Goal: Task Accomplishment & Management: Complete application form

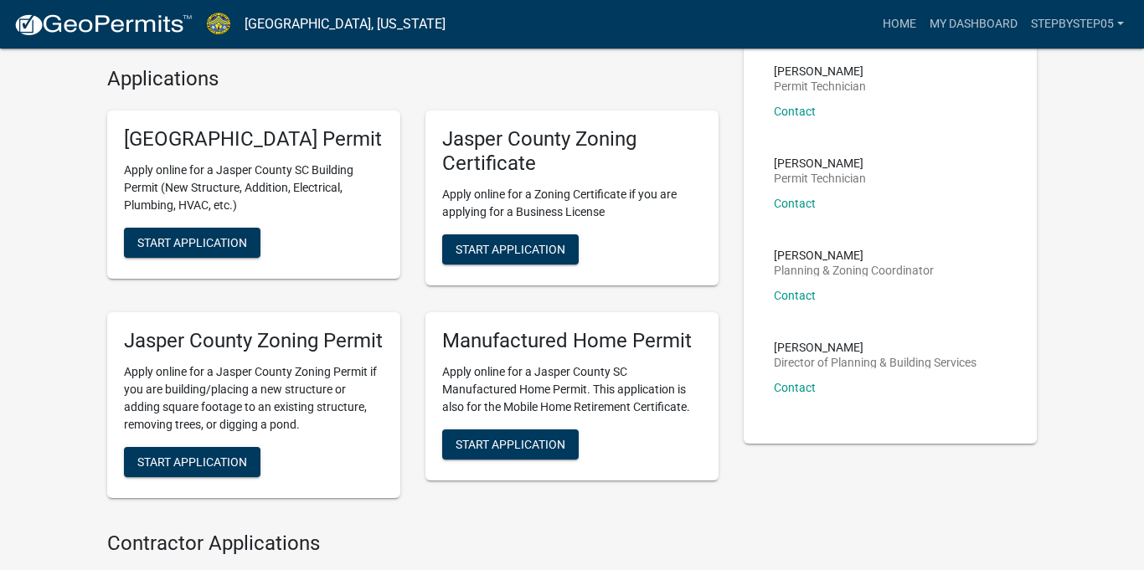
scroll to position [411, 0]
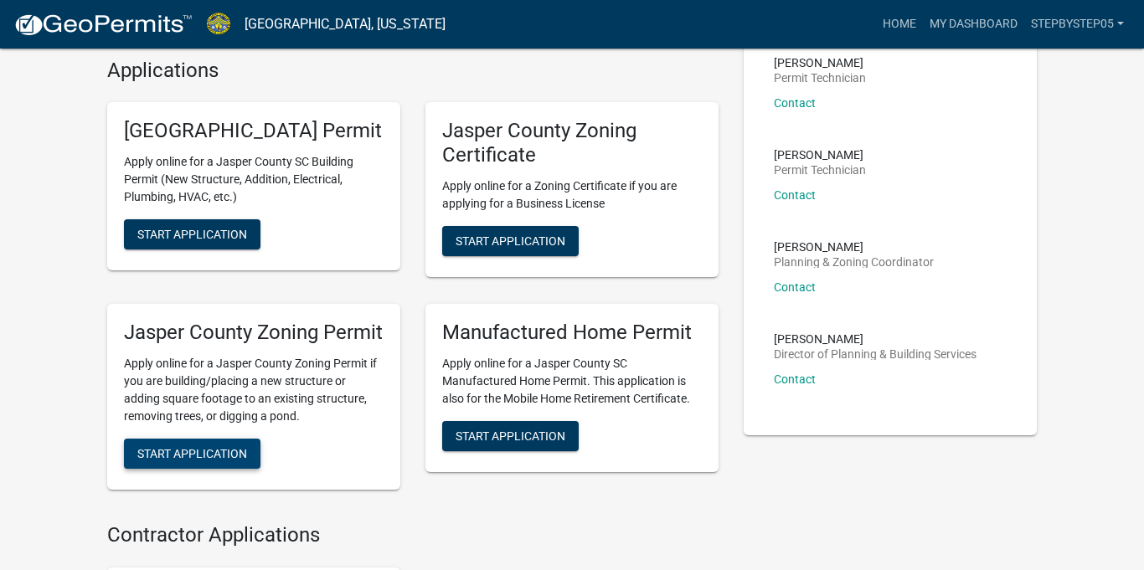
click at [245, 460] on span "Start Application" at bounding box center [192, 452] width 110 height 13
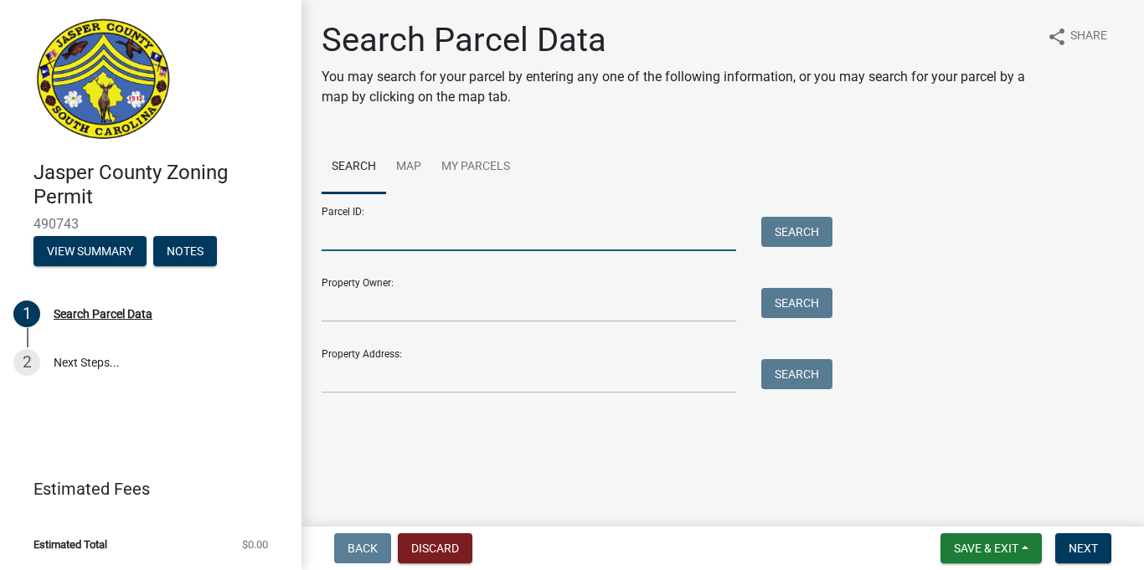
click at [594, 232] on input "Parcel ID:" at bounding box center [529, 234] width 415 height 34
type input "[PHONE_NUMBER]"
click at [796, 228] on button "Search" at bounding box center [796, 232] width 71 height 30
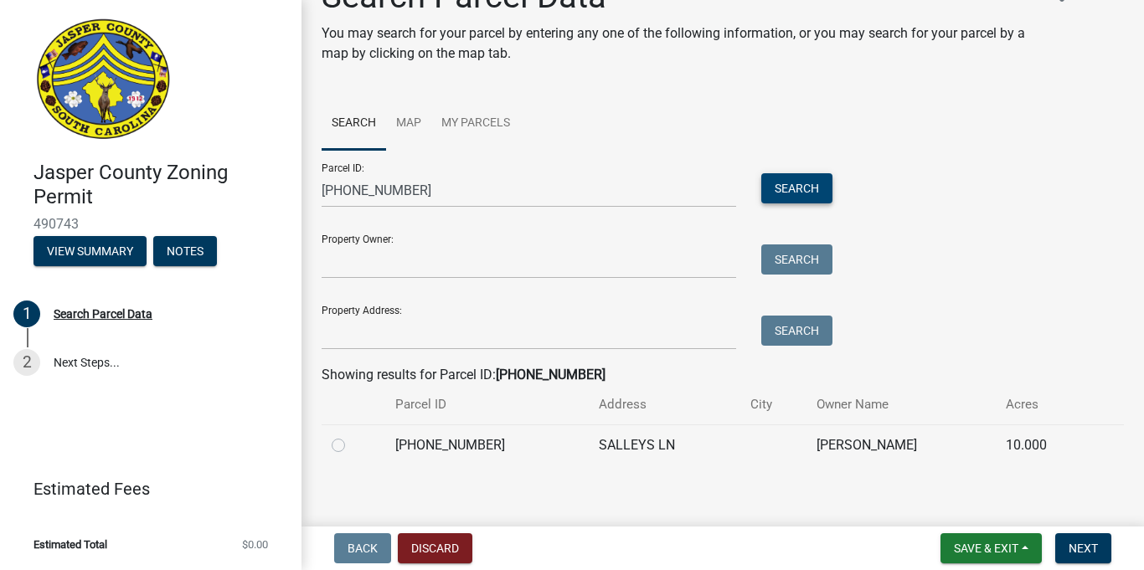
scroll to position [54, 0]
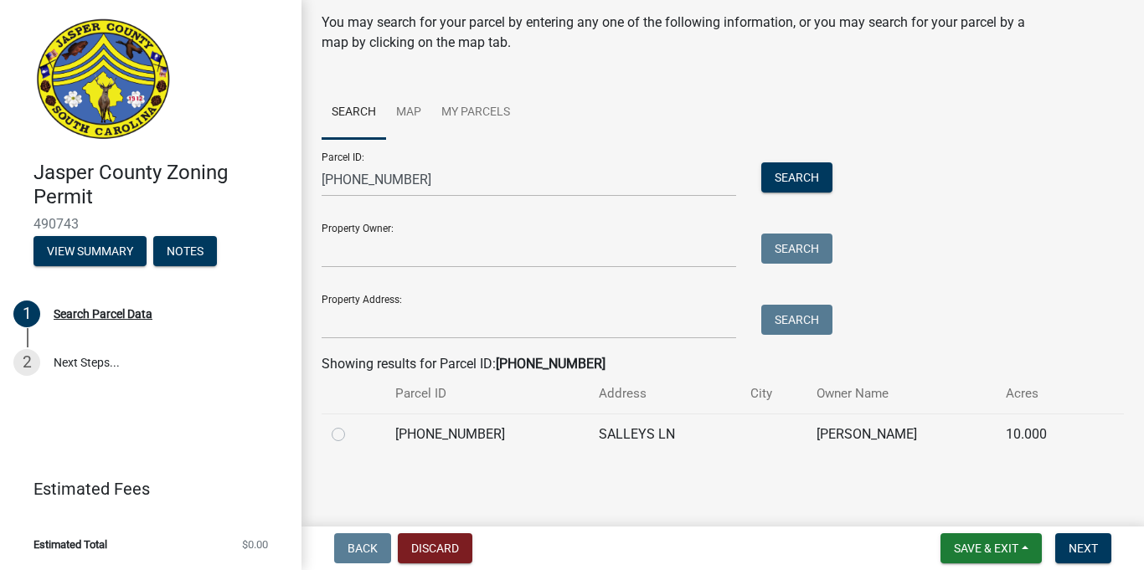
click at [352, 425] on label at bounding box center [352, 425] width 0 height 0
click at [352, 433] on input "radio" at bounding box center [357, 430] width 11 height 11
radio input "true"
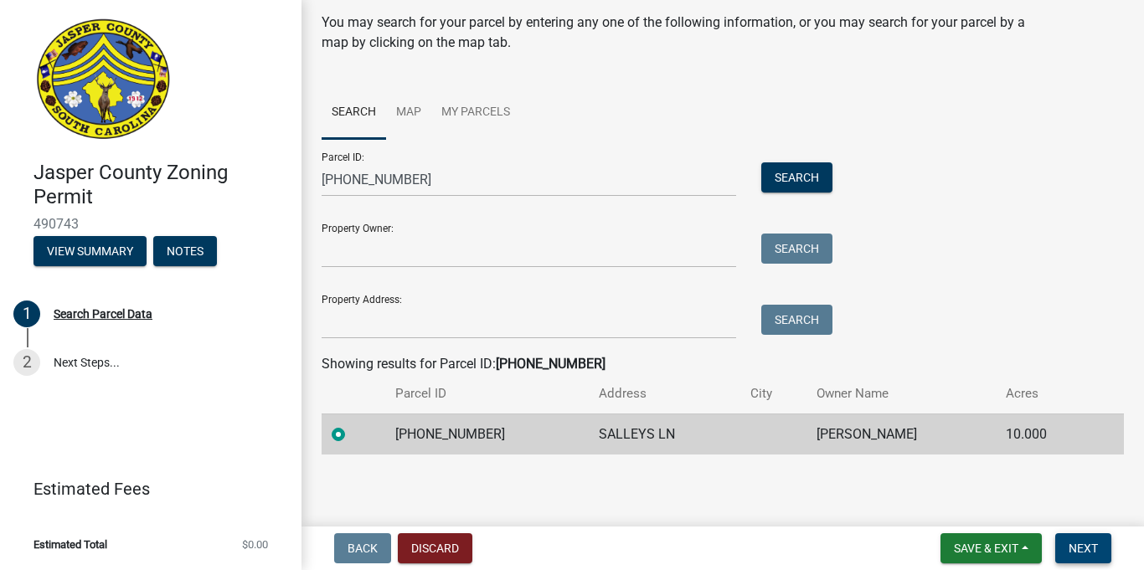
click at [1095, 547] on span "Next" at bounding box center [1083, 548] width 29 height 13
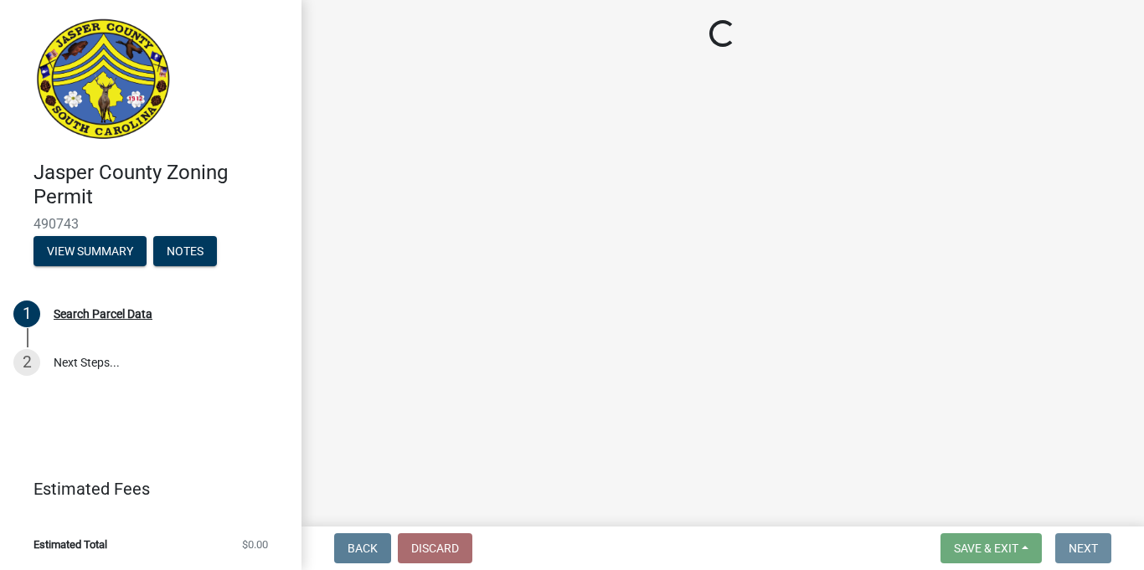
scroll to position [0, 0]
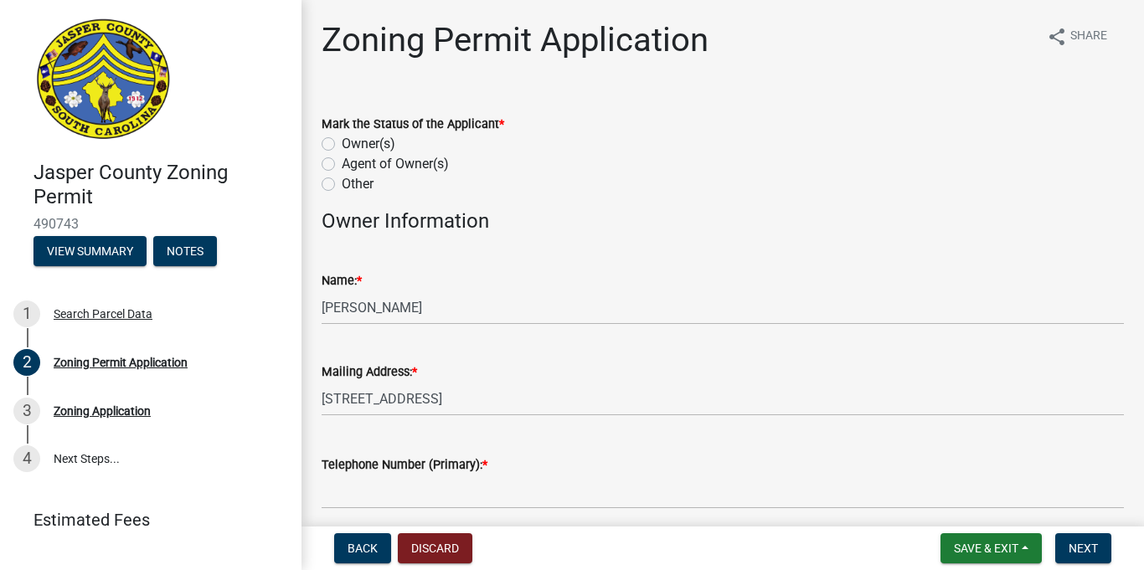
click at [336, 159] on div "Agent of Owner(s)" at bounding box center [723, 164] width 802 height 20
click at [342, 162] on label "Agent of Owner(s)" at bounding box center [395, 164] width 107 height 20
click at [342, 162] on input "Agent of Owner(s)" at bounding box center [347, 159] width 11 height 11
radio input "true"
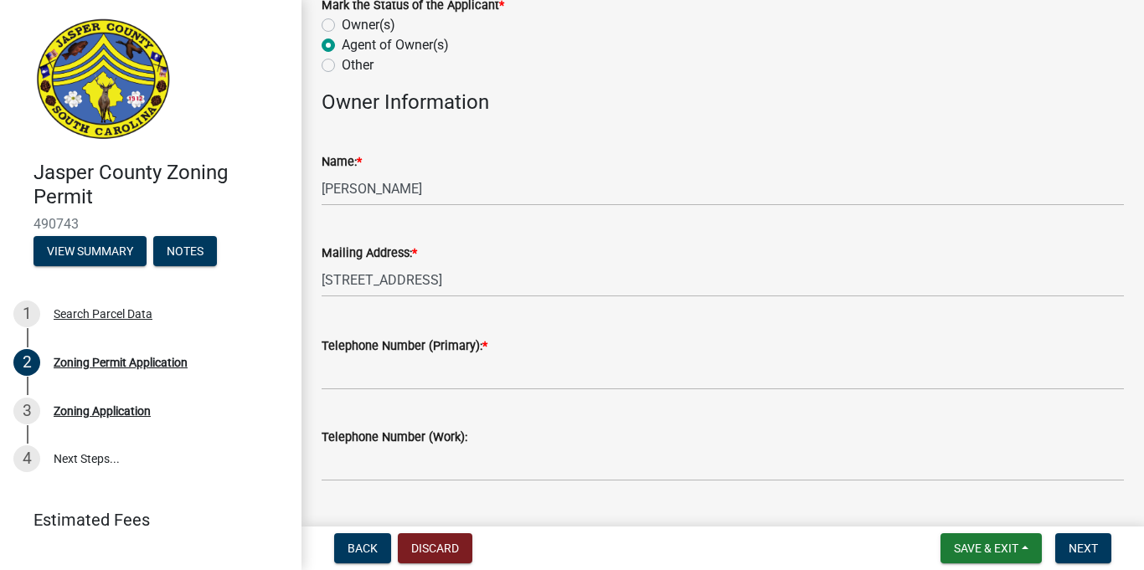
scroll to position [129, 0]
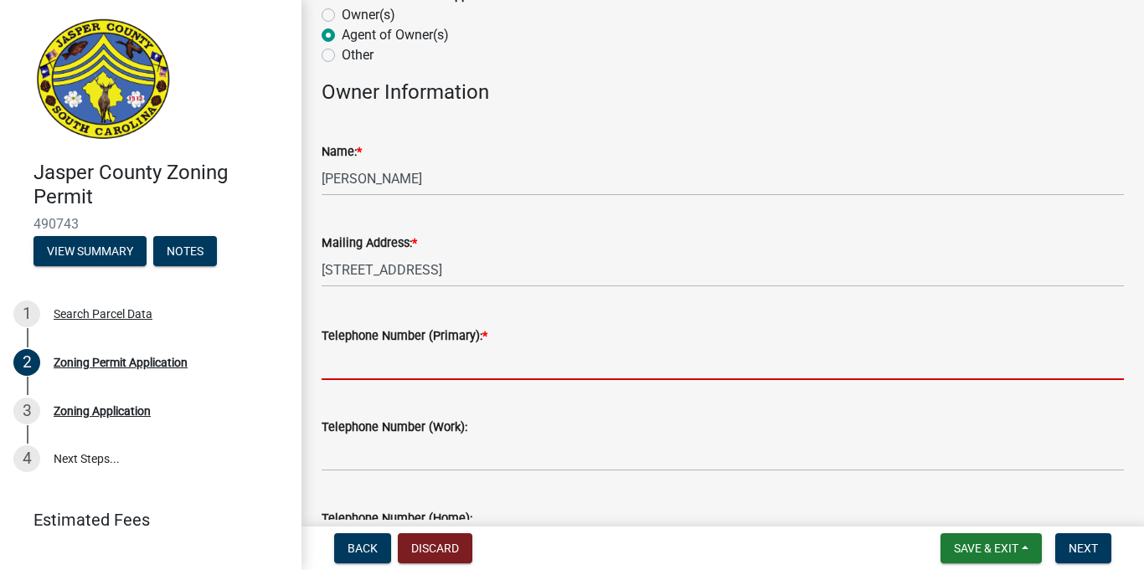
click at [534, 368] on input "Telephone Number (Primary): *" at bounding box center [723, 363] width 802 height 34
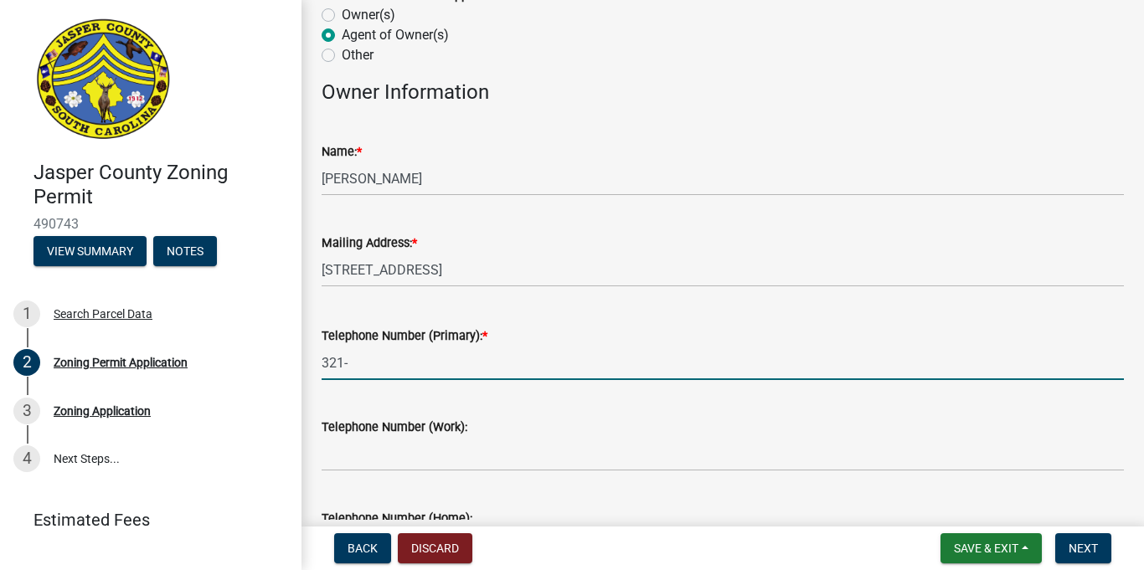
type input "321-550-1900"
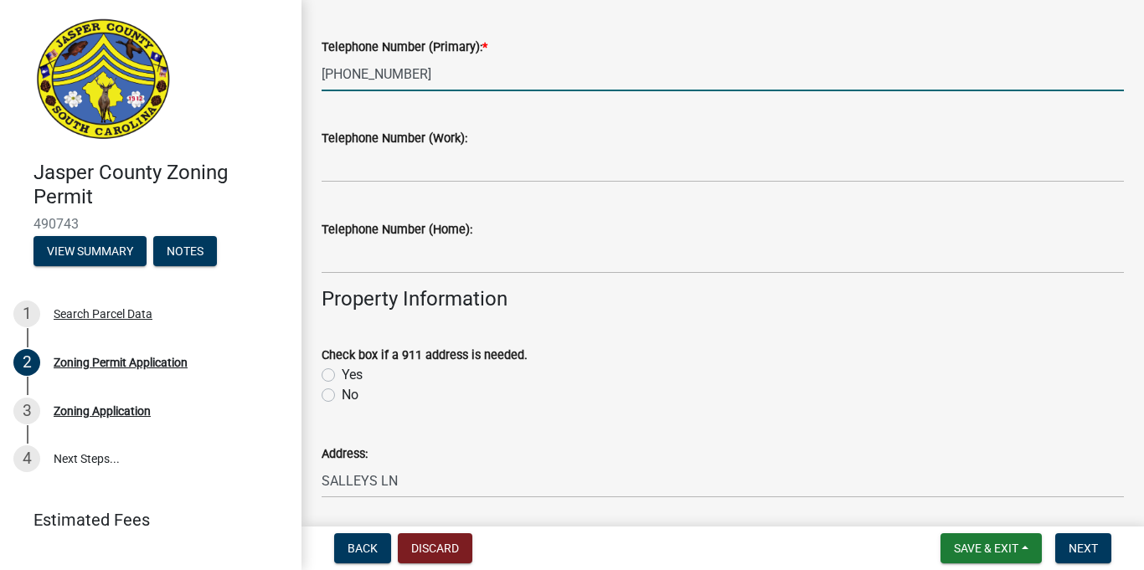
scroll to position [420, 0]
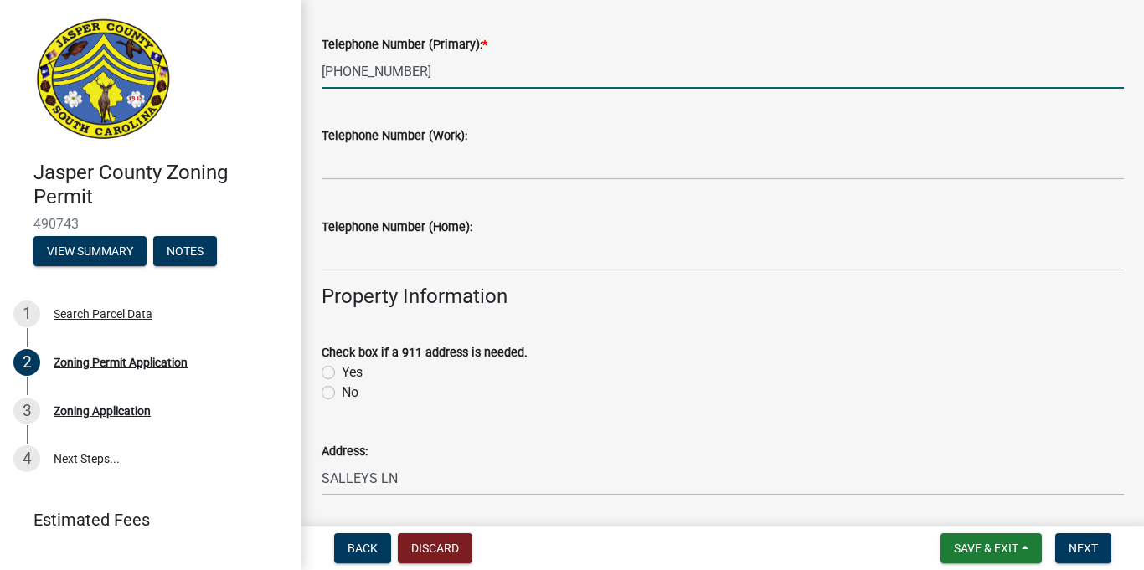
click at [318, 393] on div "Check box if a 911 address is needed. Yes No" at bounding box center [722, 362] width 827 height 80
click at [342, 394] on label "No" at bounding box center [350, 393] width 17 height 20
click at [342, 394] on input "No" at bounding box center [347, 388] width 11 height 11
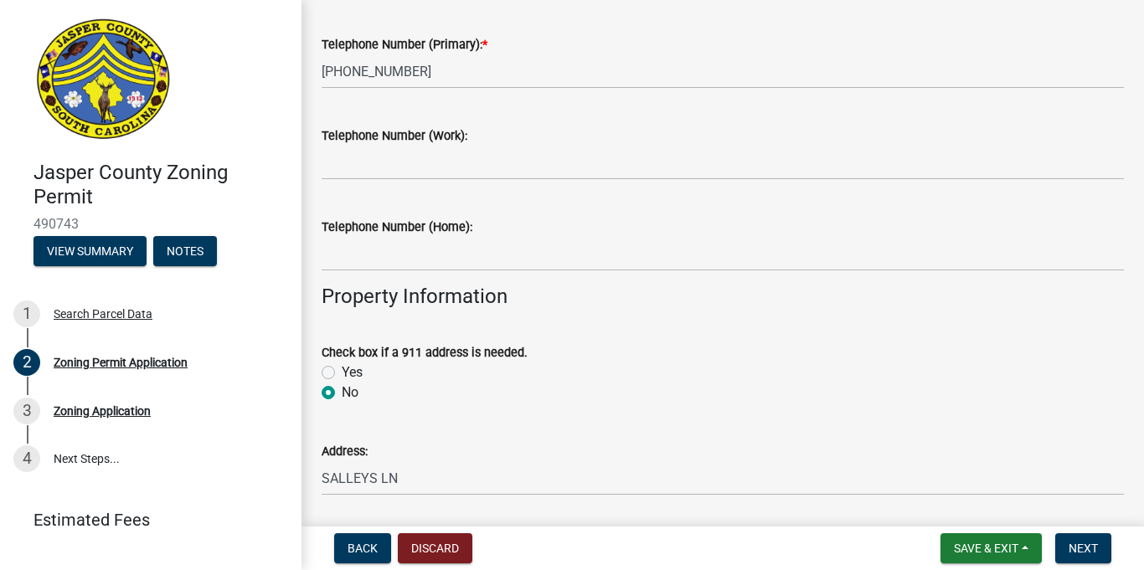
radio input "true"
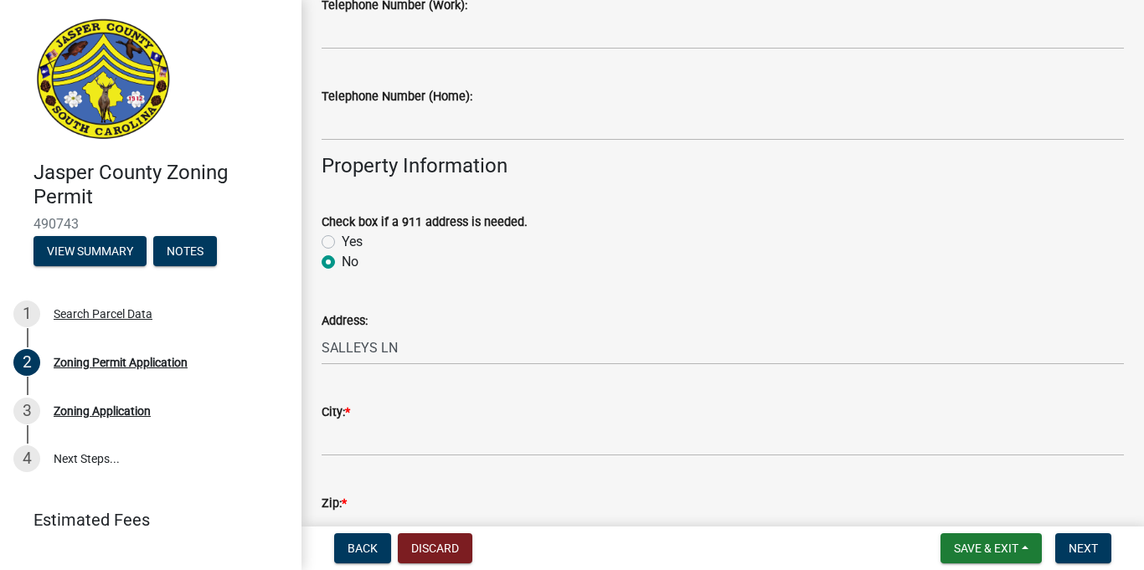
scroll to position [554, 0]
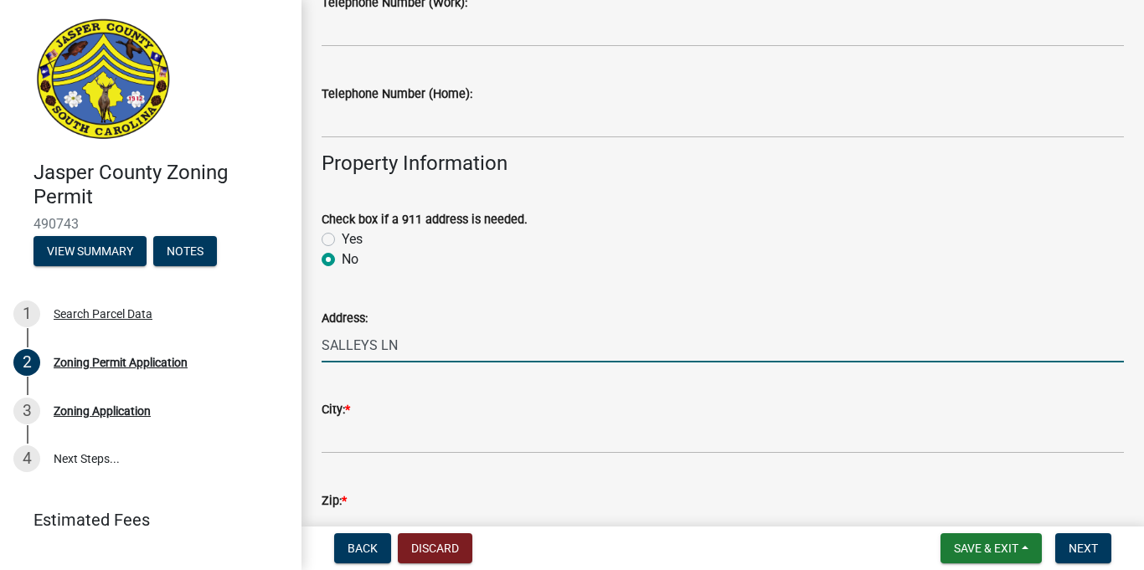
click at [427, 353] on input "SALLEYS LN" at bounding box center [723, 345] width 802 height 34
type input "S"
type input "251 SALLEYS LN"
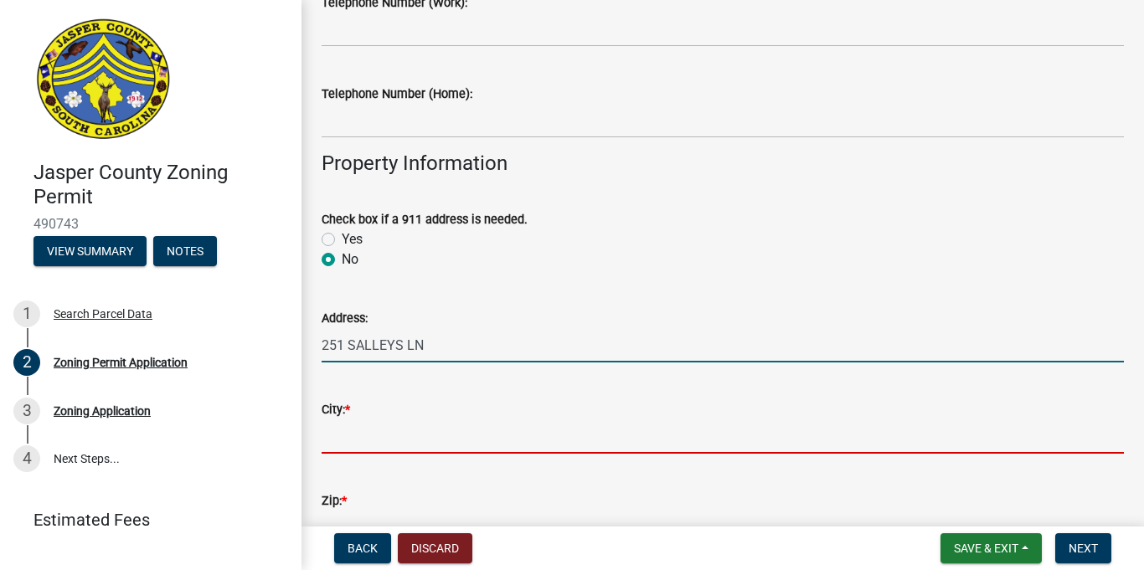
drag, startPoint x: 423, startPoint y: 435, endPoint x: 437, endPoint y: 428, distance: 16.1
click at [428, 435] on input "City: *" at bounding box center [723, 437] width 802 height 34
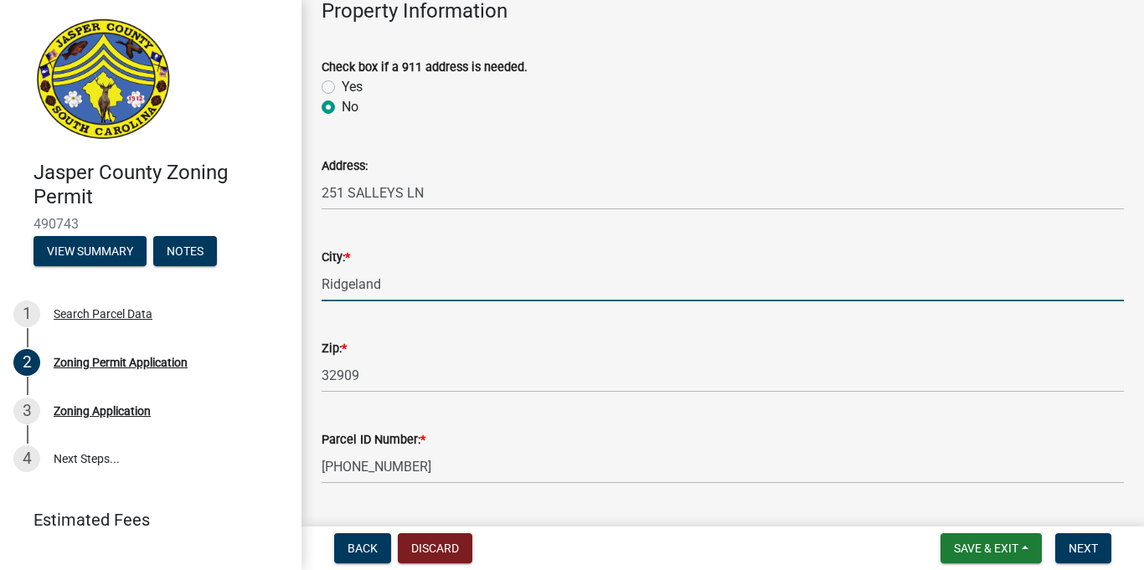
scroll to position [707, 0]
type input "Ridgeland"
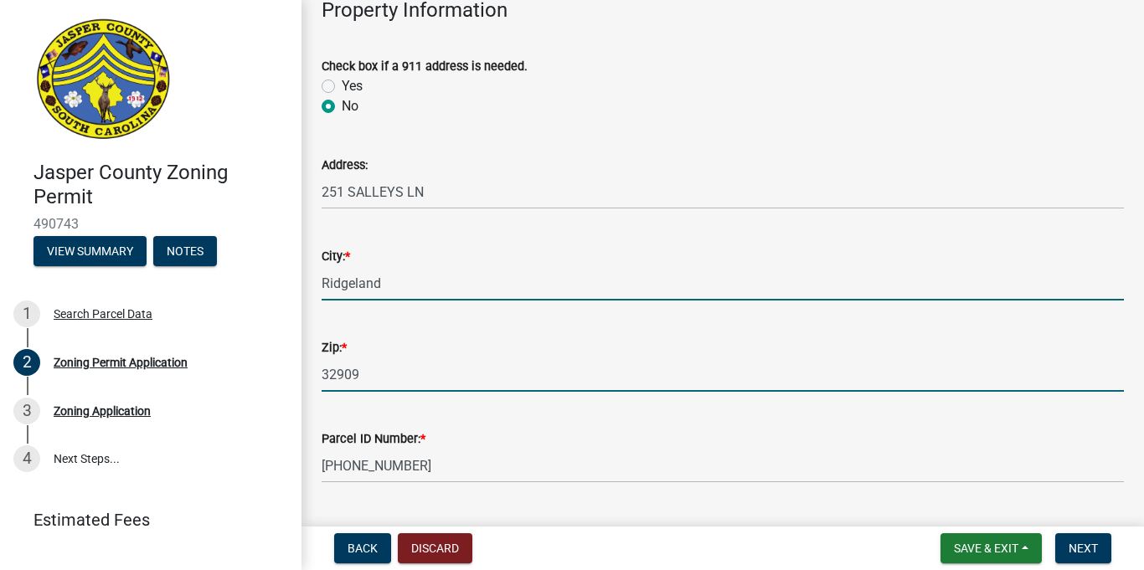
click at [379, 370] on input "32909" at bounding box center [723, 375] width 802 height 34
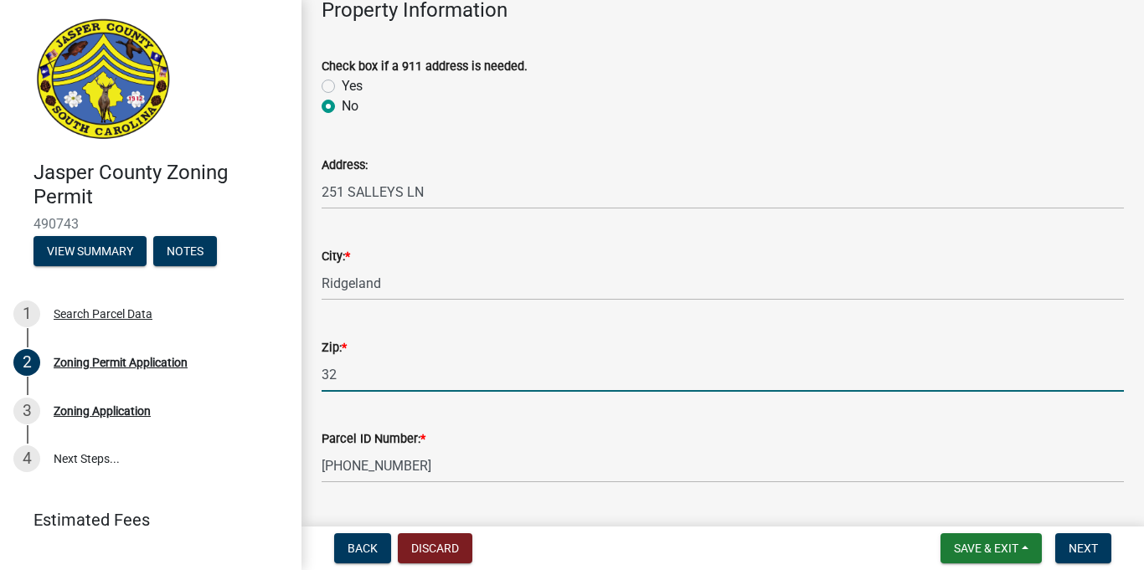
type input "3"
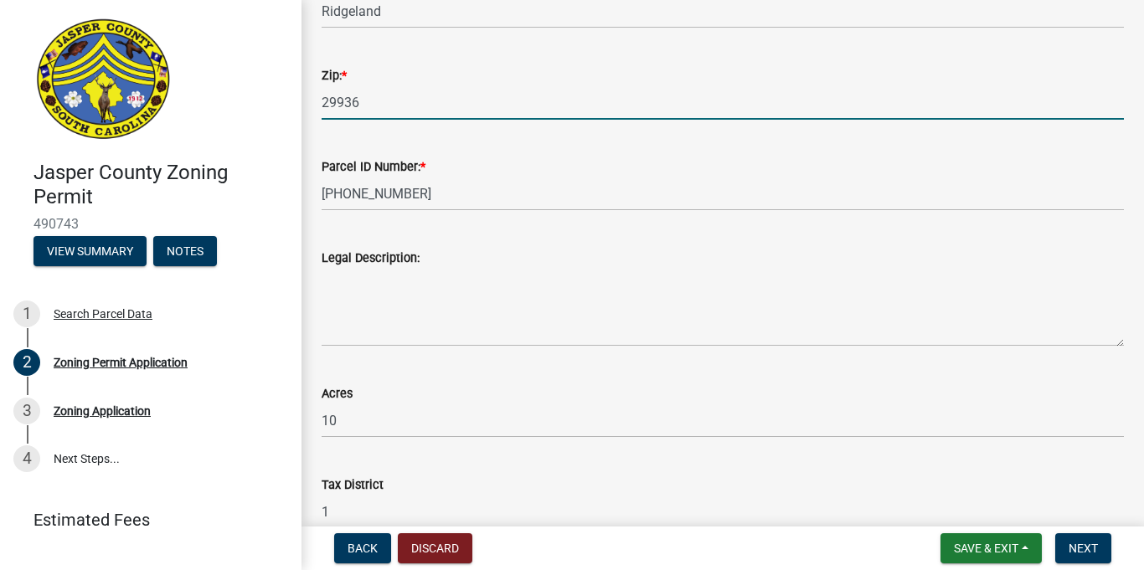
scroll to position [990, 0]
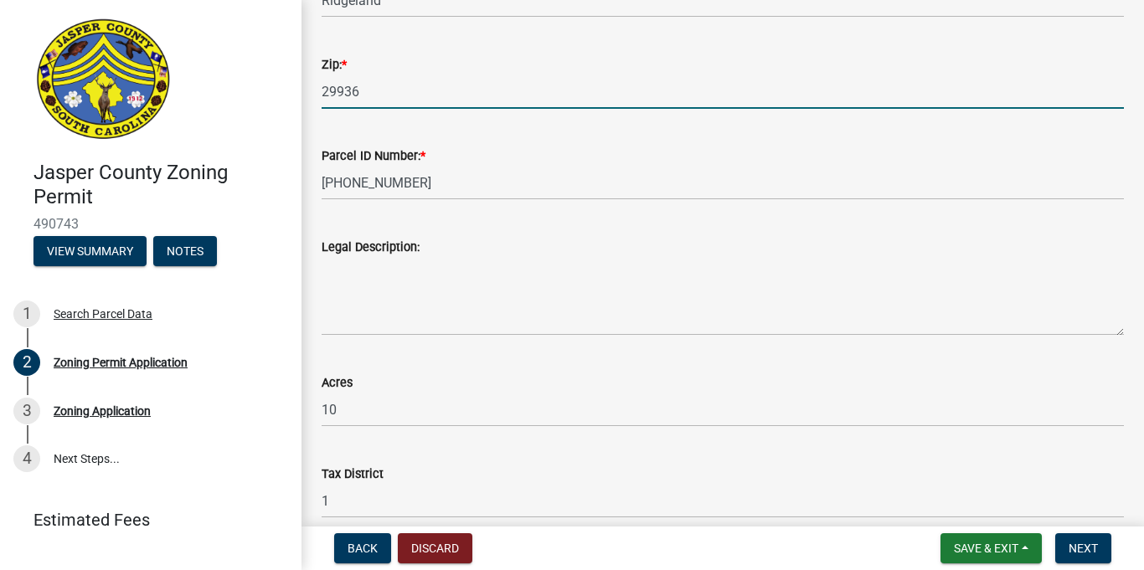
type input "29936"
click at [433, 326] on textarea "Legal Description:" at bounding box center [723, 296] width 802 height 79
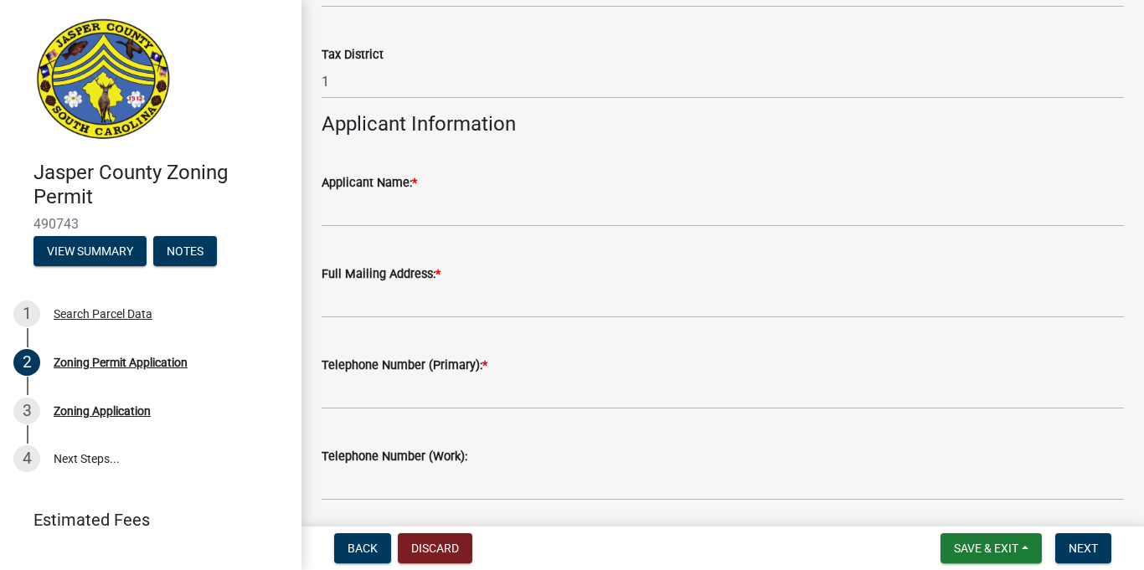
scroll to position [1420, 0]
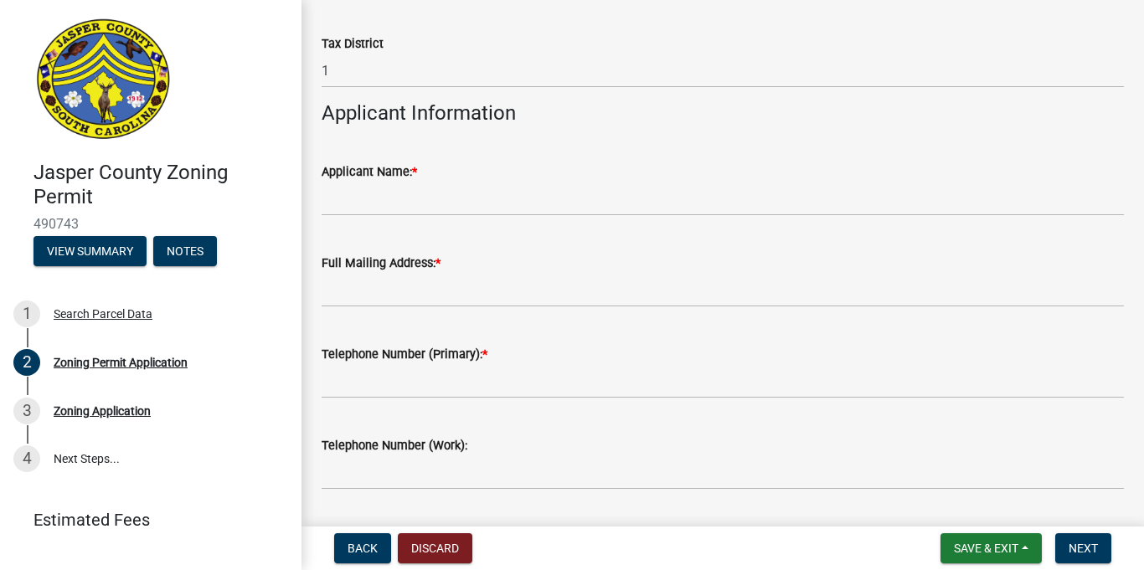
type textarea "New mobile home hook up."
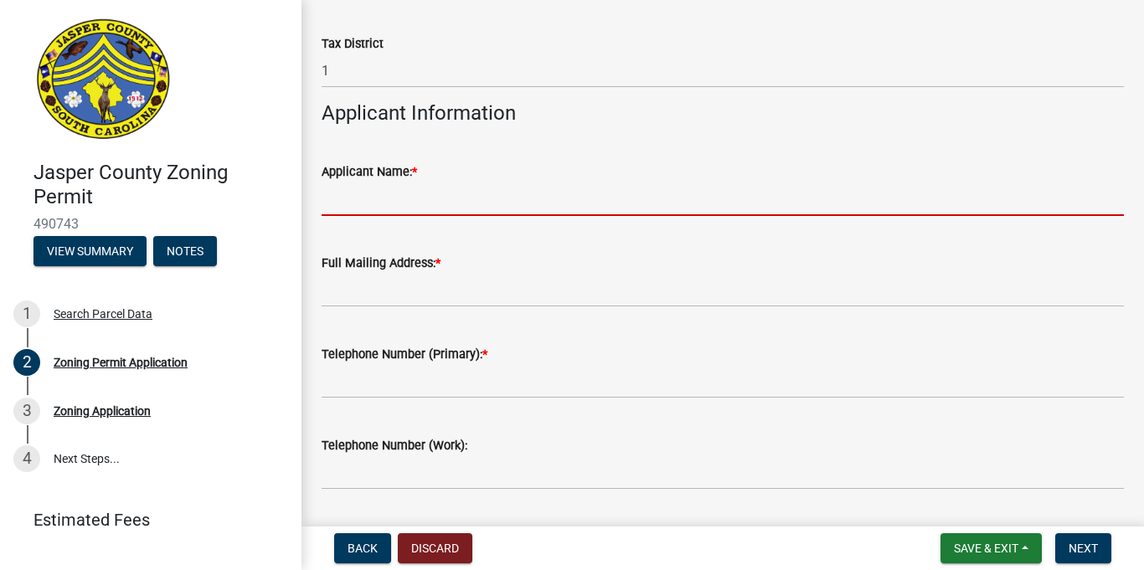
drag, startPoint x: 451, startPoint y: 194, endPoint x: 466, endPoint y: 193, distance: 14.3
click at [452, 194] on input "Applicant Name: *" at bounding box center [723, 199] width 802 height 34
type input "Stephanie Allen"
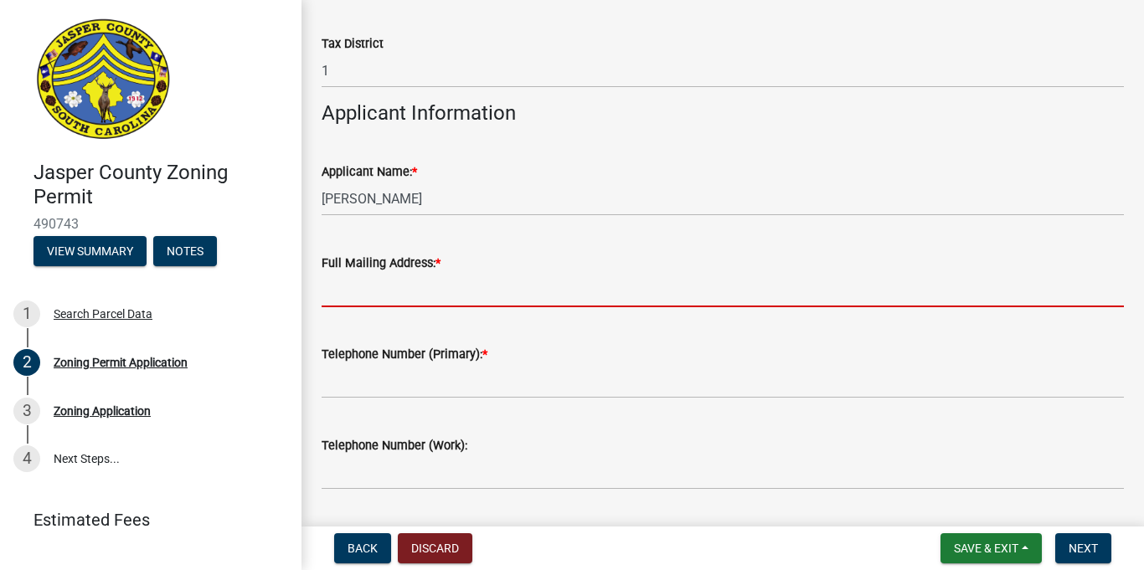
drag, startPoint x: 440, startPoint y: 280, endPoint x: 450, endPoint y: 285, distance: 11.2
click at [440, 281] on input "Full Mailing Address: *" at bounding box center [723, 290] width 802 height 34
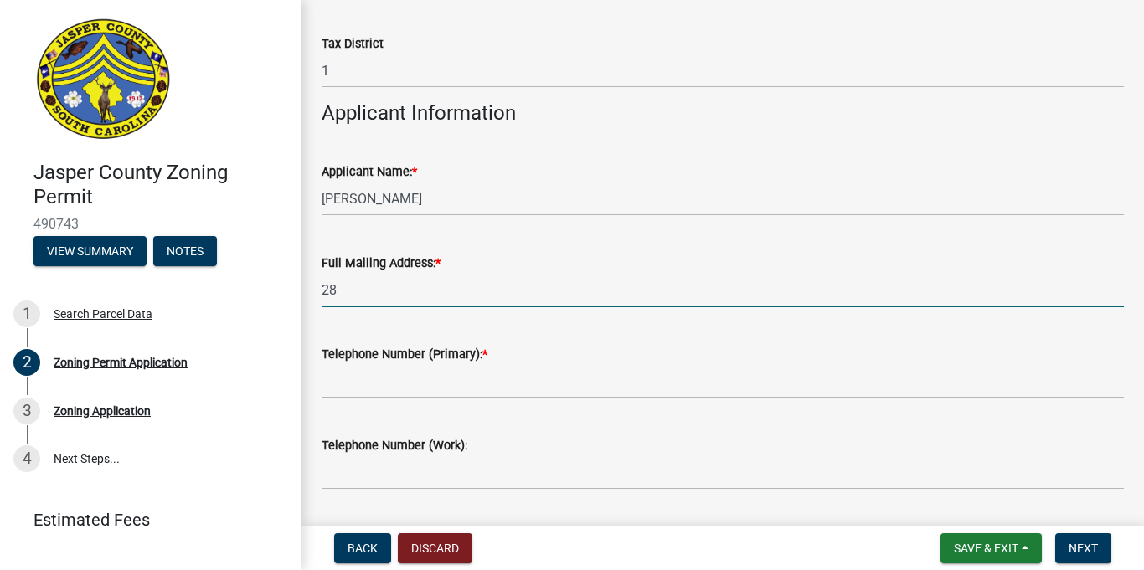
type input "2890 Trask Pkwy, Beaufort, SC 29906"
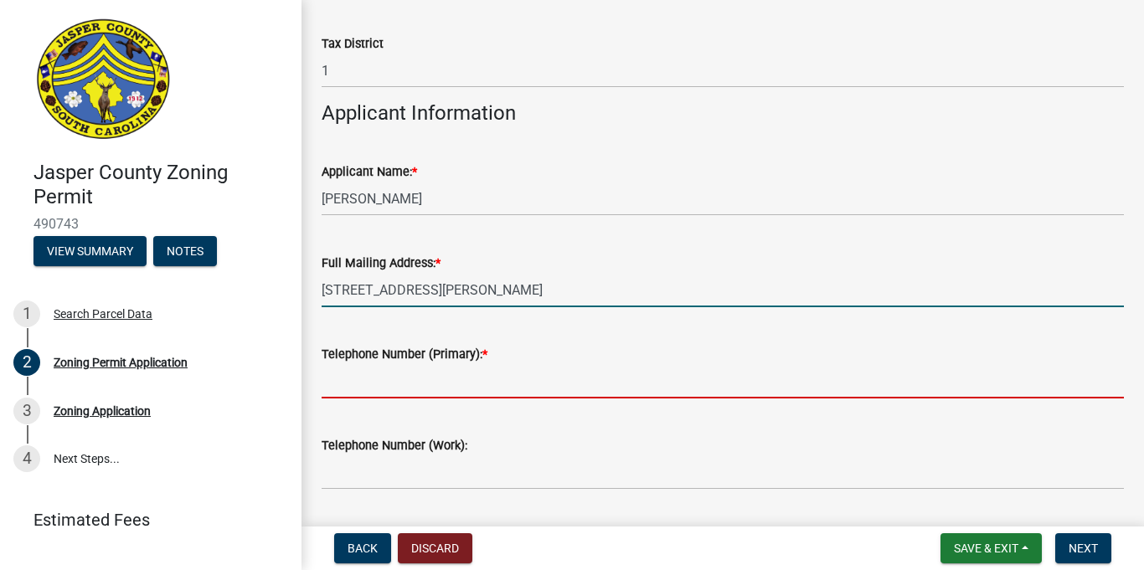
click at [461, 377] on input "Telephone Number (Primary): *" at bounding box center [723, 381] width 802 height 34
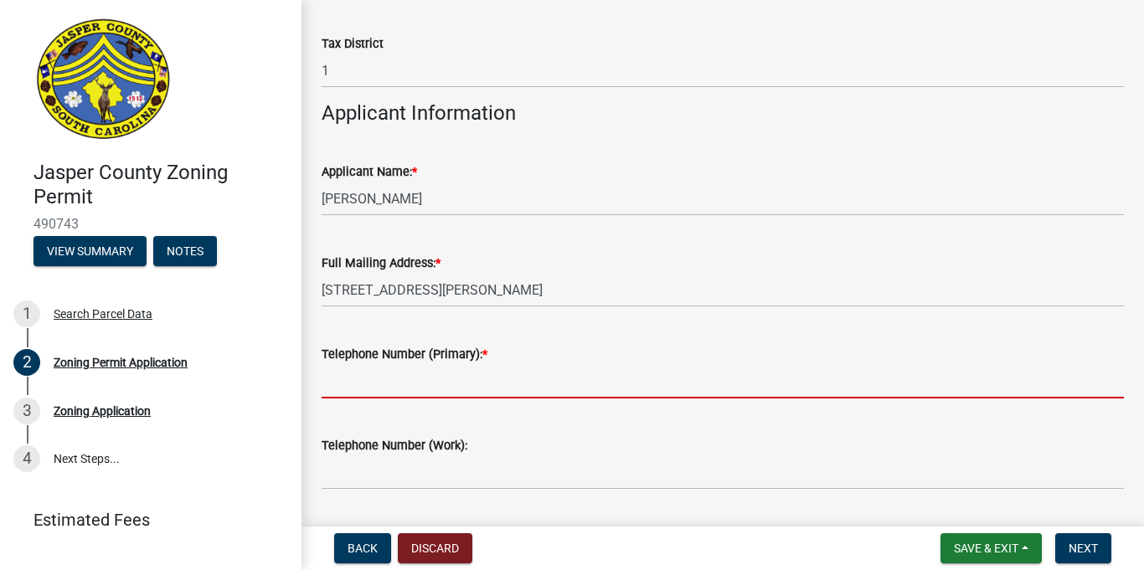
type input "8432638435"
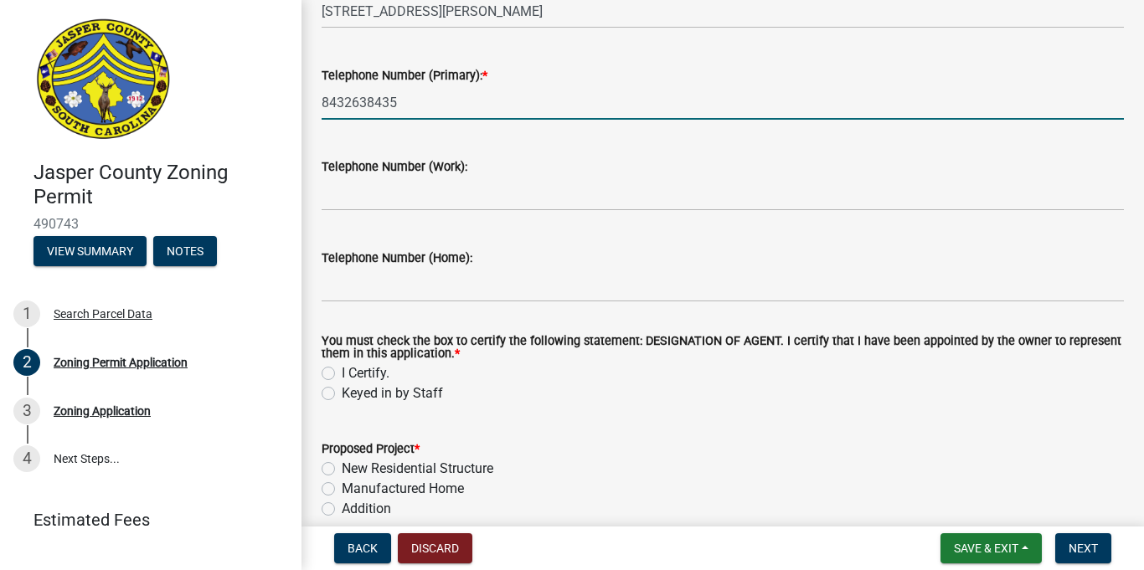
scroll to position [1701, 0]
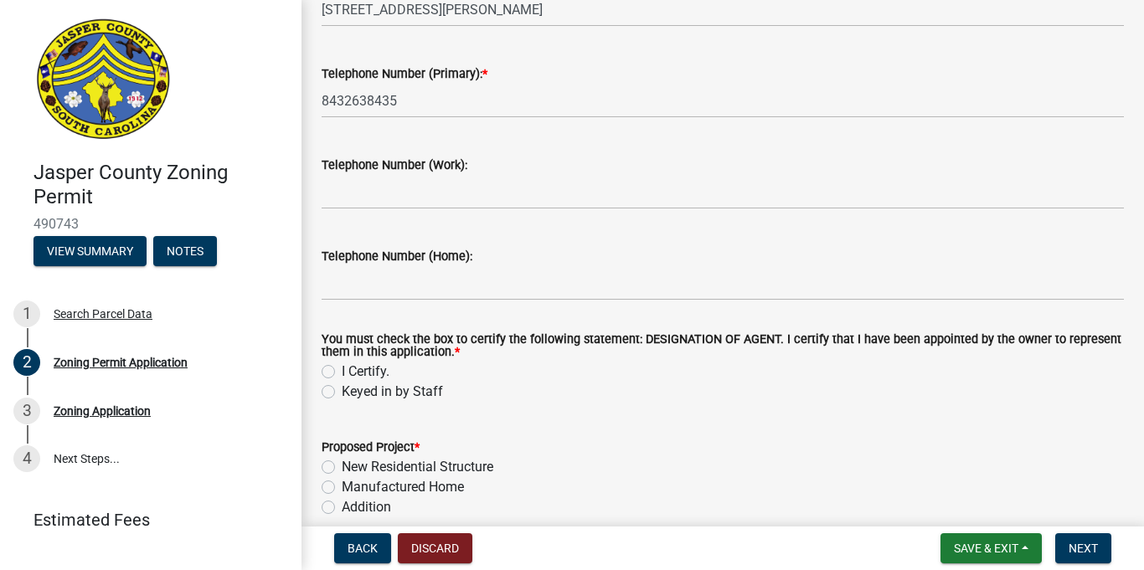
click at [339, 385] on div "Keyed in by Staff" at bounding box center [723, 392] width 802 height 20
click at [342, 387] on label "Keyed in by Staff" at bounding box center [392, 392] width 101 height 20
click at [342, 387] on input "Keyed in by Staff" at bounding box center [347, 387] width 11 height 11
radio input "true"
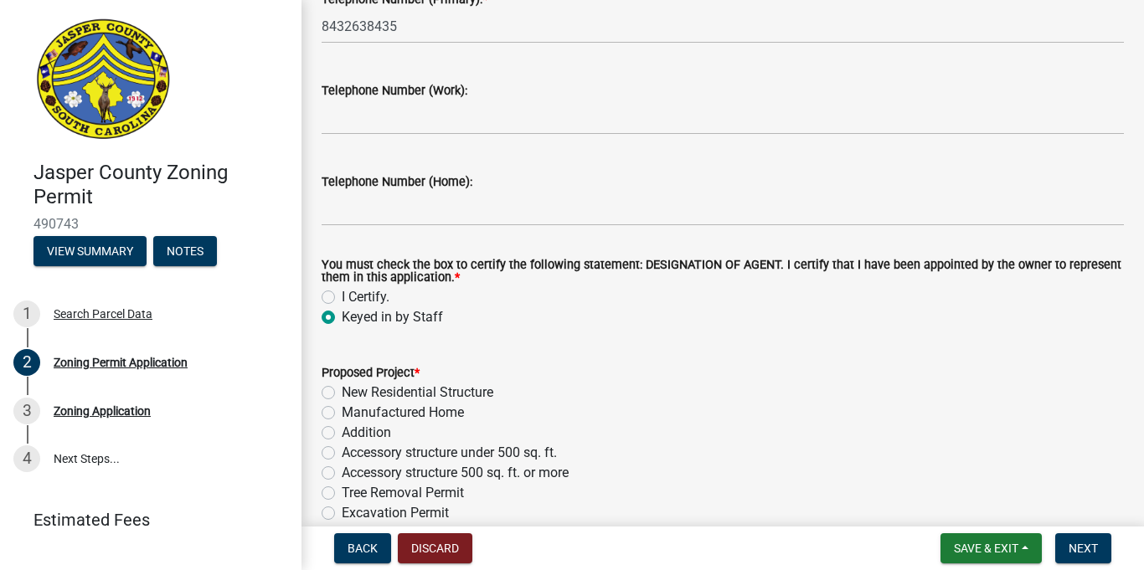
scroll to position [1807, 0]
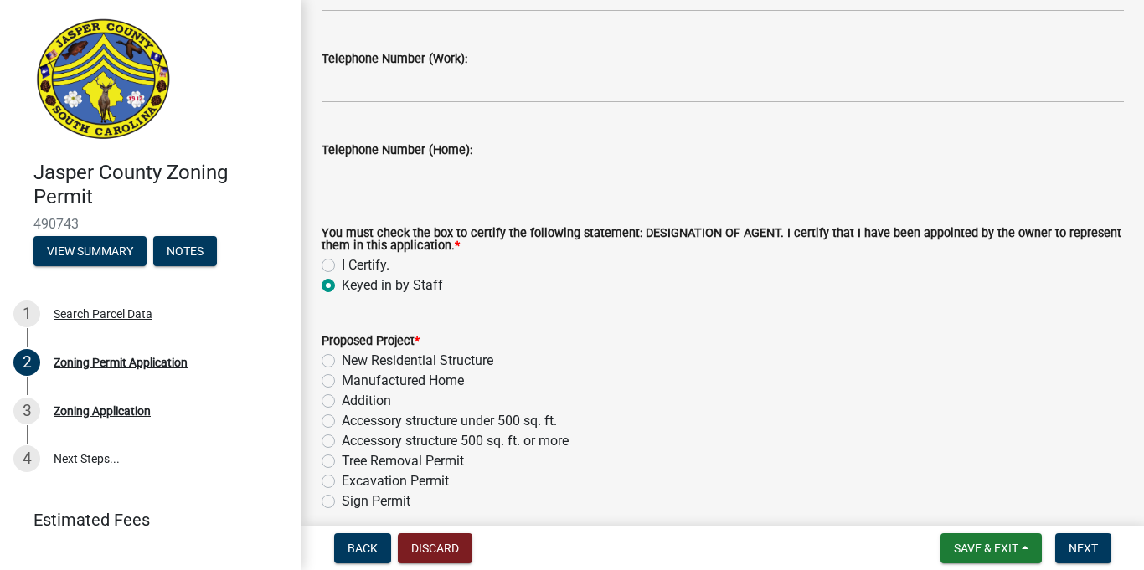
click at [342, 378] on label "Manufactured Home" at bounding box center [403, 381] width 122 height 20
click at [342, 378] on input "Manufactured Home" at bounding box center [347, 376] width 11 height 11
radio input "true"
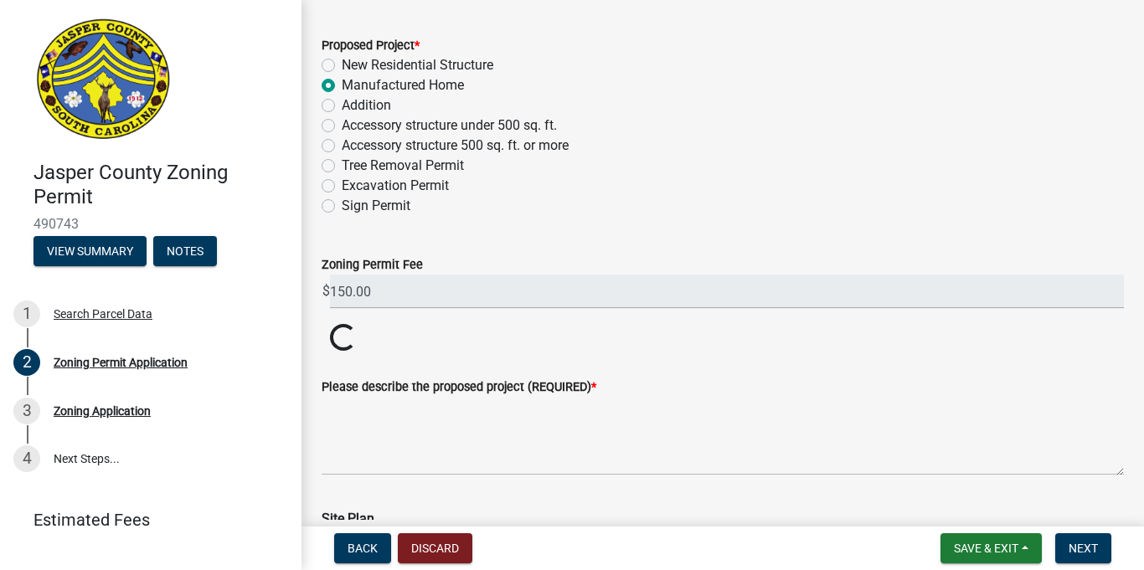
scroll to position [2115, 0]
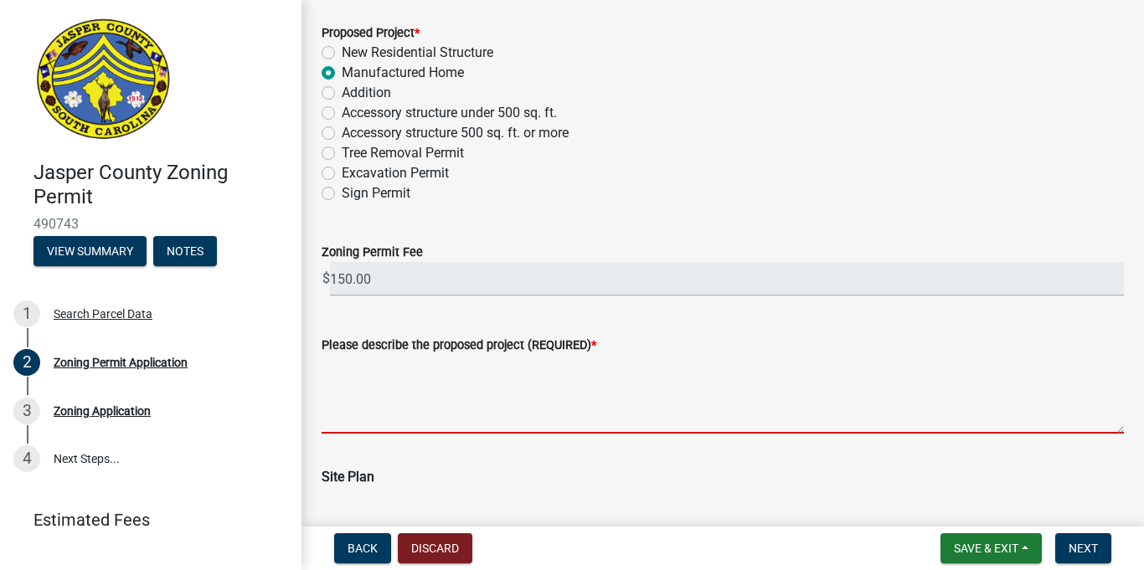
click at [459, 368] on textarea "Please describe the proposed project (REQUIRED) *" at bounding box center [723, 394] width 802 height 79
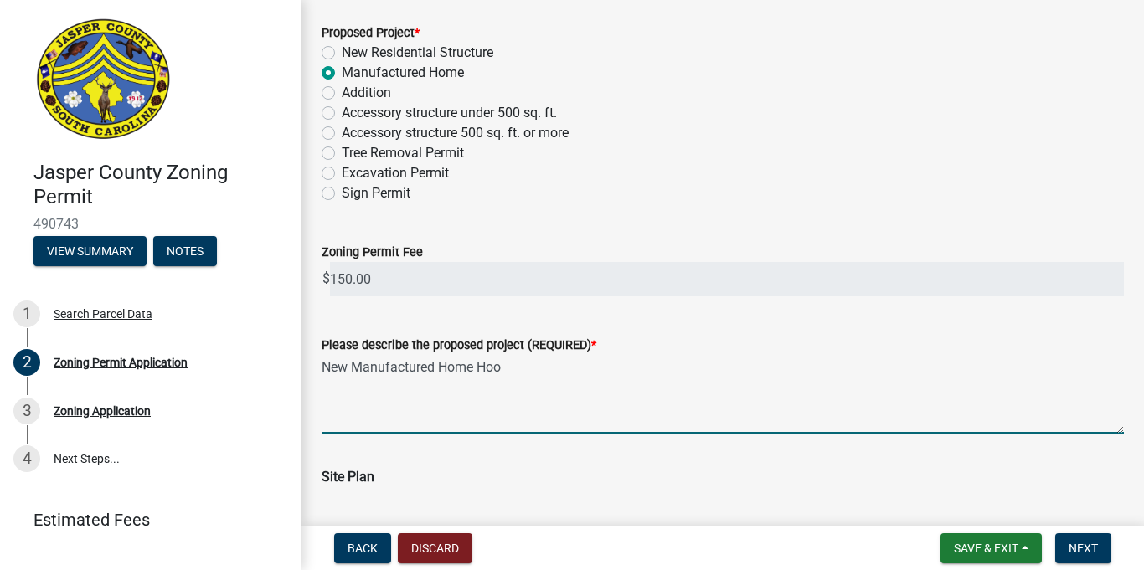
click at [488, 364] on textarea "New Manufactured Home Hoo" at bounding box center [723, 394] width 802 height 79
click at [629, 358] on textarea "New Manufactured Home Hoo" at bounding box center [723, 394] width 802 height 79
click at [489, 368] on textarea "New Manufactured Home Ho" at bounding box center [723, 394] width 802 height 79
click at [447, 367] on textarea "New Manufactured Home ho" at bounding box center [723, 394] width 802 height 79
click at [362, 367] on textarea "New Manufactured home ho" at bounding box center [723, 394] width 802 height 79
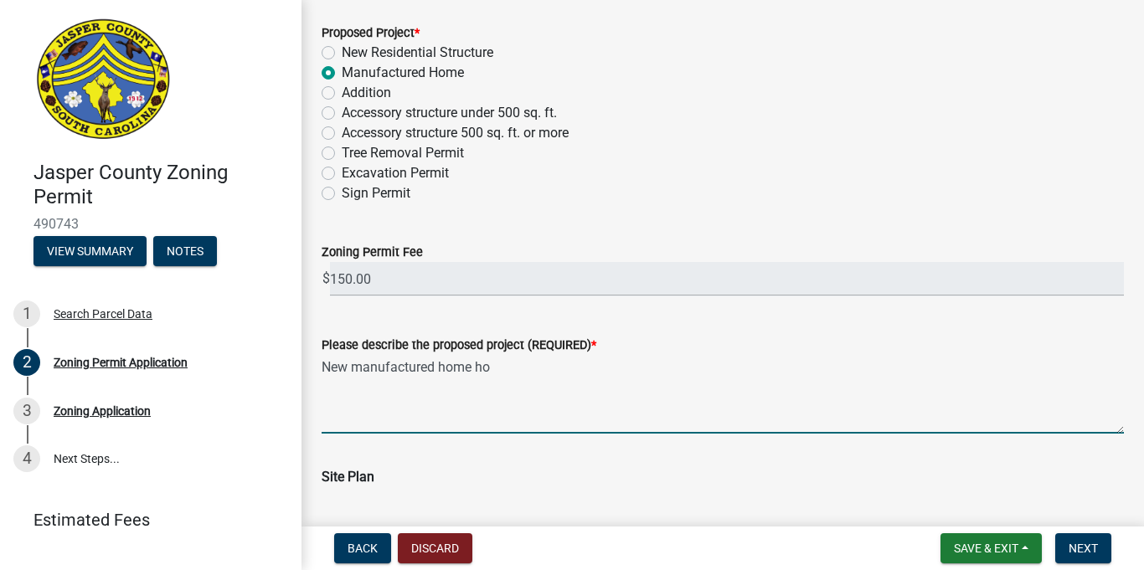
click at [509, 368] on textarea "New manufactured home ho" at bounding box center [723, 394] width 802 height 79
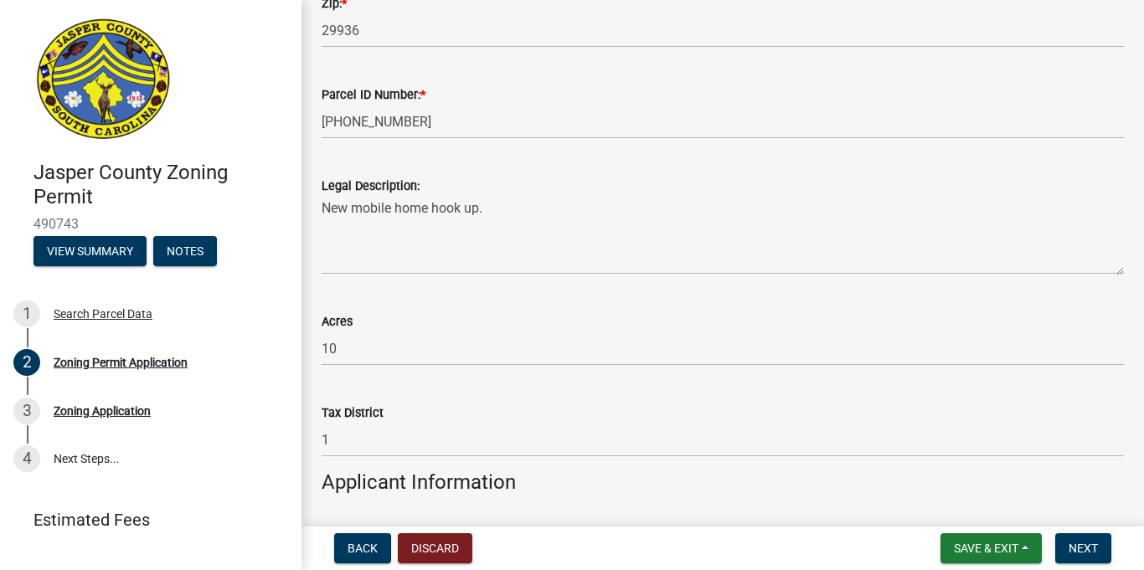
scroll to position [1039, 0]
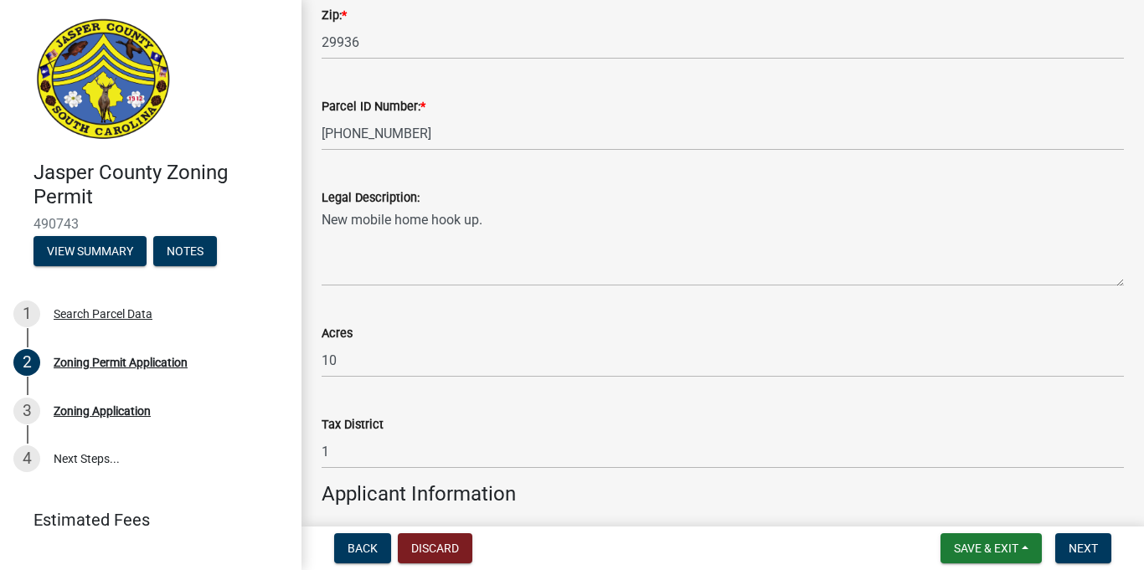
type textarea "New manufactured home hook up"
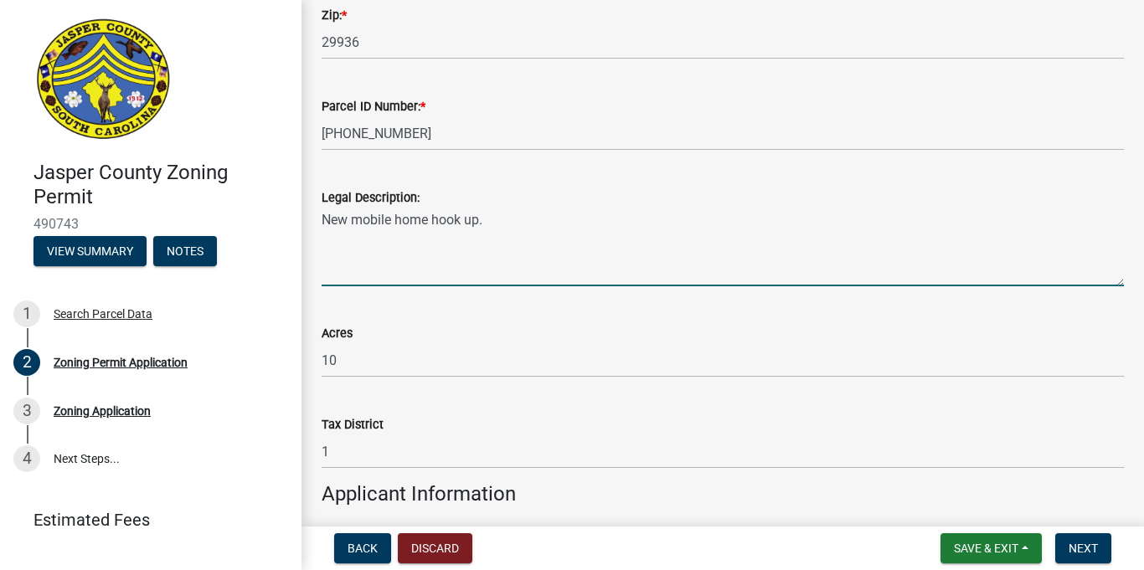
click at [522, 224] on textarea "New mobile home hook up." at bounding box center [723, 247] width 802 height 79
type textarea "N"
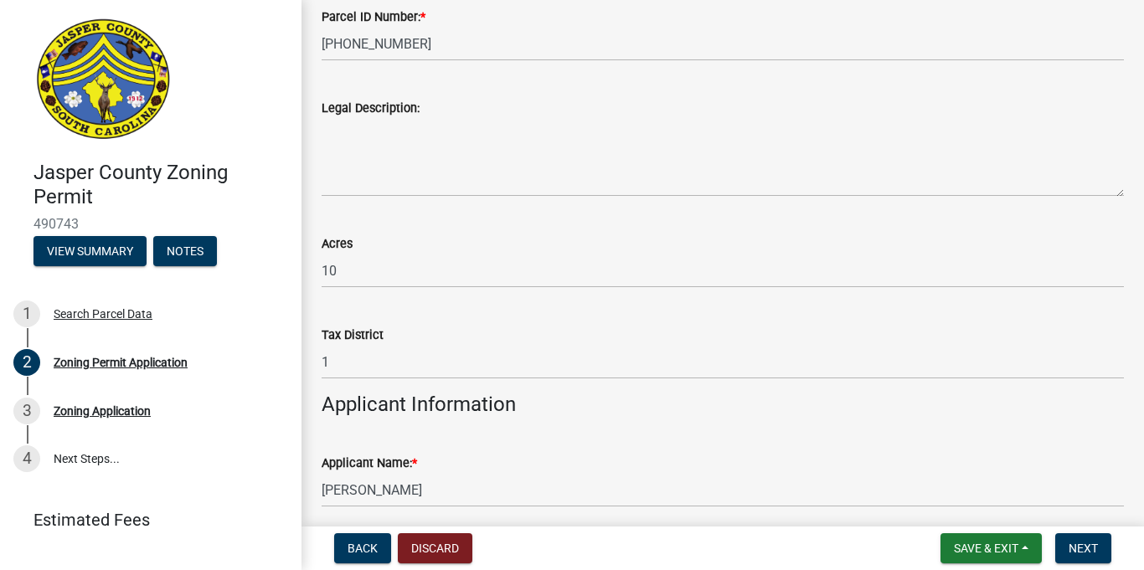
click at [517, 327] on div "Tax District" at bounding box center [723, 335] width 802 height 20
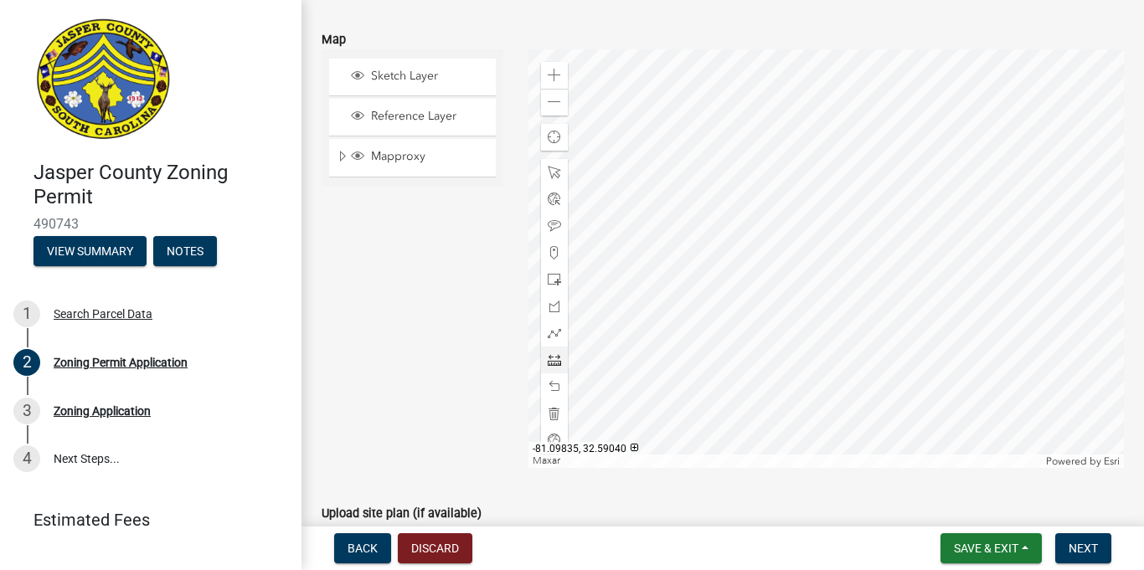
scroll to position [2916, 0]
click at [551, 274] on span at bounding box center [554, 280] width 13 height 13
click at [893, 337] on div at bounding box center [825, 259] width 595 height 419
click at [552, 385] on span at bounding box center [554, 387] width 13 height 13
click at [909, 327] on div at bounding box center [825, 259] width 595 height 419
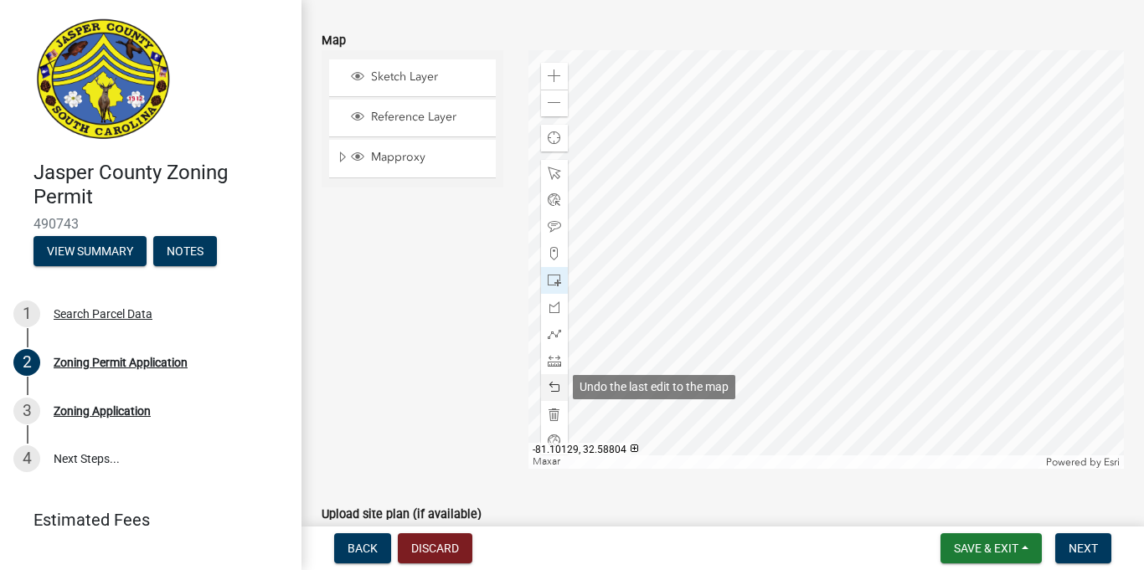
click at [551, 383] on span at bounding box center [554, 387] width 13 height 13
click at [908, 334] on div at bounding box center [825, 259] width 595 height 419
click at [559, 391] on span at bounding box center [554, 387] width 13 height 13
click at [552, 360] on span at bounding box center [554, 360] width 13 height 13
click at [840, 297] on div at bounding box center [825, 259] width 595 height 419
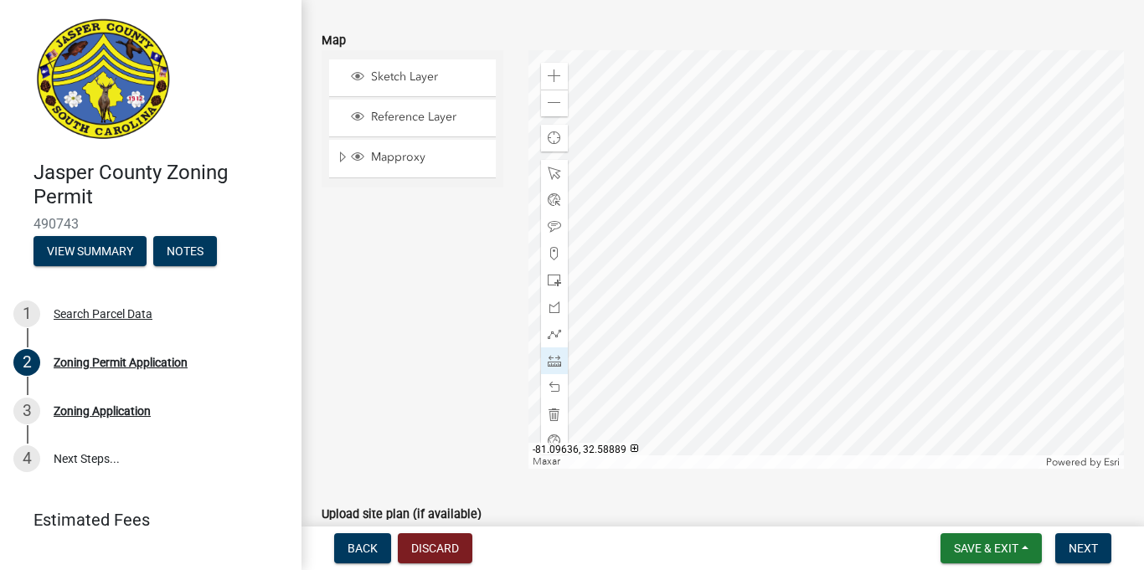
click at [786, 333] on div at bounding box center [825, 259] width 595 height 419
click at [719, 284] on div at bounding box center [825, 259] width 595 height 419
click at [556, 355] on span at bounding box center [554, 360] width 13 height 13
click at [817, 306] on div at bounding box center [825, 259] width 595 height 419
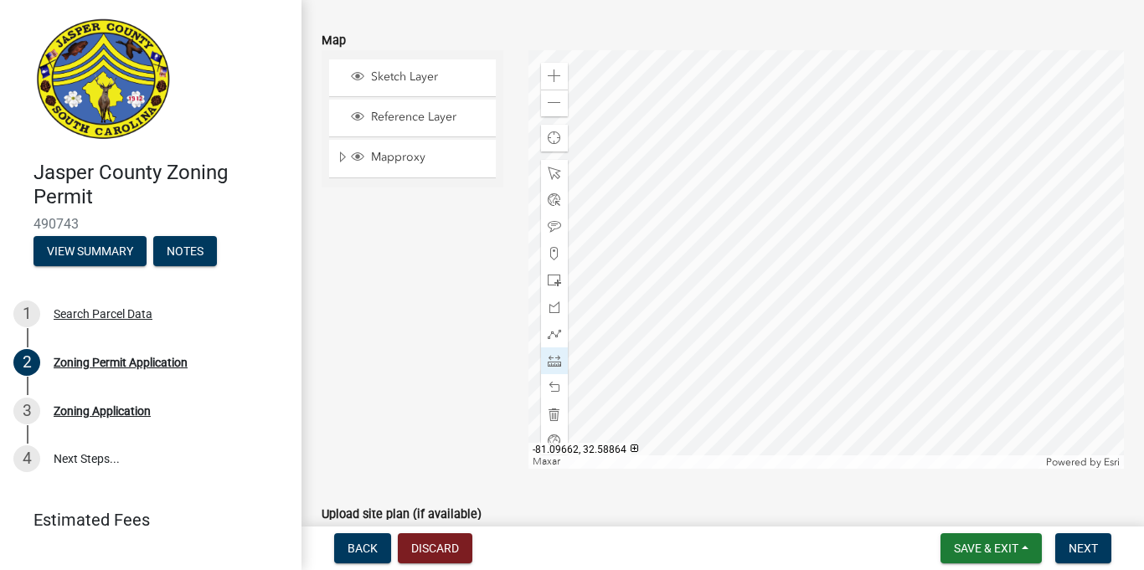
click at [803, 330] on div at bounding box center [825, 259] width 595 height 419
click at [802, 329] on div at bounding box center [825, 259] width 595 height 419
click at [551, 390] on span at bounding box center [554, 387] width 13 height 13
click at [559, 391] on span at bounding box center [554, 387] width 13 height 13
click at [815, 307] on div at bounding box center [825, 259] width 595 height 419
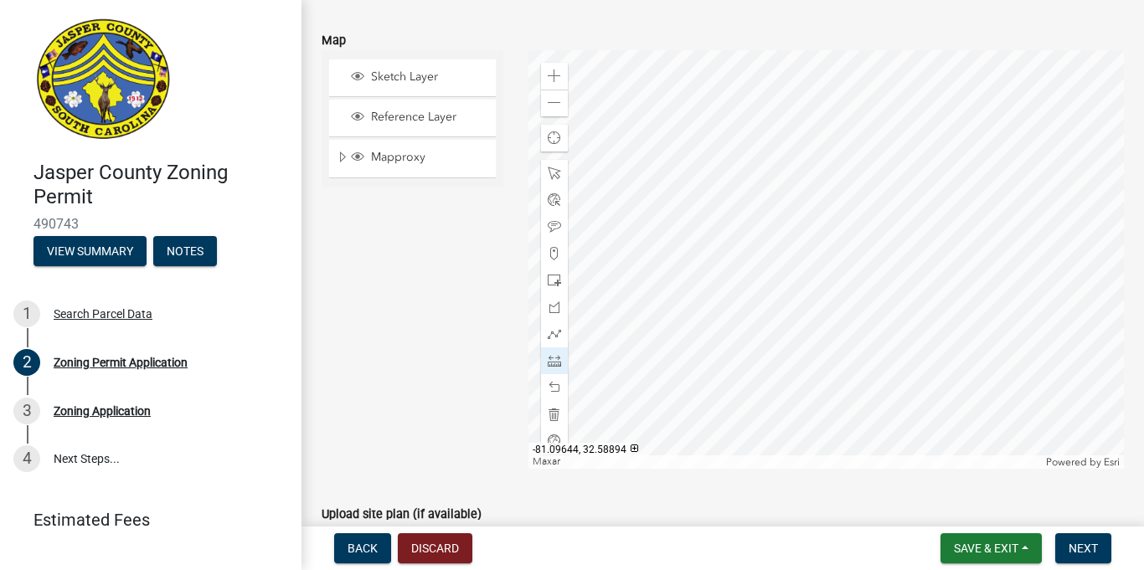
click at [815, 307] on div at bounding box center [825, 259] width 595 height 419
click at [795, 327] on div at bounding box center [825, 259] width 595 height 419
click at [796, 326] on div at bounding box center [825, 259] width 595 height 419
click at [555, 384] on span at bounding box center [554, 387] width 13 height 13
click at [558, 361] on div at bounding box center [554, 361] width 27 height 27
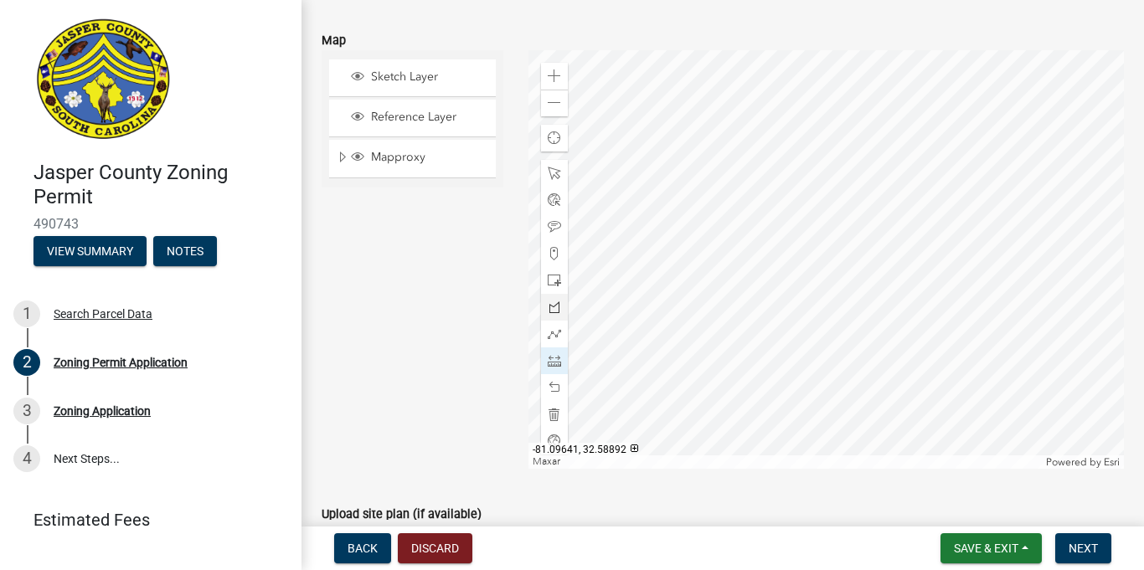
click at [817, 307] on div at bounding box center [825, 259] width 595 height 419
click at [796, 329] on div at bounding box center [825, 259] width 595 height 419
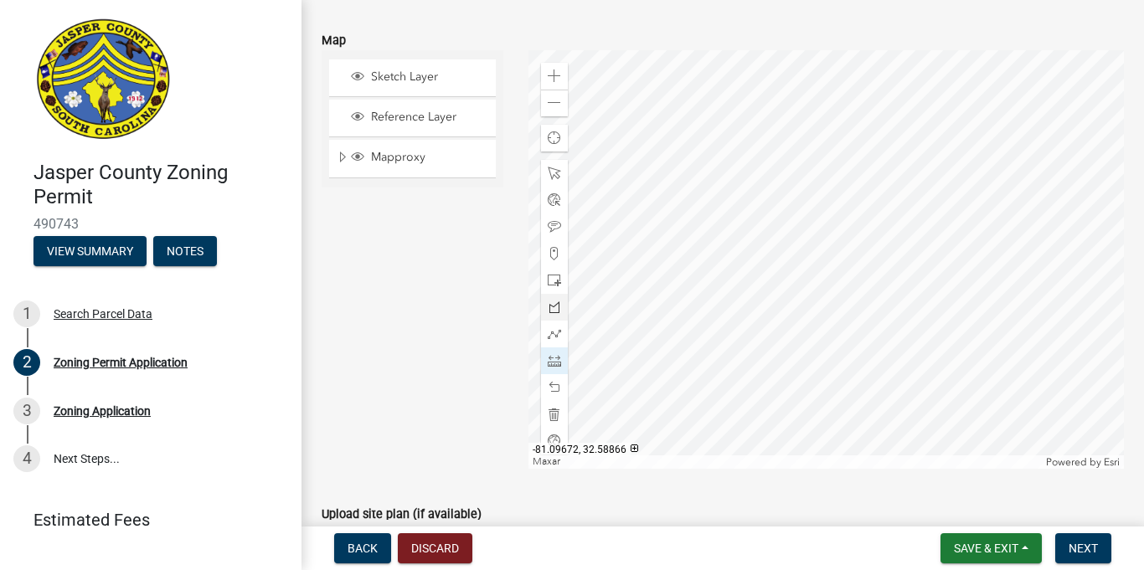
click at [796, 328] on div at bounding box center [825, 259] width 595 height 419
click at [559, 387] on span at bounding box center [554, 387] width 13 height 13
click at [556, 387] on span at bounding box center [554, 387] width 13 height 13
click at [559, 386] on span at bounding box center [554, 387] width 13 height 13
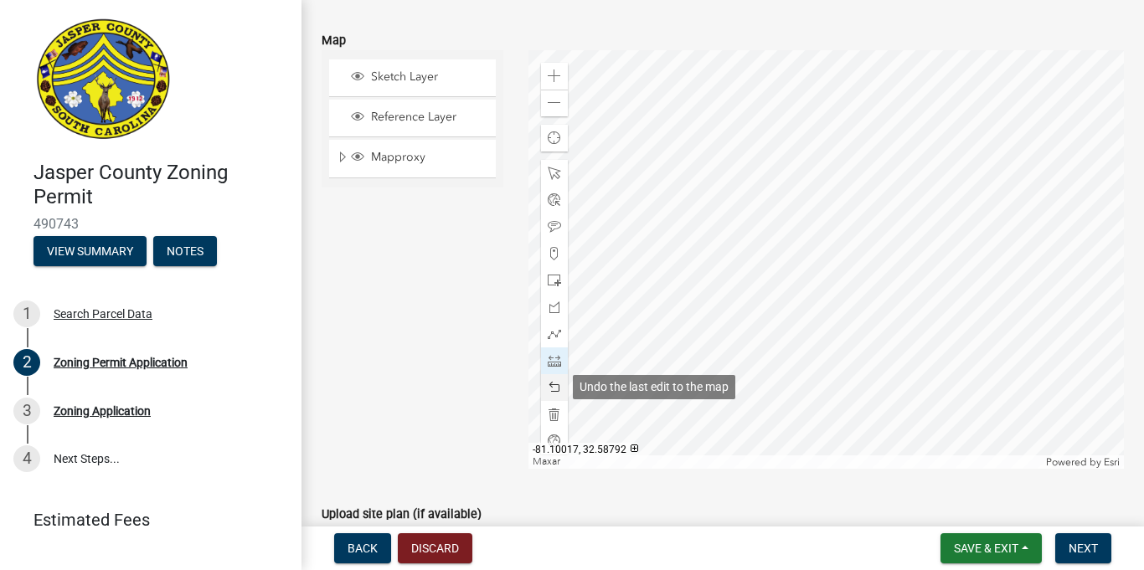
click at [559, 387] on span at bounding box center [554, 387] width 13 height 13
click at [557, 385] on span at bounding box center [554, 387] width 13 height 13
click at [559, 384] on span at bounding box center [554, 387] width 13 height 13
click at [557, 384] on span at bounding box center [554, 387] width 13 height 13
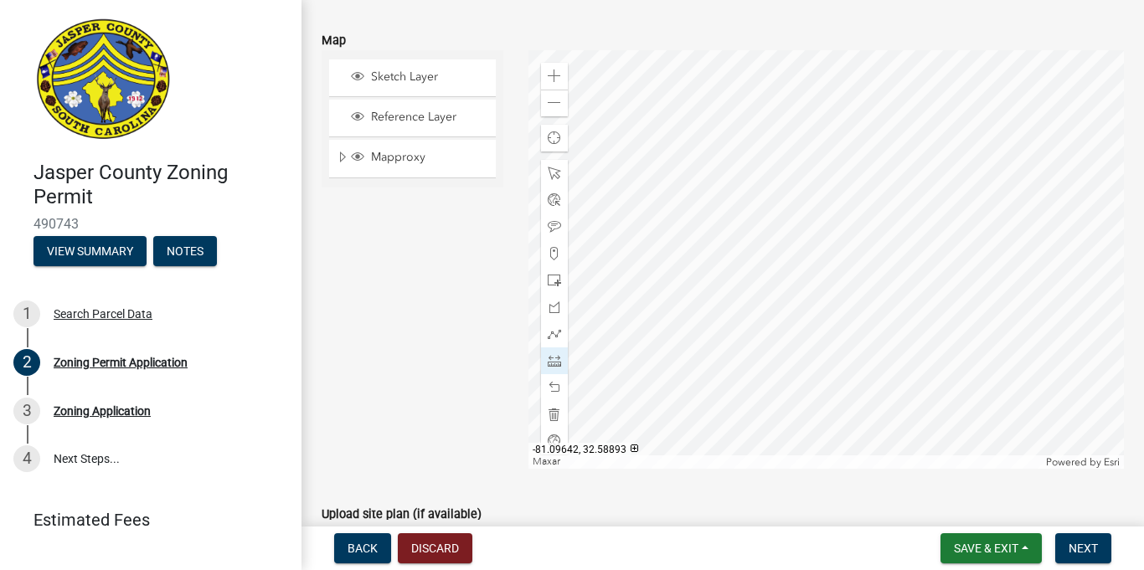
click at [817, 307] on div at bounding box center [825, 259] width 595 height 419
click at [801, 329] on div at bounding box center [825, 259] width 595 height 419
click at [559, 388] on span at bounding box center [554, 387] width 13 height 13
click at [563, 384] on div at bounding box center [554, 387] width 27 height 27
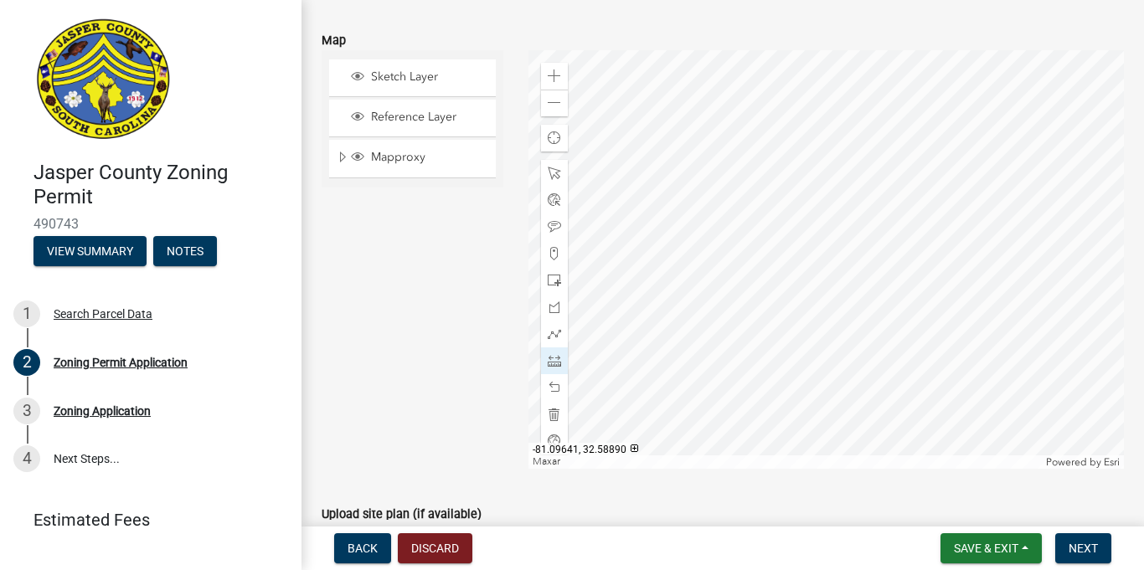
click at [817, 309] on div at bounding box center [825, 259] width 595 height 419
click at [843, 319] on div at bounding box center [825, 259] width 595 height 419
click at [559, 384] on span at bounding box center [554, 387] width 13 height 13
click at [559, 381] on span at bounding box center [554, 387] width 13 height 13
click at [816, 306] on div at bounding box center [825, 259] width 595 height 419
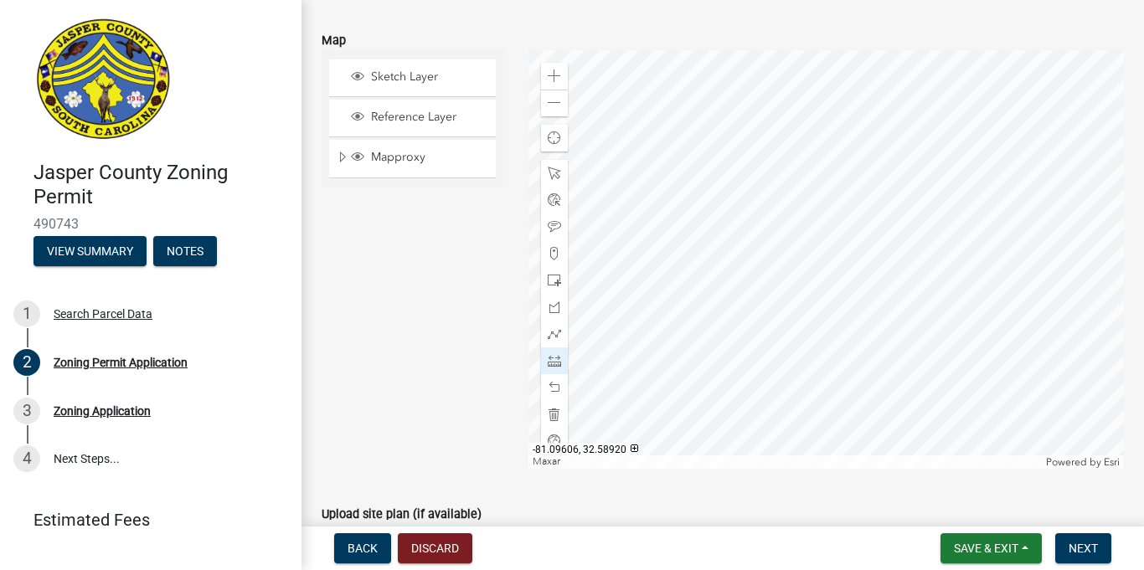
click at [840, 286] on div at bounding box center [825, 259] width 595 height 419
click at [839, 286] on div at bounding box center [825, 259] width 595 height 419
click at [555, 382] on span at bounding box center [554, 387] width 13 height 13
click at [546, 387] on div at bounding box center [554, 387] width 27 height 27
click at [546, 385] on div at bounding box center [554, 387] width 27 height 27
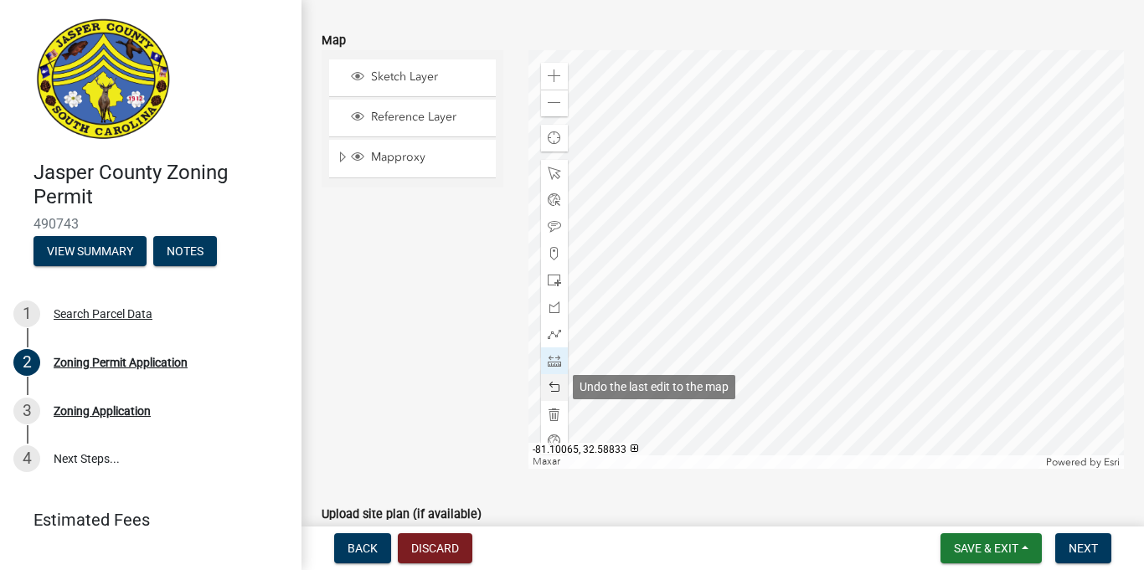
click at [555, 383] on span at bounding box center [554, 387] width 13 height 13
click at [556, 383] on span at bounding box center [554, 387] width 13 height 13
click at [555, 382] on span at bounding box center [554, 387] width 13 height 13
click at [817, 307] on div at bounding box center [825, 259] width 595 height 419
click at [838, 284] on div at bounding box center [825, 259] width 595 height 419
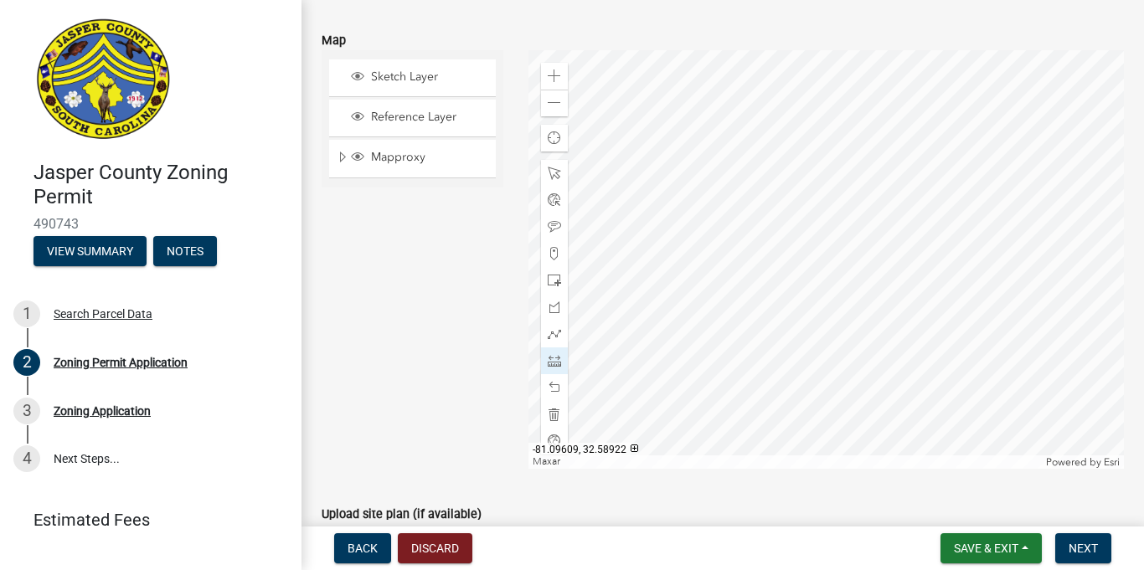
click at [839, 284] on div at bounding box center [825, 259] width 595 height 419
click at [558, 376] on div at bounding box center [554, 387] width 27 height 27
click at [559, 373] on div at bounding box center [554, 307] width 27 height 295
click at [559, 371] on div at bounding box center [554, 361] width 27 height 27
click at [818, 307] on div at bounding box center [825, 259] width 595 height 419
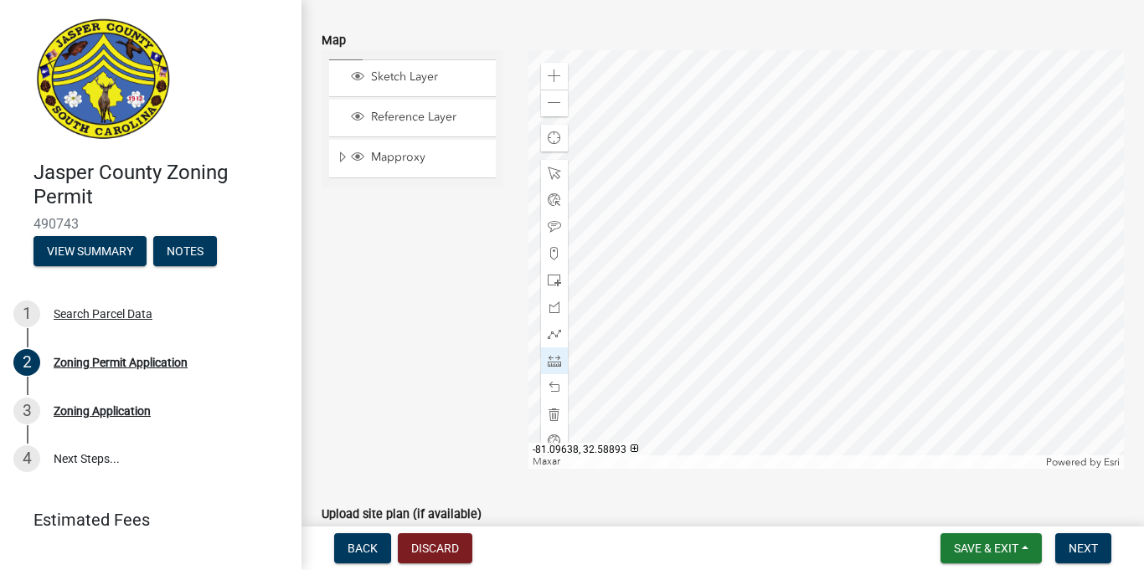
click at [818, 307] on div at bounding box center [825, 259] width 595 height 419
click at [564, 380] on div at bounding box center [554, 387] width 27 height 27
click at [554, 386] on span at bounding box center [554, 387] width 13 height 13
click at [817, 307] on div at bounding box center [825, 259] width 595 height 419
click at [839, 283] on div at bounding box center [825, 259] width 595 height 419
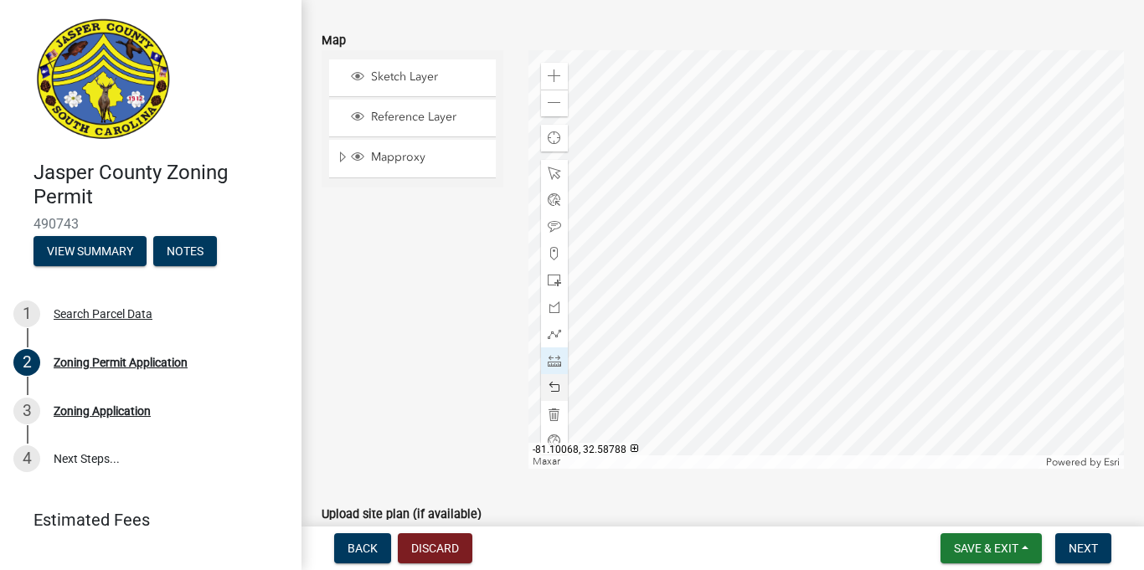
click at [555, 388] on span at bounding box center [554, 387] width 13 height 13
click at [817, 307] on div at bounding box center [825, 259] width 595 height 419
click at [674, 207] on div at bounding box center [825, 259] width 595 height 419
click at [554, 384] on span at bounding box center [554, 387] width 13 height 13
click at [554, 389] on span at bounding box center [554, 387] width 13 height 13
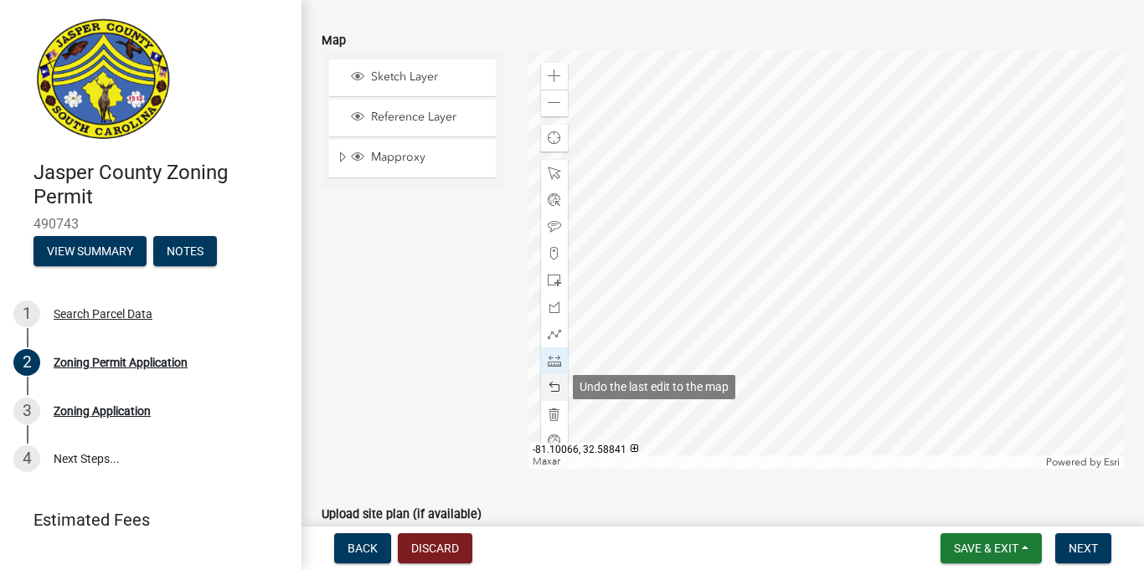
click at [556, 387] on span at bounding box center [554, 387] width 13 height 13
click at [551, 386] on span at bounding box center [554, 387] width 13 height 13
click at [553, 387] on span at bounding box center [554, 387] width 13 height 13
click at [817, 306] on div at bounding box center [825, 259] width 595 height 419
click at [793, 330] on div at bounding box center [825, 259] width 595 height 419
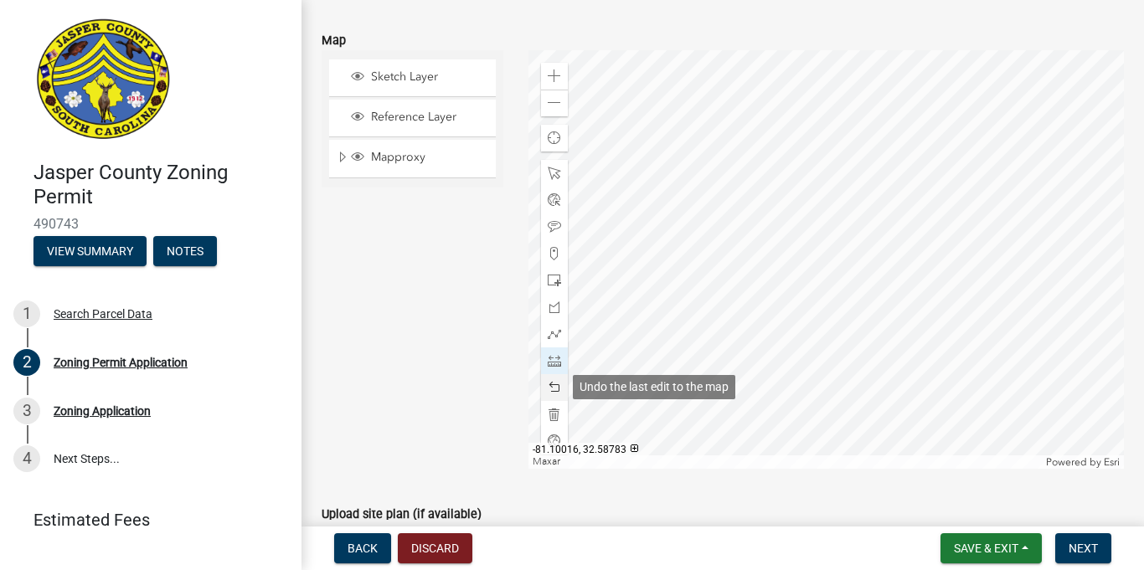
click at [552, 390] on span at bounding box center [554, 387] width 13 height 13
drag, startPoint x: 555, startPoint y: 390, endPoint x: 549, endPoint y: 368, distance: 22.5
click at [556, 389] on span at bounding box center [554, 387] width 13 height 13
click at [559, 365] on div at bounding box center [554, 361] width 27 height 27
click at [816, 307] on div at bounding box center [825, 259] width 595 height 419
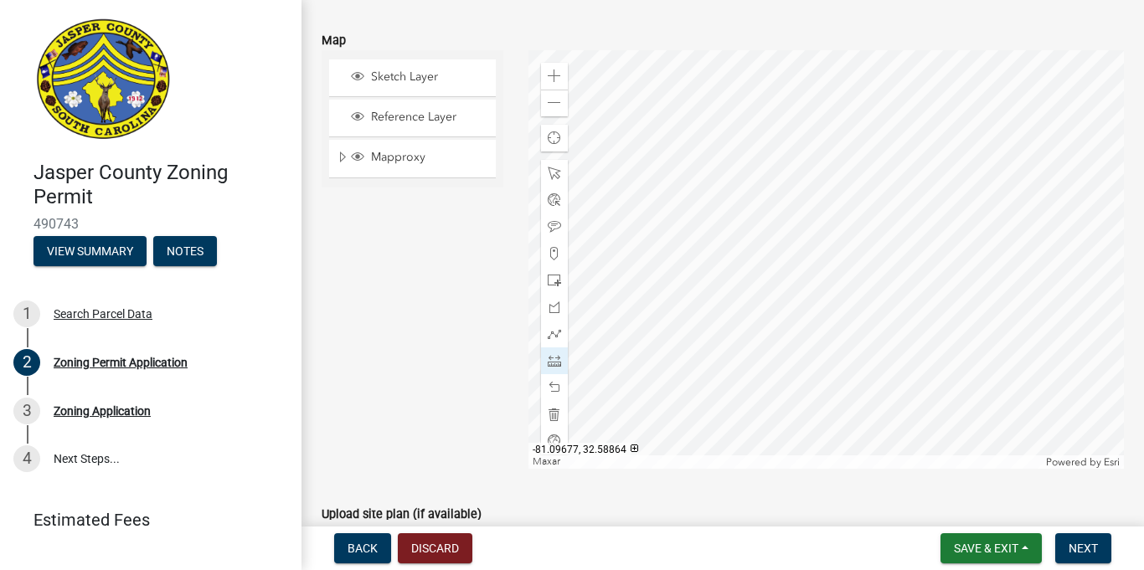
click at [793, 330] on div at bounding box center [825, 259] width 595 height 419
click at [558, 389] on span at bounding box center [554, 387] width 13 height 13
drag, startPoint x: 554, startPoint y: 385, endPoint x: 574, endPoint y: 374, distance: 22.9
click at [552, 383] on span at bounding box center [554, 387] width 13 height 13
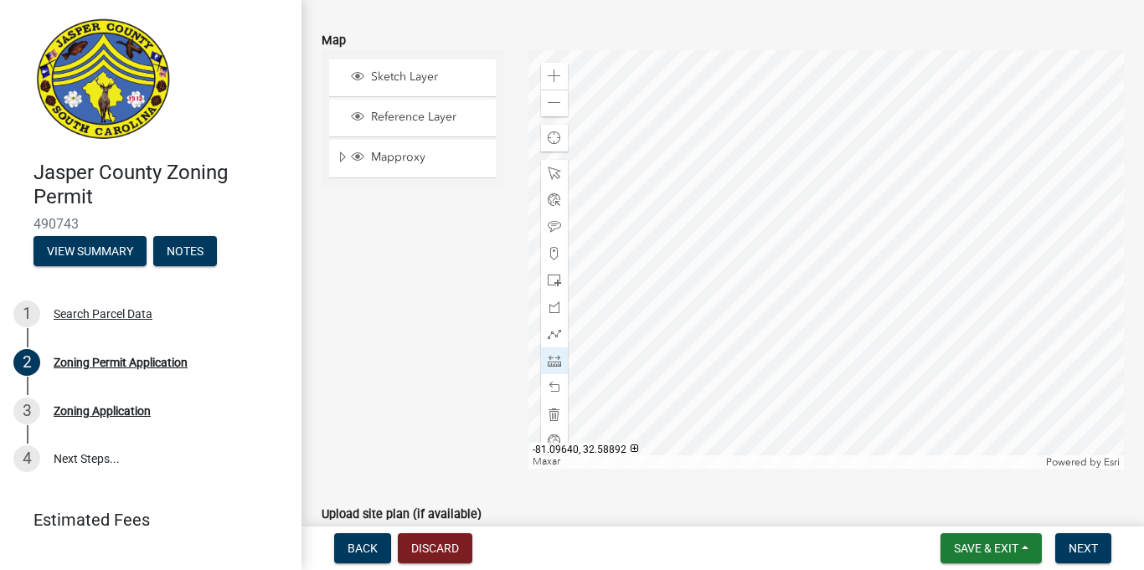
click at [818, 309] on div at bounding box center [825, 259] width 595 height 419
click at [563, 386] on div at bounding box center [554, 387] width 27 height 27
click at [816, 307] on div at bounding box center [825, 259] width 595 height 419
click at [795, 331] on div at bounding box center [825, 259] width 595 height 419
click at [555, 389] on span at bounding box center [554, 387] width 13 height 13
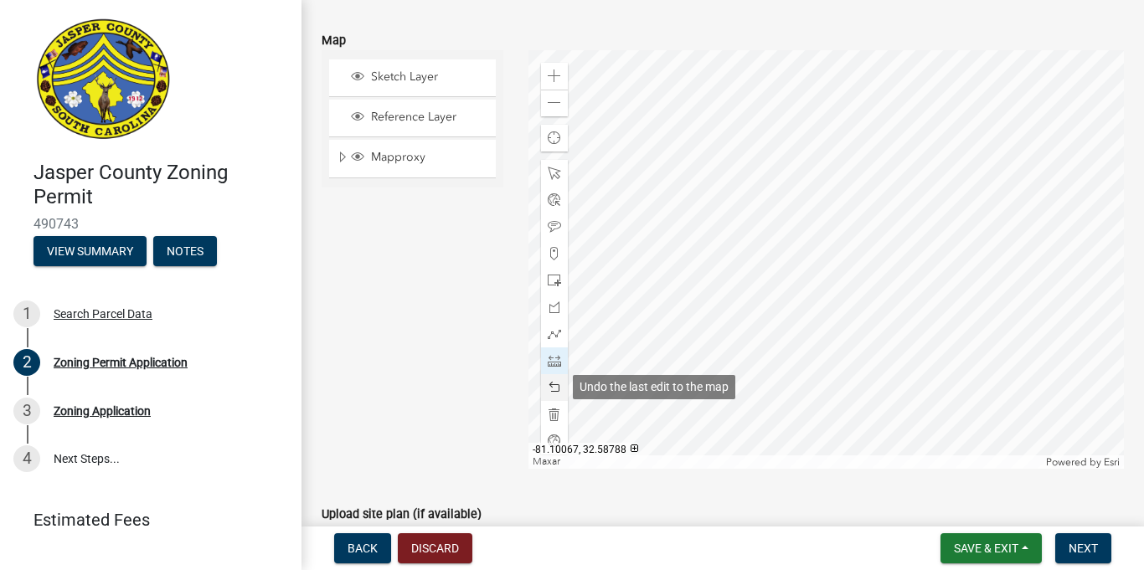
click at [559, 386] on span at bounding box center [554, 387] width 13 height 13
click at [817, 306] on div at bounding box center [825, 259] width 595 height 419
click at [798, 332] on div at bounding box center [825, 259] width 595 height 419
click at [550, 384] on span at bounding box center [554, 387] width 13 height 13
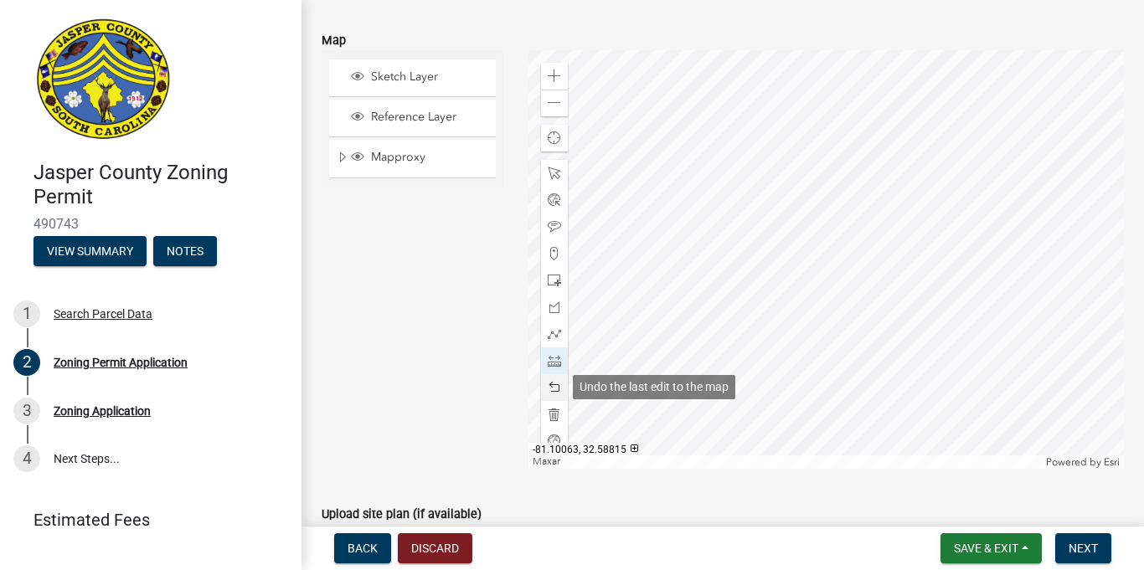
click at [554, 389] on span at bounding box center [554, 387] width 13 height 13
click at [554, 387] on span at bounding box center [554, 387] width 13 height 13
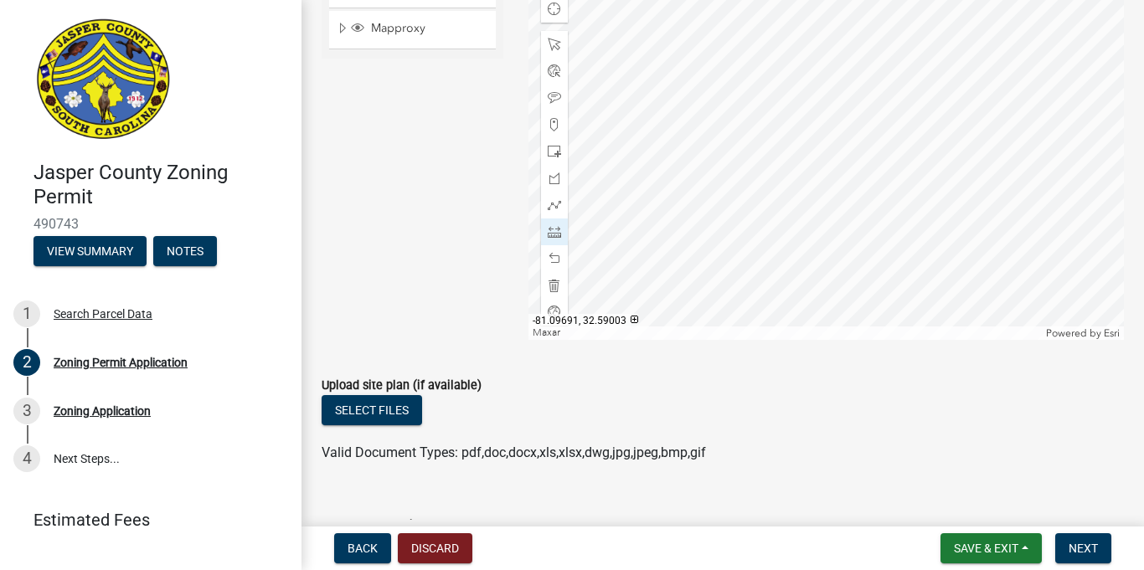
scroll to position [2950, 0]
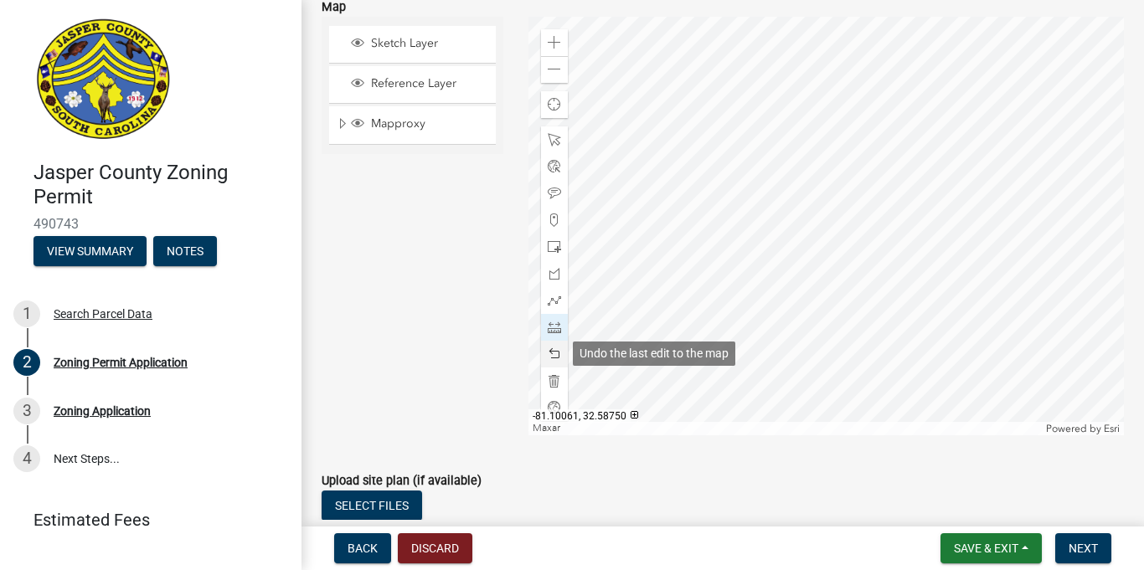
click at [554, 359] on span at bounding box center [554, 354] width 13 height 13
click at [554, 358] on span at bounding box center [554, 354] width 13 height 13
click at [817, 274] on div at bounding box center [825, 226] width 595 height 419
click at [791, 296] on div at bounding box center [825, 226] width 595 height 419
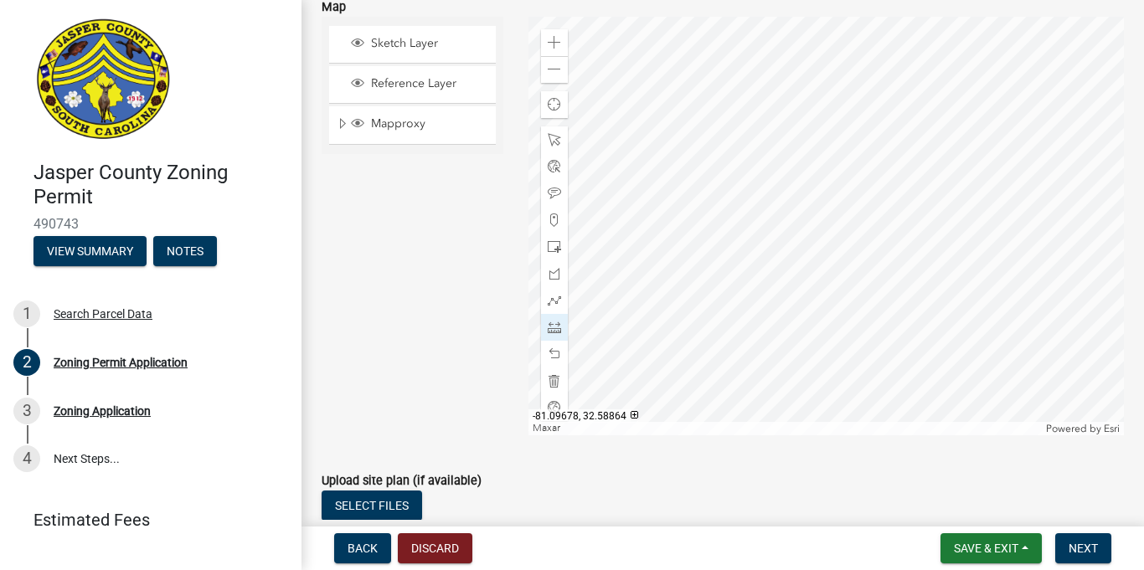
click at [791, 296] on div at bounding box center [825, 226] width 595 height 419
click at [554, 358] on span at bounding box center [554, 354] width 13 height 13
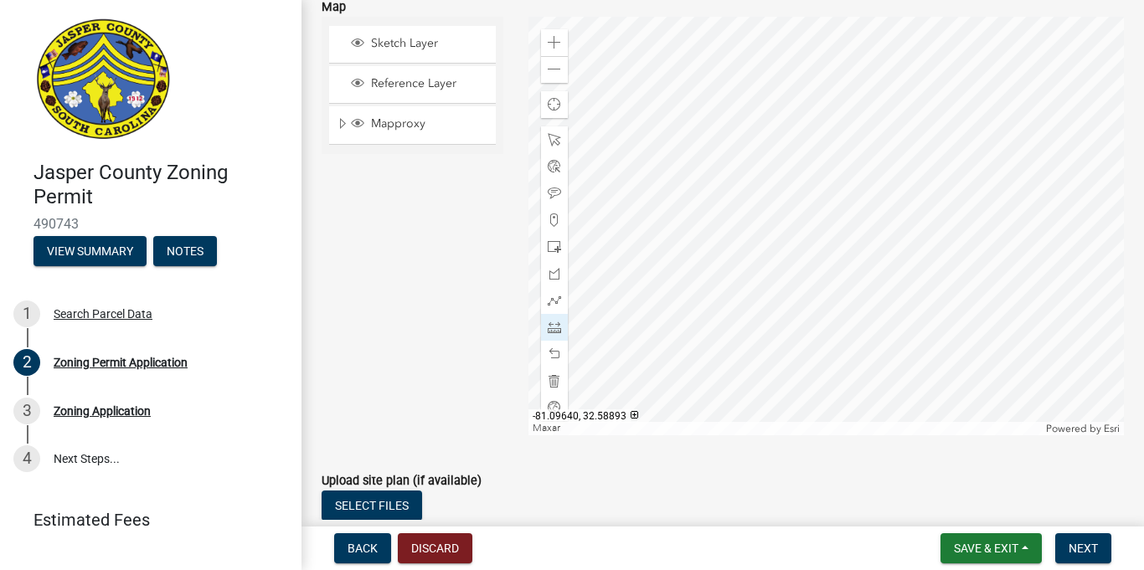
click at [816, 274] on div at bounding box center [825, 226] width 595 height 419
click at [555, 348] on span at bounding box center [554, 354] width 13 height 13
click at [553, 296] on span at bounding box center [554, 300] width 13 height 13
click at [817, 275] on div at bounding box center [825, 226] width 595 height 419
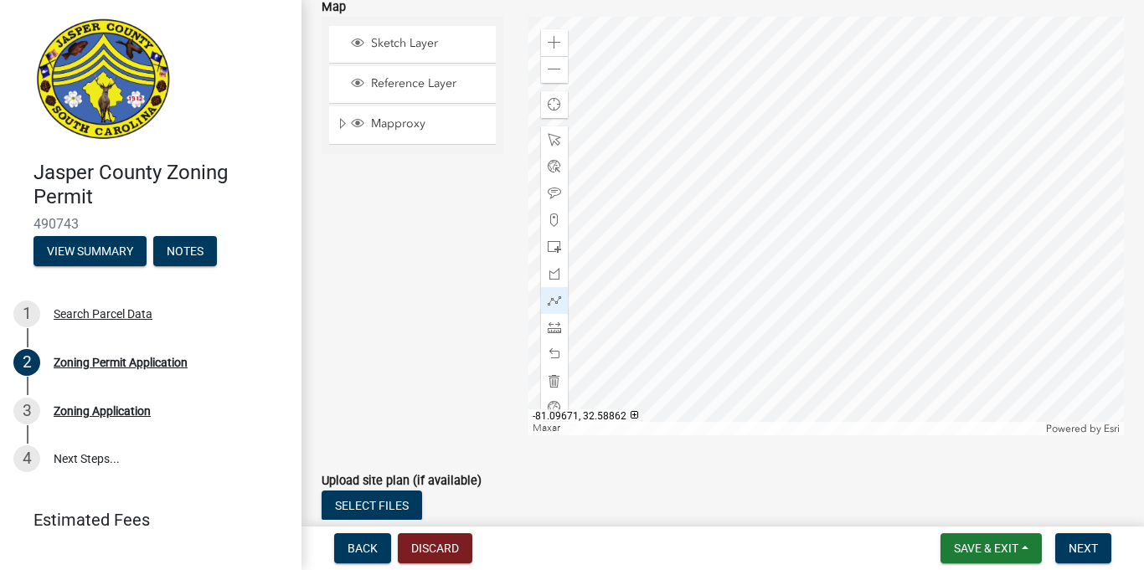
click at [796, 298] on div at bounding box center [825, 226] width 595 height 419
click at [559, 348] on span at bounding box center [554, 354] width 13 height 13
click at [560, 348] on span at bounding box center [554, 354] width 13 height 13
click at [813, 274] on div at bounding box center [825, 226] width 595 height 419
click at [796, 297] on div at bounding box center [825, 226] width 595 height 419
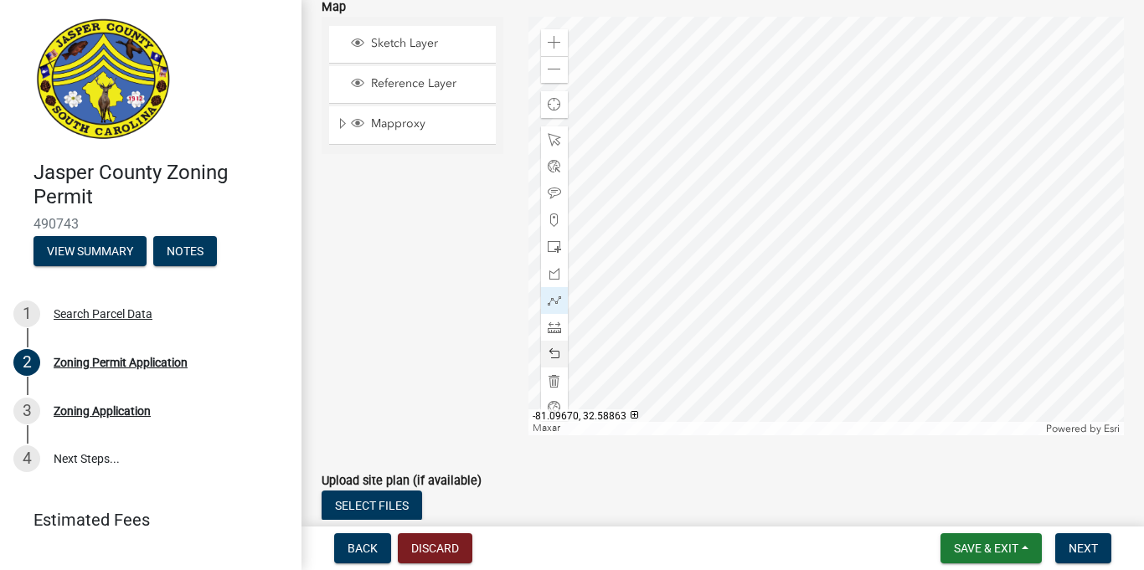
click at [796, 297] on div at bounding box center [825, 226] width 595 height 419
click at [817, 274] on div at bounding box center [825, 226] width 595 height 419
click at [843, 289] on div at bounding box center [825, 226] width 595 height 419
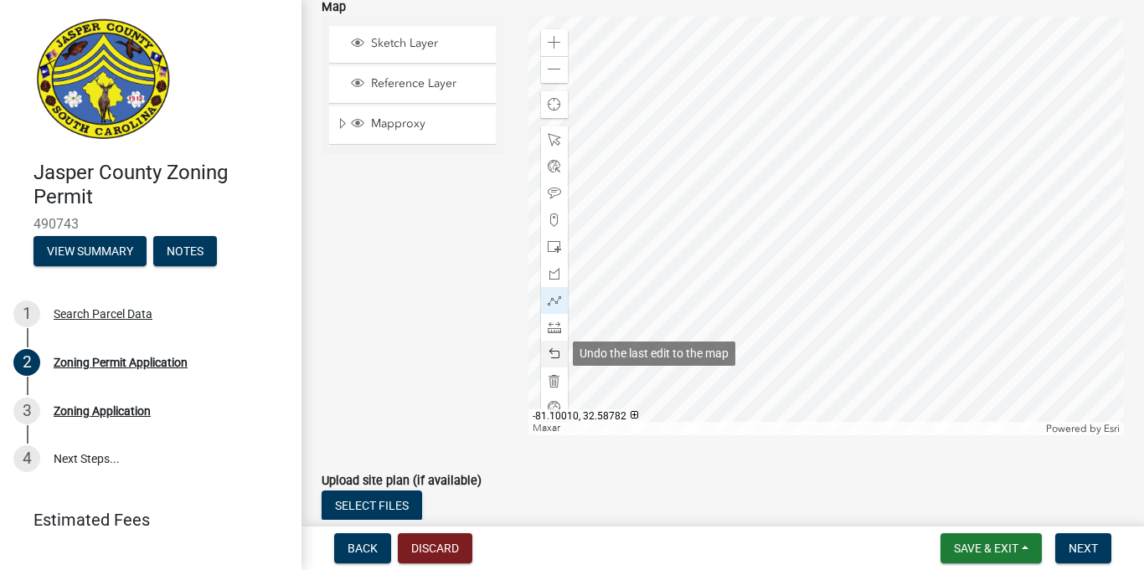
click at [554, 348] on span at bounding box center [554, 354] width 13 height 13
click at [551, 358] on span at bounding box center [554, 354] width 13 height 13
click at [555, 355] on span at bounding box center [554, 354] width 13 height 13
click at [554, 353] on span at bounding box center [554, 354] width 13 height 13
click at [816, 272] on div at bounding box center [825, 226] width 595 height 419
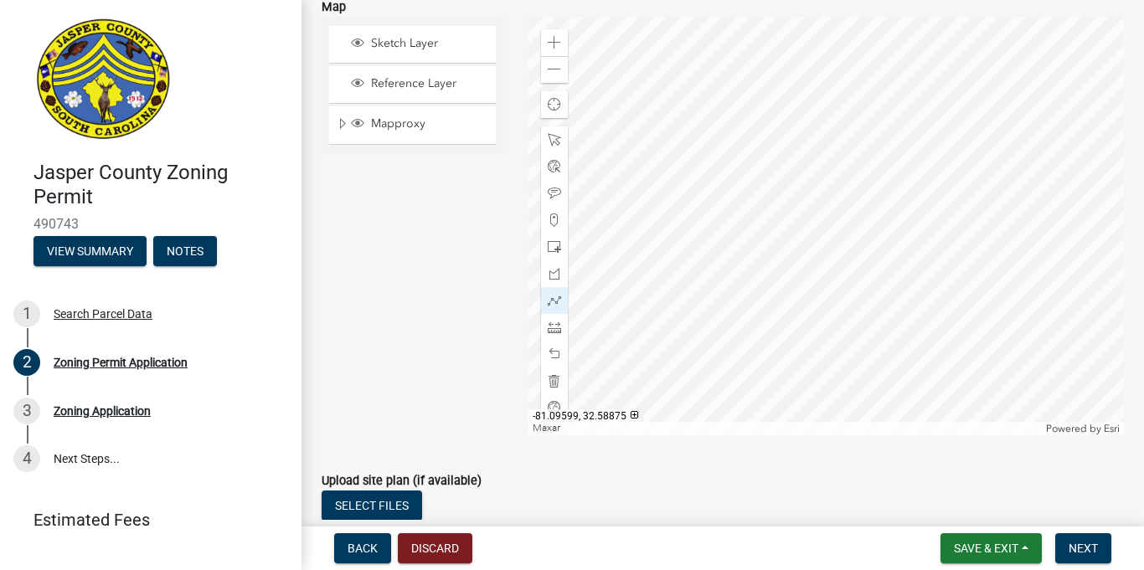
click at [843, 289] on div at bounding box center [825, 226] width 595 height 419
click at [557, 349] on span at bounding box center [554, 354] width 13 height 13
click at [554, 349] on span at bounding box center [554, 354] width 13 height 13
click at [814, 274] on div at bounding box center [825, 226] width 595 height 419
click at [842, 290] on div at bounding box center [825, 226] width 595 height 419
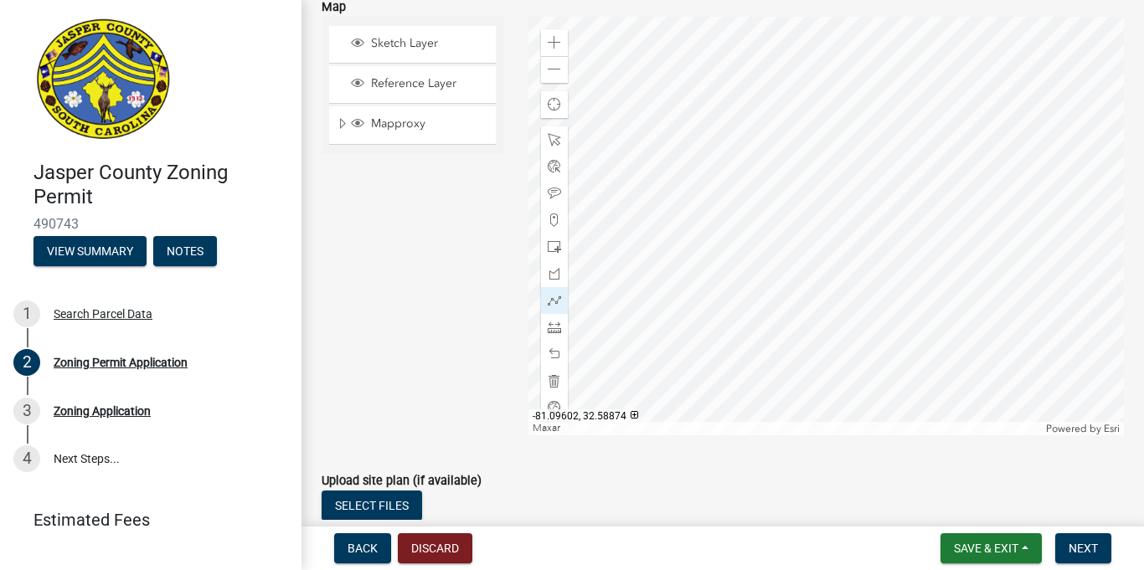
click at [843, 287] on div at bounding box center [825, 226] width 595 height 419
click at [844, 288] on div at bounding box center [825, 226] width 595 height 419
click at [843, 289] on div at bounding box center [825, 226] width 595 height 419
click at [553, 352] on span at bounding box center [554, 354] width 13 height 13
click at [558, 347] on div at bounding box center [554, 354] width 27 height 27
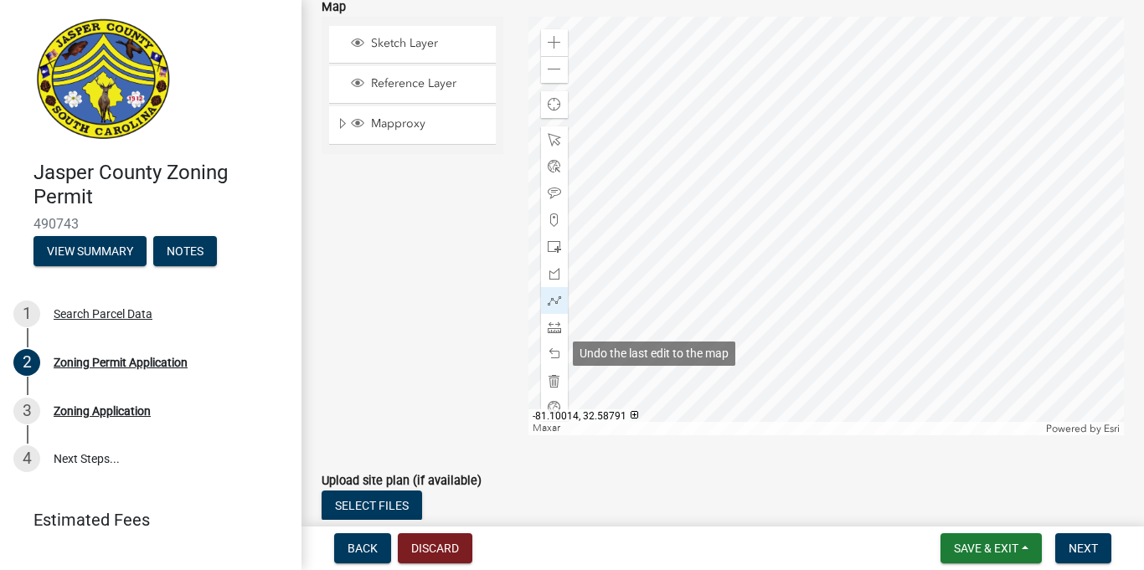
drag, startPoint x: 549, startPoint y: 355, endPoint x: 582, endPoint y: 343, distance: 35.0
click at [552, 353] on span at bounding box center [554, 354] width 13 height 13
click at [816, 275] on div at bounding box center [825, 226] width 595 height 419
click at [845, 290] on div at bounding box center [825, 226] width 595 height 419
click at [555, 348] on span at bounding box center [554, 354] width 13 height 13
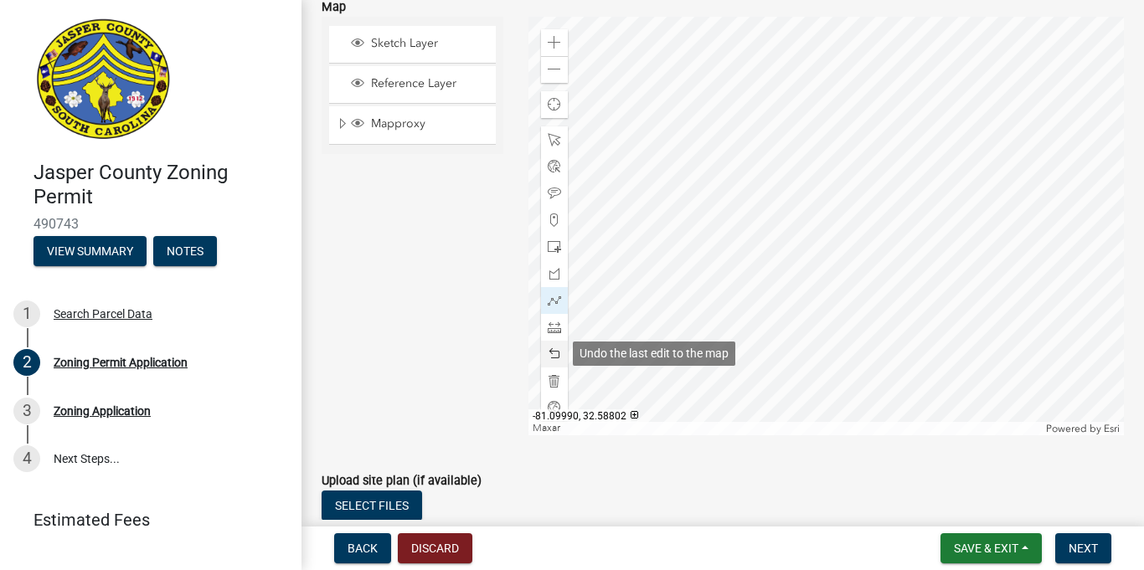
click at [554, 345] on div at bounding box center [554, 354] width 27 height 27
click at [812, 254] on div at bounding box center [825, 226] width 595 height 419
click at [814, 259] on div at bounding box center [825, 226] width 595 height 419
click at [811, 256] on div at bounding box center [825, 226] width 595 height 419
click at [837, 274] on div at bounding box center [825, 226] width 595 height 419
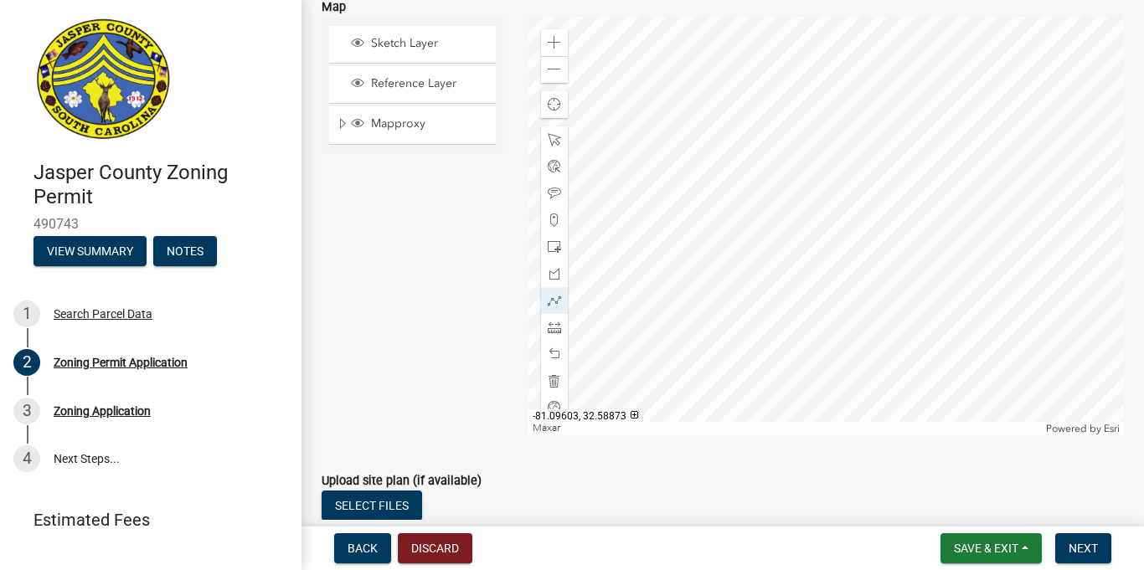
click at [837, 274] on div at bounding box center [825, 226] width 595 height 419
click at [559, 348] on span at bounding box center [554, 354] width 13 height 13
click at [552, 353] on span at bounding box center [554, 354] width 13 height 13
click at [812, 259] on div at bounding box center [825, 226] width 595 height 419
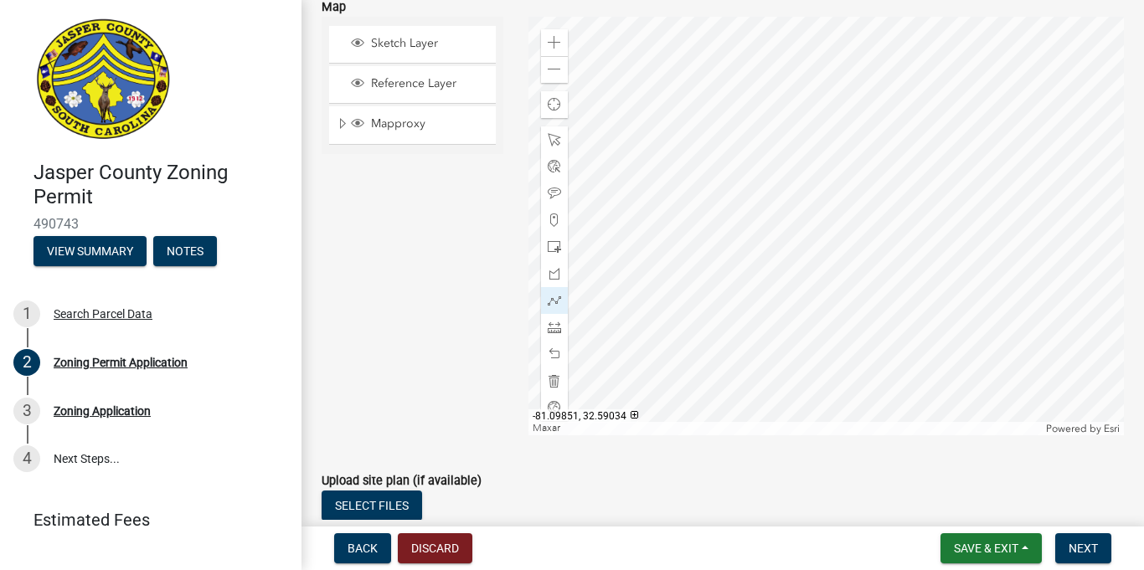
click at [676, 145] on div at bounding box center [825, 226] width 595 height 419
click at [675, 149] on div at bounding box center [825, 226] width 595 height 419
click at [811, 258] on div at bounding box center [825, 226] width 595 height 419
click at [832, 229] on div at bounding box center [825, 226] width 595 height 419
click at [557, 353] on span at bounding box center [554, 354] width 13 height 13
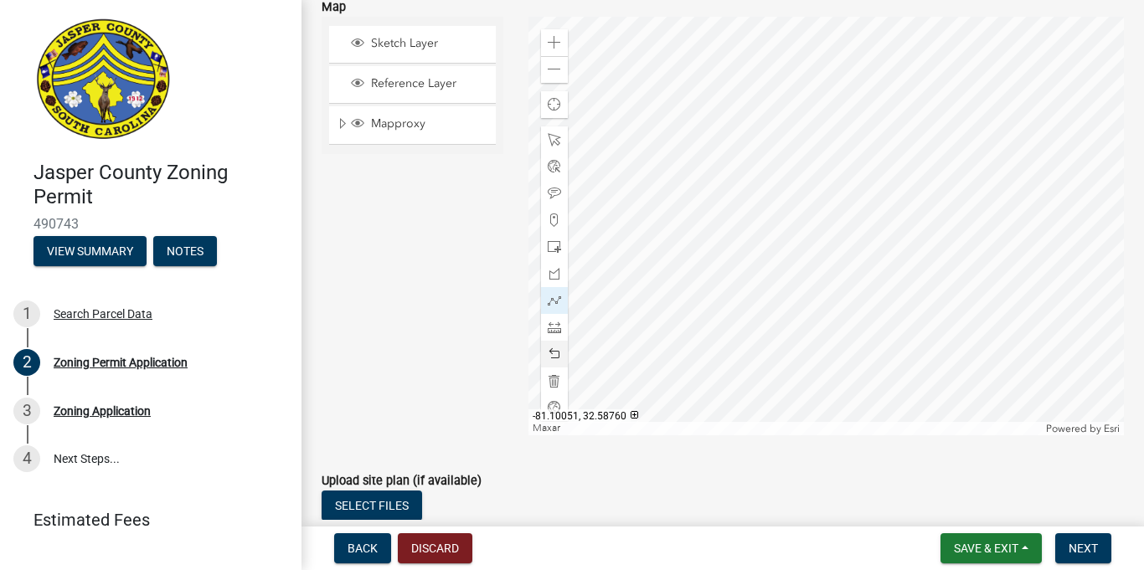
click at [558, 353] on span at bounding box center [554, 354] width 13 height 13
click at [556, 351] on span at bounding box center [554, 354] width 13 height 13
click at [550, 353] on span at bounding box center [554, 354] width 13 height 13
click at [546, 355] on div at bounding box center [554, 354] width 27 height 27
click at [557, 332] on span at bounding box center [554, 327] width 13 height 13
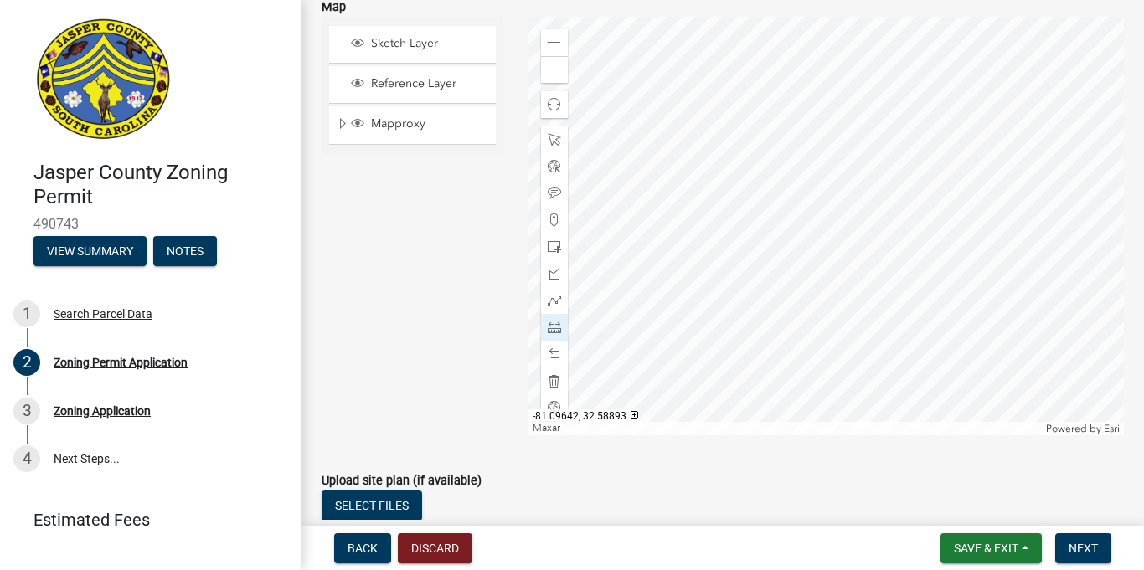
click at [812, 258] on div at bounding box center [825, 226] width 595 height 419
click at [797, 282] on div at bounding box center [825, 226] width 595 height 419
click at [363, 345] on div "Sketch Layer Reference Layer Mapproxy 911 Address Points Zoning Labels Zoning W…" at bounding box center [412, 226] width 207 height 419
drag, startPoint x: 417, startPoint y: 392, endPoint x: 467, endPoint y: 363, distance: 58.2
click at [417, 390] on div "Sketch Layer Reference Layer Mapproxy 911 Address Points Zoning Labels Zoning W…" at bounding box center [412, 226] width 207 height 419
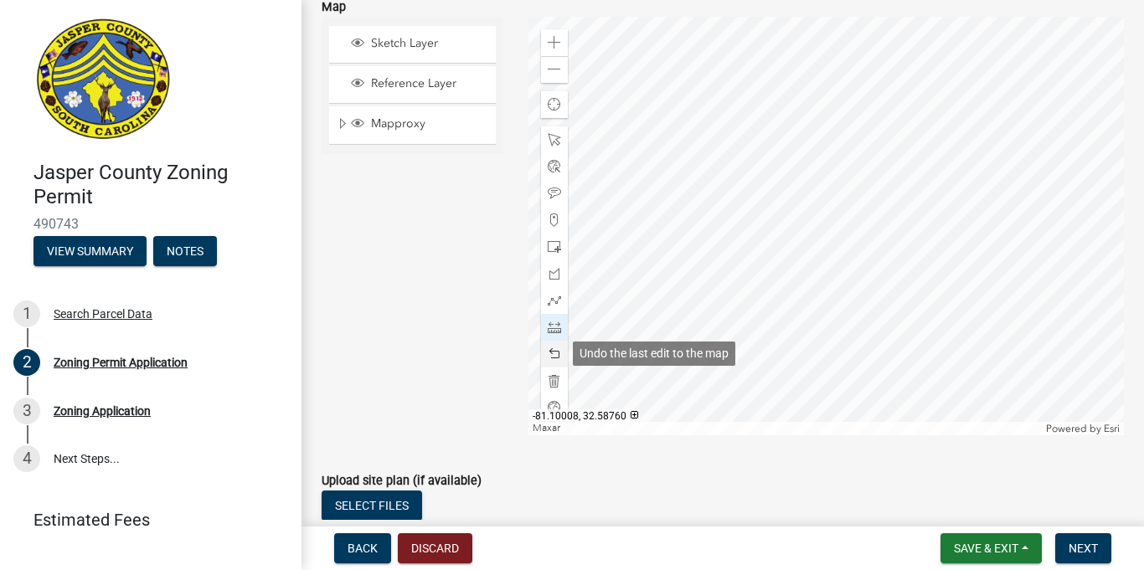
click at [549, 353] on span at bounding box center [554, 354] width 13 height 13
click at [545, 348] on div at bounding box center [554, 354] width 27 height 27
click at [548, 348] on span at bounding box center [554, 354] width 13 height 13
click at [548, 349] on span at bounding box center [554, 354] width 13 height 13
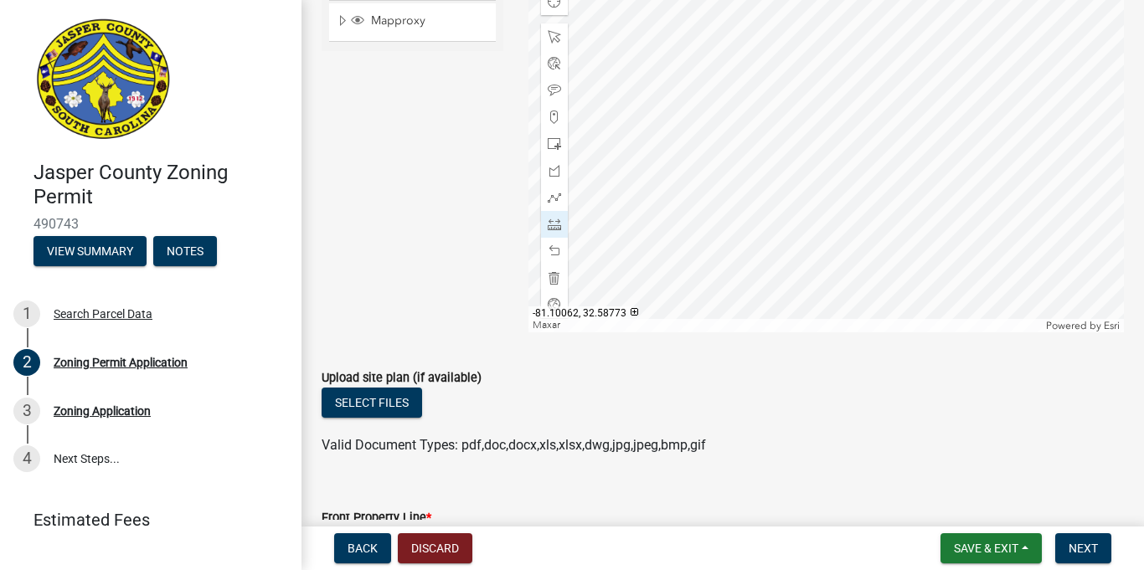
scroll to position [3234, 0]
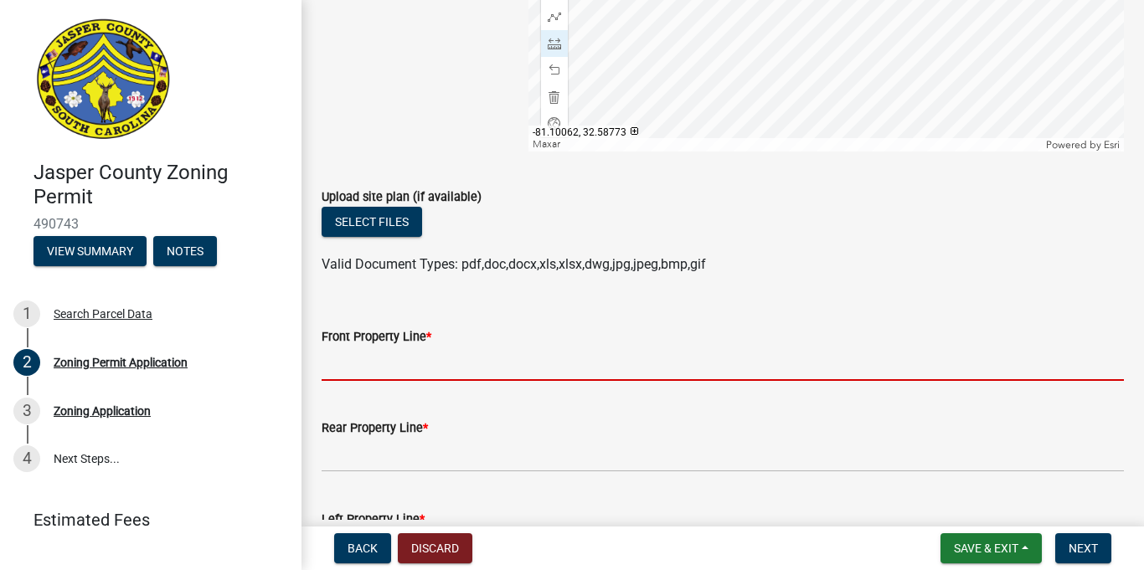
click at [411, 371] on input "Front Property Line *" at bounding box center [723, 364] width 802 height 34
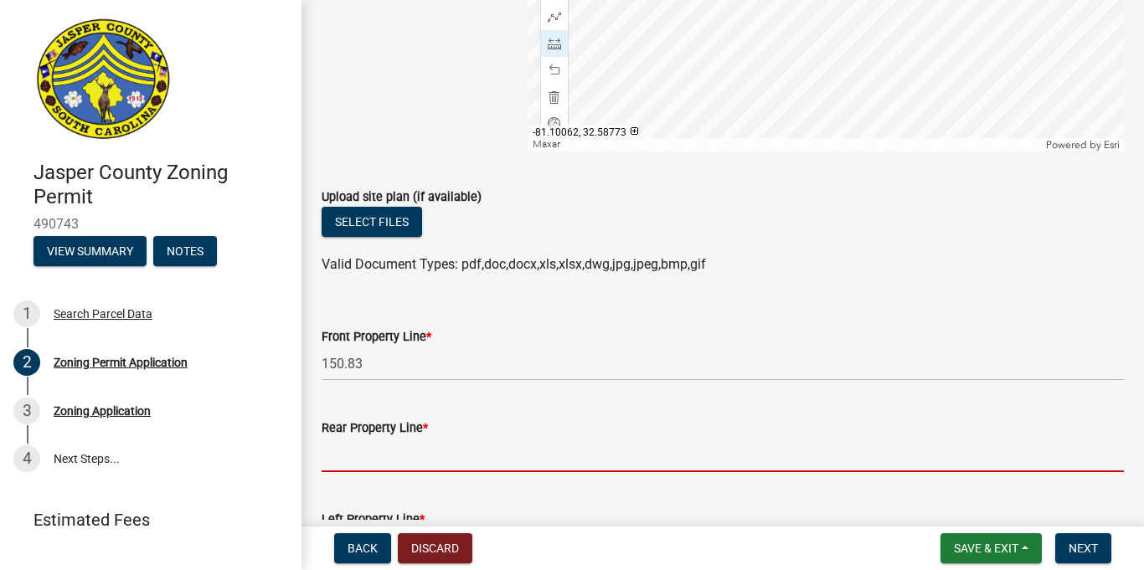
drag, startPoint x: 366, startPoint y: 452, endPoint x: 356, endPoint y: 301, distance: 151.9
click at [368, 451] on input "Rear Property Line *" at bounding box center [723, 455] width 802 height 34
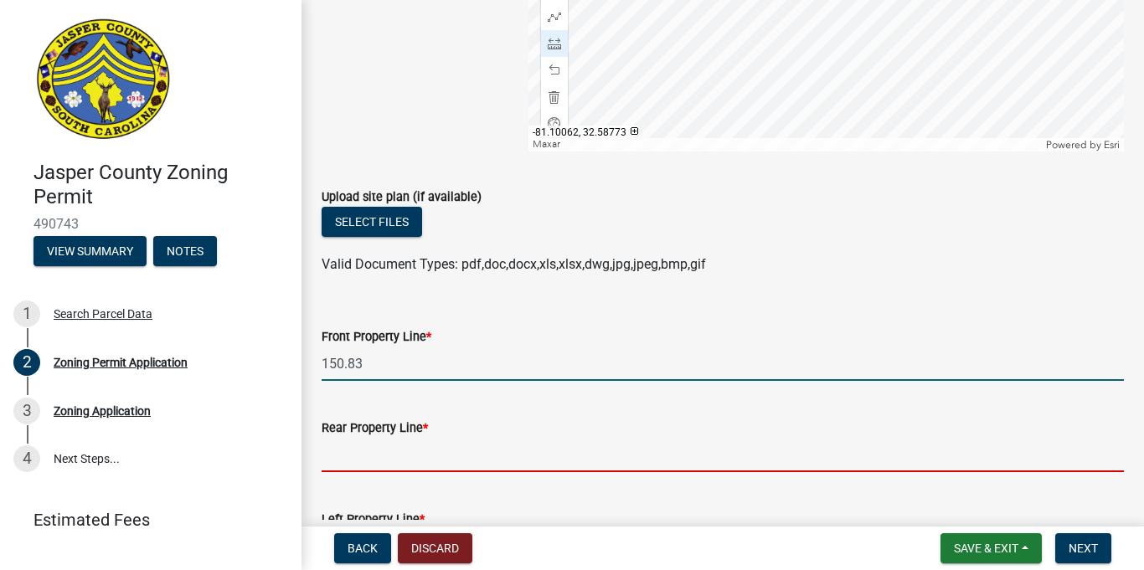
click at [374, 363] on input "150.83" at bounding box center [723, 364] width 802 height 34
click at [456, 457] on input "Rear Property Line *" at bounding box center [723, 455] width 802 height 34
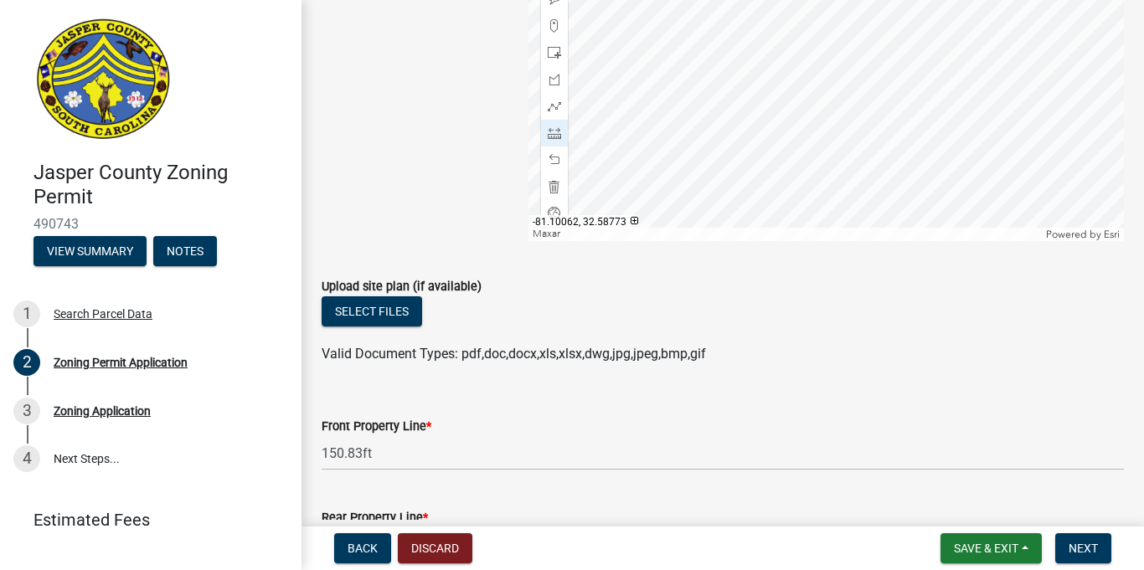
scroll to position [3145, 0]
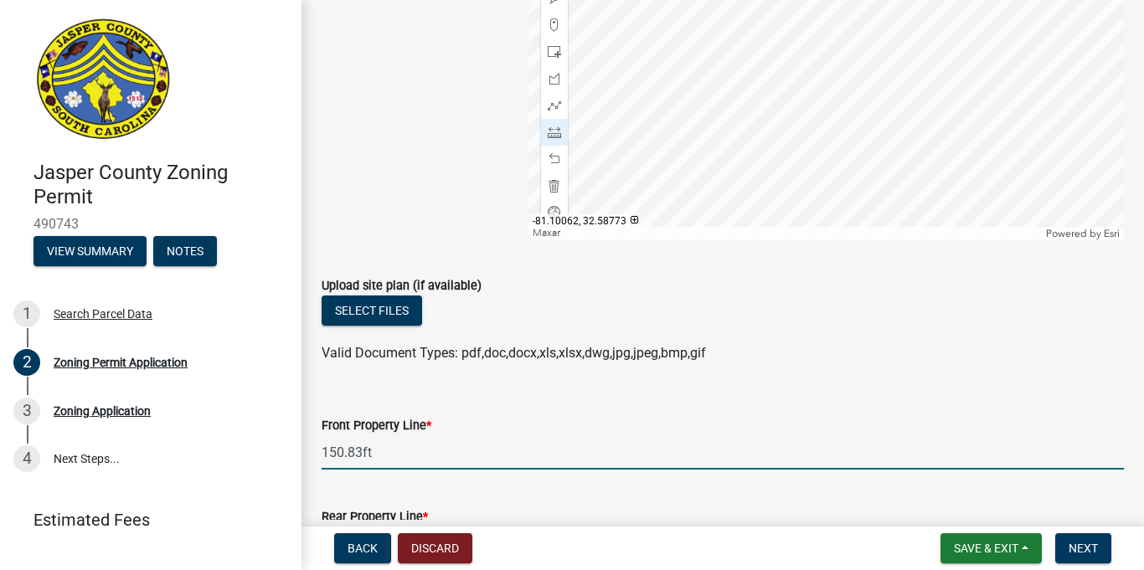
click at [446, 461] on input "150.83ft" at bounding box center [723, 452] width 802 height 34
type input "1"
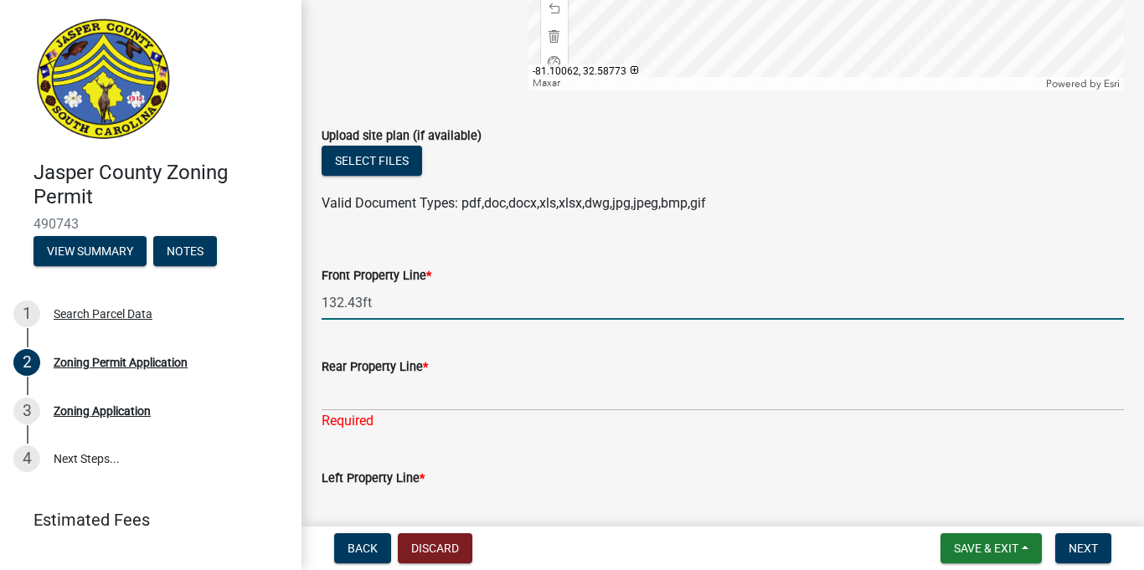
scroll to position [3296, 0]
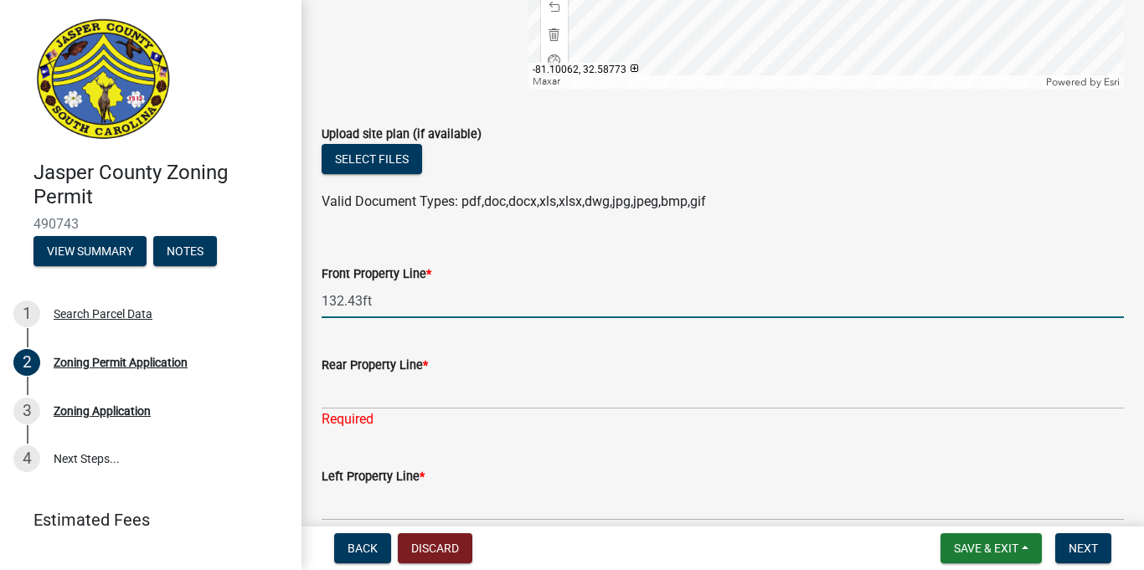
type input "132.43ft"
click at [396, 399] on input "Rear Property Line *" at bounding box center [723, 392] width 802 height 34
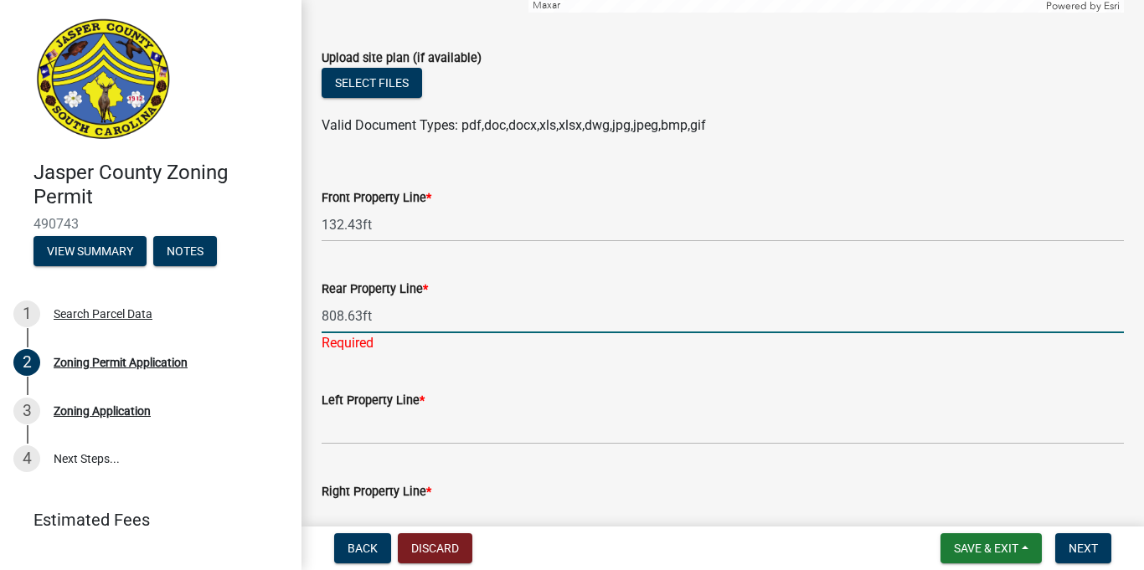
scroll to position [3373, 0]
type input "808.63ft"
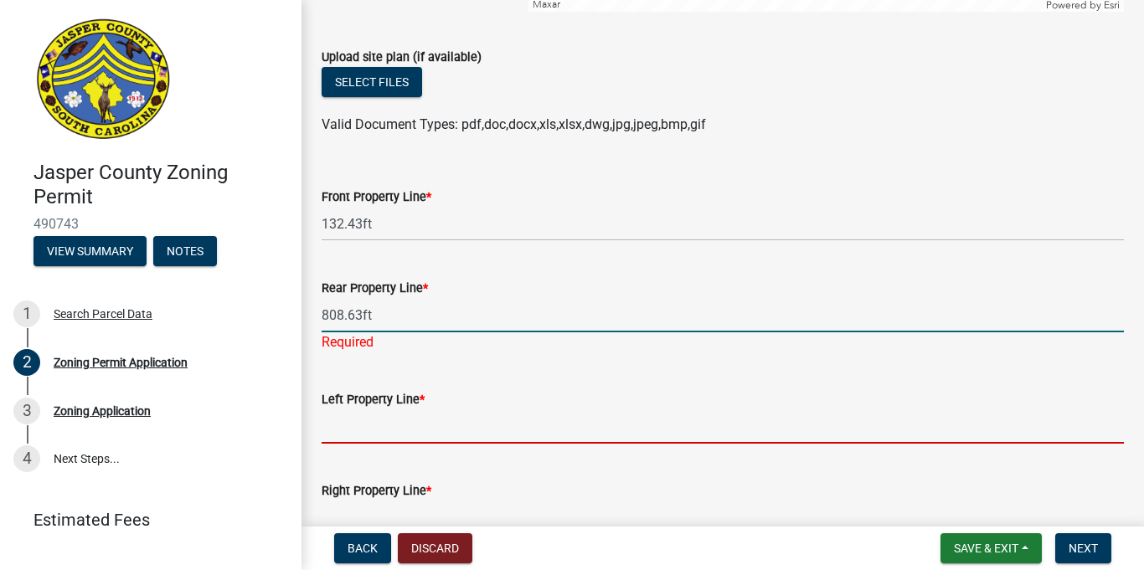
click at [394, 422] on input "Left Property Line *" at bounding box center [723, 427] width 802 height 34
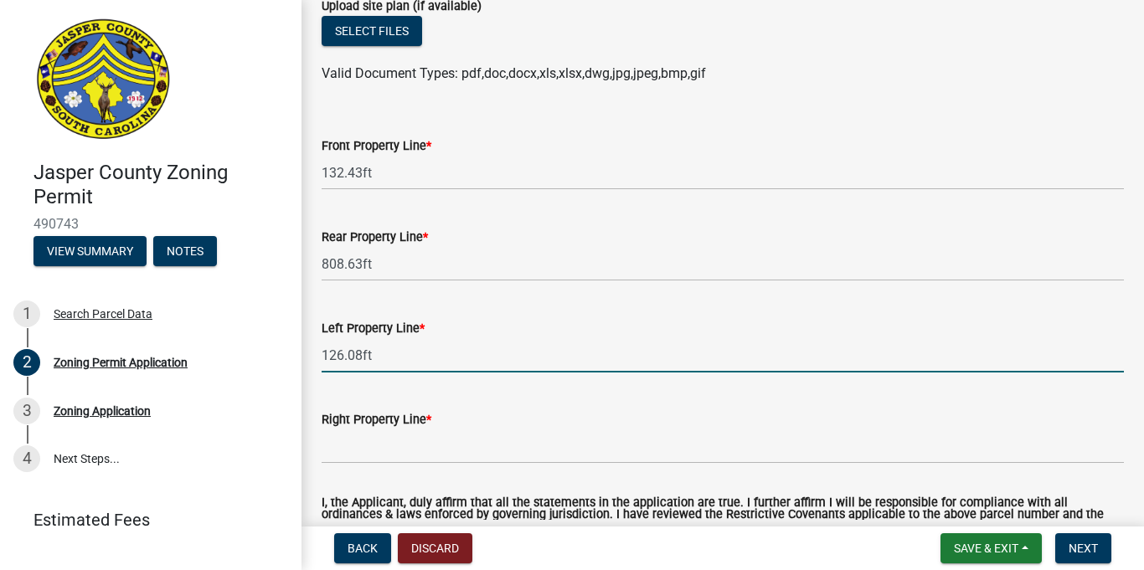
scroll to position [3434, 0]
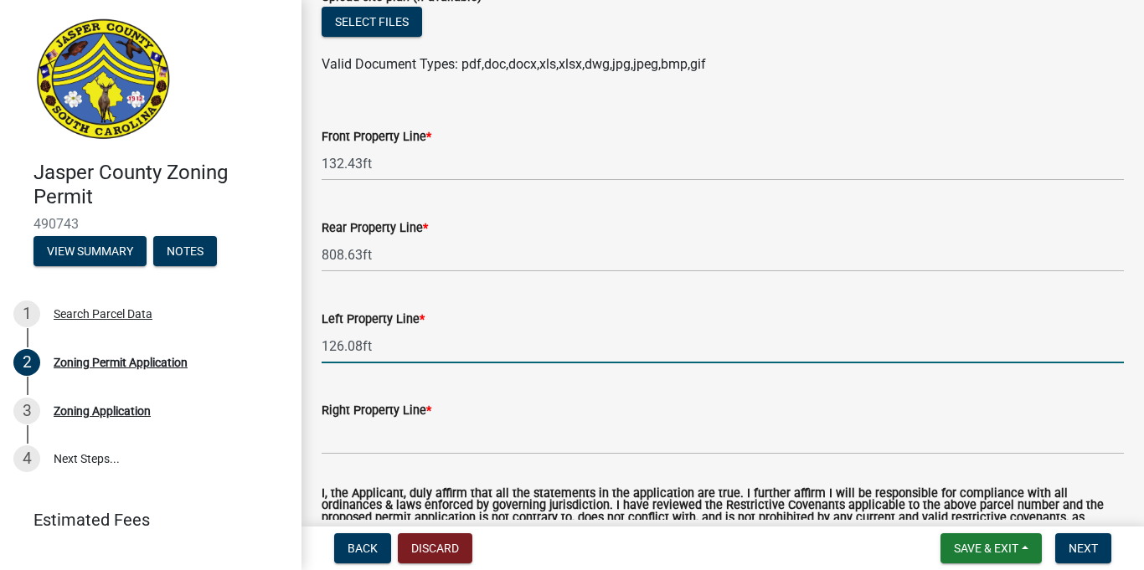
type input "126.08ft"
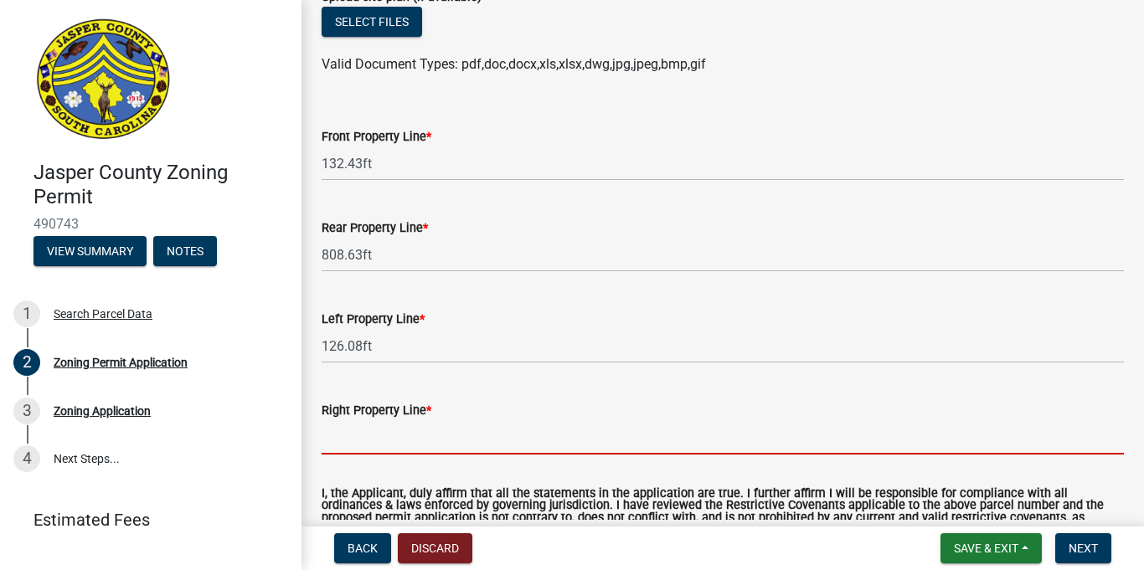
click at [391, 451] on input "Right Property Line *" at bounding box center [723, 437] width 802 height 34
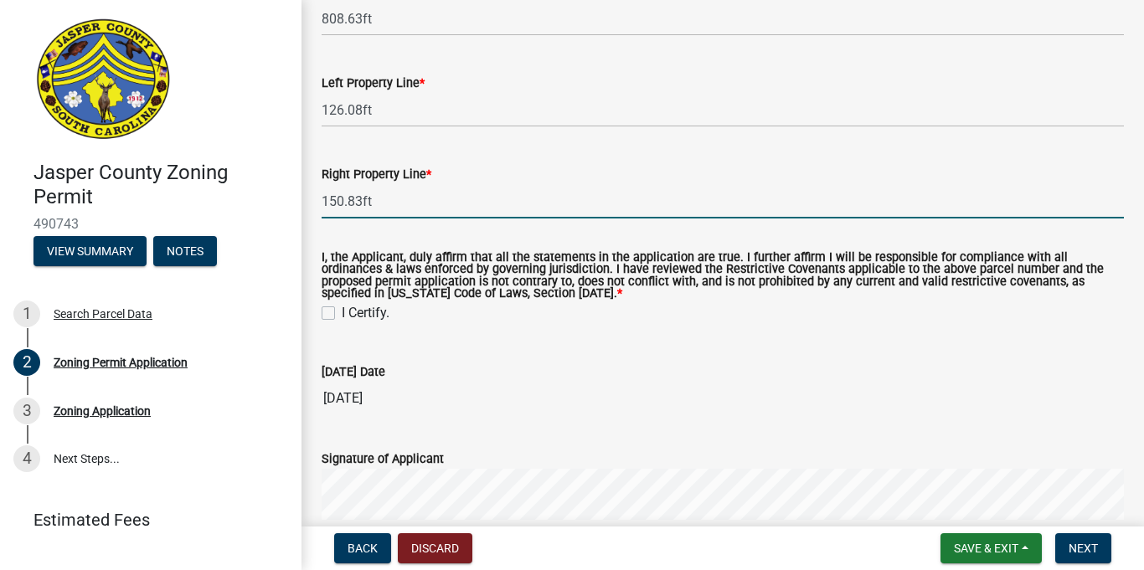
scroll to position [3694, 0]
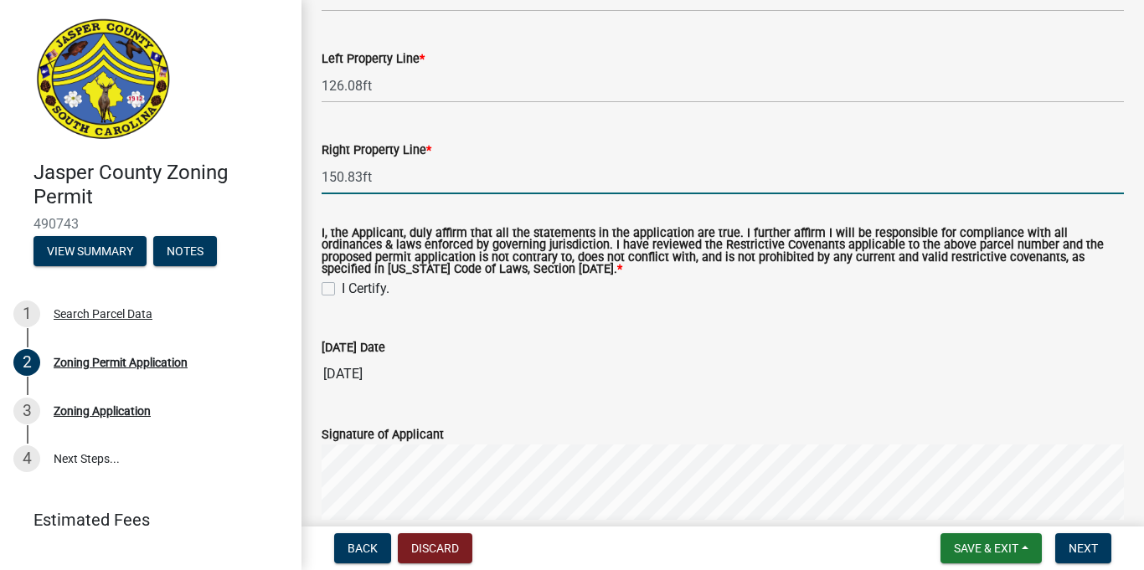
type input "150.83ft"
drag, startPoint x: 335, startPoint y: 283, endPoint x: 322, endPoint y: 294, distance: 16.6
click at [342, 285] on label "I Certify." at bounding box center [366, 289] width 48 height 20
click at [342, 285] on input "I Certify." at bounding box center [347, 284] width 11 height 11
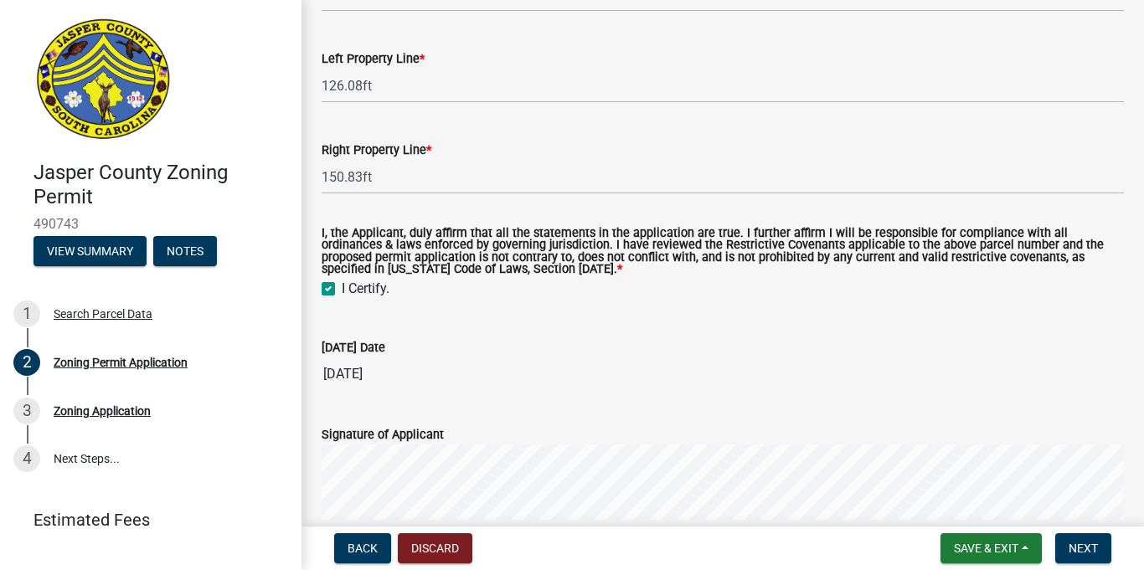
checkbox input "true"
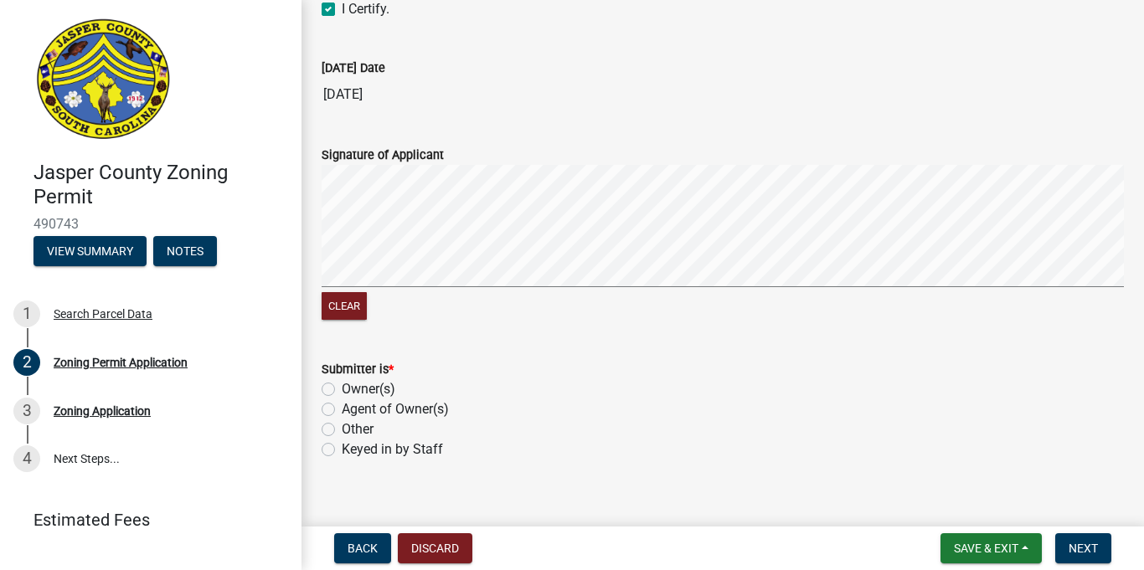
scroll to position [3994, 0]
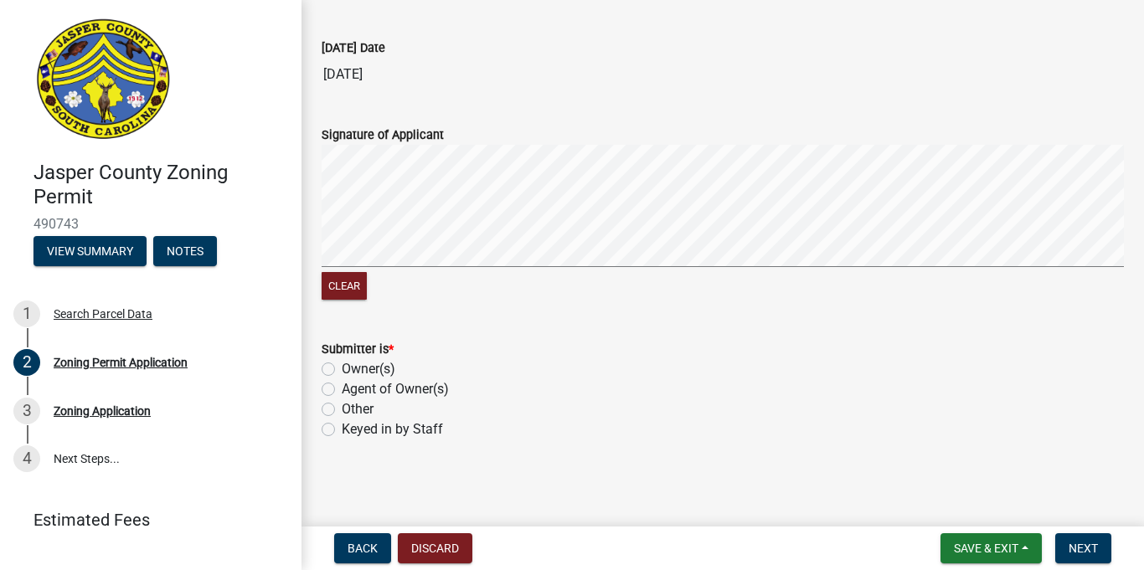
click at [342, 432] on label "Keyed in by Staff" at bounding box center [392, 430] width 101 height 20
click at [342, 430] on input "Keyed in by Staff" at bounding box center [347, 425] width 11 height 11
radio input "true"
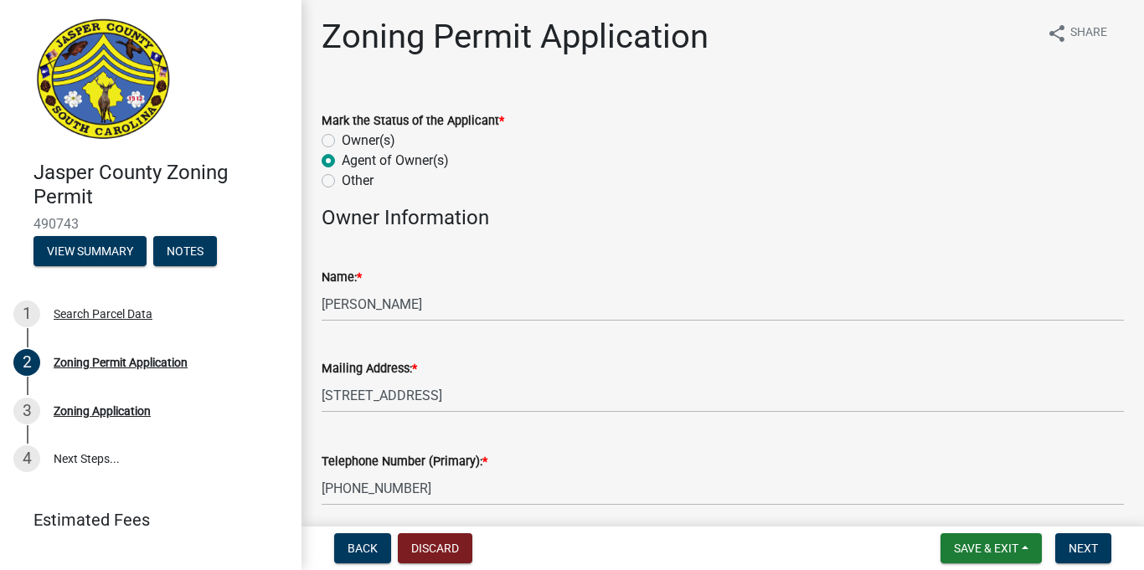
scroll to position [0, 0]
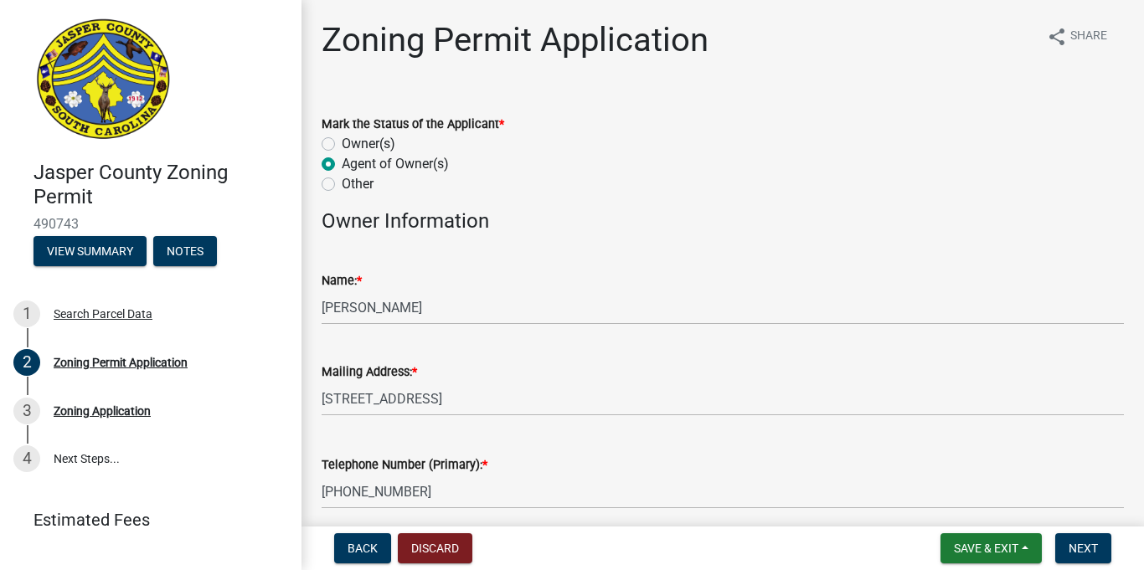
click at [342, 183] on label "Other" at bounding box center [358, 184] width 32 height 20
click at [342, 183] on input "Other" at bounding box center [347, 179] width 11 height 11
radio input "true"
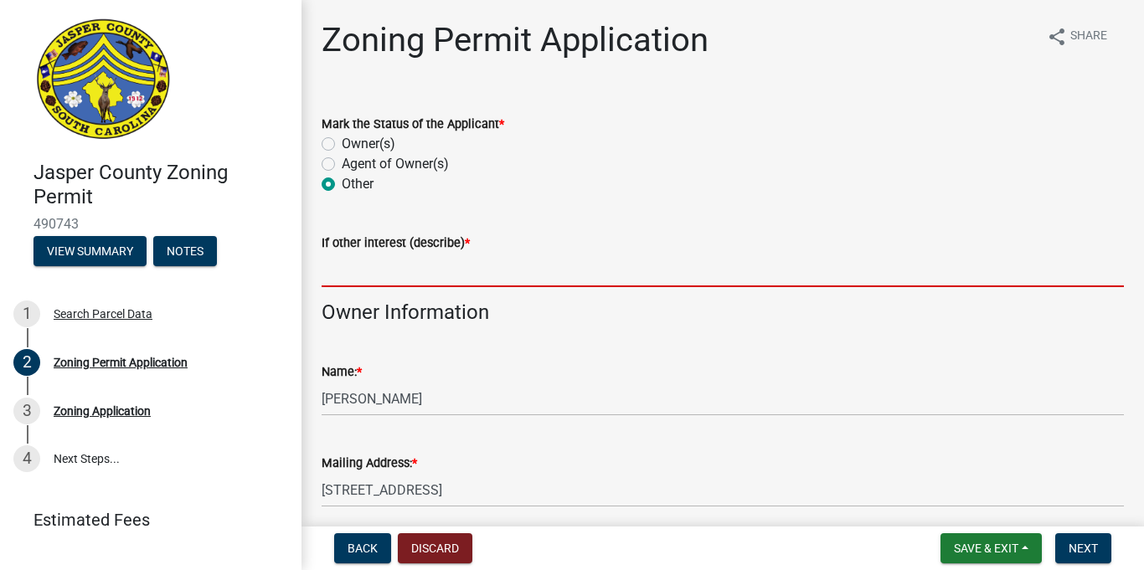
drag, startPoint x: 373, startPoint y: 269, endPoint x: 380, endPoint y: 265, distance: 8.6
click at [376, 265] on input "If other interest (describe) *" at bounding box center [723, 270] width 802 height 34
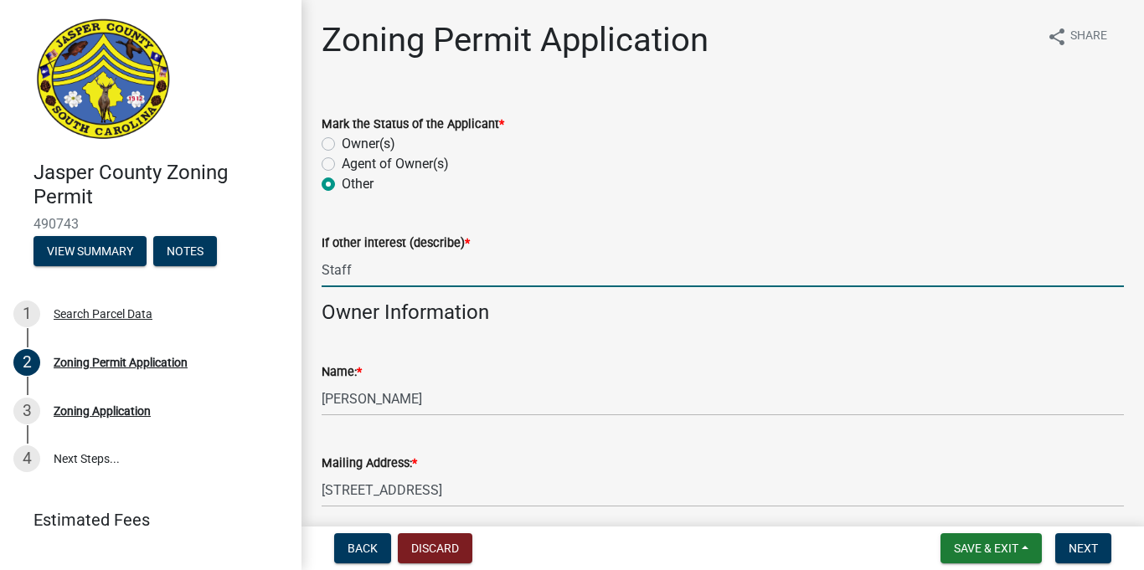
type input "Staff"
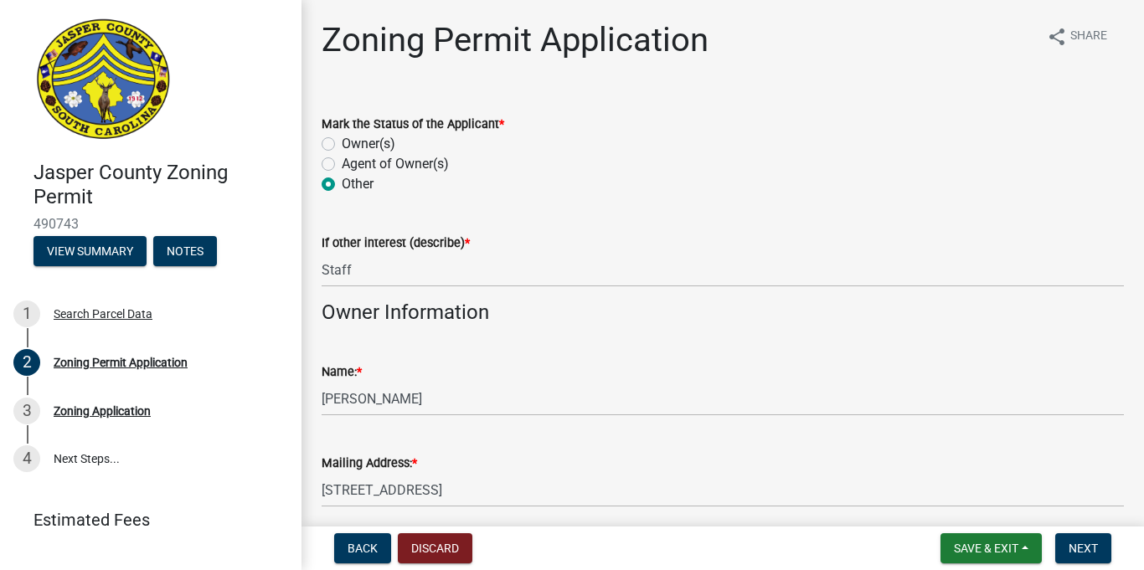
click at [704, 348] on div "Name: * WHYNOT HAROLD JR" at bounding box center [723, 377] width 802 height 78
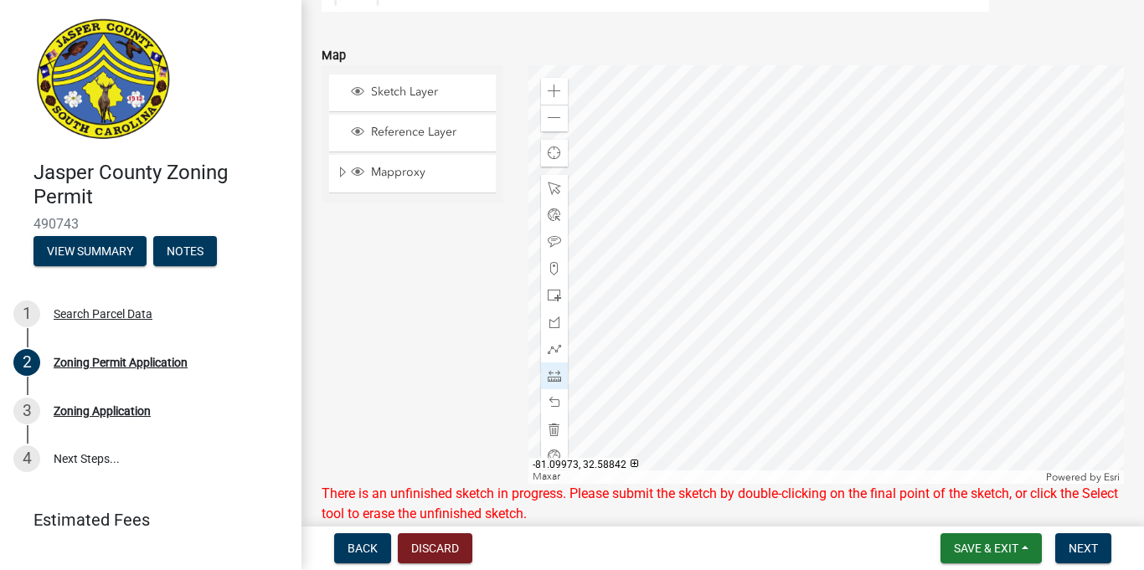
scroll to position [2979, 0]
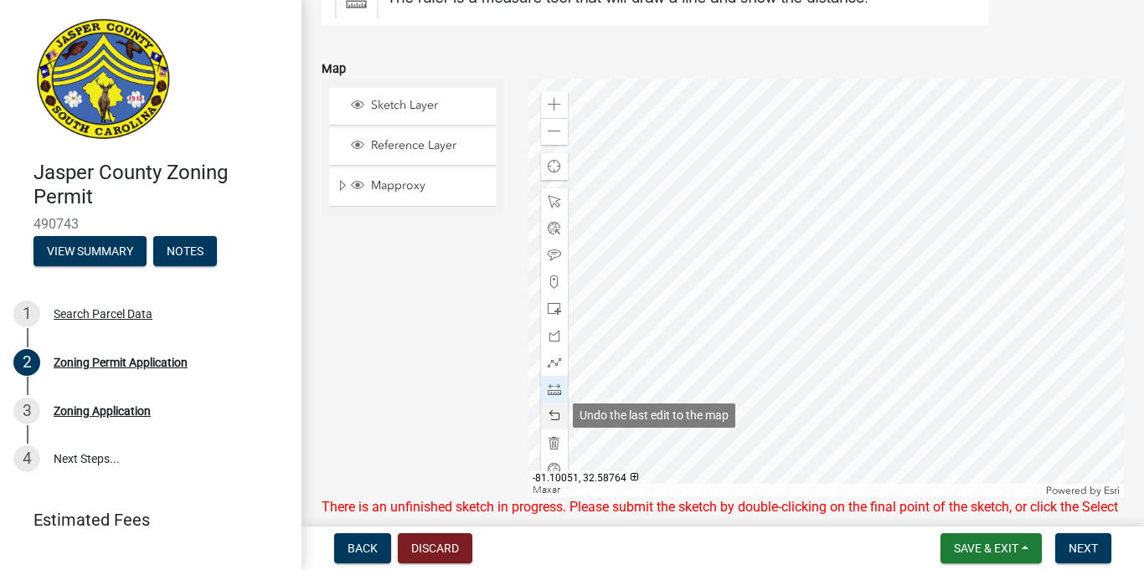
click at [557, 420] on span at bounding box center [554, 416] width 13 height 13
click at [554, 420] on span at bounding box center [554, 416] width 13 height 13
click at [551, 420] on span at bounding box center [554, 416] width 13 height 13
click at [548, 419] on span at bounding box center [554, 416] width 13 height 13
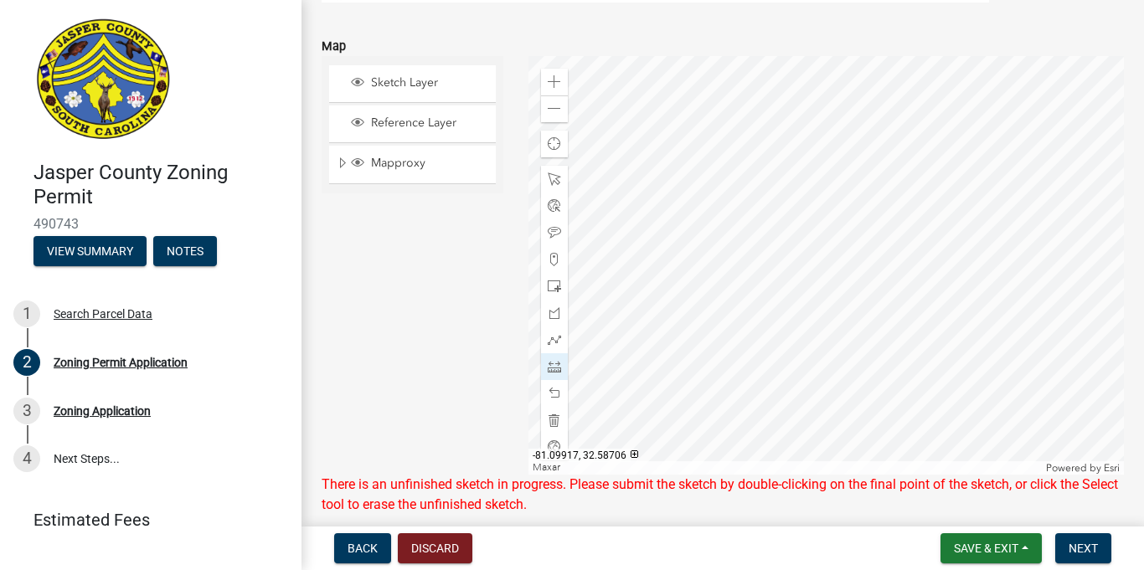
scroll to position [3004, 0]
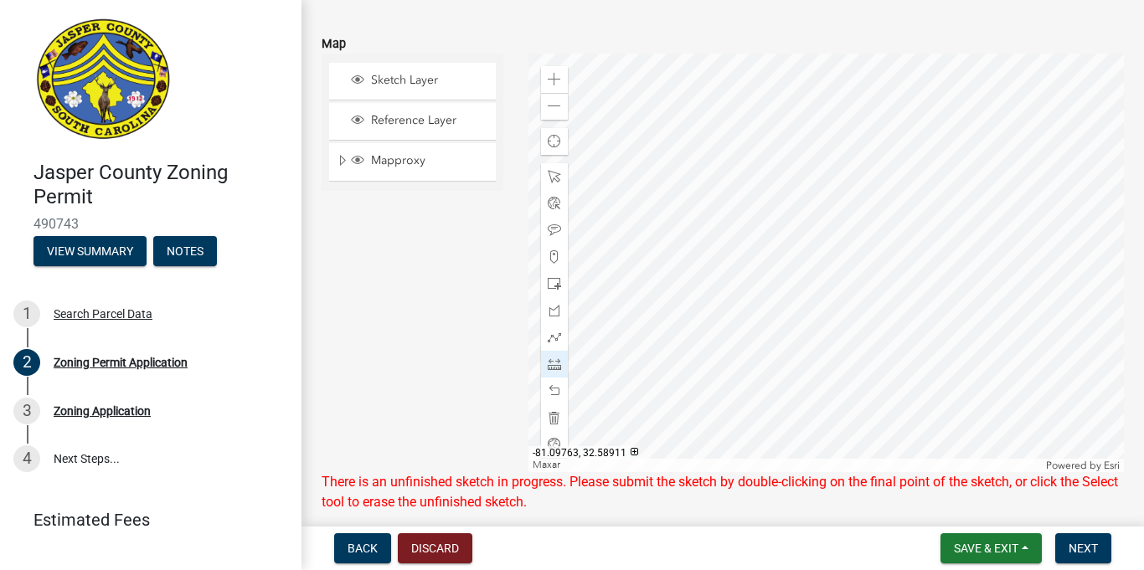
click at [735, 276] on div at bounding box center [825, 263] width 595 height 419
click at [739, 275] on div at bounding box center [825, 263] width 595 height 419
click at [735, 276] on div at bounding box center [825, 263] width 595 height 419
click at [559, 389] on span at bounding box center [554, 390] width 13 height 13
click at [560, 390] on span at bounding box center [554, 390] width 13 height 13
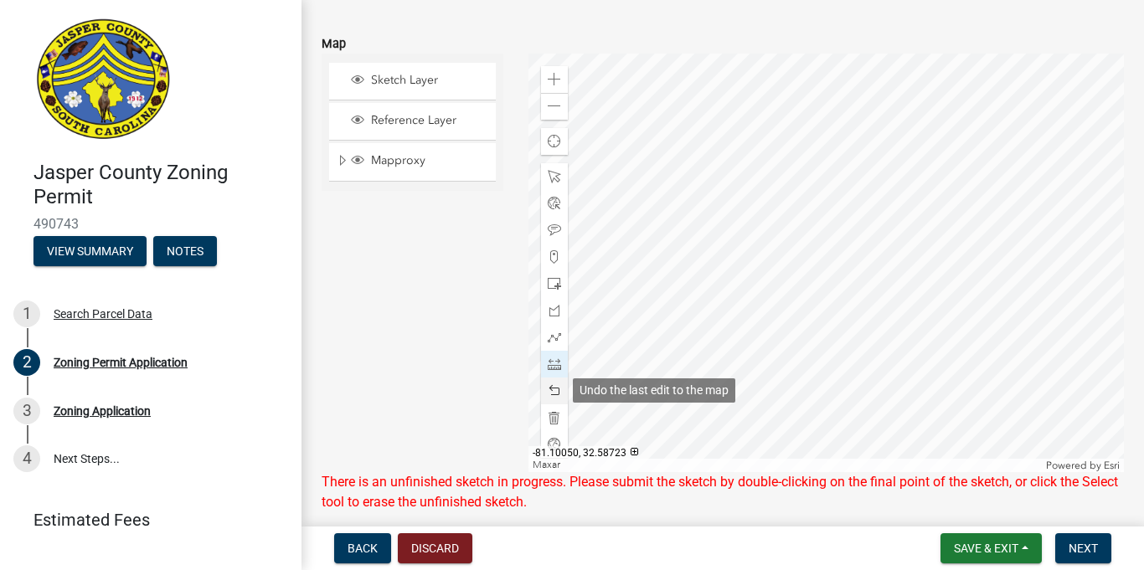
click at [560, 390] on span at bounding box center [554, 390] width 13 height 13
click at [561, 391] on div at bounding box center [554, 391] width 27 height 27
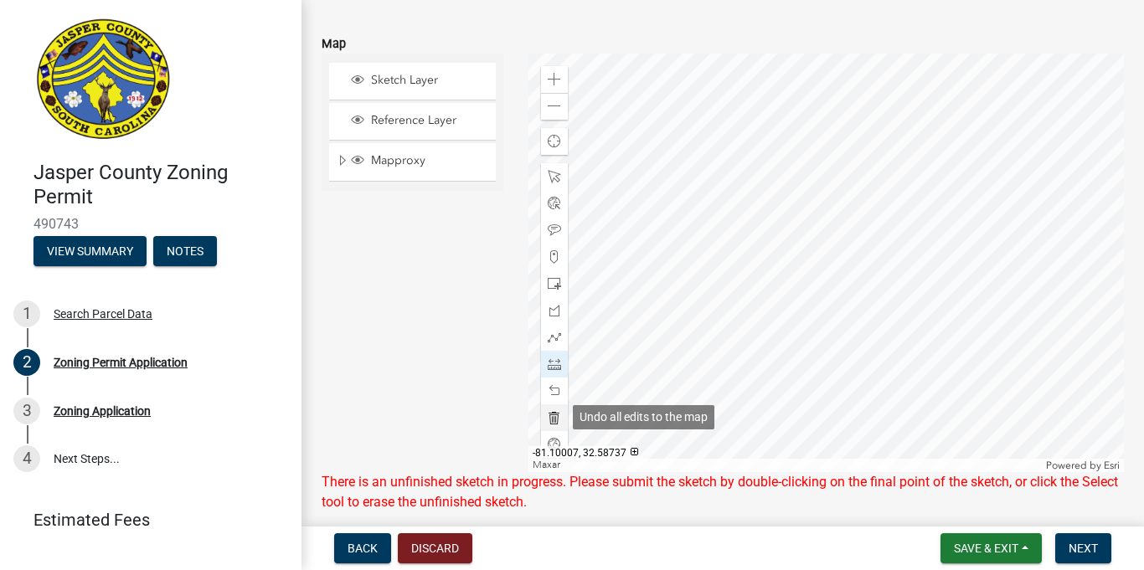
click at [554, 420] on span at bounding box center [554, 417] width 13 height 13
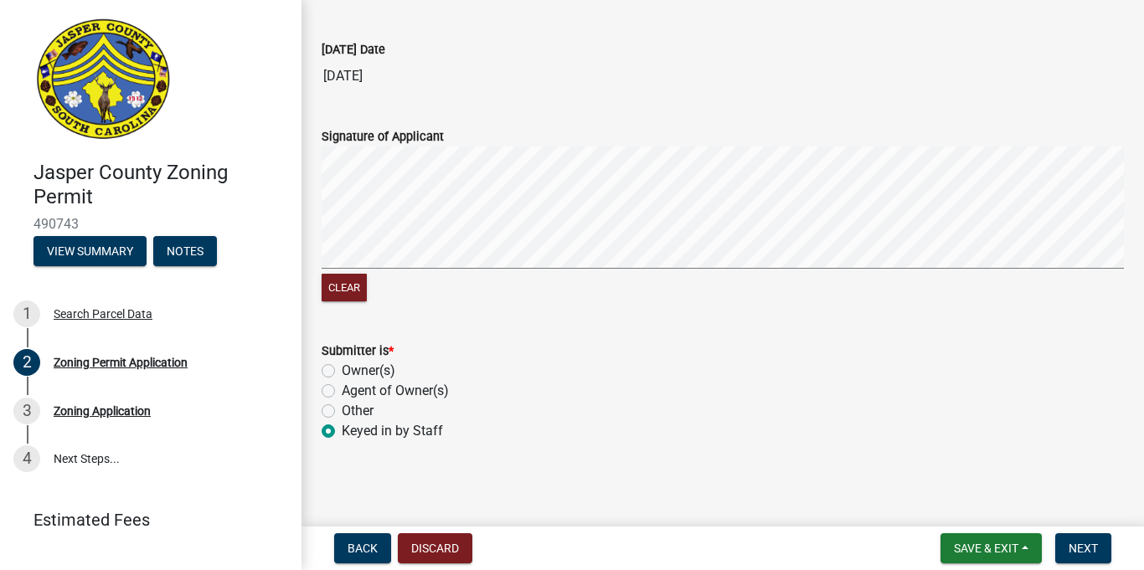
scroll to position [4085, 0]
click at [1066, 549] on button "Next" at bounding box center [1083, 548] width 56 height 30
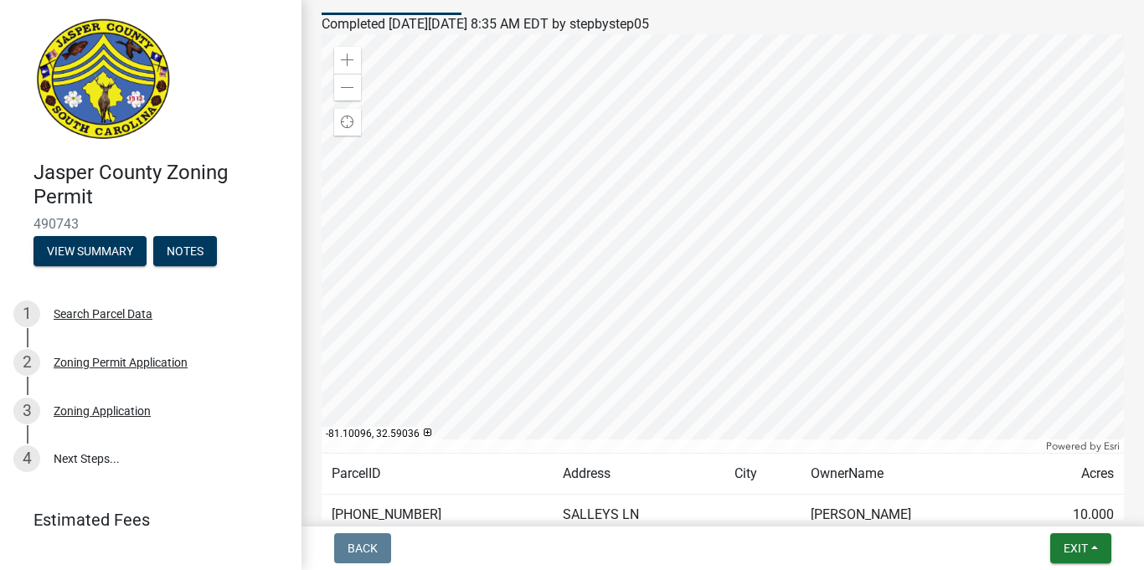
scroll to position [280, 0]
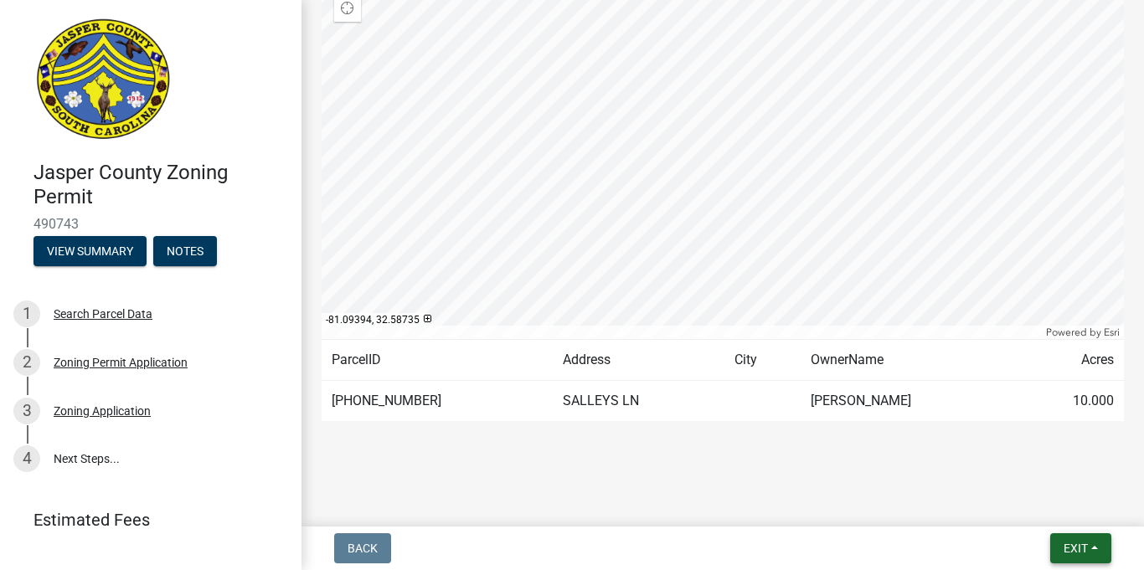
click at [1081, 553] on span "Exit" at bounding box center [1076, 548] width 24 height 13
click at [1034, 507] on button "Save & Exit" at bounding box center [1044, 505] width 134 height 40
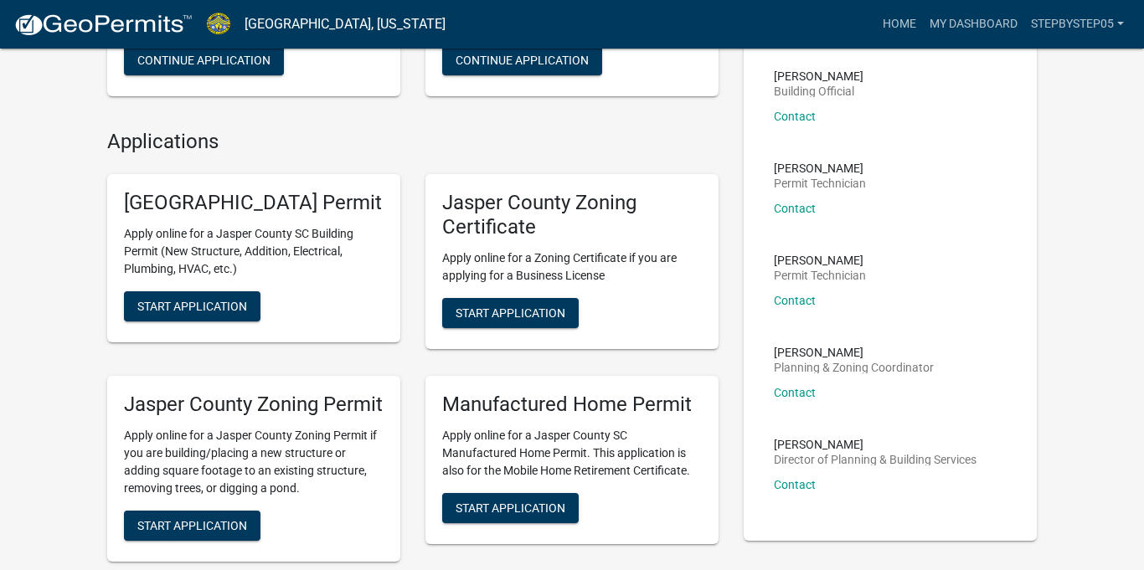
scroll to position [378, 0]
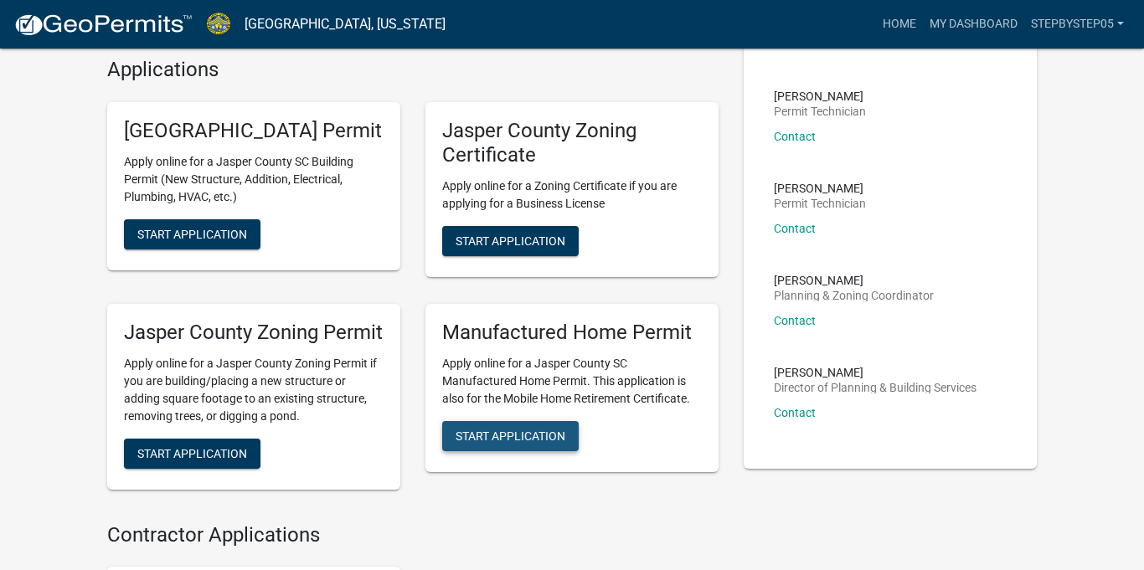
click at [518, 442] on span "Start Application" at bounding box center [511, 435] width 110 height 13
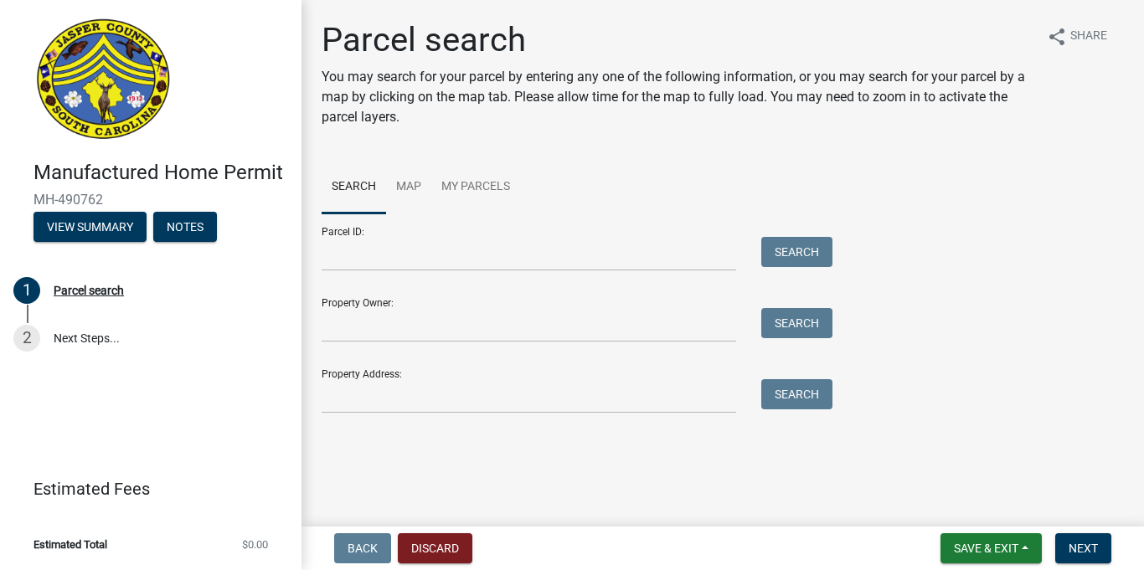
click at [585, 234] on div "Parcel ID: Search" at bounding box center [573, 243] width 502 height 58
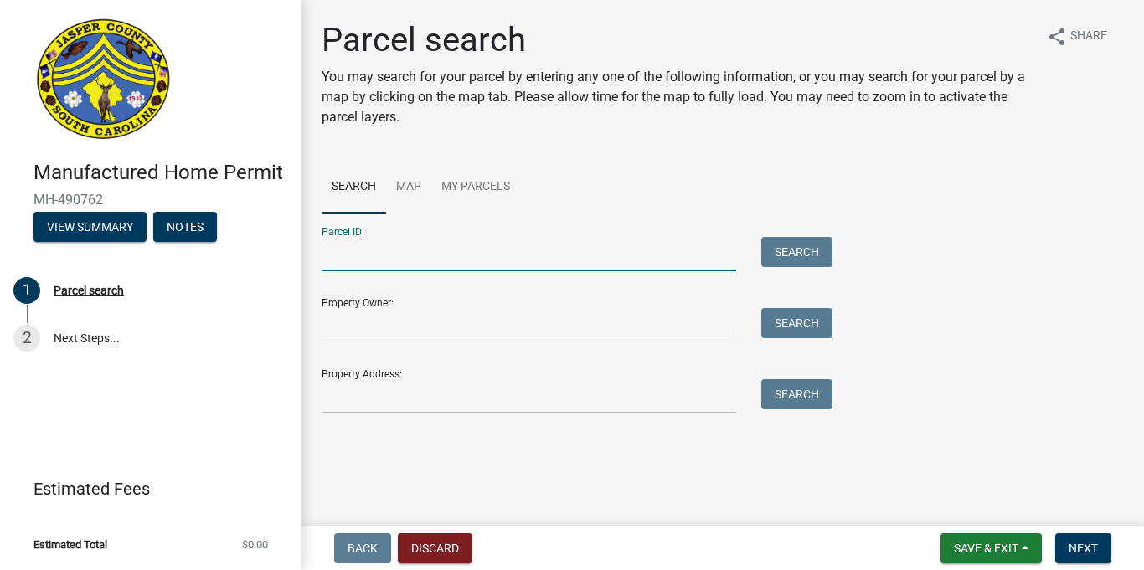
click at [585, 243] on input "Parcel ID:" at bounding box center [529, 254] width 415 height 34
type input "[PHONE_NUMBER]"
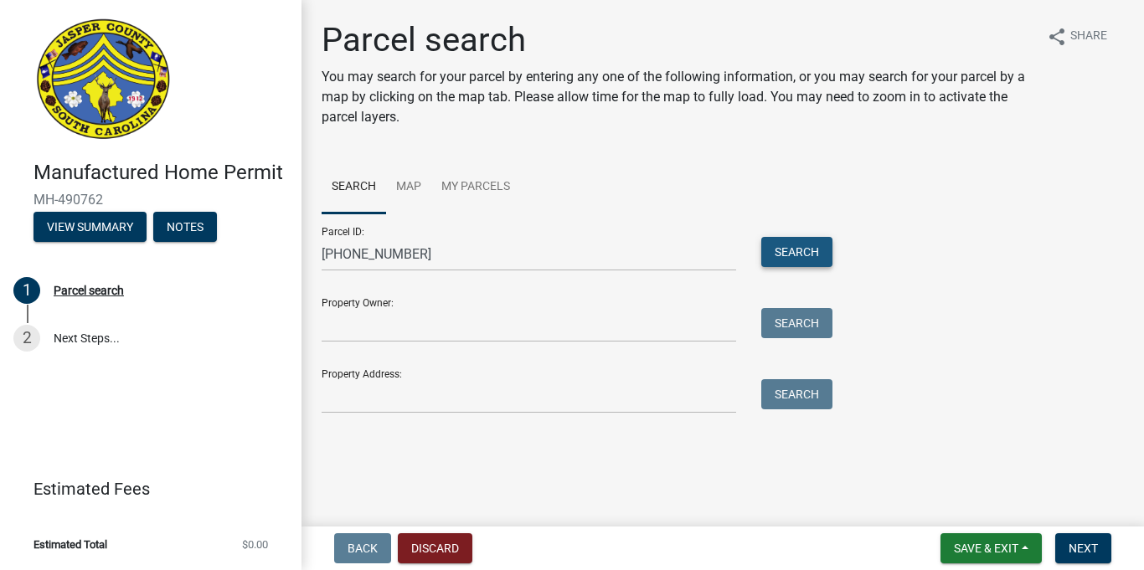
click at [808, 241] on button "Search" at bounding box center [796, 252] width 71 height 30
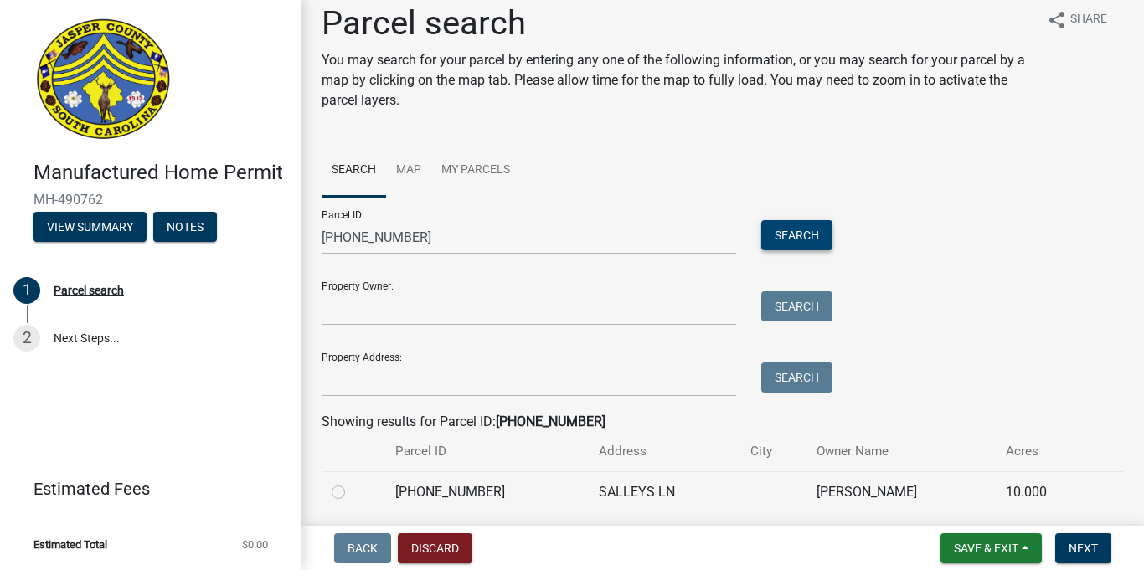
scroll to position [75, 0]
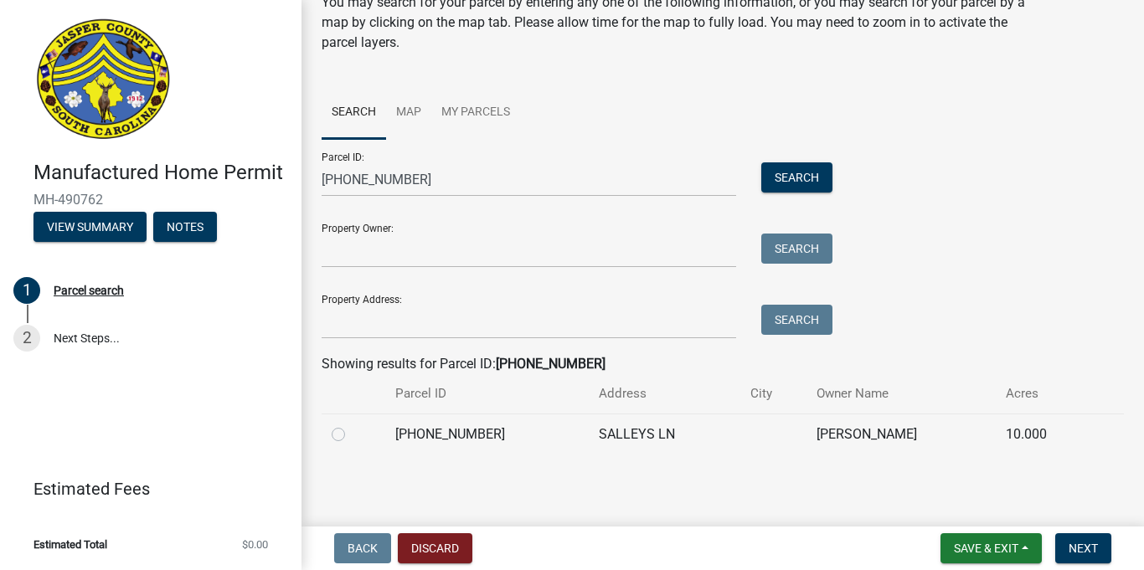
click at [342, 425] on div at bounding box center [354, 435] width 44 height 20
click at [352, 425] on label at bounding box center [352, 425] width 0 height 0
click at [352, 435] on input "radio" at bounding box center [357, 430] width 11 height 11
radio input "true"
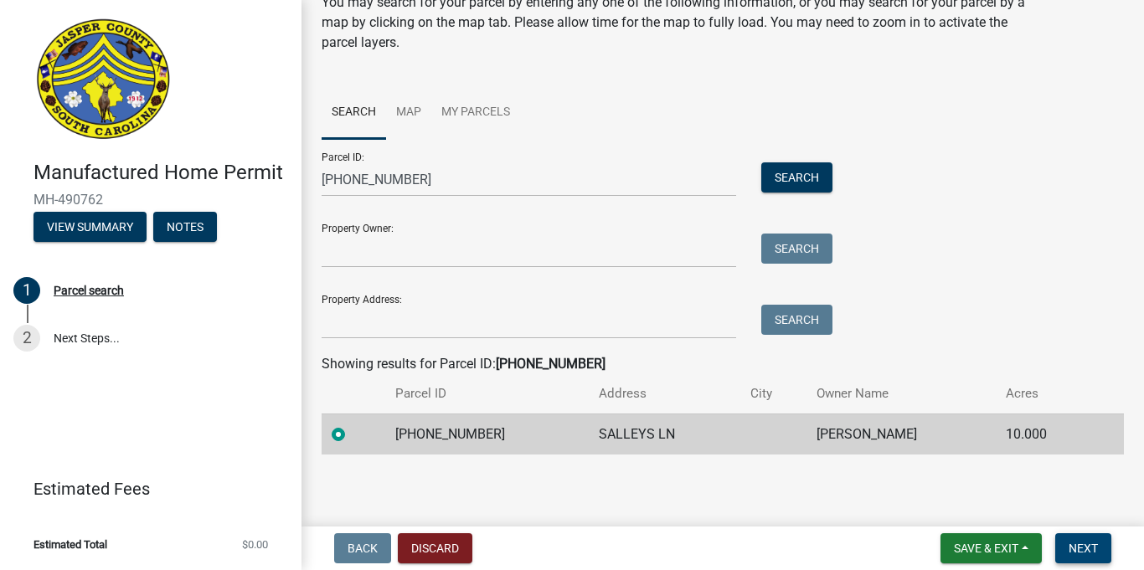
click at [1095, 542] on span "Next" at bounding box center [1083, 548] width 29 height 13
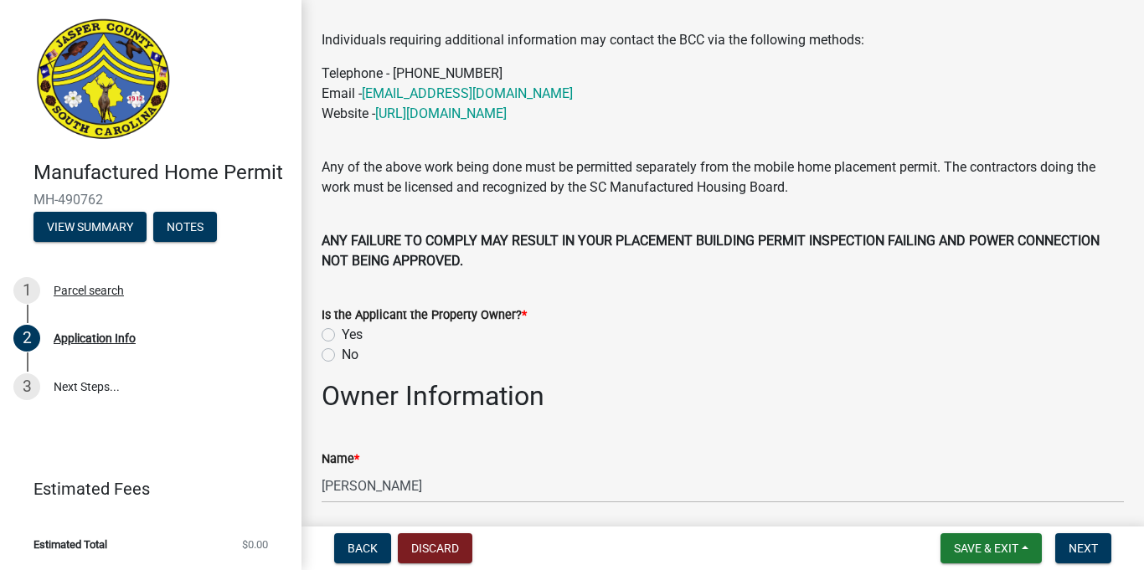
scroll to position [479, 0]
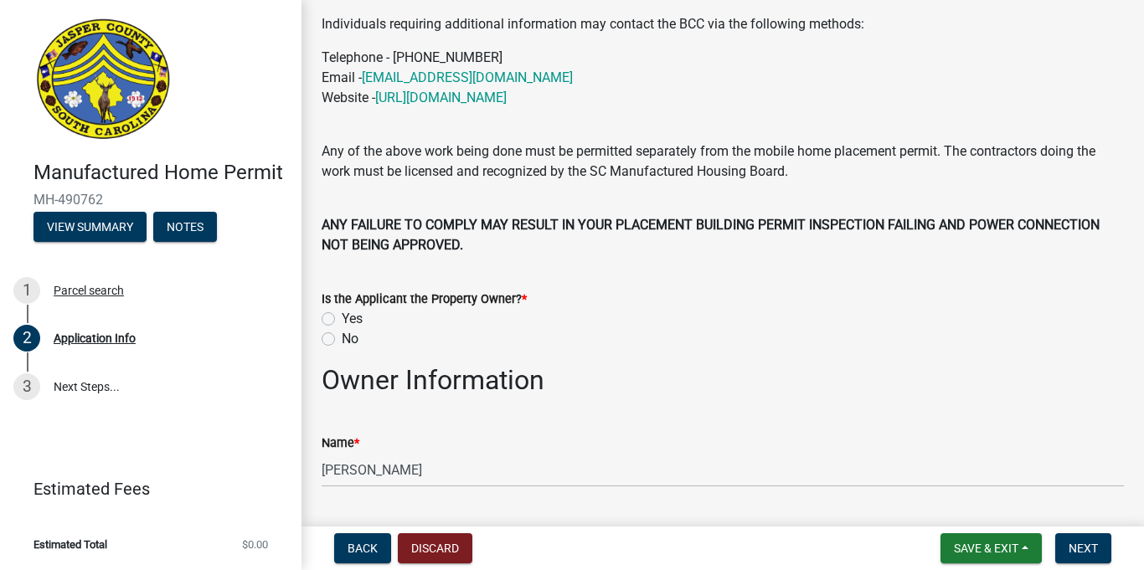
click at [342, 319] on label "Yes" at bounding box center [352, 319] width 21 height 20
click at [342, 319] on input "Yes" at bounding box center [347, 314] width 11 height 11
radio input "true"
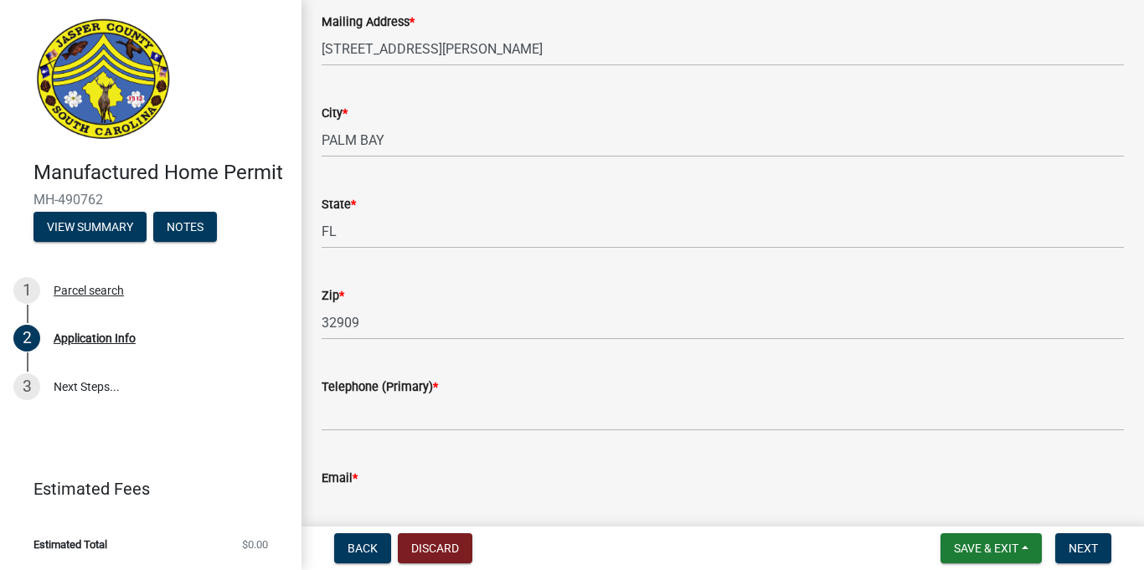
scroll to position [1010, 0]
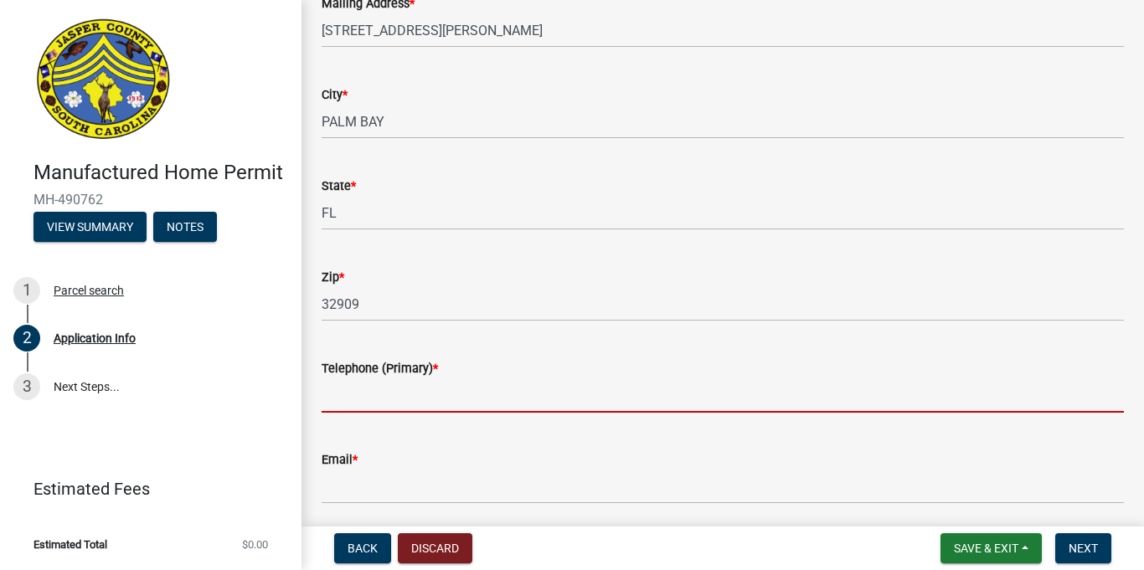
click at [425, 399] on input "Telephone (Primary) *" at bounding box center [723, 396] width 802 height 34
type input "8432638435"
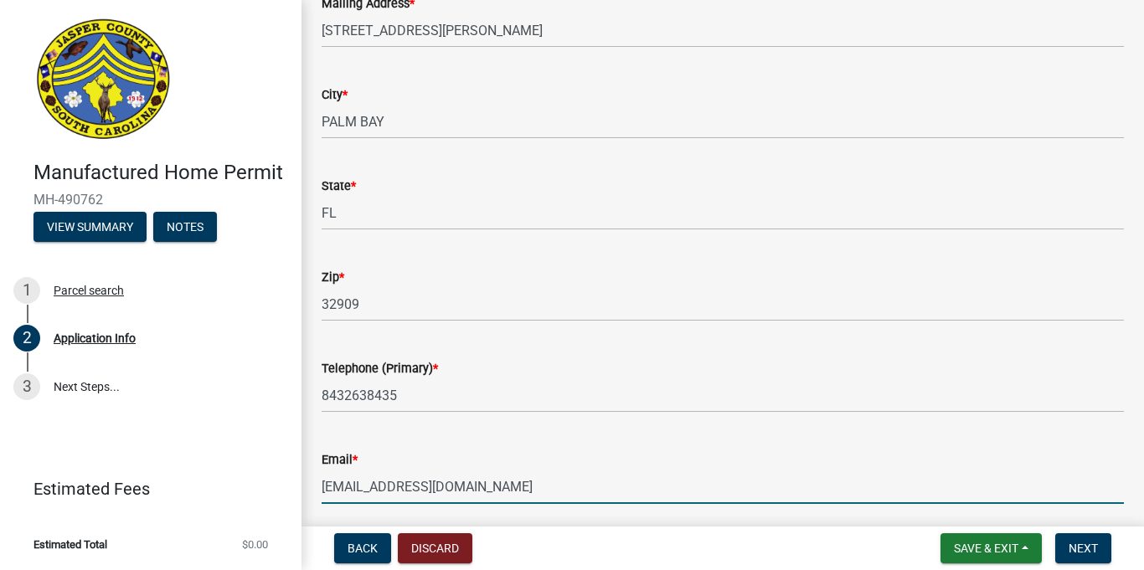
click at [526, 489] on input "janyia.middleton45@gmail.com" at bounding box center [723, 487] width 802 height 34
type input "[PERSON_NAME][EMAIL_ADDRESS][PERSON_NAME][DOMAIN_NAME]"
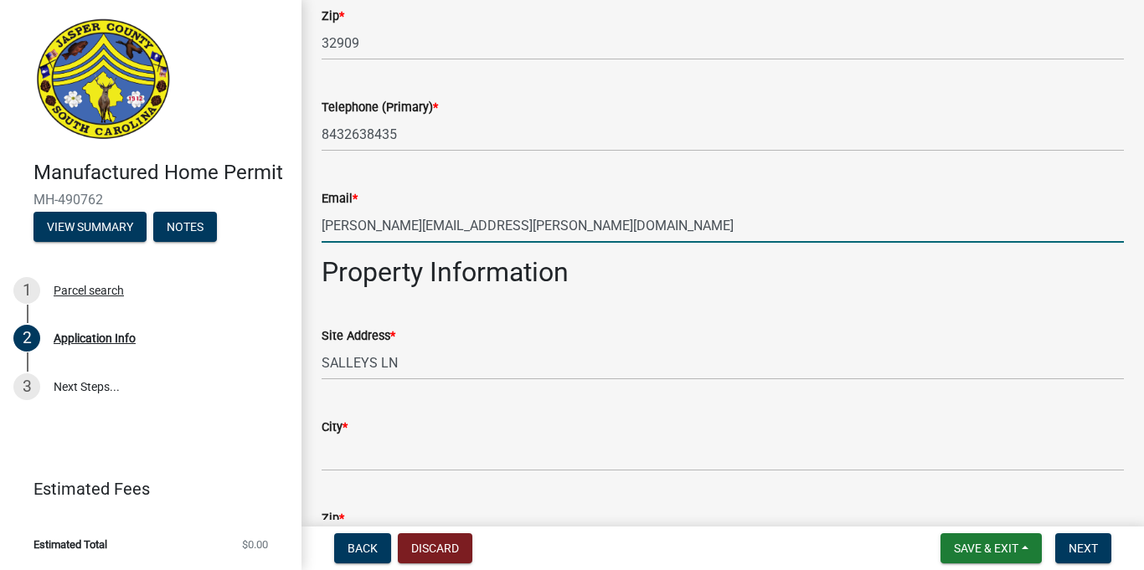
scroll to position [1283, 0]
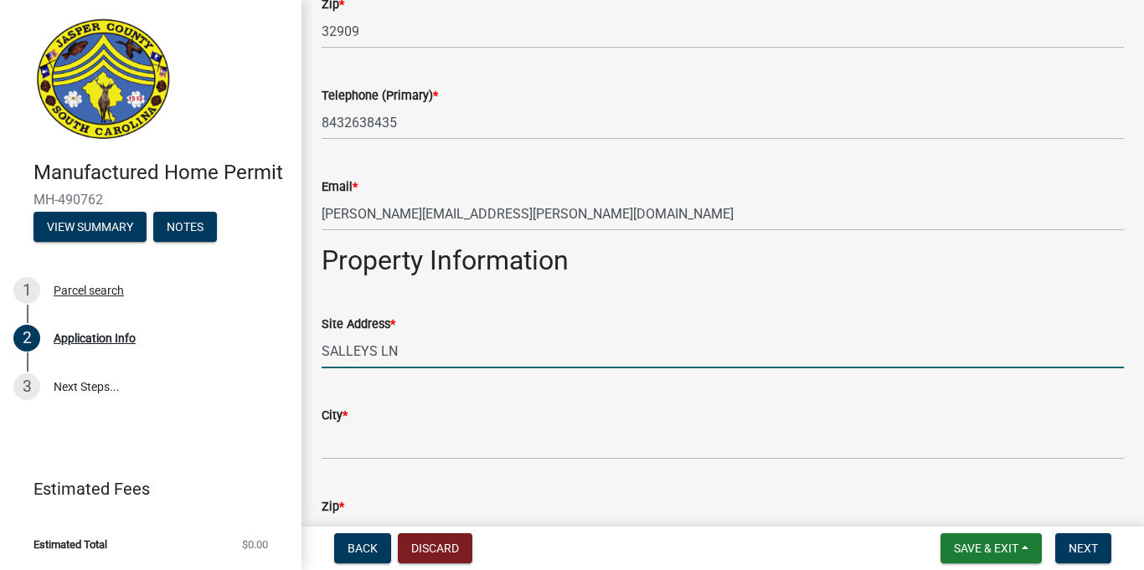
click at [461, 357] on input "SALLEYS LN" at bounding box center [723, 351] width 802 height 34
type input "S"
drag, startPoint x: 385, startPoint y: 360, endPoint x: 395, endPoint y: 362, distance: 10.2
click at [387, 359] on input "251" at bounding box center [723, 351] width 802 height 34
type input "[STREET_ADDRESS][PERSON_NAME]"
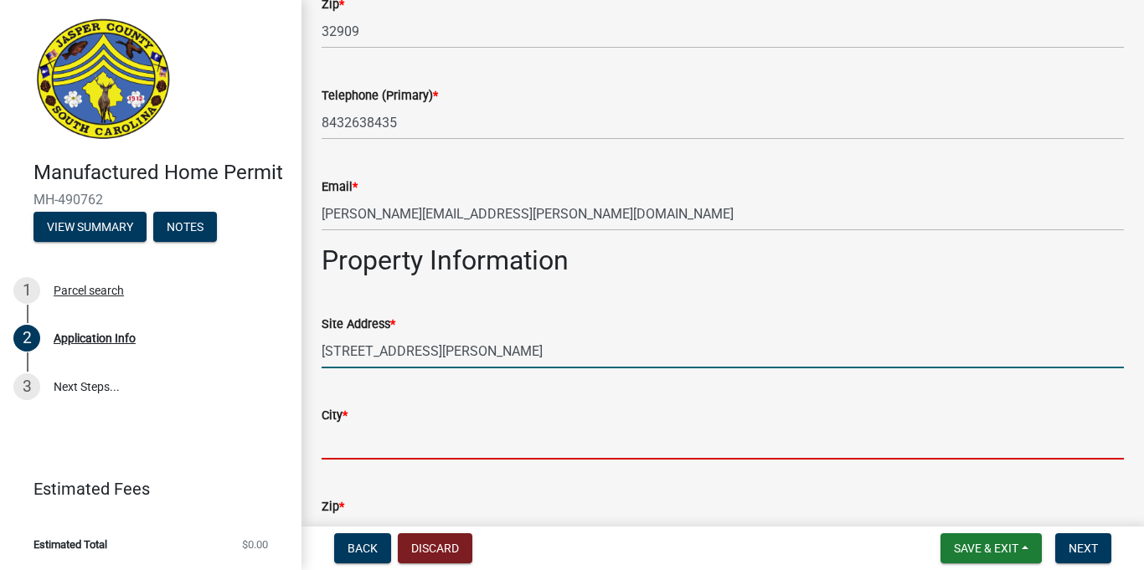
click at [494, 432] on input "City *" at bounding box center [723, 442] width 802 height 34
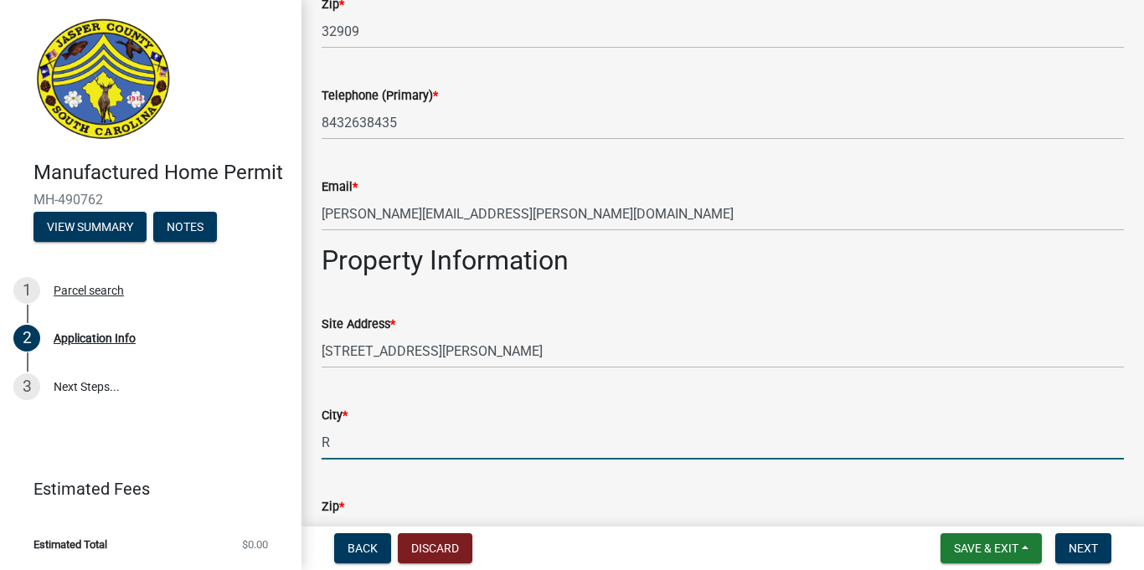
type input "Ridgeland"
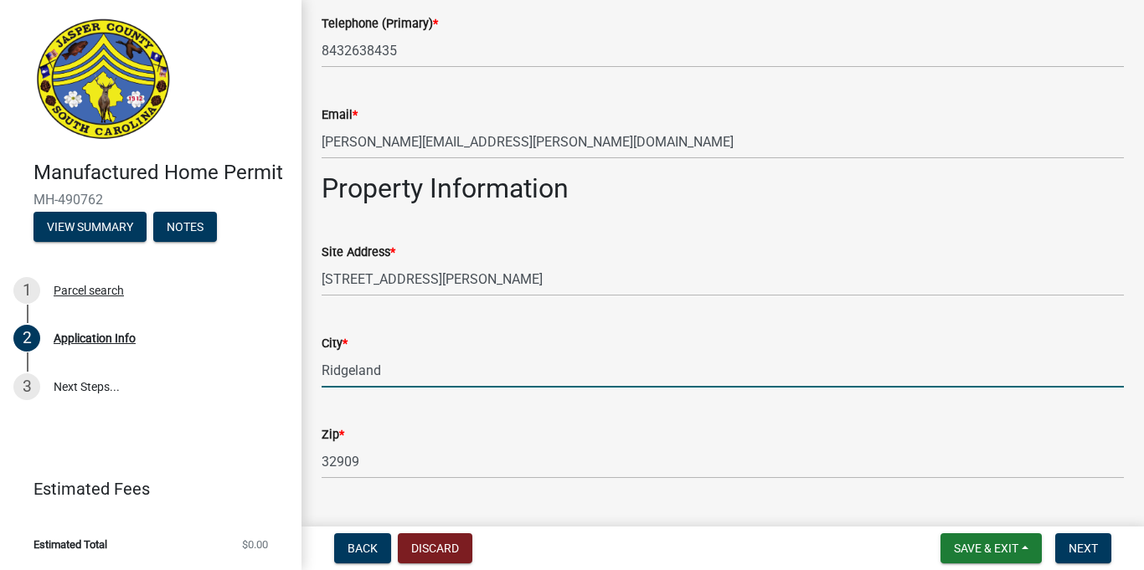
scroll to position [1378, 0]
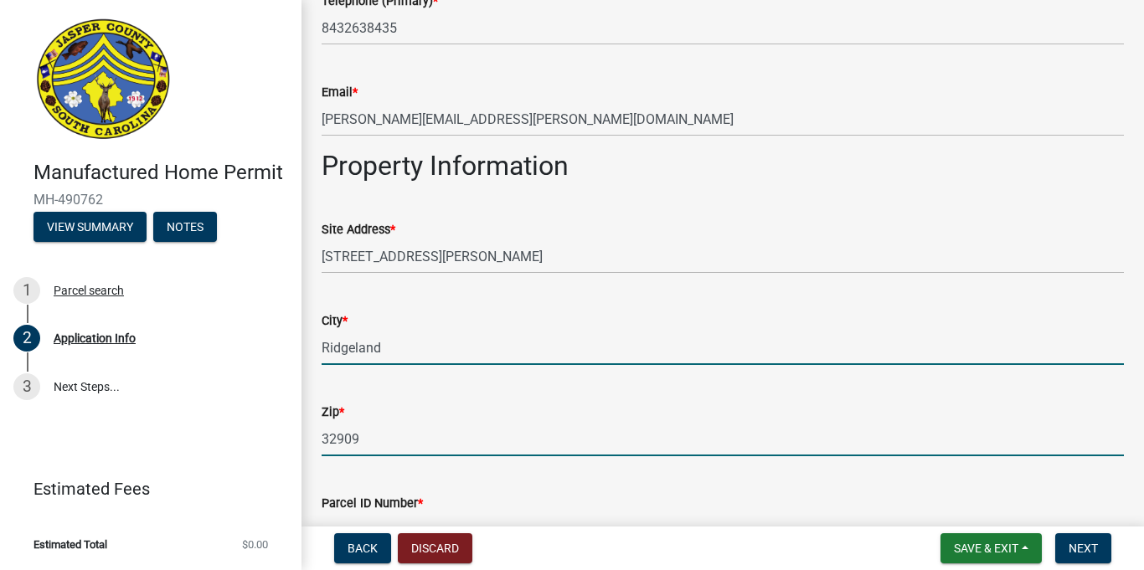
click at [404, 450] on input "32909" at bounding box center [723, 439] width 802 height 34
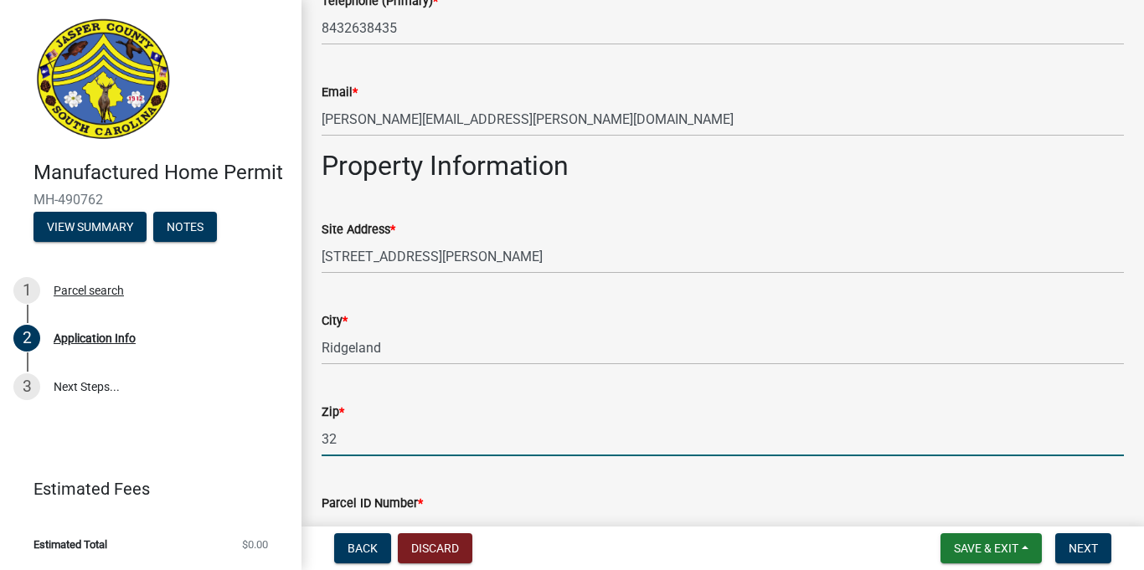
type input "3"
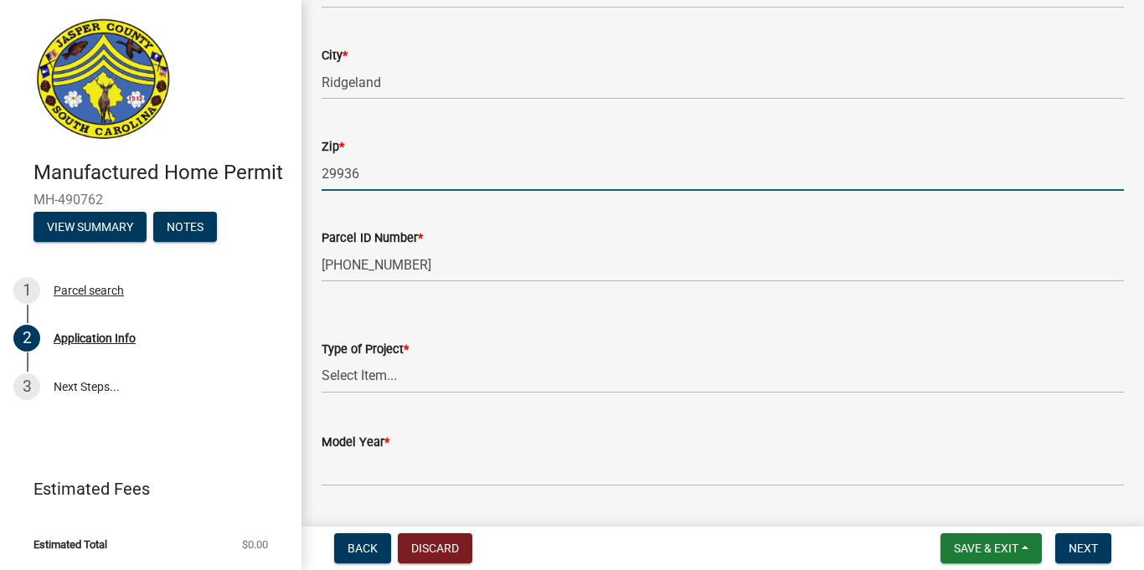
scroll to position [1644, 0]
type input "29936"
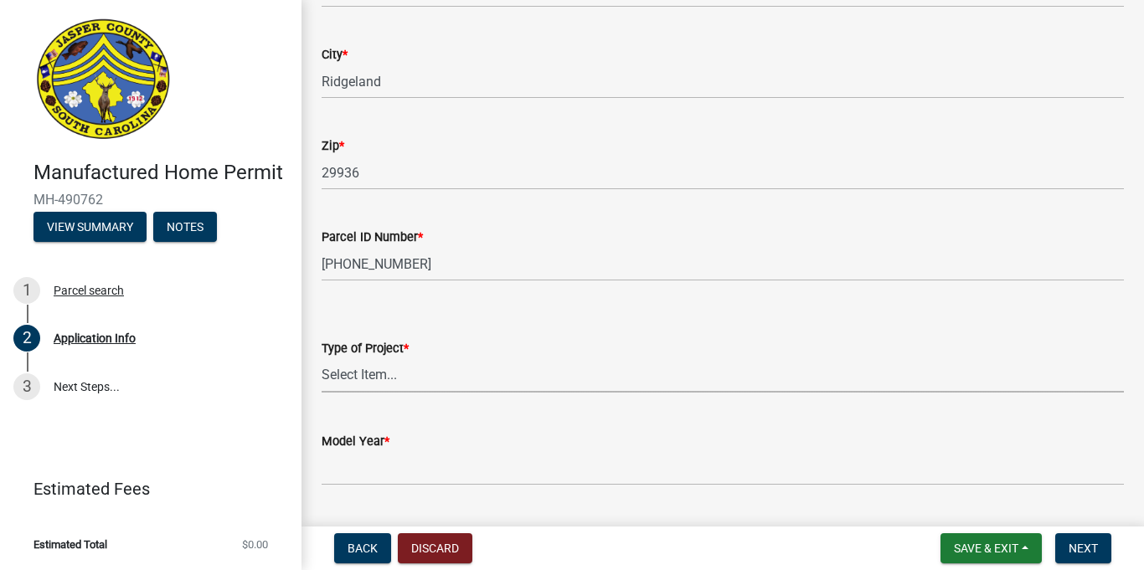
click at [457, 377] on select "Select Item... Manufactured Home Installation Mobile Home Retirement - Certific…" at bounding box center [723, 375] width 802 height 34
click at [322, 358] on select "Select Item... Manufactured Home Installation Mobile Home Retirement - Certific…" at bounding box center [723, 375] width 802 height 34
select select "00748aa1-56c2-4786-b7ff-9b3cb1d8d455"
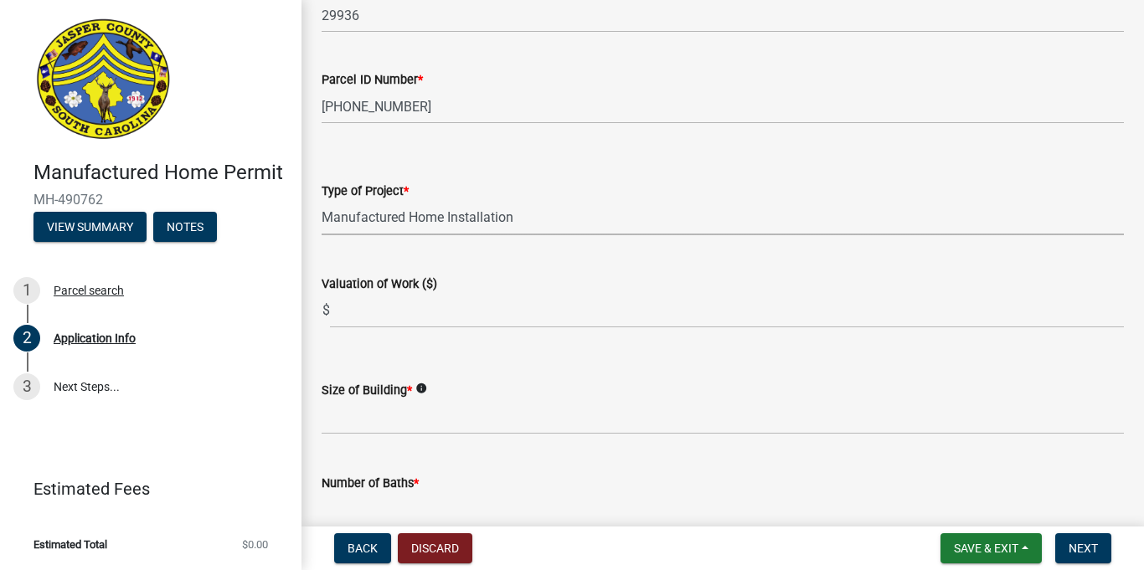
scroll to position [1923, 0]
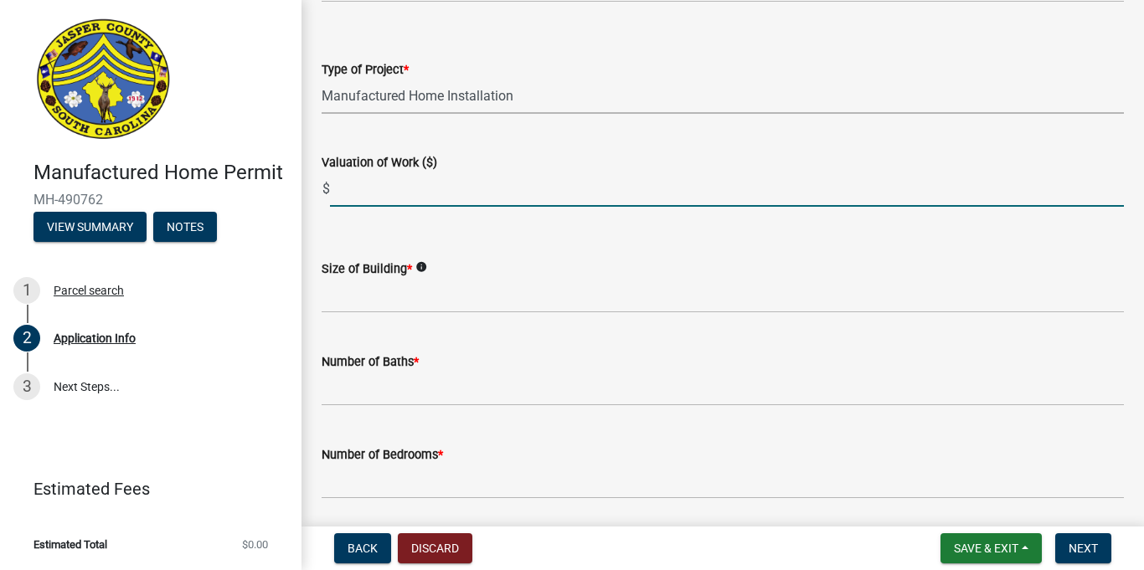
drag, startPoint x: 374, startPoint y: 185, endPoint x: 394, endPoint y: 191, distance: 20.1
click at [376, 185] on input "text" at bounding box center [727, 190] width 794 height 34
type input "1800"
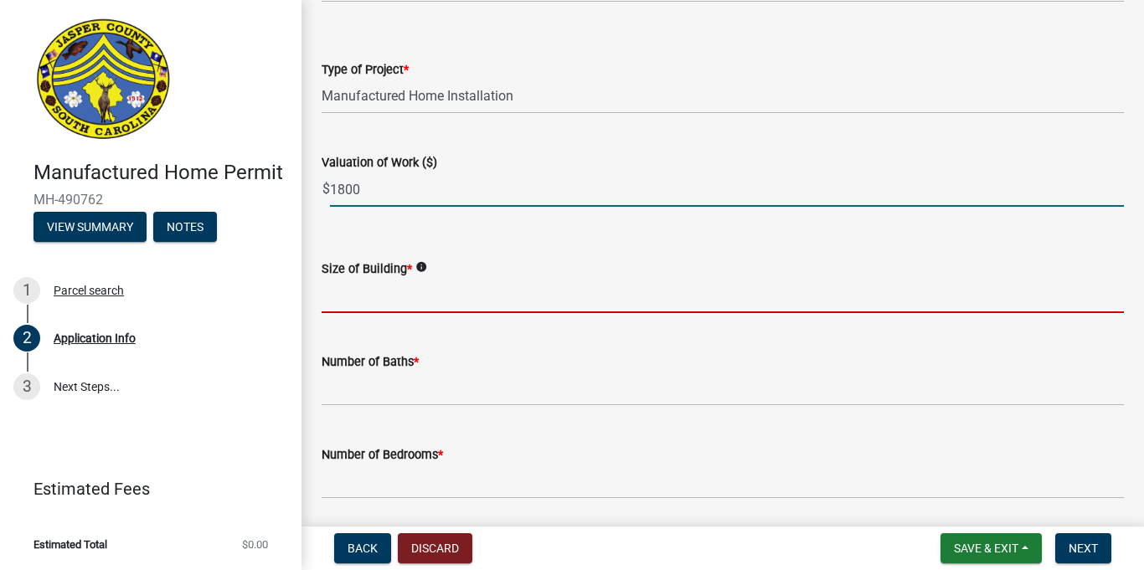
click at [358, 301] on input "text" at bounding box center [723, 296] width 802 height 34
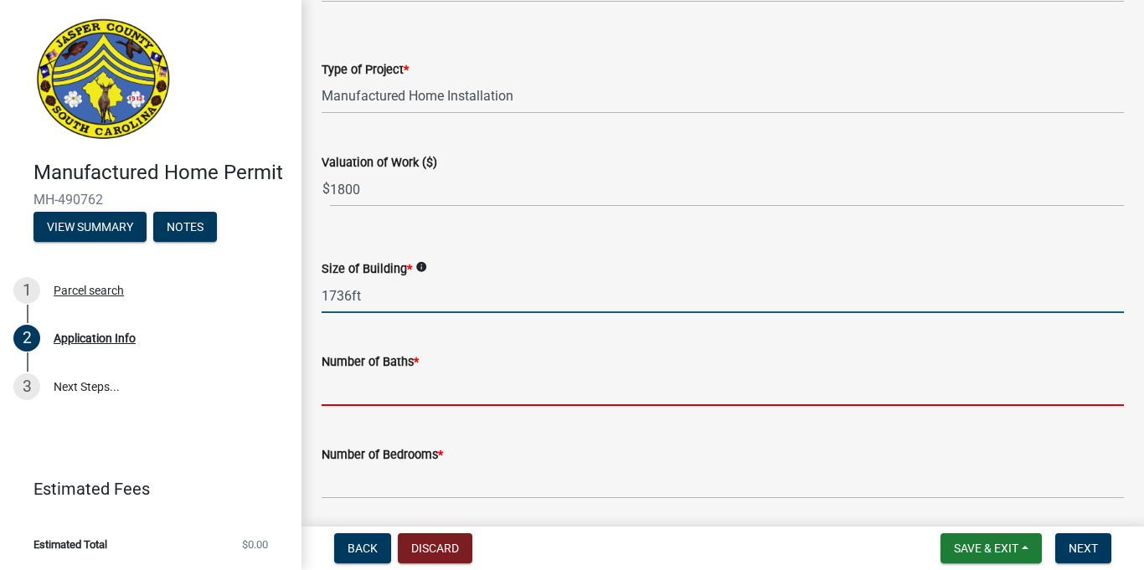
type input "1736"
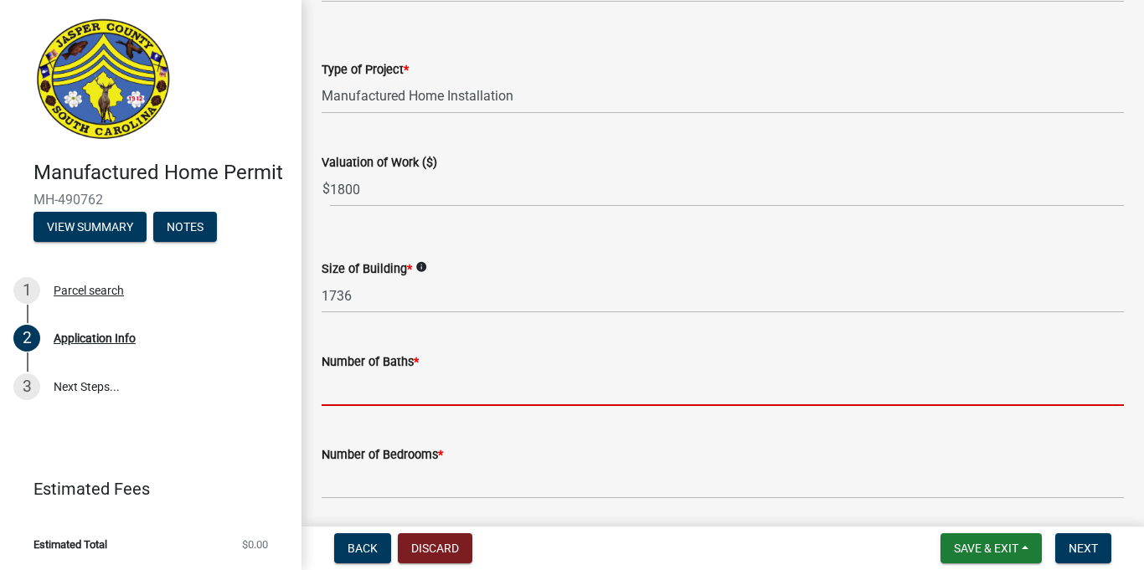
click at [335, 399] on input "text" at bounding box center [723, 389] width 802 height 34
type input "2"
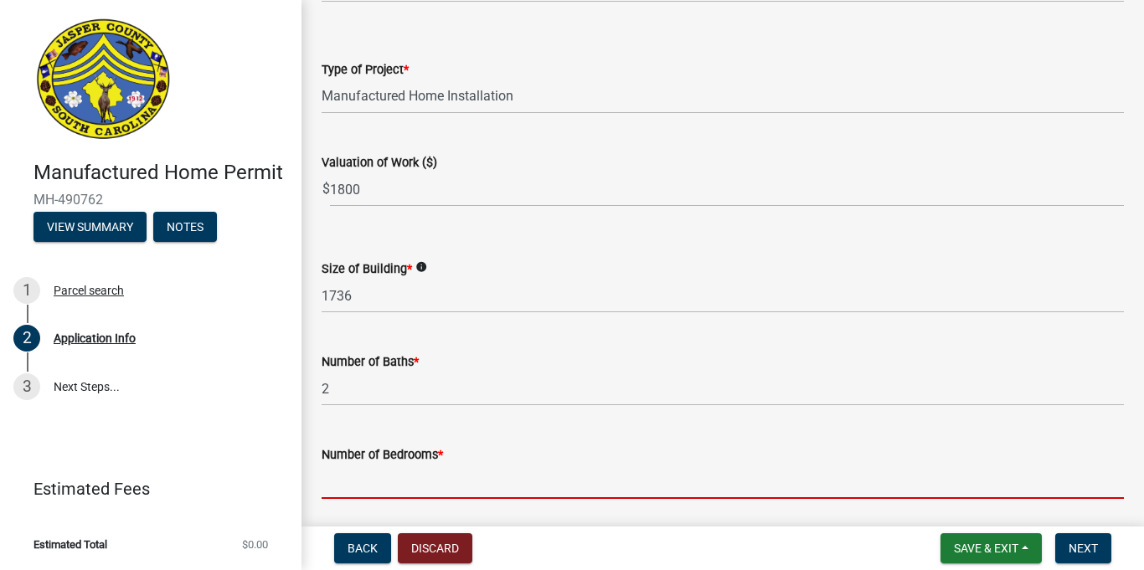
click at [386, 482] on input "text" at bounding box center [723, 482] width 802 height 34
type input "3"
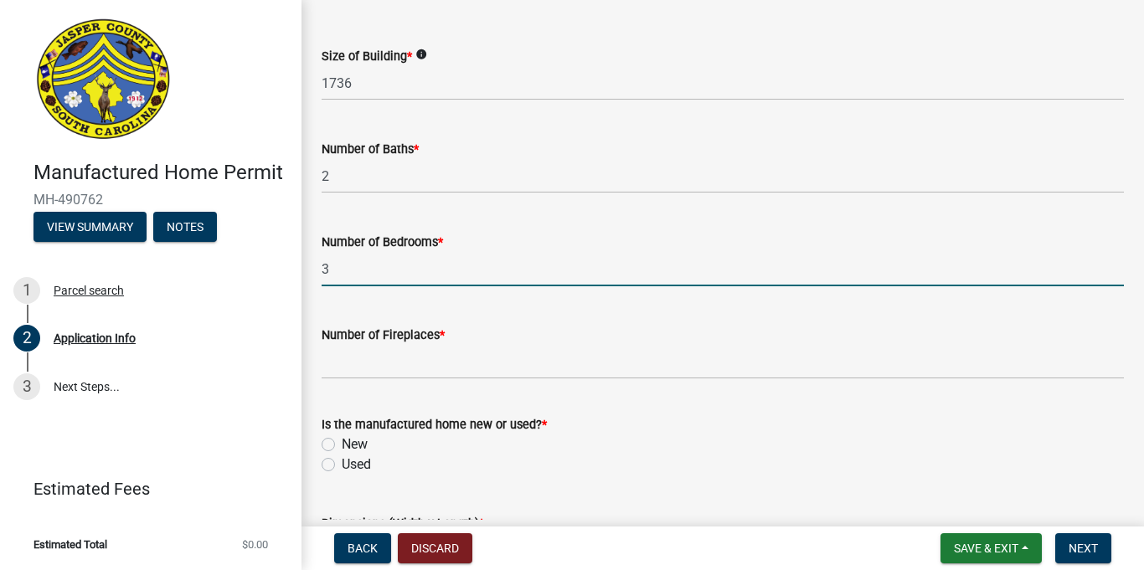
scroll to position [2173, 0]
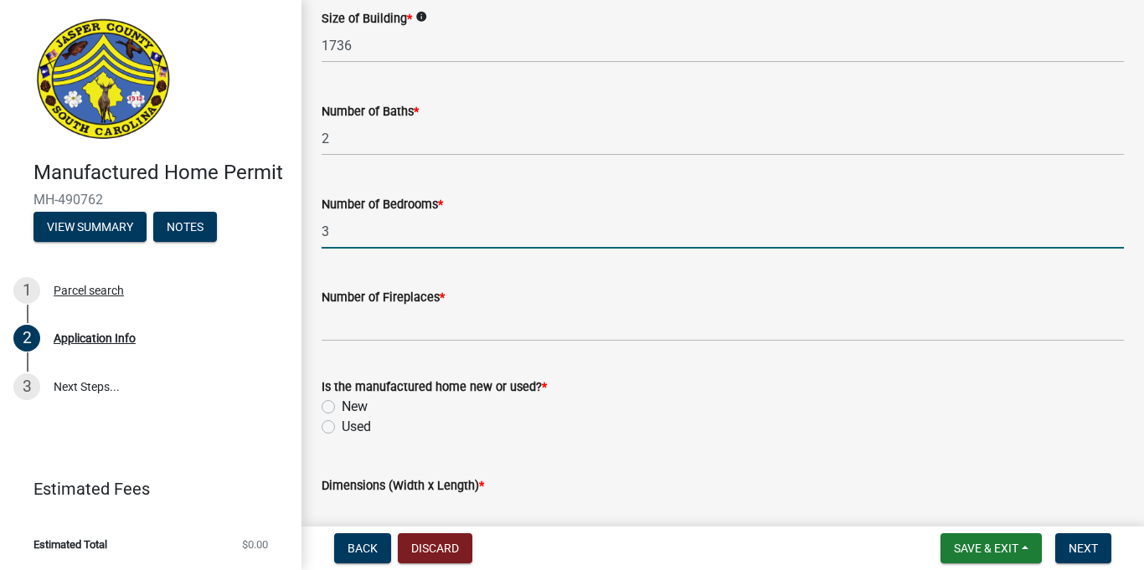
click at [350, 344] on wm-data-entity-input "Number of Fireplaces *" at bounding box center [723, 310] width 802 height 93
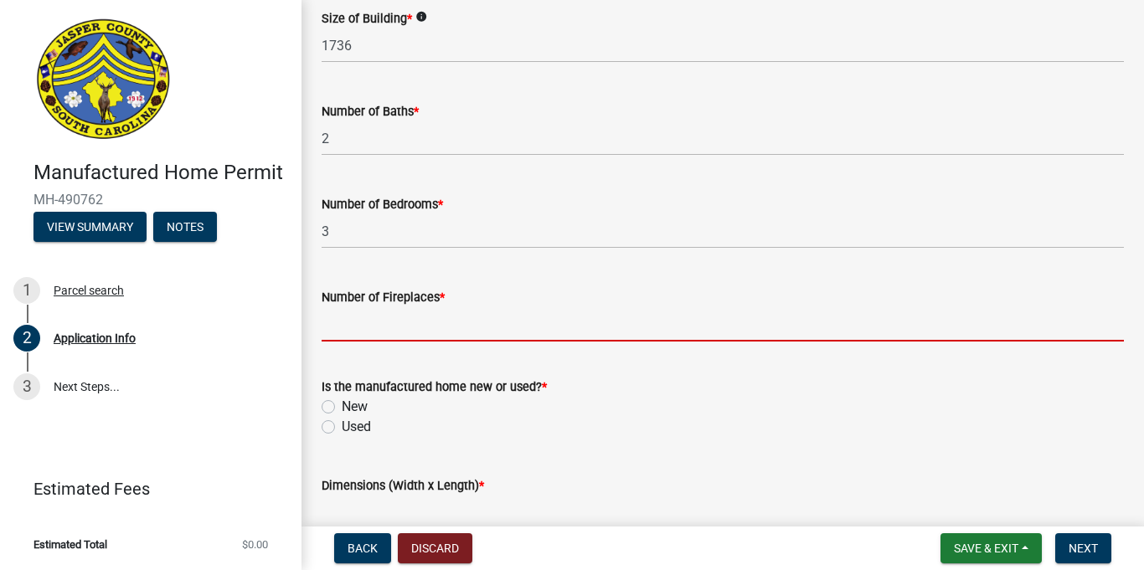
click at [356, 330] on input "text" at bounding box center [723, 324] width 802 height 34
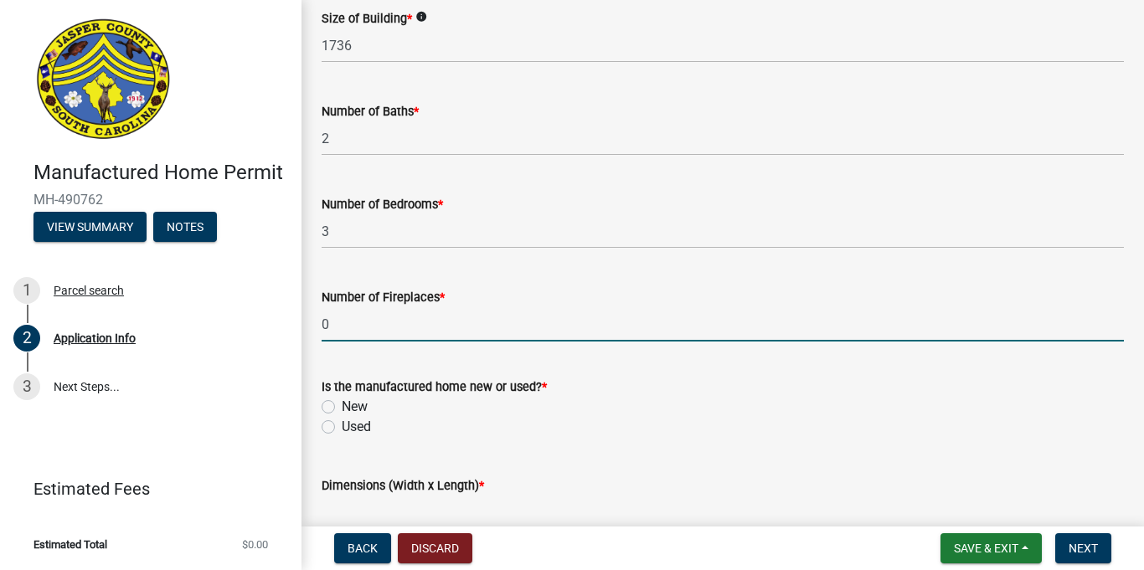
type input "0"
click at [342, 407] on label "New" at bounding box center [355, 407] width 26 height 20
click at [342, 407] on input "New" at bounding box center [347, 402] width 11 height 11
radio input "true"
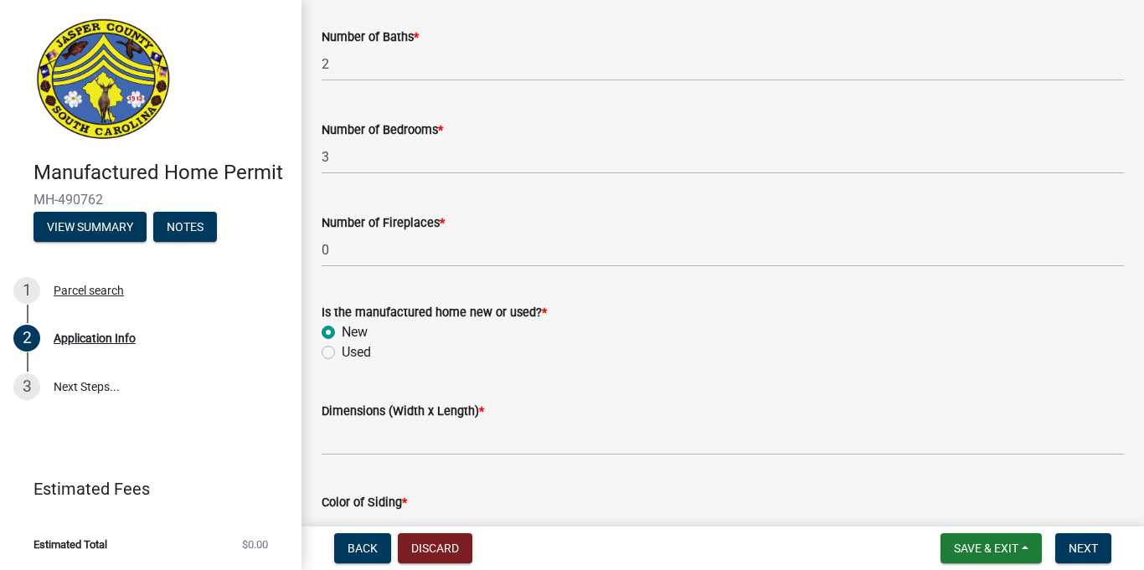
scroll to position [2270, 0]
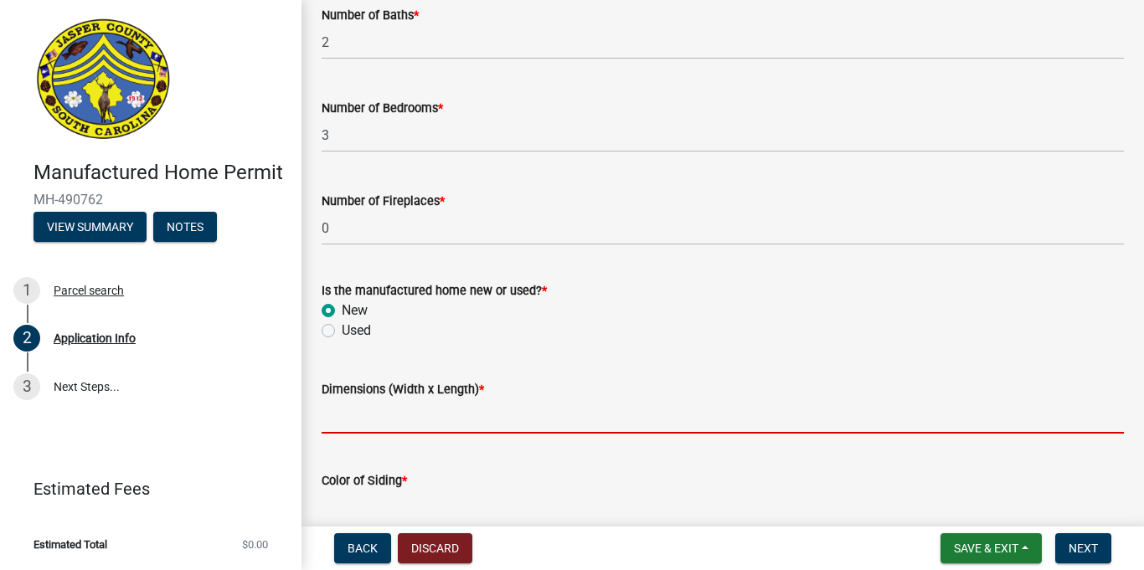
click at [487, 417] on input "Dimensions (Width x Length) *" at bounding box center [723, 416] width 802 height 34
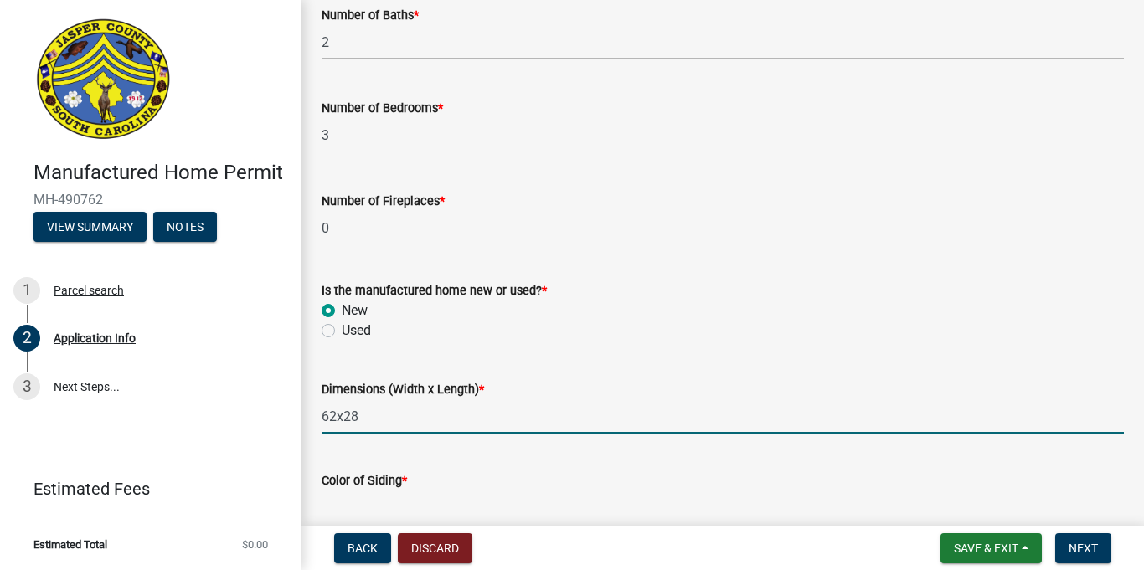
type input "62x28"
click at [459, 488] on div "Color of Siding *" at bounding box center [723, 481] width 802 height 20
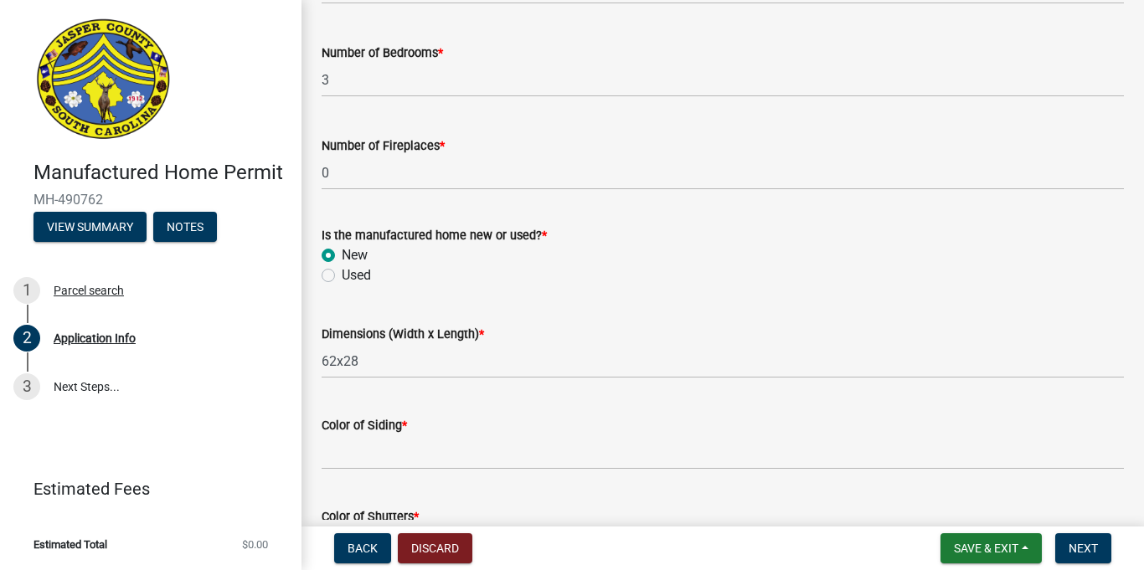
scroll to position [2326, 0]
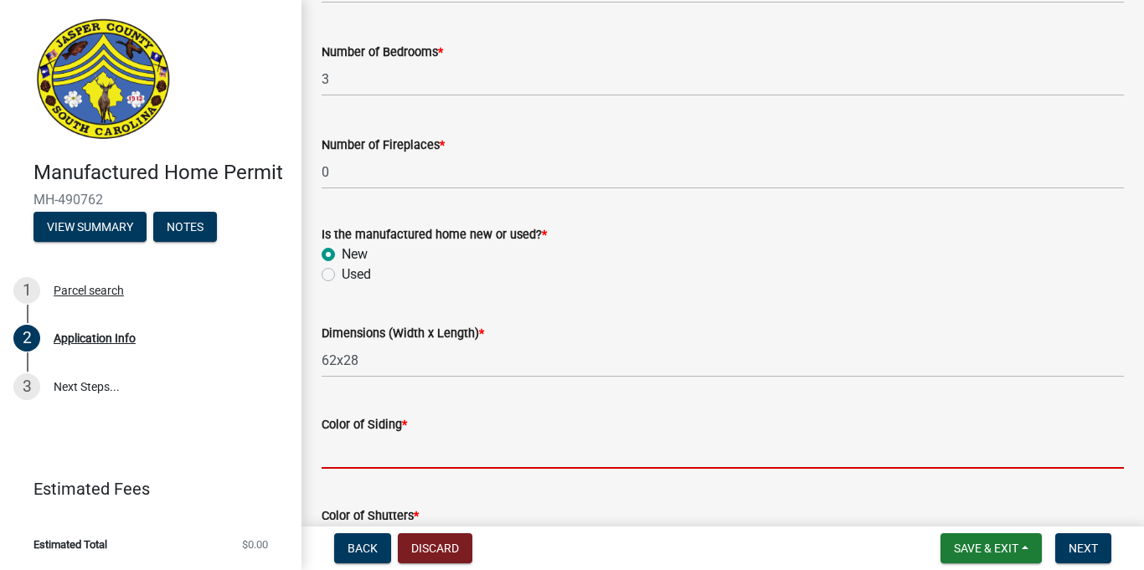
drag, startPoint x: 382, startPoint y: 456, endPoint x: 398, endPoint y: 459, distance: 16.3
click at [384, 455] on input "Color of Siding *" at bounding box center [723, 452] width 802 height 34
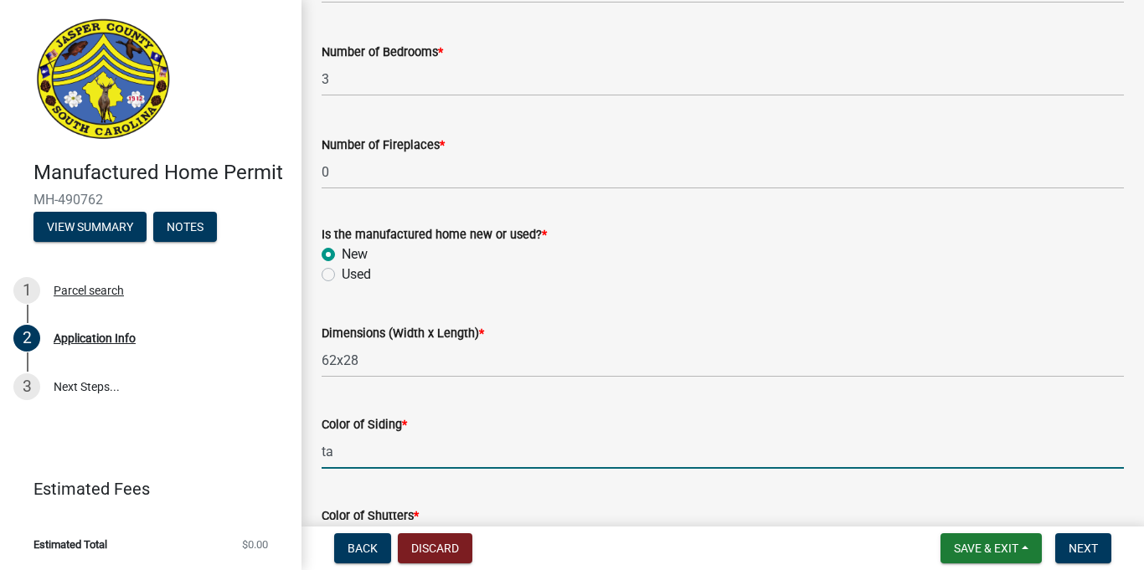
type input "t"
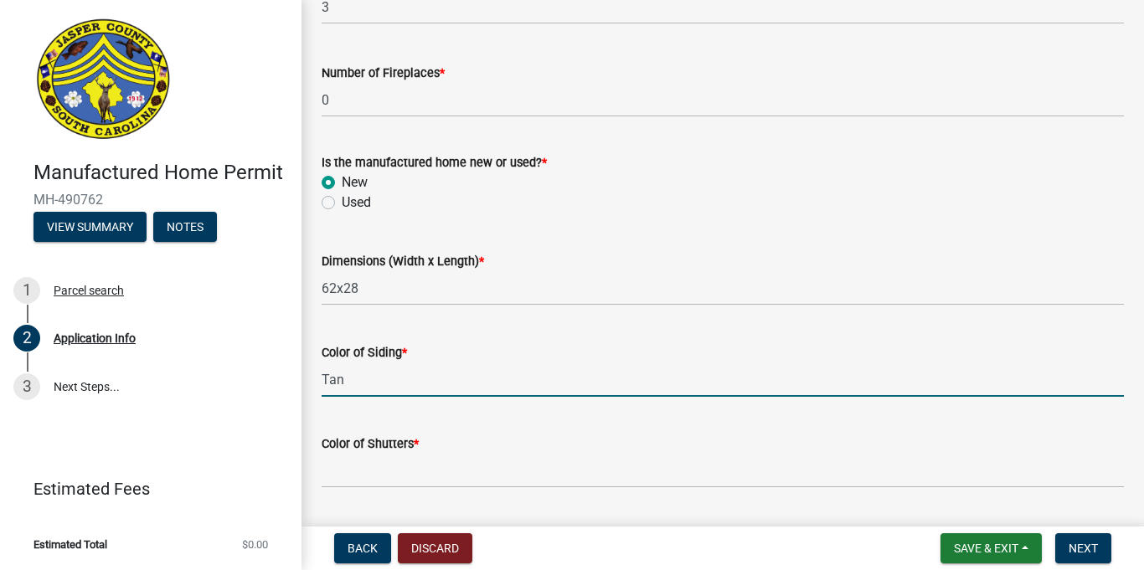
scroll to position [2402, 0]
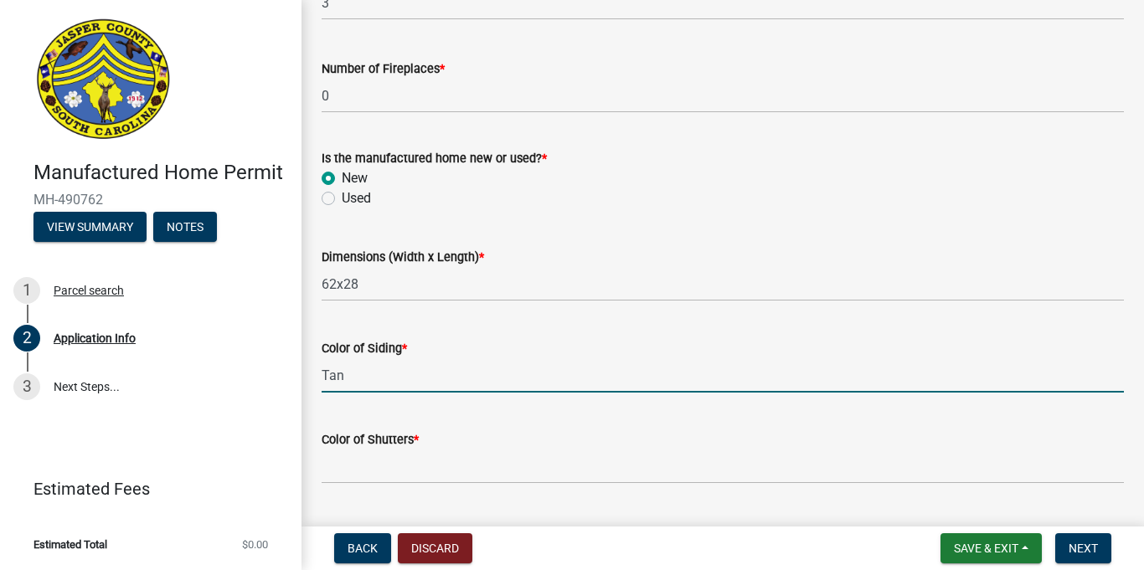
type input "Tan"
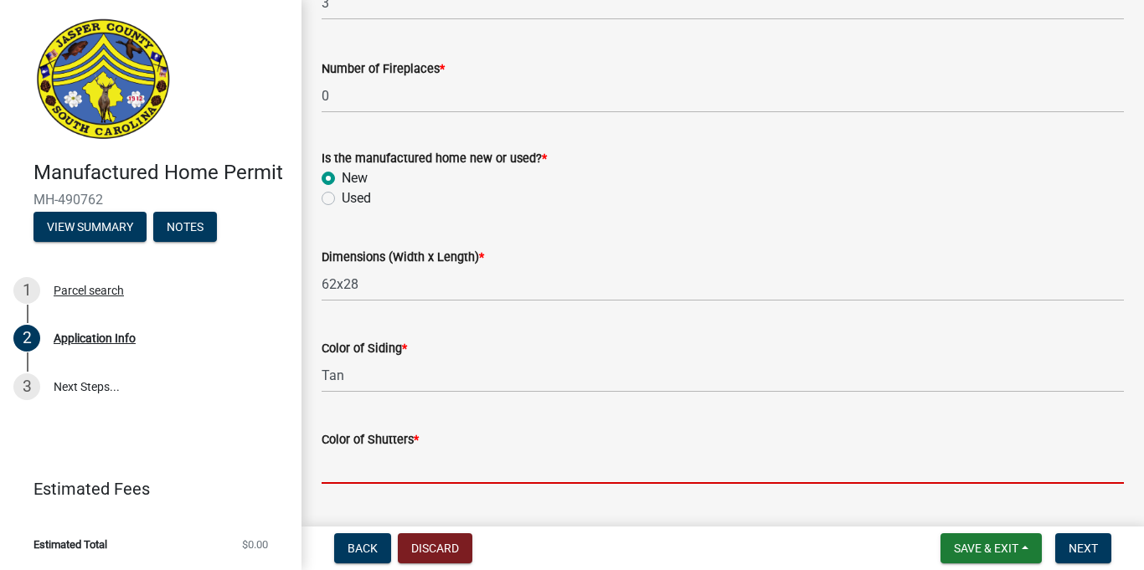
click at [455, 465] on input "Color of Shutters *" at bounding box center [723, 467] width 802 height 34
type input "N/A"
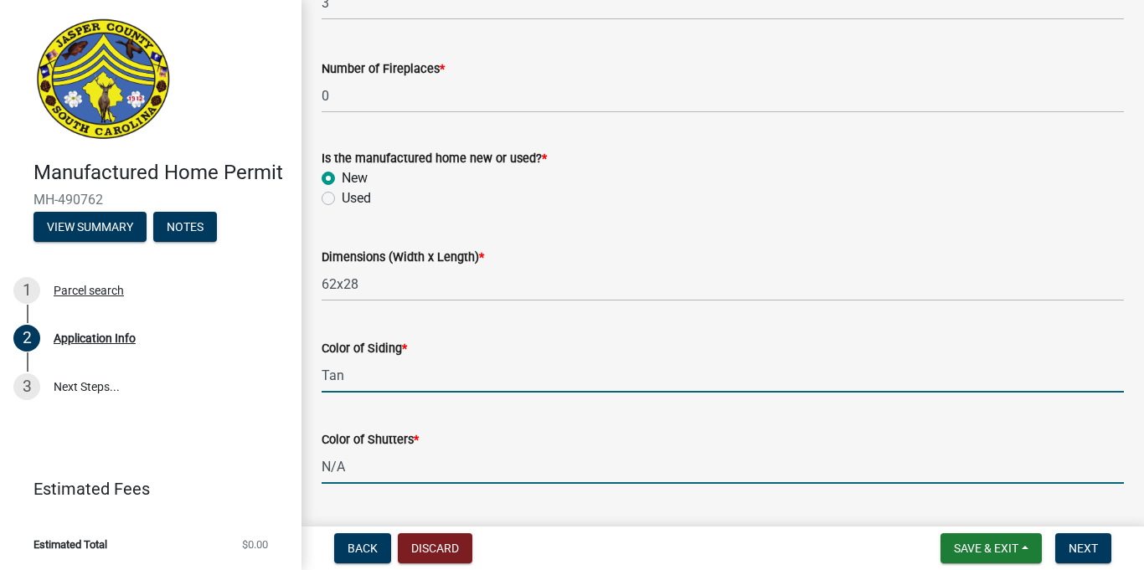
click at [512, 372] on input "Tan" at bounding box center [723, 375] width 802 height 34
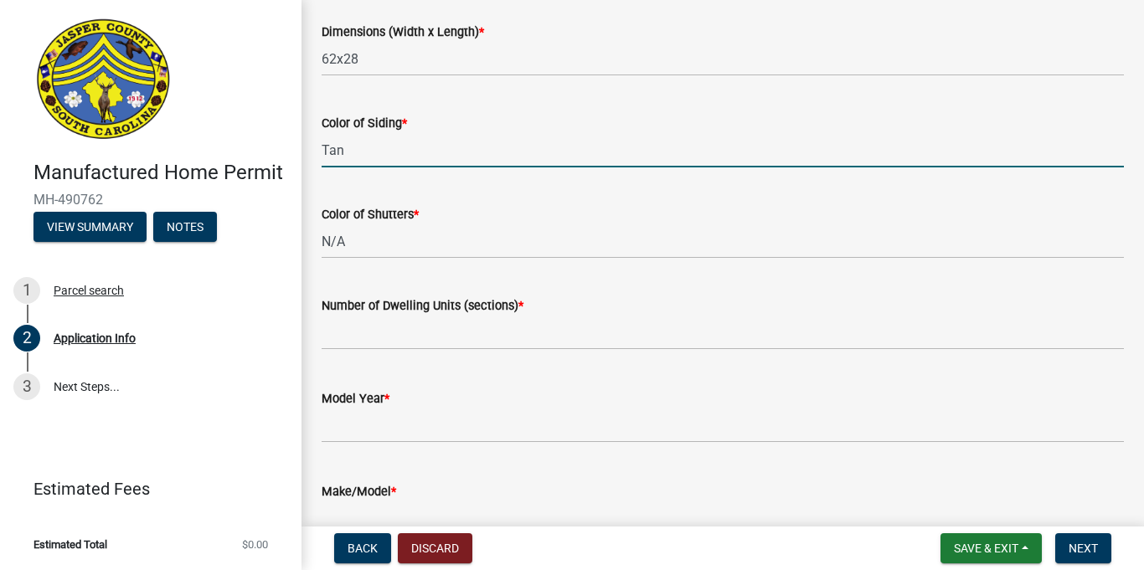
scroll to position [2629, 0]
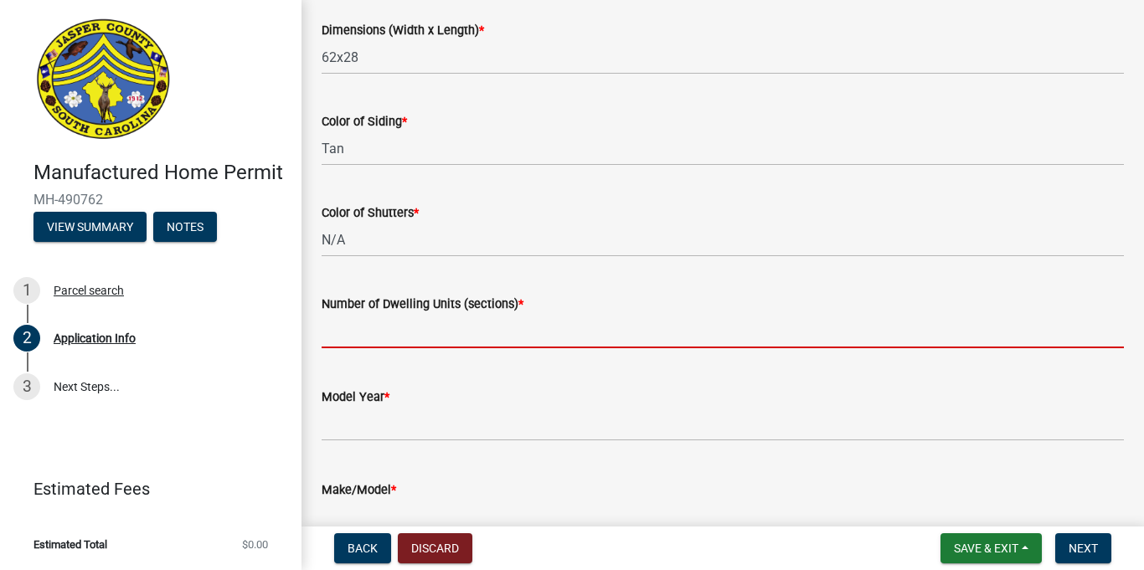
click at [392, 332] on input "text" at bounding box center [723, 331] width 802 height 34
type input "1"
click at [403, 440] on wm-data-entity-input "Model Year *" at bounding box center [723, 409] width 802 height 93
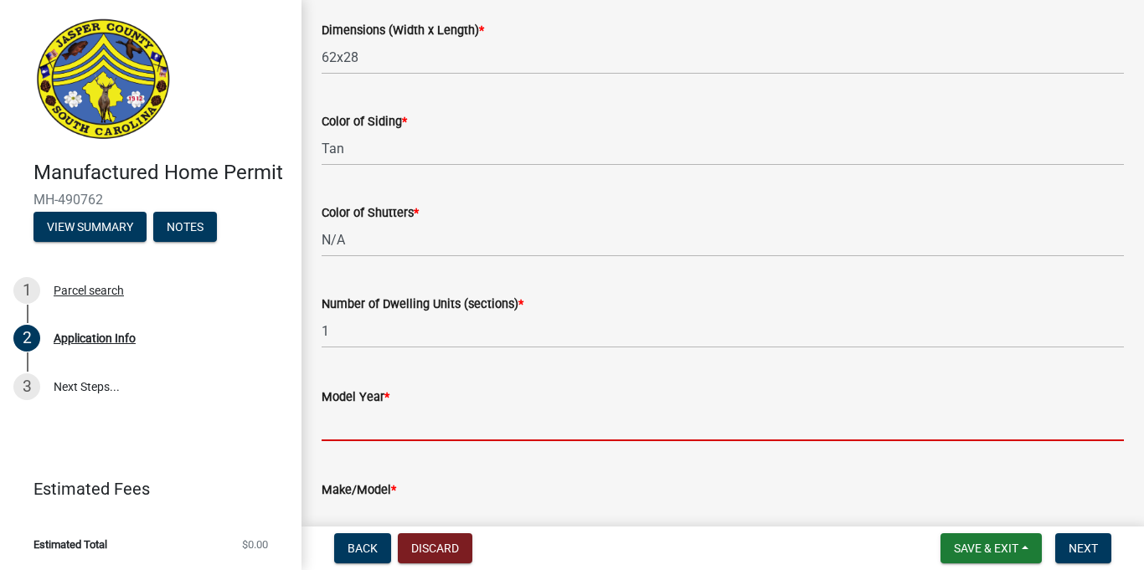
drag, startPoint x: 408, startPoint y: 425, endPoint x: 420, endPoint y: 435, distance: 15.6
click at [408, 426] on input "text" at bounding box center [723, 424] width 802 height 34
click at [363, 430] on input "text" at bounding box center [723, 424] width 802 height 34
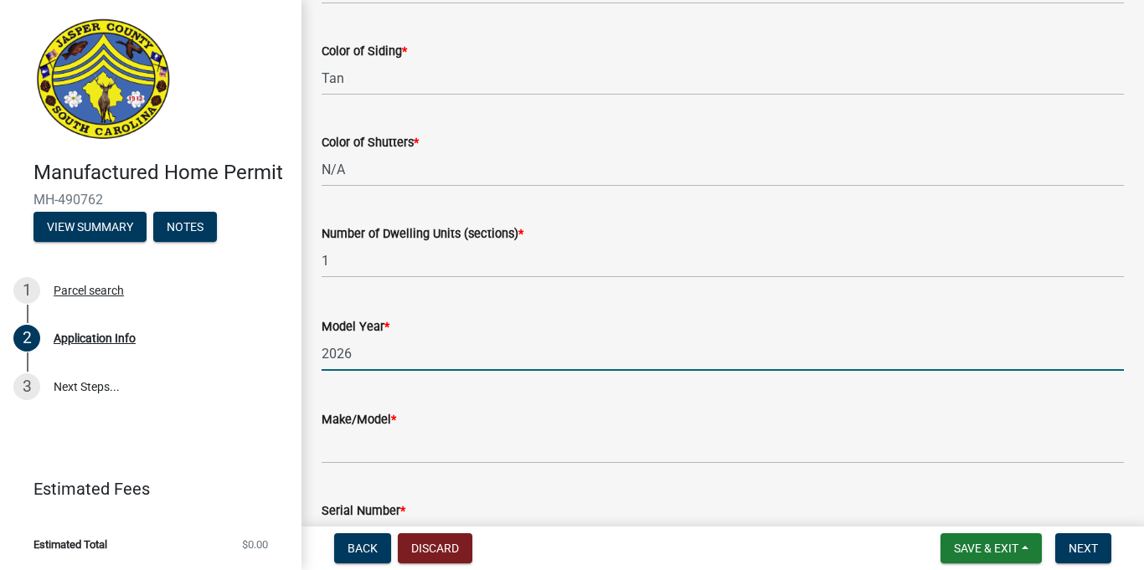
scroll to position [2702, 0]
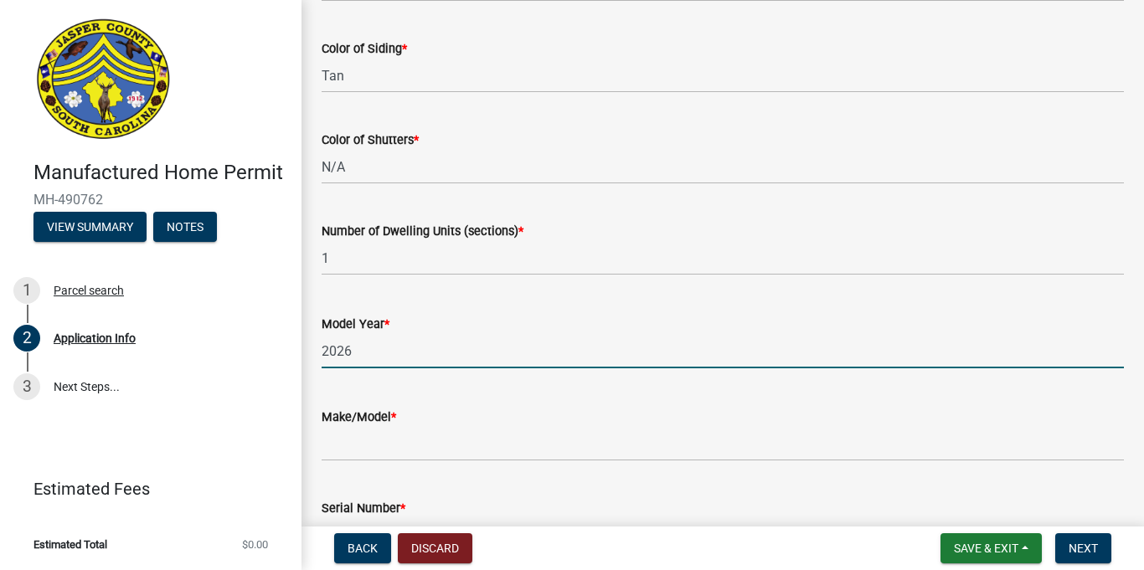
type input "2026"
click at [461, 432] on input "Make/Model *" at bounding box center [723, 444] width 802 height 34
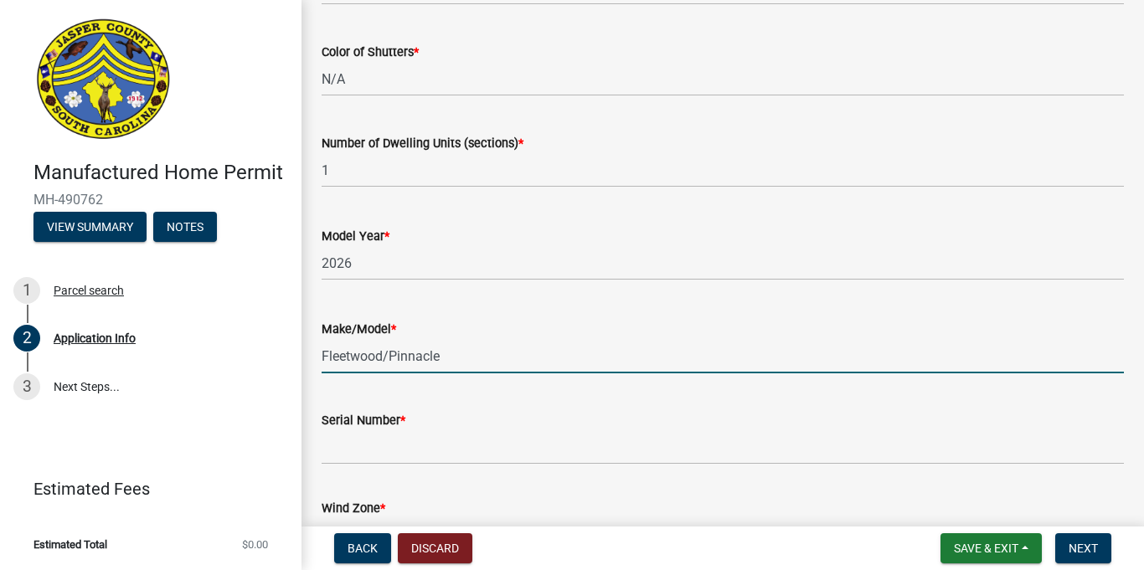
scroll to position [2792, 0]
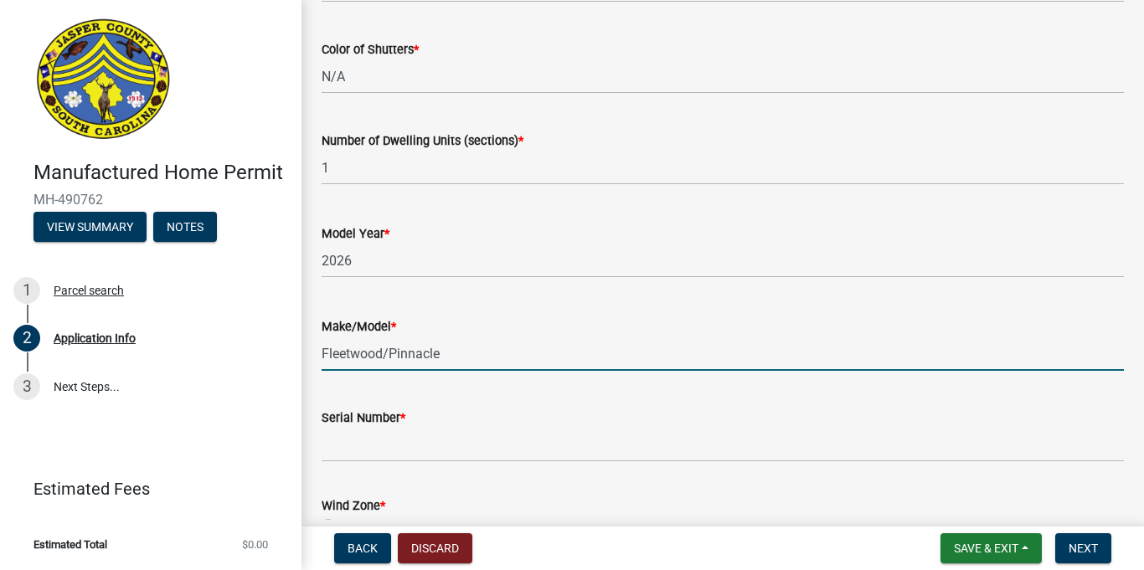
type input "Fleetwood/Pinnacle"
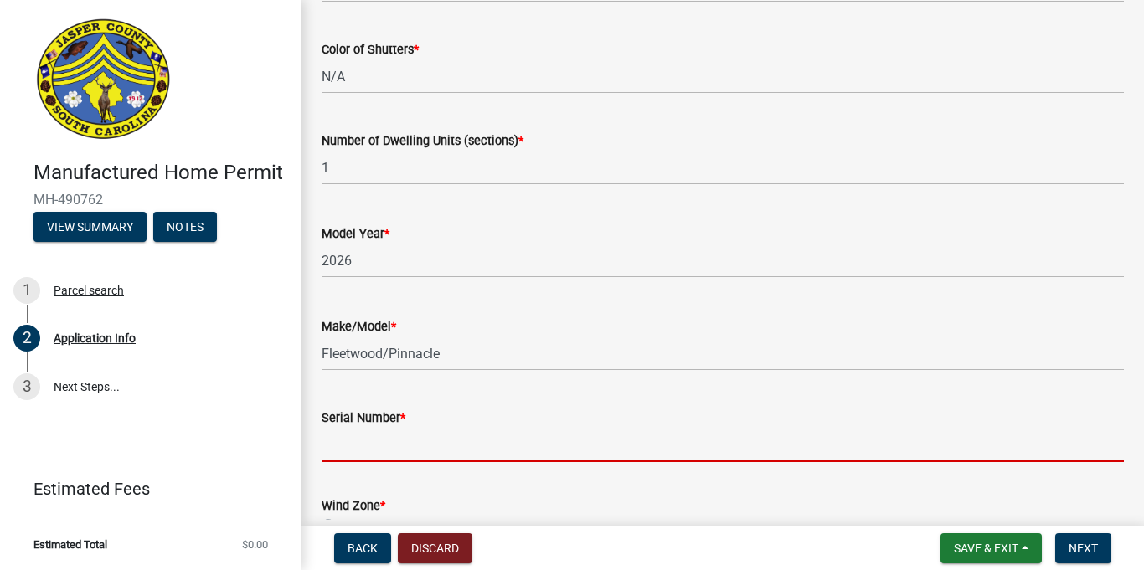
click at [494, 439] on input "Serial Number *" at bounding box center [723, 445] width 802 height 34
click at [639, 455] on input "Serial Number *" at bounding box center [723, 445] width 802 height 34
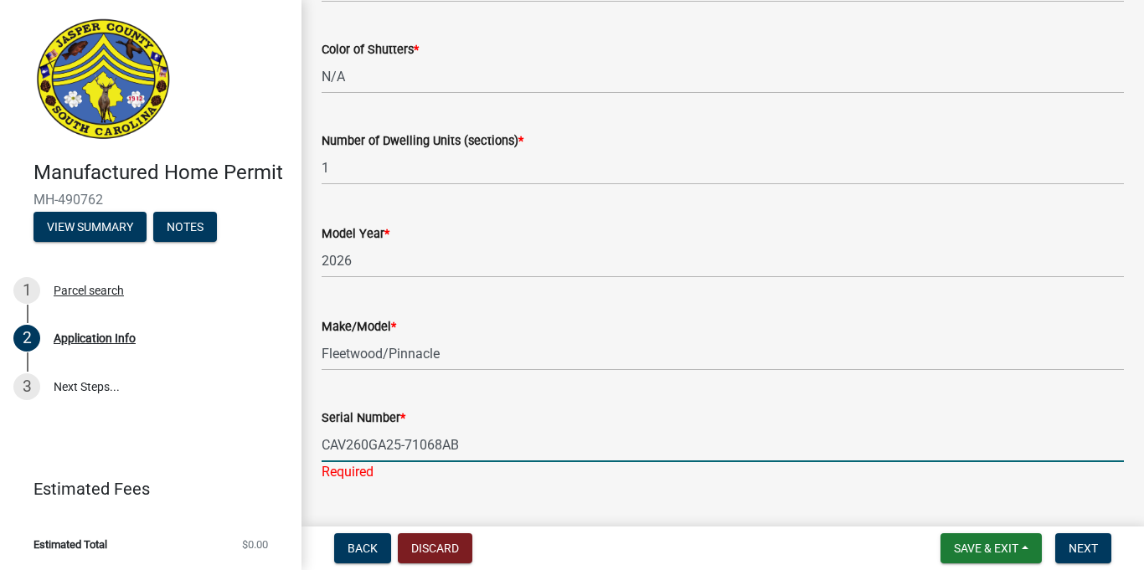
type input "CAV260GA25-71068AB"
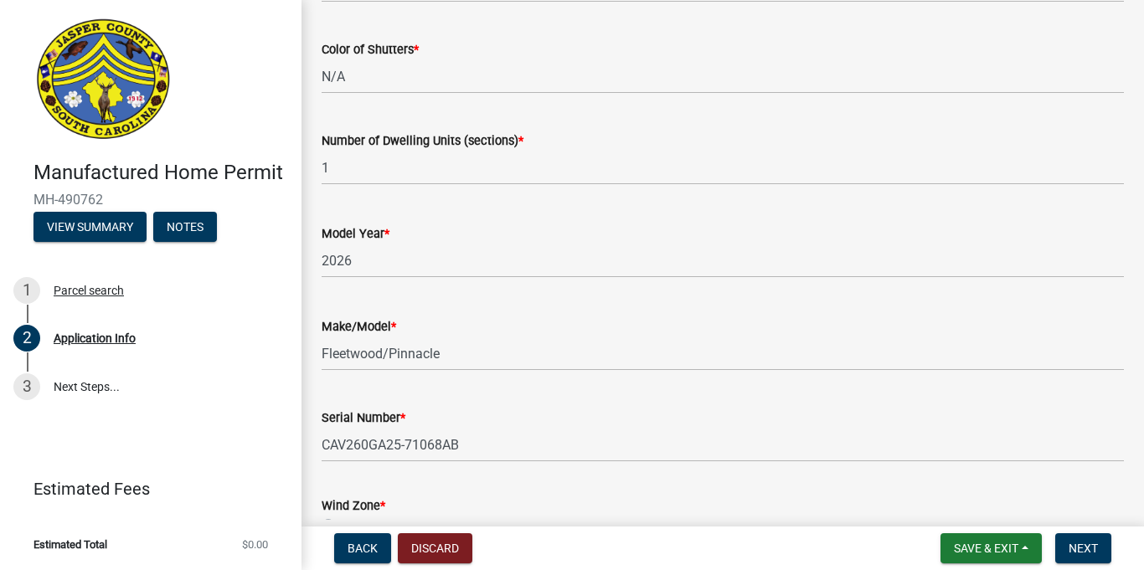
click at [765, 389] on div "Serial Number * CAV260GA25-71068AB" at bounding box center [723, 423] width 802 height 78
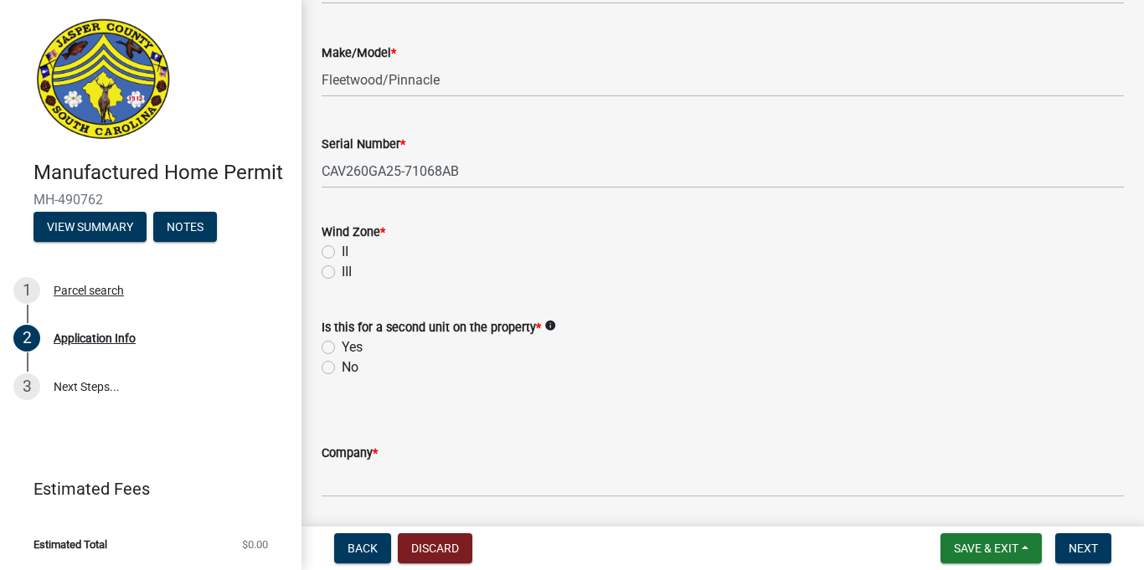
scroll to position [3069, 0]
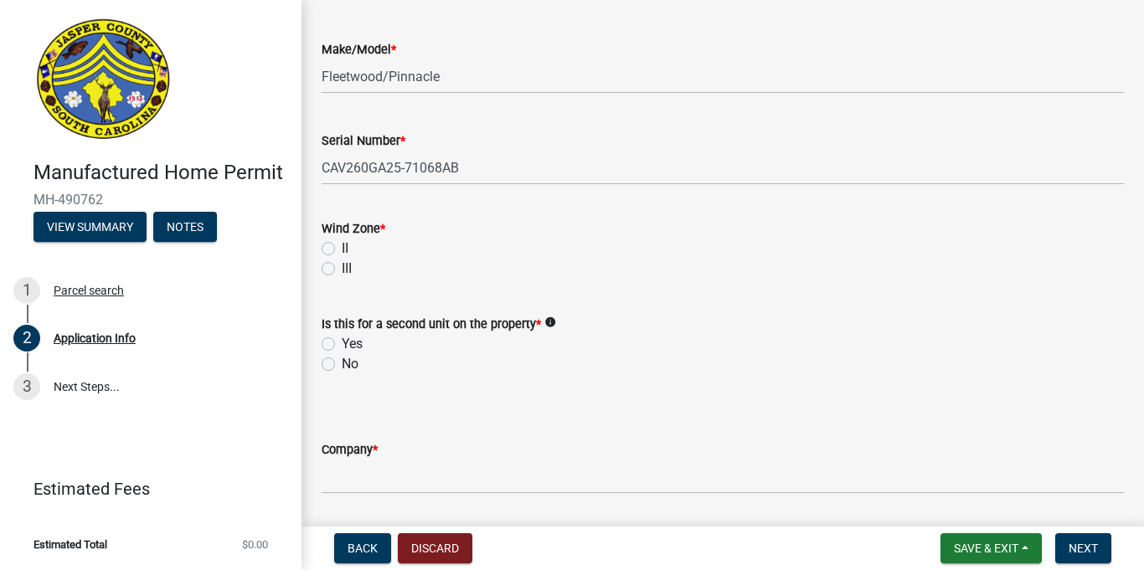
click at [342, 250] on label "II" at bounding box center [345, 249] width 7 height 20
click at [342, 250] on input "II" at bounding box center [347, 244] width 11 height 11
radio input "true"
click at [342, 369] on label "No" at bounding box center [350, 364] width 17 height 20
click at [342, 365] on input "No" at bounding box center [347, 359] width 11 height 11
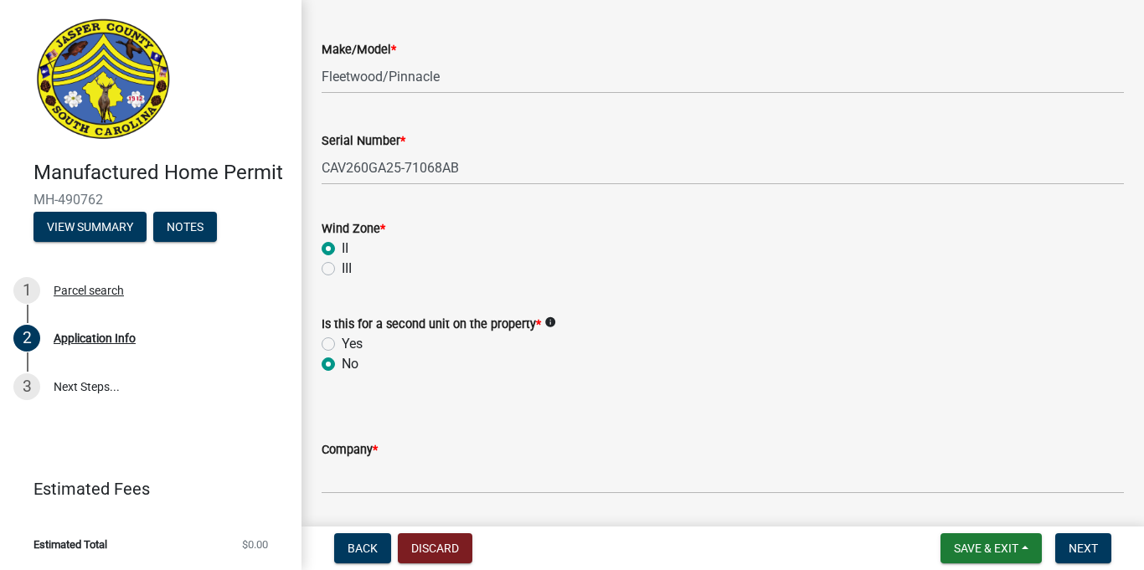
radio input "true"
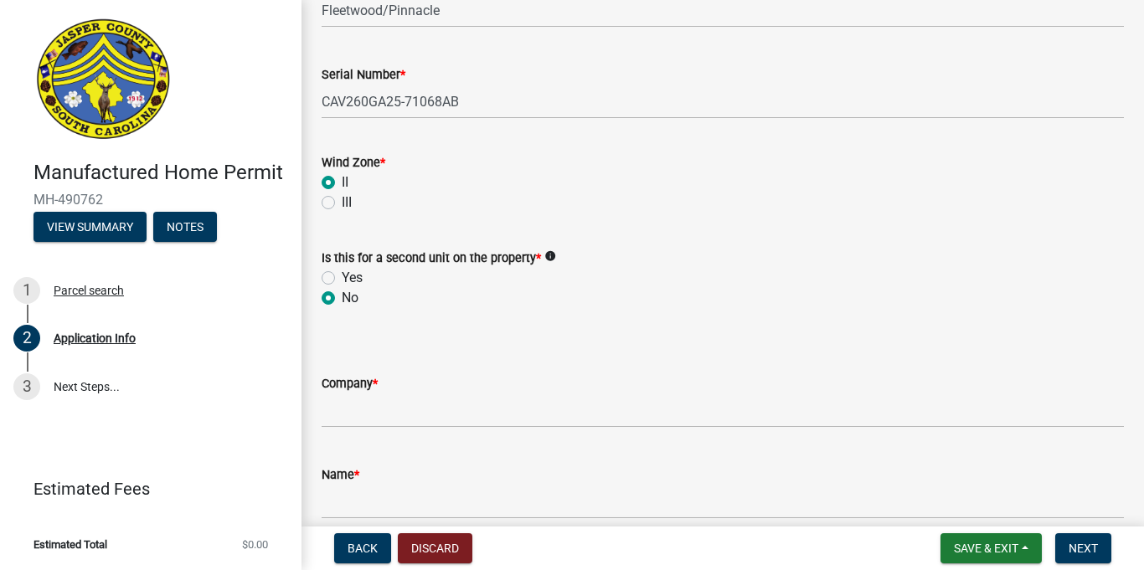
scroll to position [3224, 0]
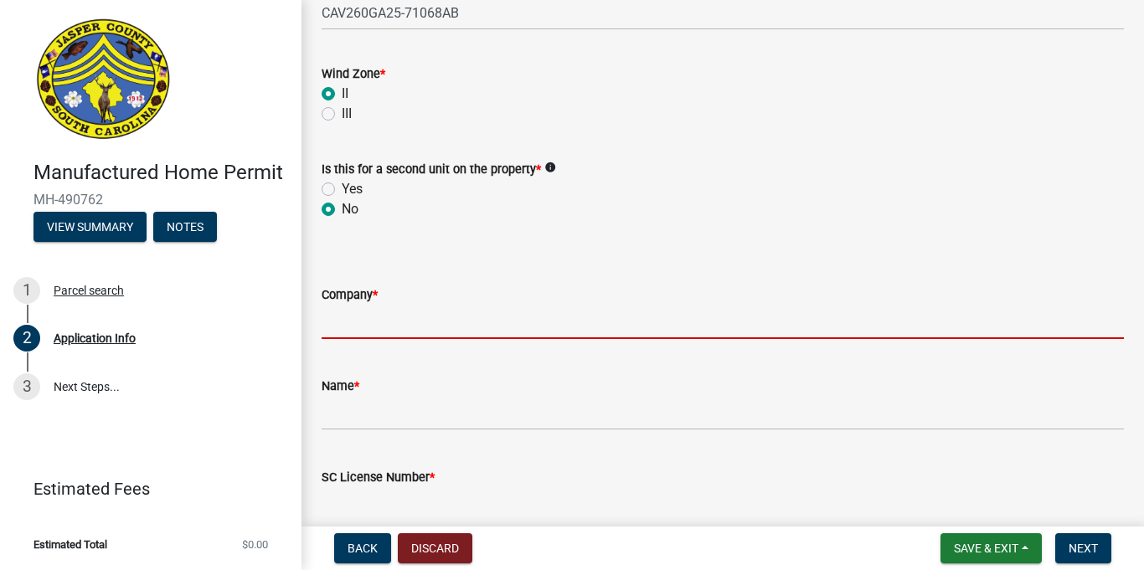
click at [412, 325] on input "Company *" at bounding box center [723, 322] width 802 height 34
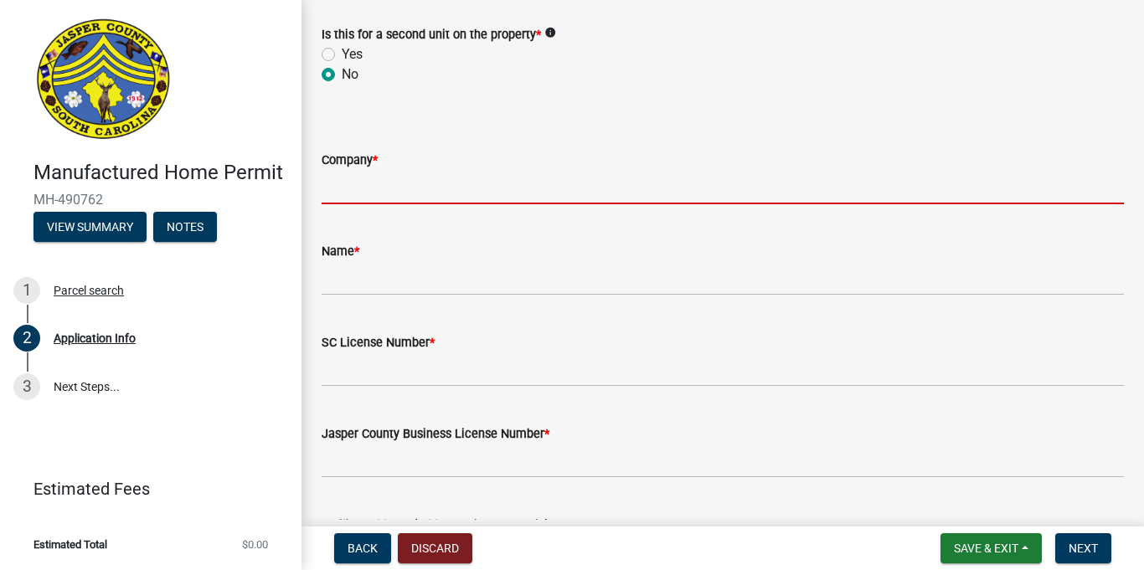
scroll to position [3295, 0]
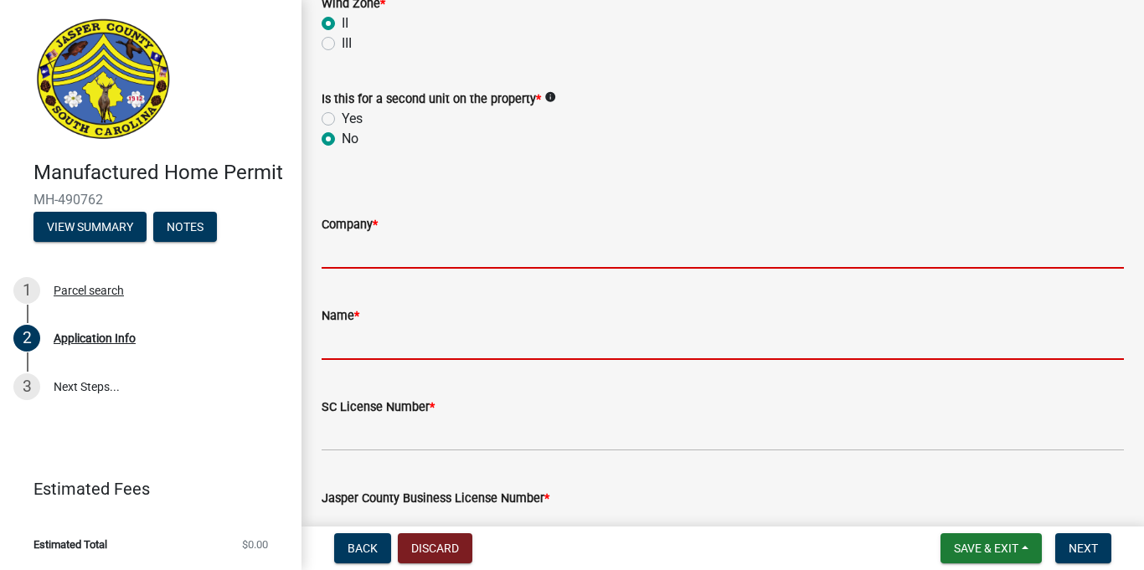
click at [523, 328] on form "Name *" at bounding box center [723, 333] width 802 height 54
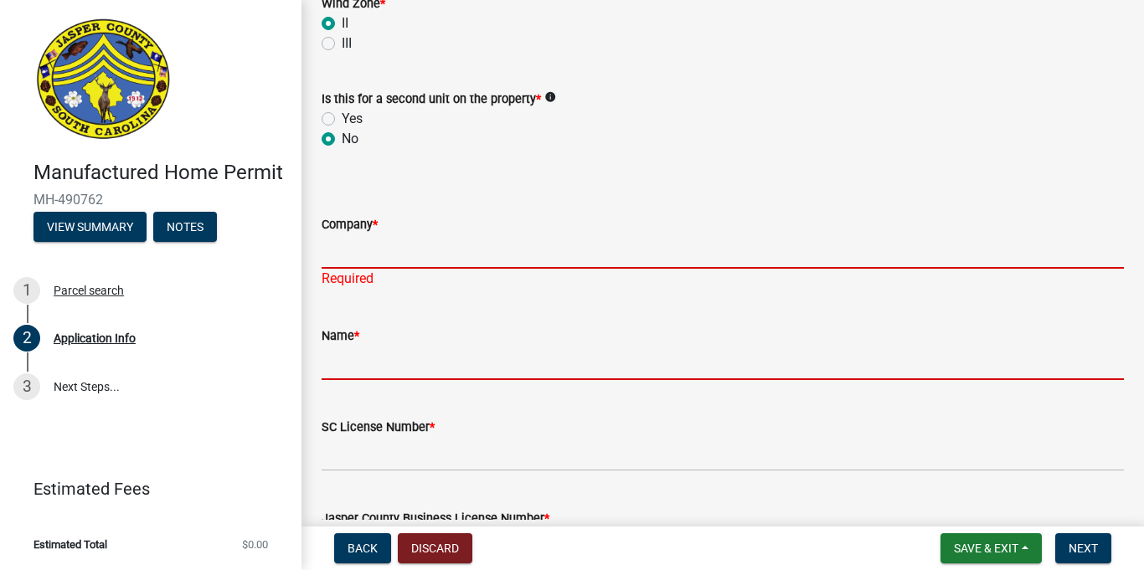
click at [355, 265] on input "Company *" at bounding box center [723, 251] width 802 height 34
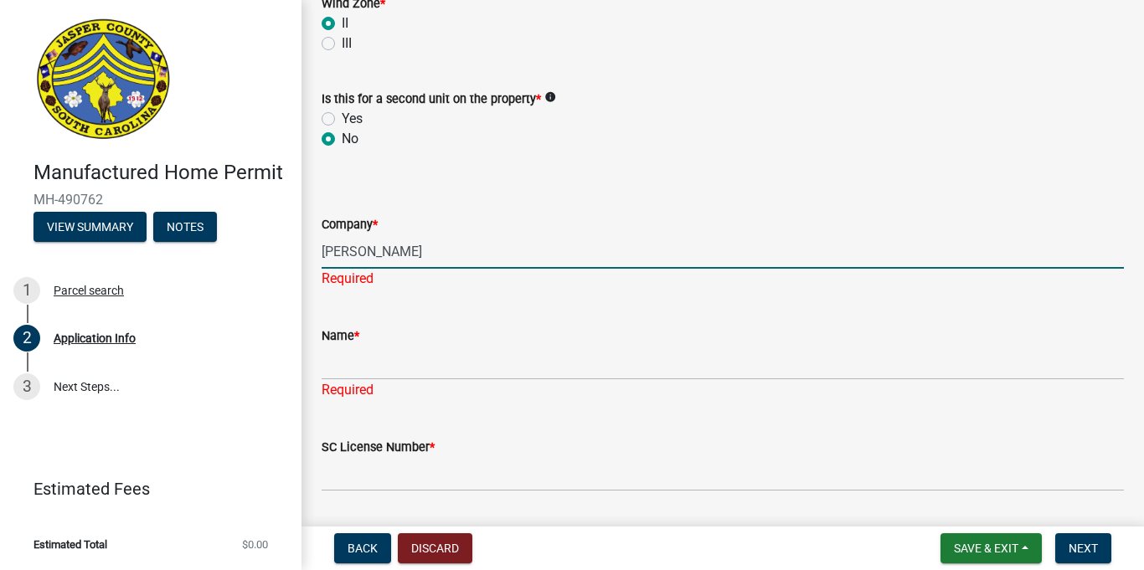
type input "Murry"
type input "[PERSON_NAME] Transport Inc"
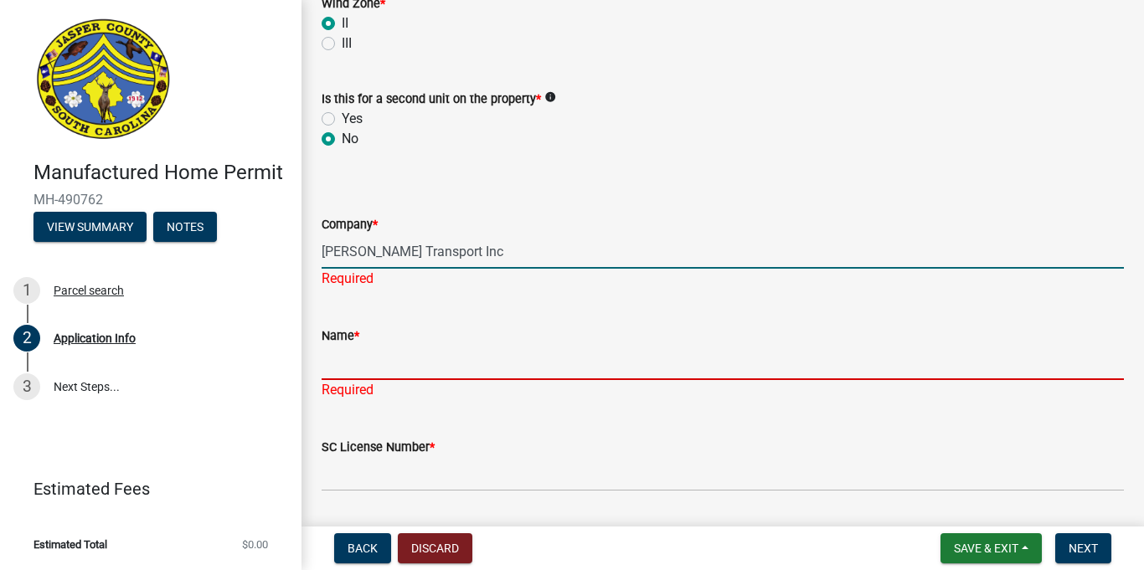
click at [390, 370] on div "Name * Required" at bounding box center [723, 351] width 802 height 98
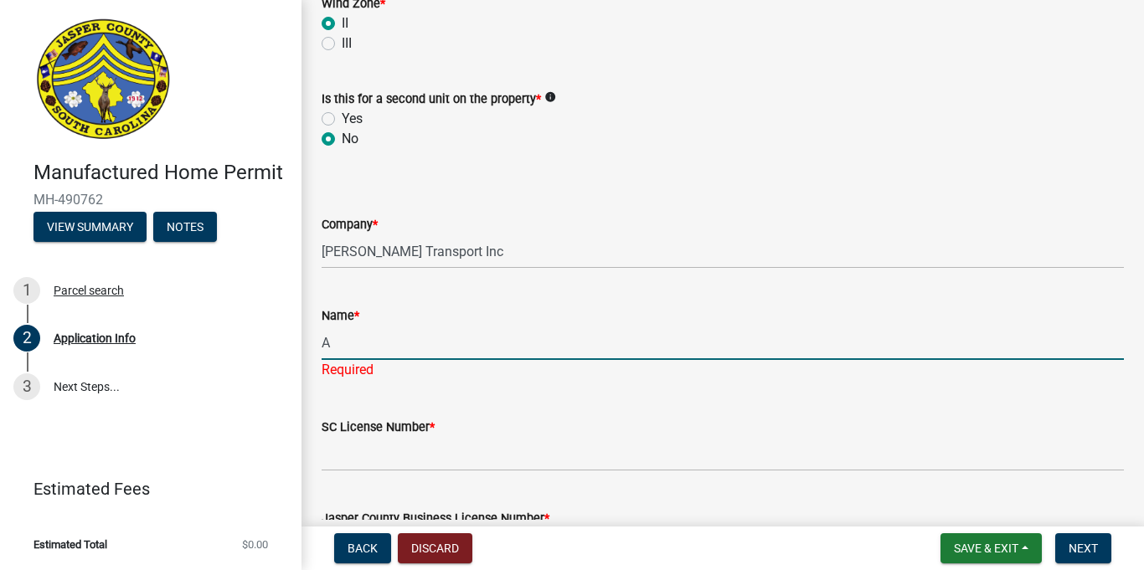
type input "[PERSON_NAME]"
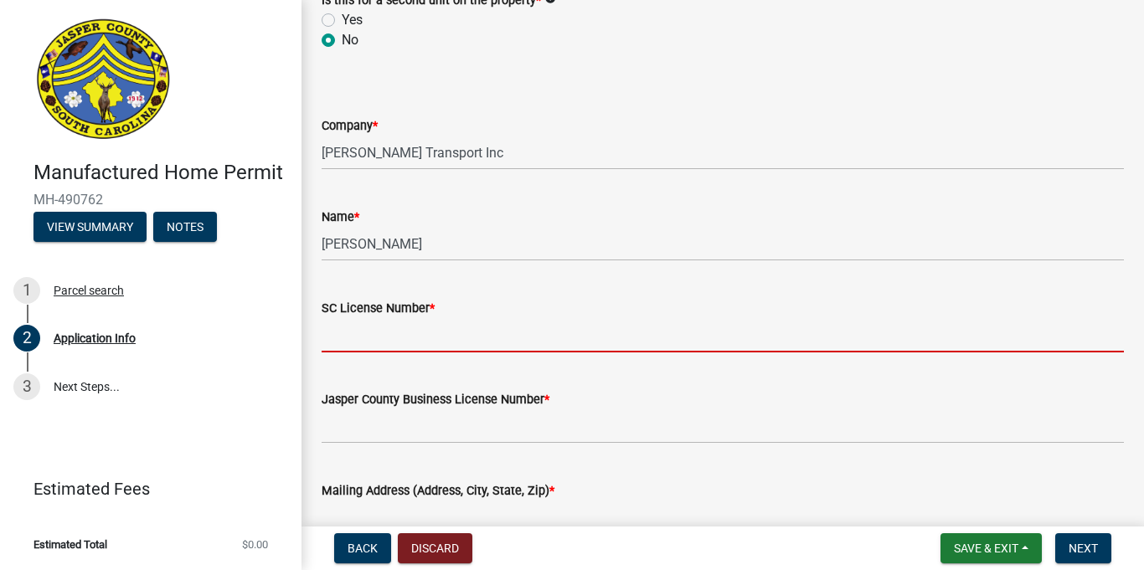
scroll to position [3410, 0]
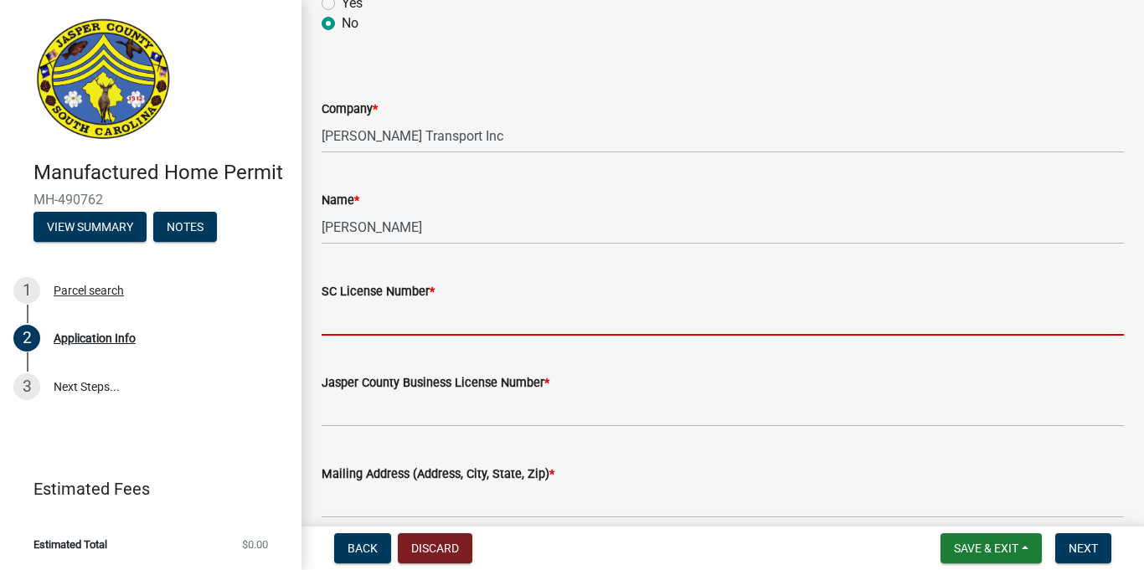
type input "35692"
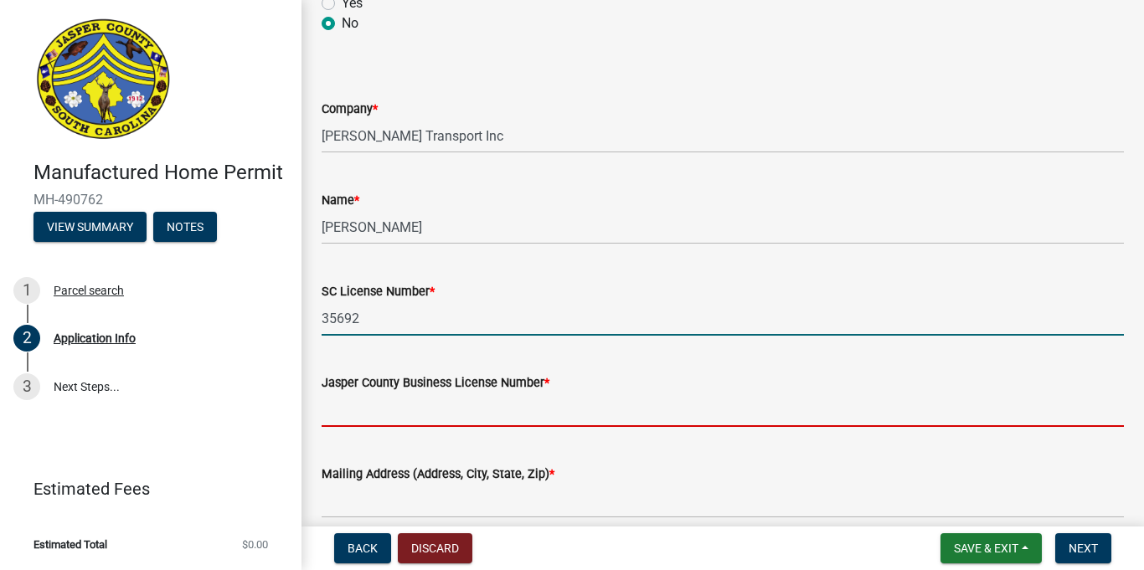
click at [355, 420] on input "Jasper County Business License Number *" at bounding box center [723, 410] width 802 height 34
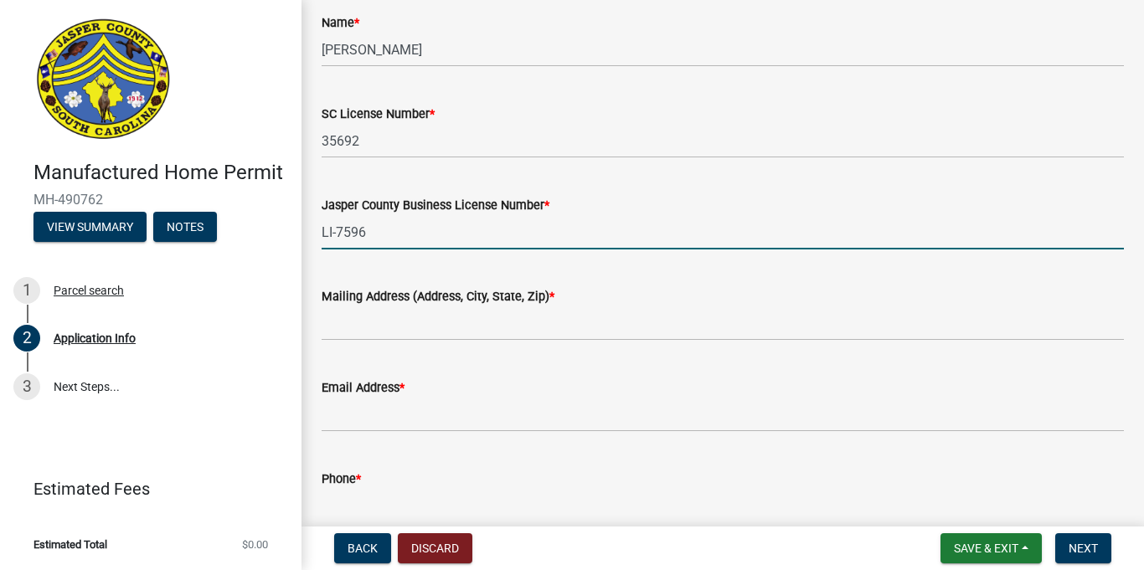
scroll to position [3598, 0]
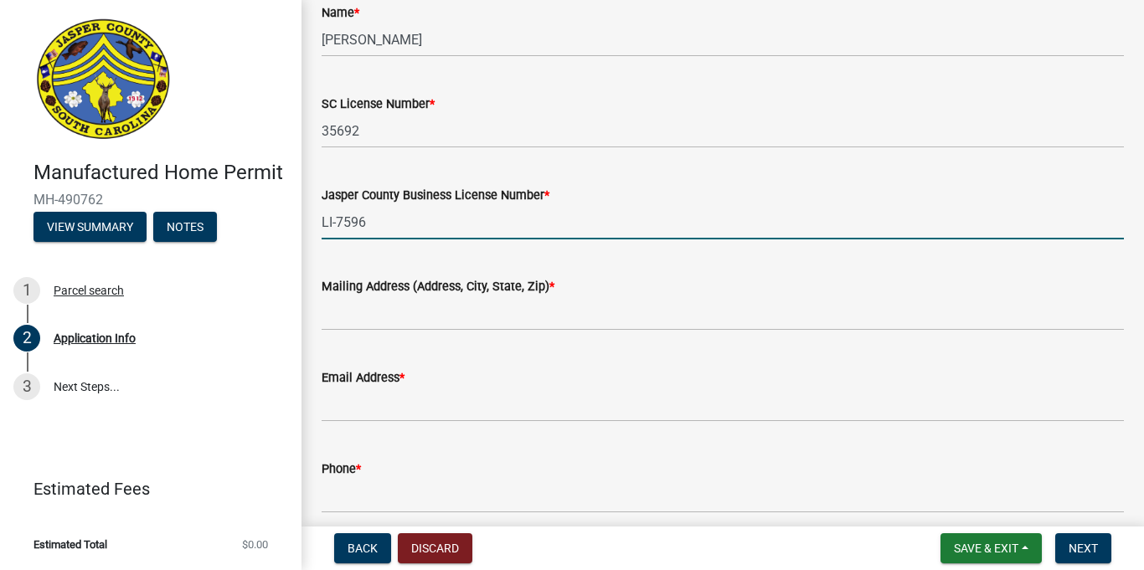
type input "LI-7596"
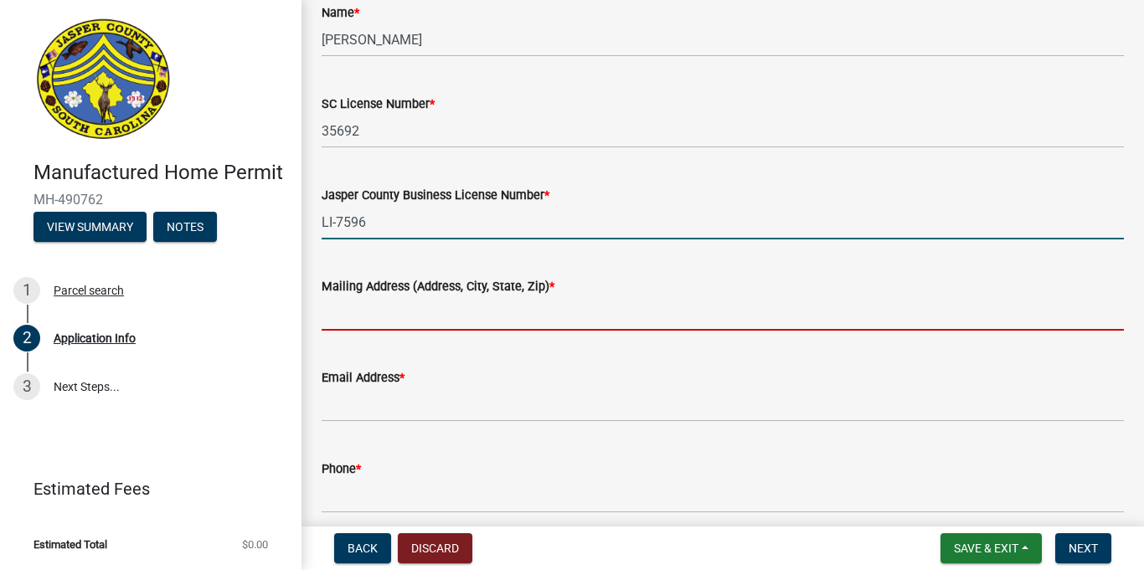
click at [388, 319] on input "Mailing Address (Address, City, State, Zip) *" at bounding box center [723, 313] width 802 height 34
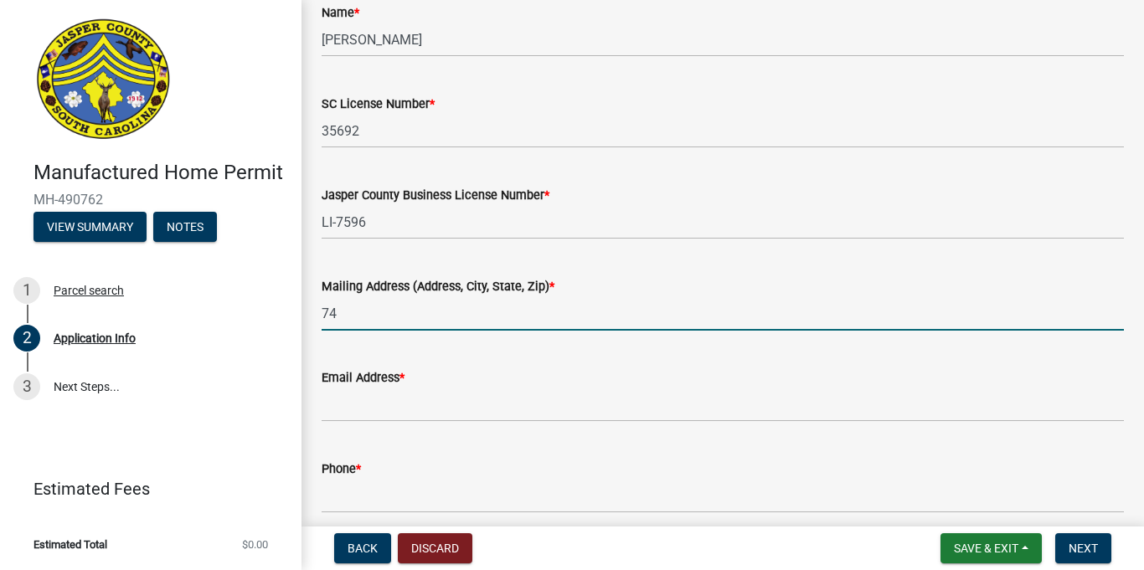
type input "[STREET_ADDRESS]"
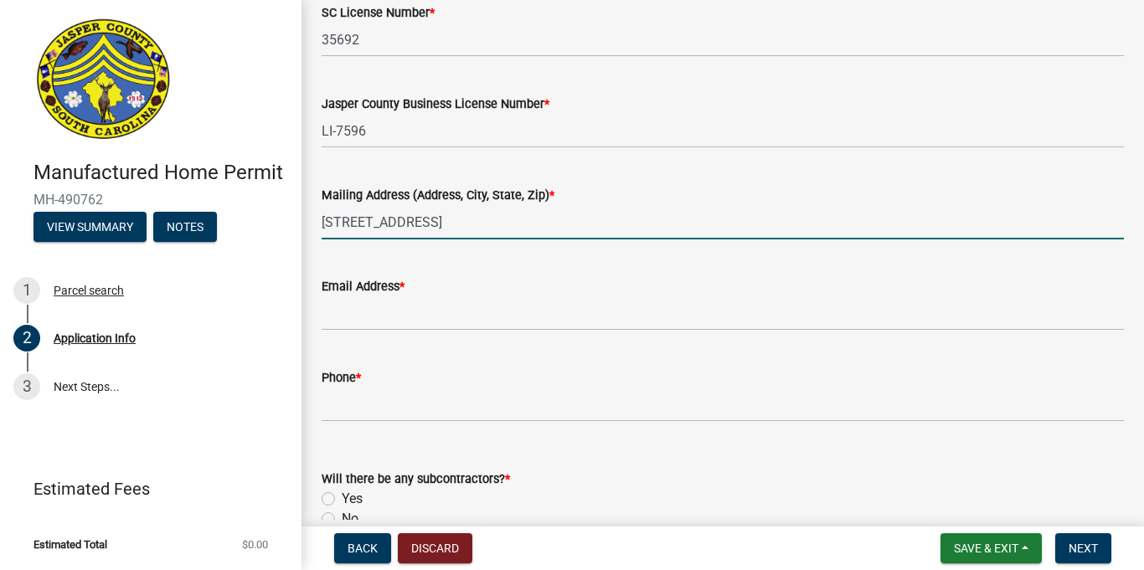
scroll to position [3718, 0]
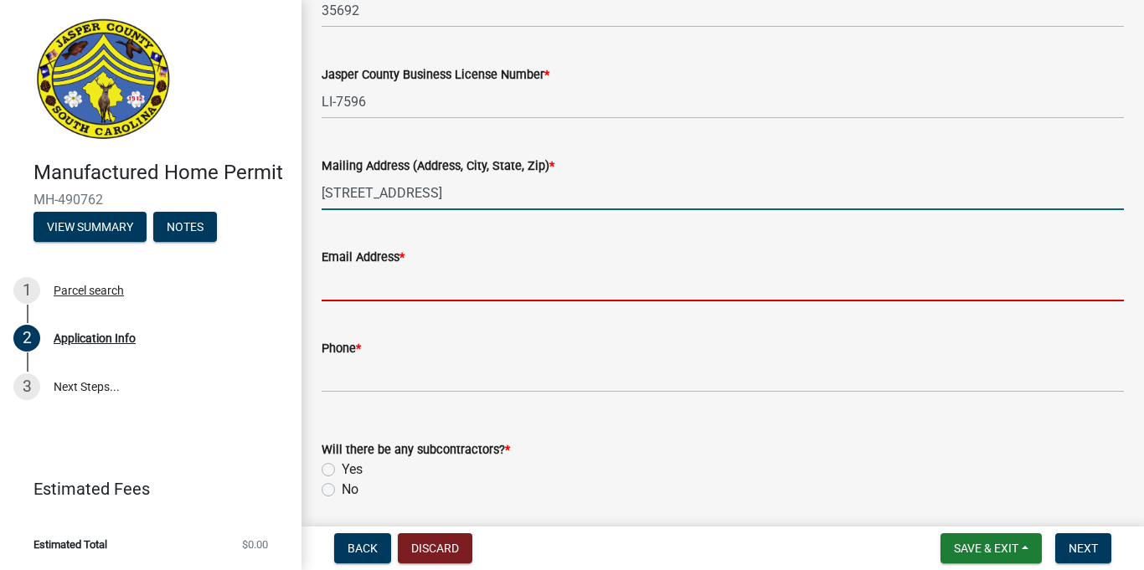
click at [359, 292] on input "Email Address *" at bounding box center [723, 284] width 802 height 34
type input "[PERSON_NAME][EMAIL_ADDRESS][PERSON_NAME][DOMAIN_NAME]"
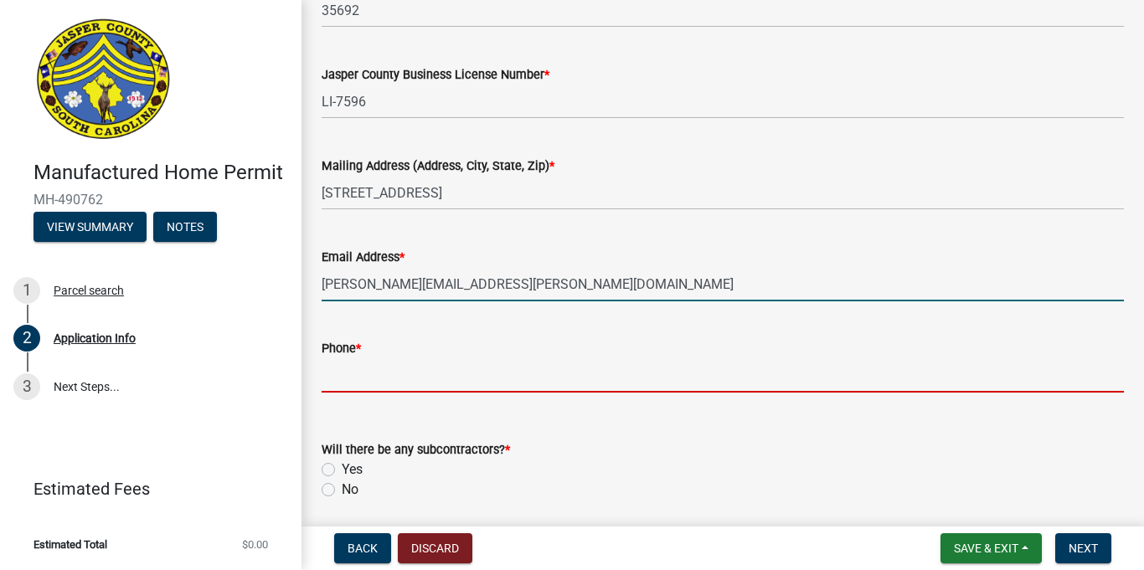
type input "8432638435"
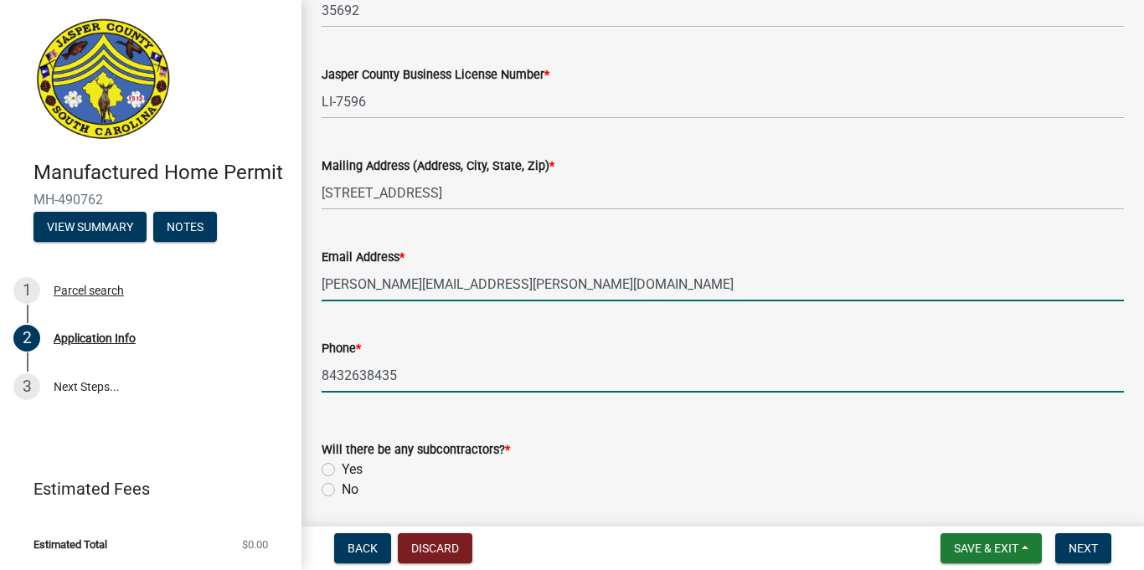
click at [410, 381] on input "8432638435" at bounding box center [723, 375] width 802 height 34
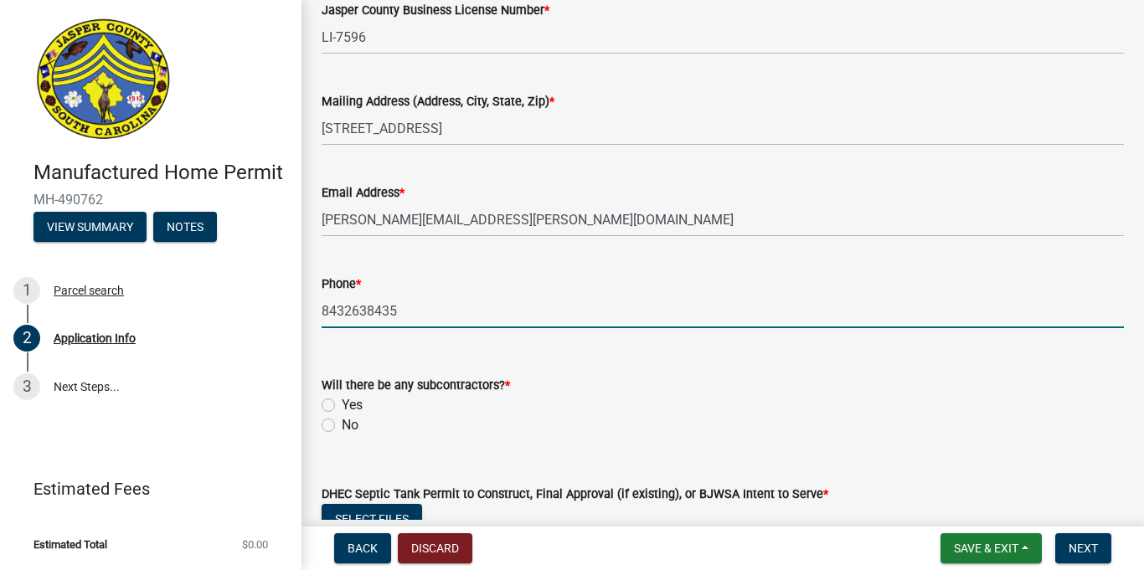
scroll to position [3797, 0]
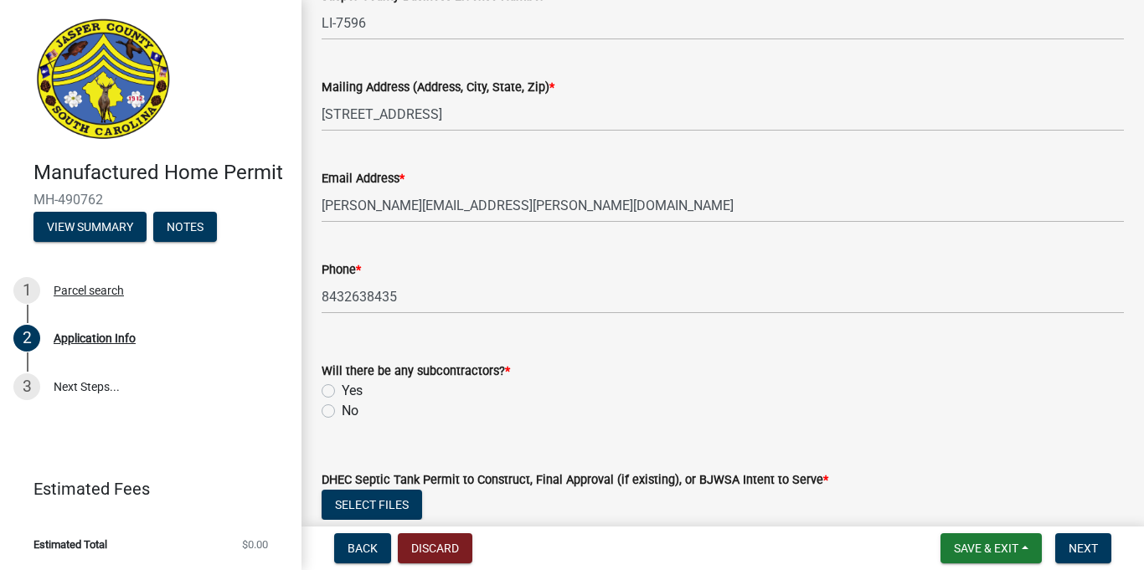
click at [342, 410] on label "No" at bounding box center [350, 411] width 17 height 20
click at [342, 410] on input "No" at bounding box center [347, 406] width 11 height 11
radio input "true"
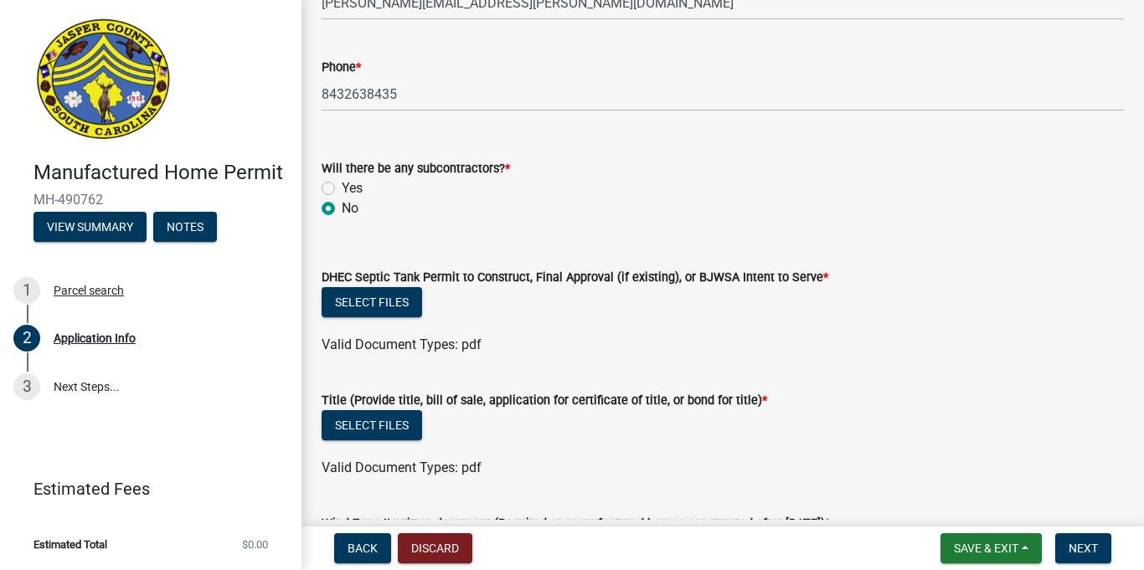
scroll to position [4052, 0]
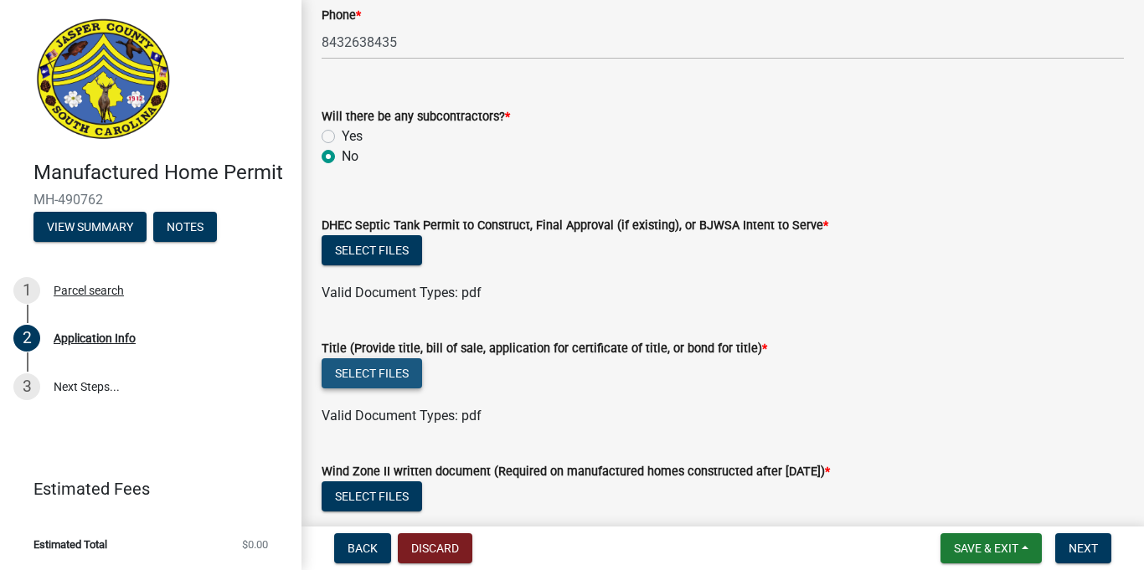
click at [380, 384] on button "Select files" at bounding box center [372, 373] width 100 height 30
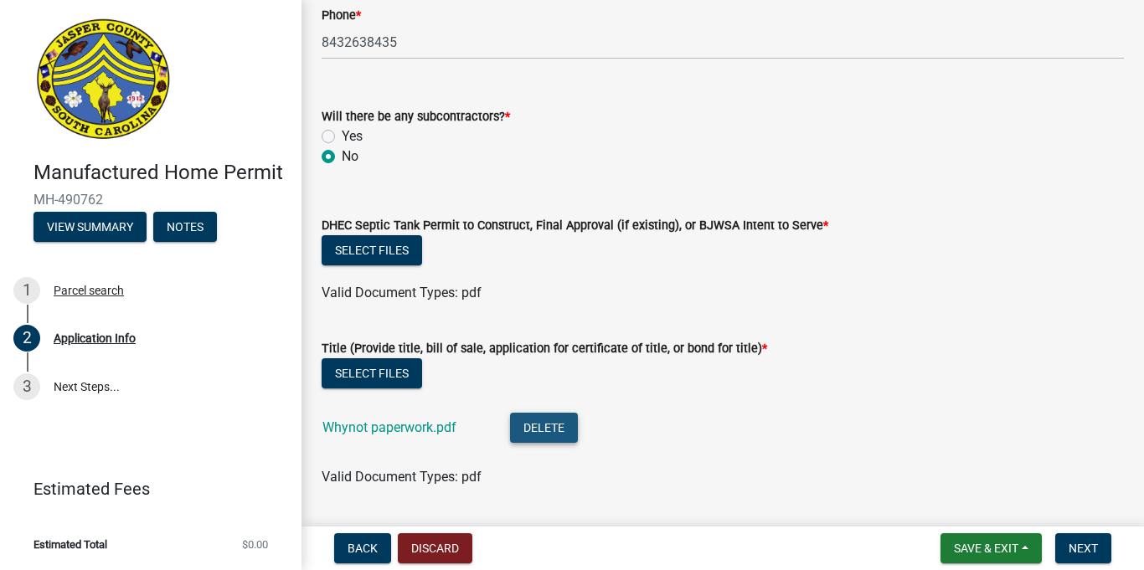
click at [533, 420] on button "Delete" at bounding box center [544, 428] width 68 height 30
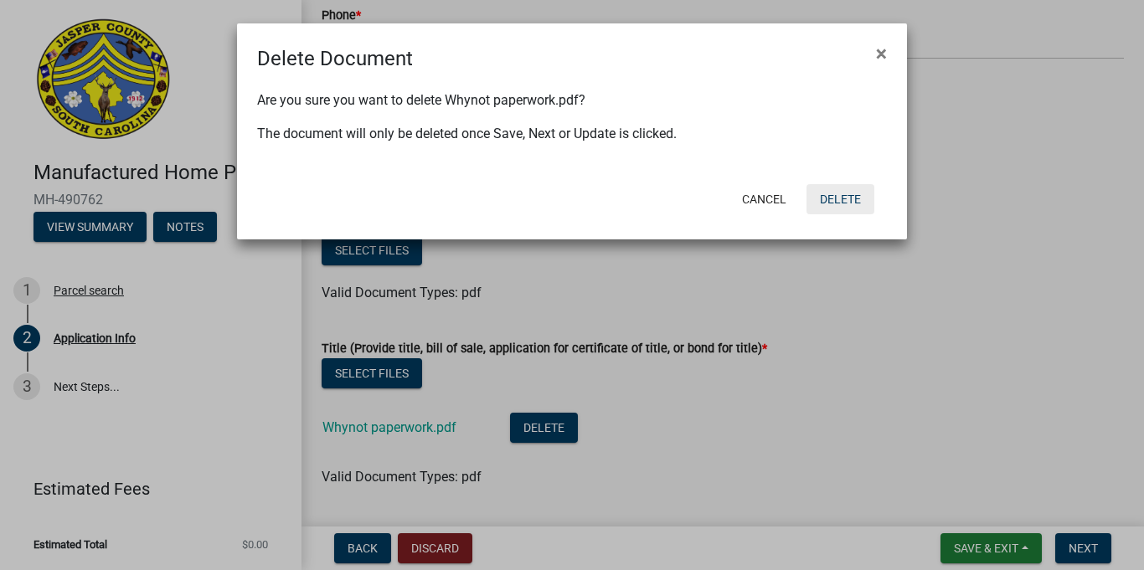
drag, startPoint x: 849, startPoint y: 198, endPoint x: 836, endPoint y: 209, distance: 17.8
click at [849, 198] on button "Delete" at bounding box center [840, 199] width 68 height 30
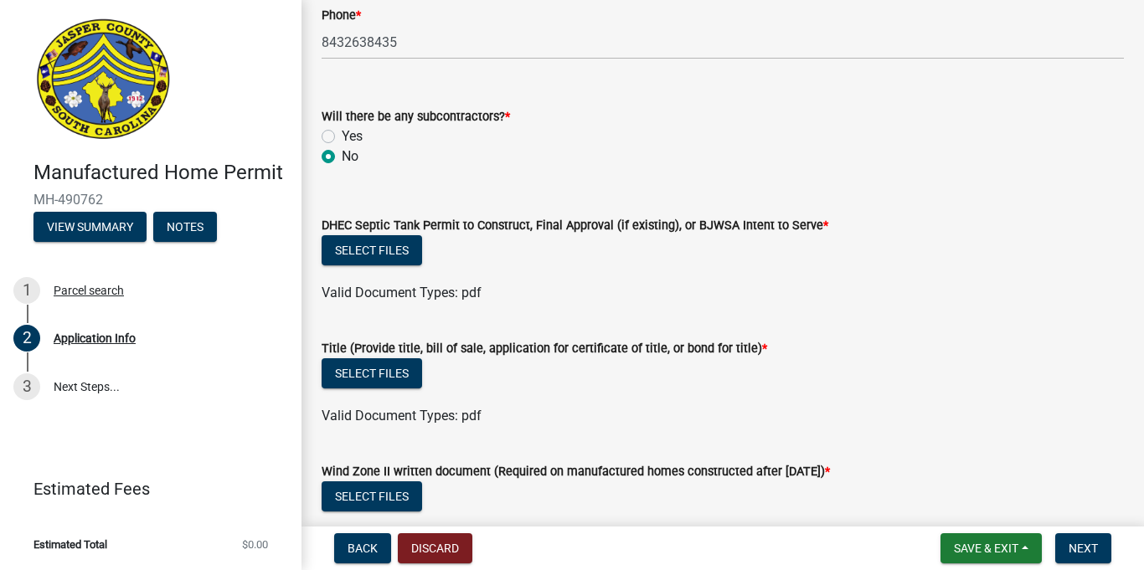
drag, startPoint x: 1111, startPoint y: 135, endPoint x: 1096, endPoint y: 142, distance: 16.5
click at [1108, 136] on div "Yes" at bounding box center [723, 136] width 802 height 20
click at [343, 380] on button "Select files" at bounding box center [372, 373] width 100 height 30
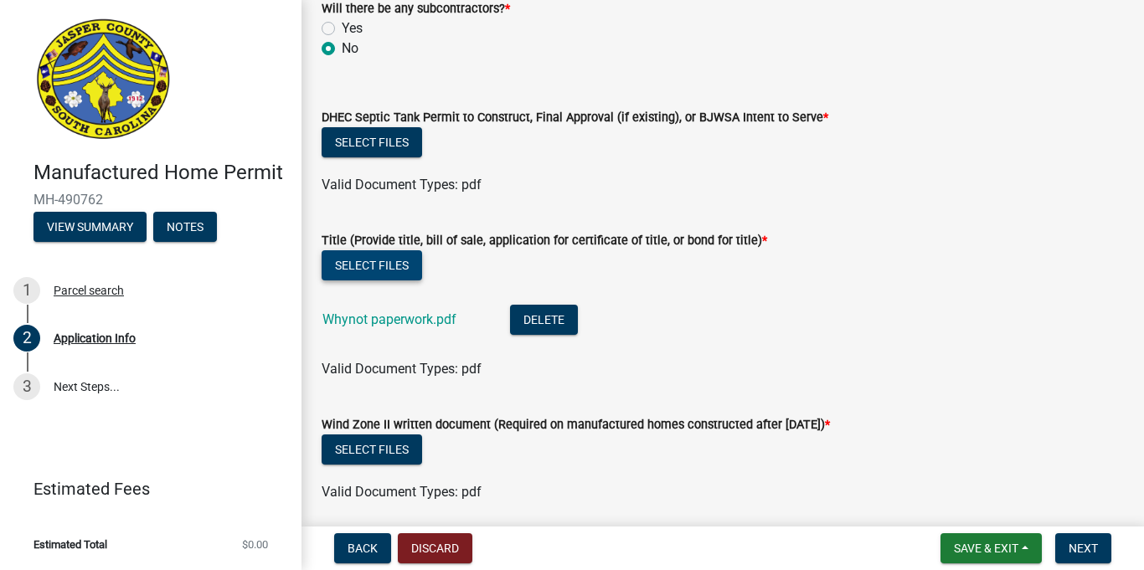
scroll to position [4161, 0]
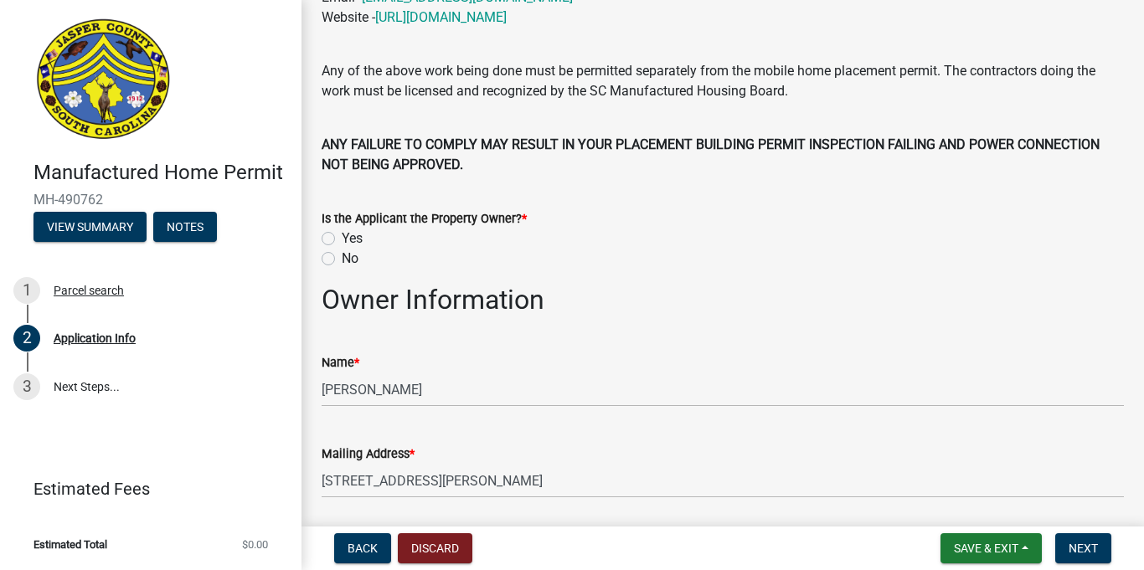
scroll to position [570, 0]
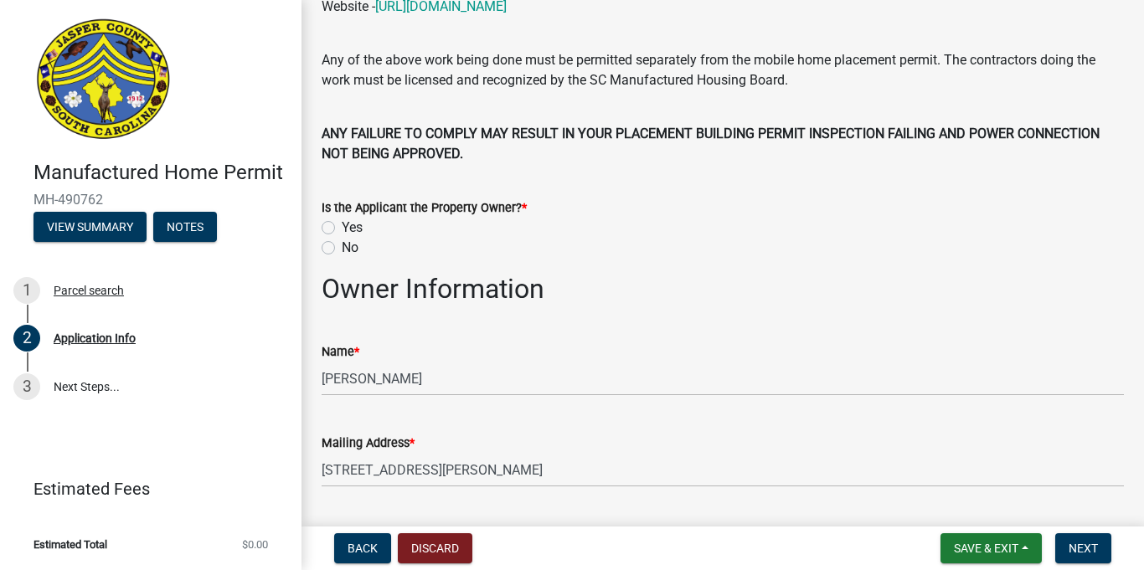
click at [321, 224] on div "Is the Applicant the Property Owner? * Yes No" at bounding box center [722, 218] width 827 height 80
drag, startPoint x: 324, startPoint y: 227, endPoint x: 333, endPoint y: 229, distance: 9.4
click at [342, 228] on label "Yes" at bounding box center [352, 228] width 21 height 20
click at [342, 228] on input "Yes" at bounding box center [347, 223] width 11 height 11
radio input "true"
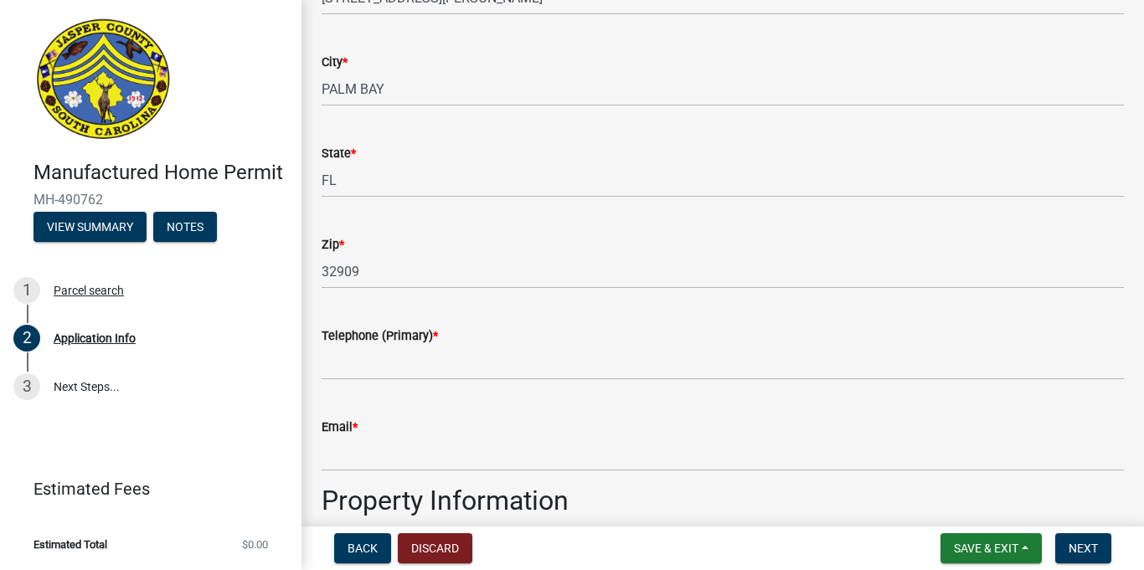
scroll to position [1044, 0]
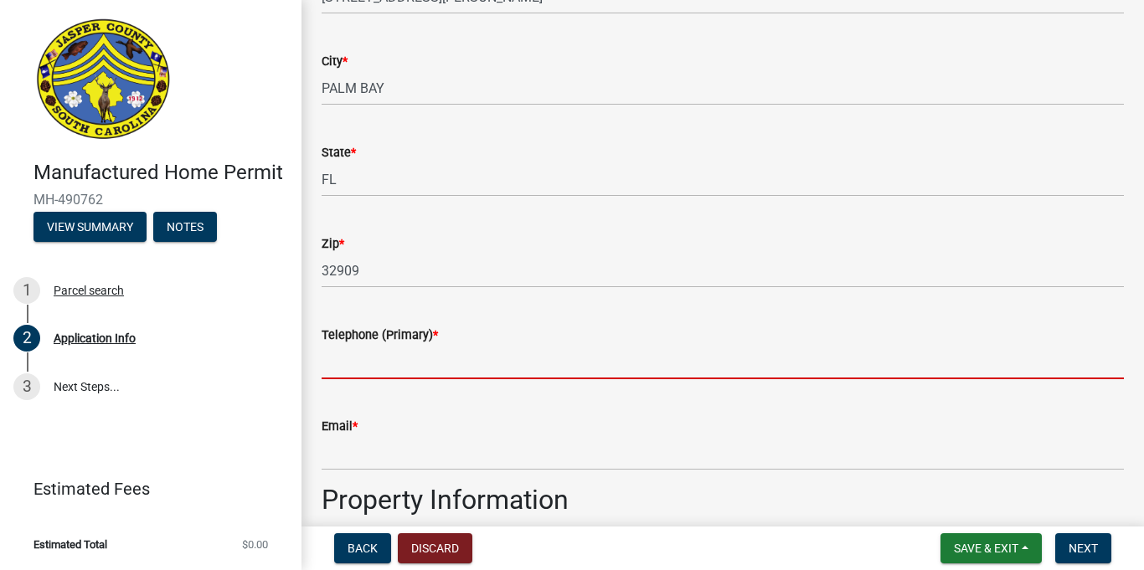
click at [399, 368] on input "Telephone (Primary) *" at bounding box center [723, 362] width 802 height 34
type input "8432638435"
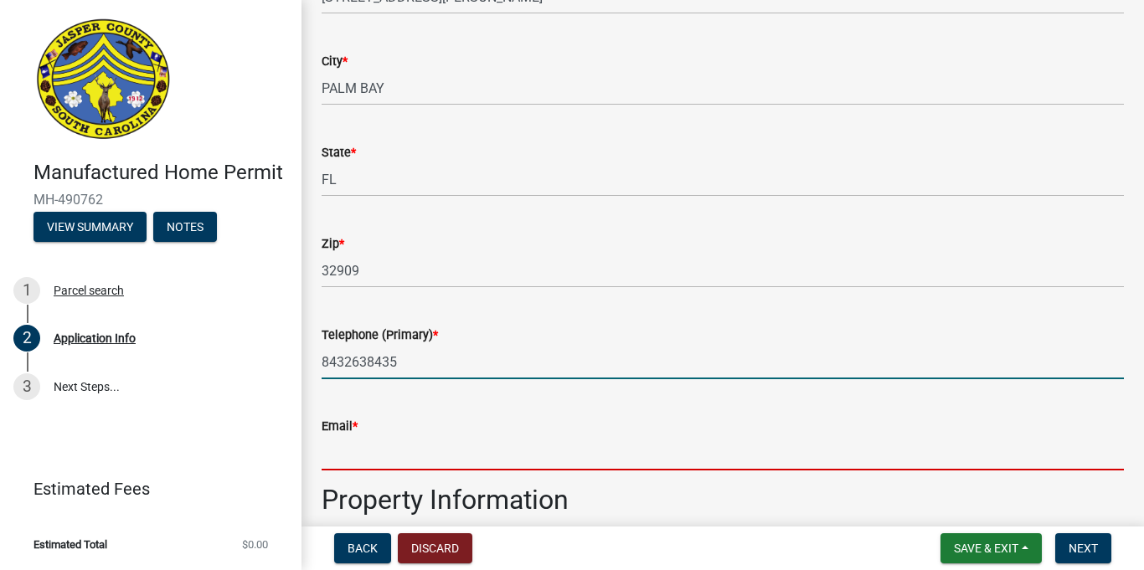
type input "[PERSON_NAME][EMAIL_ADDRESS][PERSON_NAME][DOMAIN_NAME]"
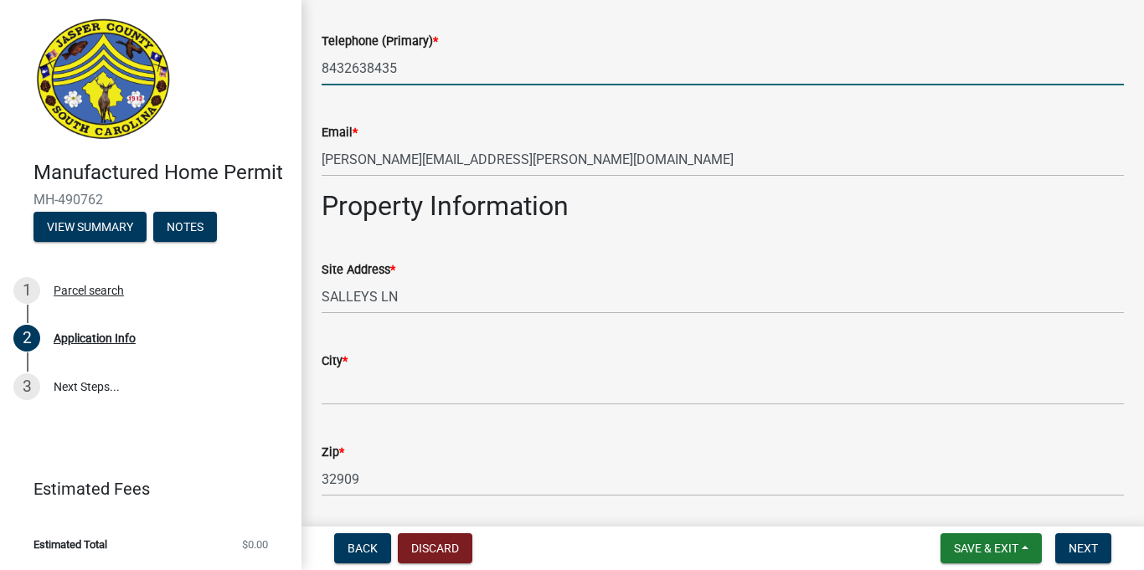
scroll to position [1352, 0]
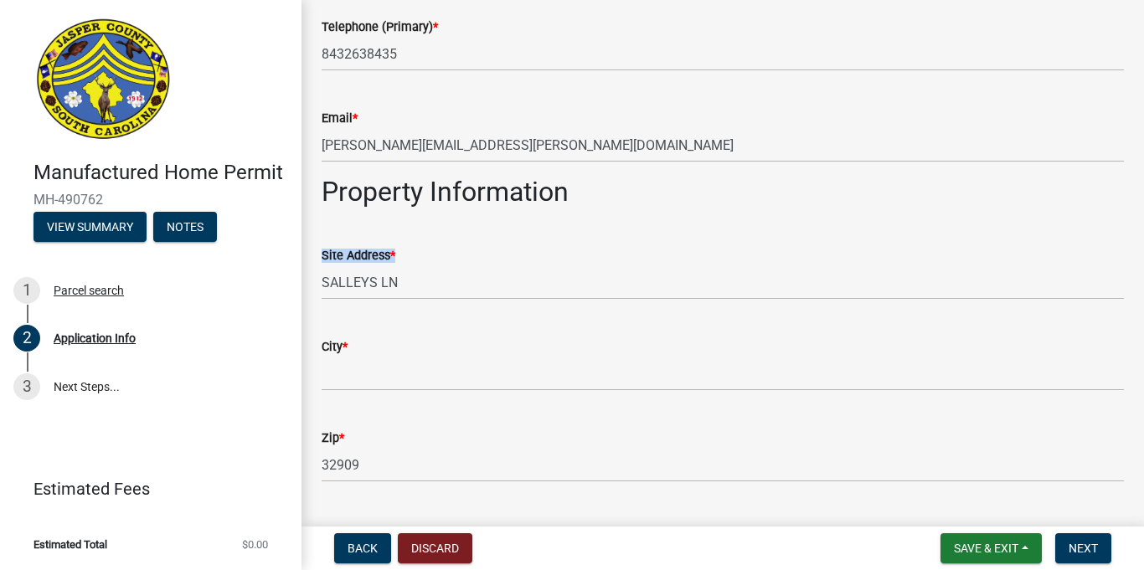
drag, startPoint x: 420, startPoint y: 265, endPoint x: 428, endPoint y: 272, distance: 10.7
click at [424, 266] on form "Site Address * [GEOGRAPHIC_DATA]" at bounding box center [723, 272] width 802 height 54
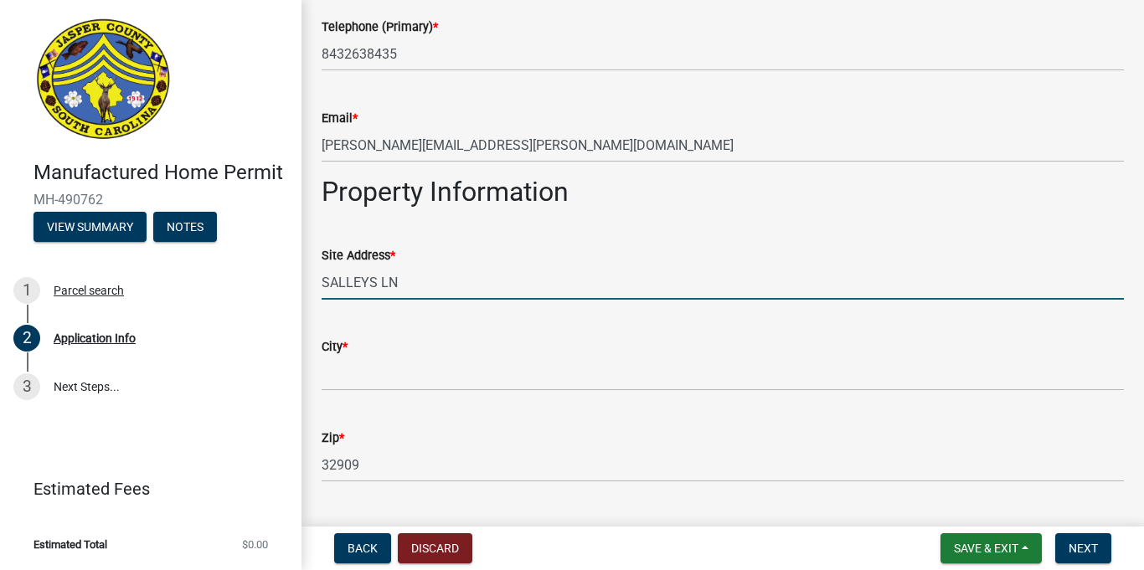
click at [440, 286] on input "SALLEYS LN" at bounding box center [723, 282] width 802 height 34
type input "S"
click at [383, 281] on input "[STREET_ADDRESS][PERSON_NAME]" at bounding box center [723, 282] width 802 height 34
type input "[STREET_ADDRESS]"
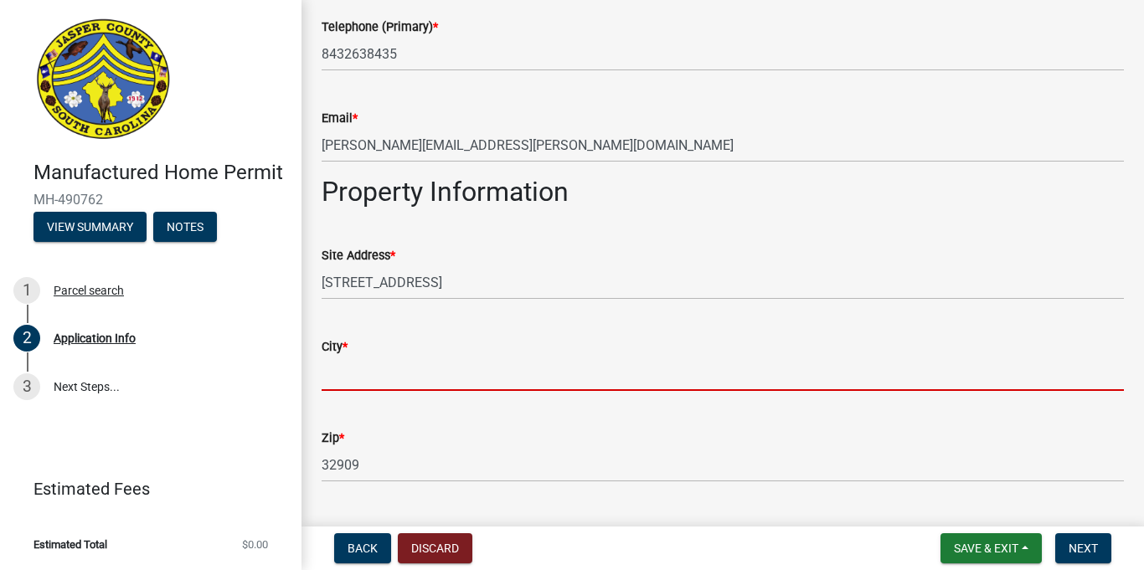
click at [408, 359] on input "City *" at bounding box center [723, 374] width 802 height 34
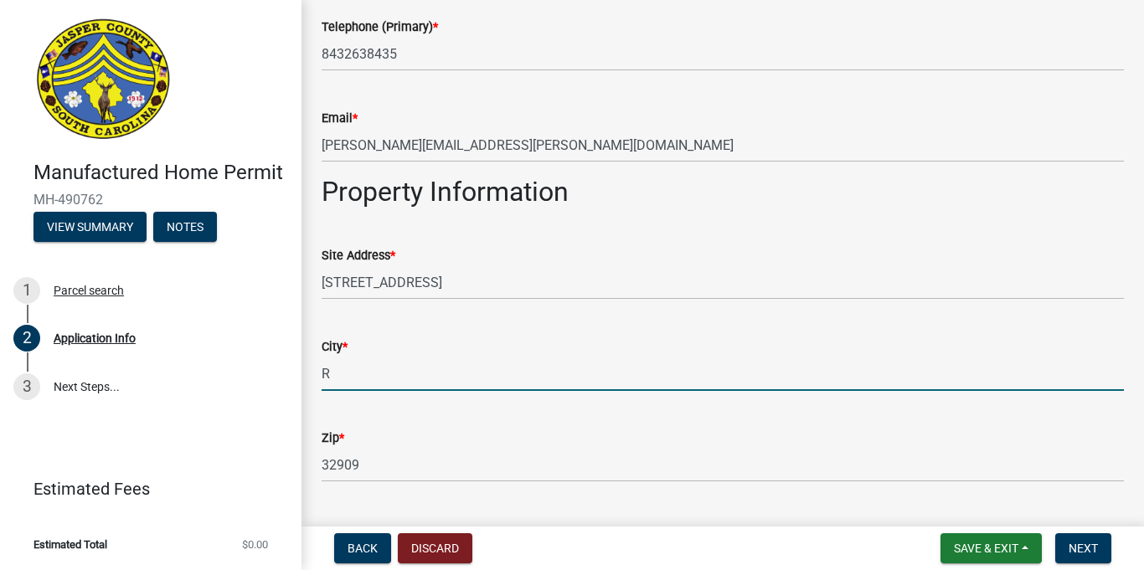
type input "Ridgeland"
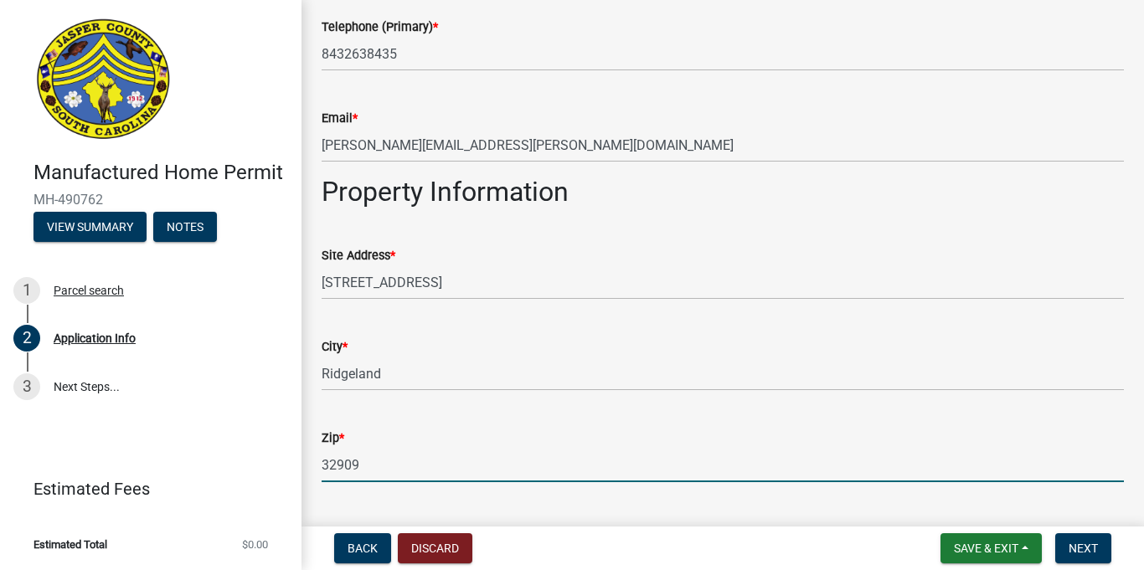
click at [379, 471] on input "32909" at bounding box center [723, 465] width 802 height 34
type input "3"
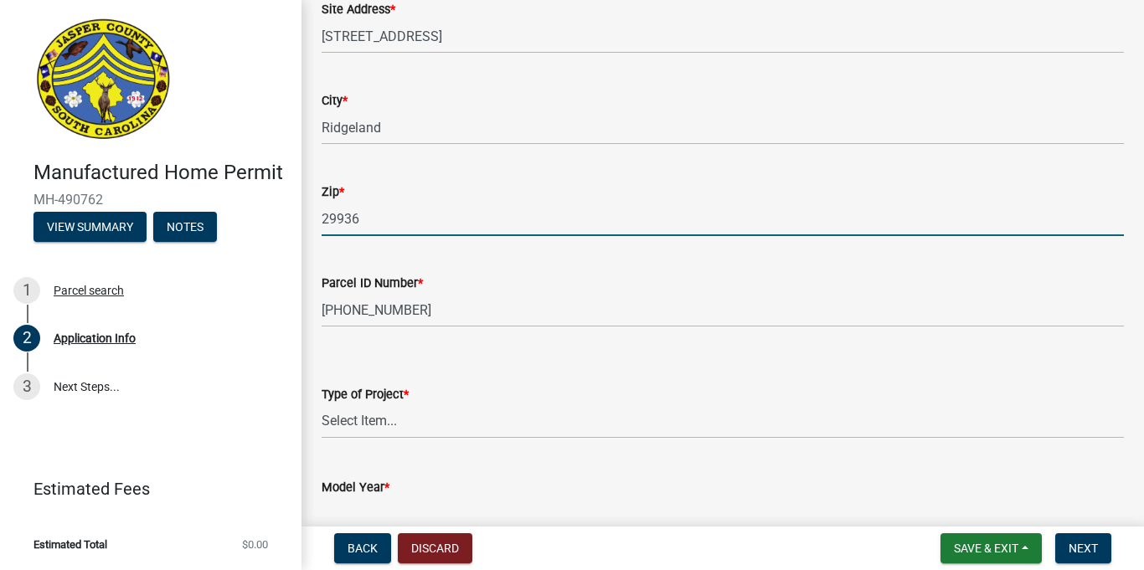
scroll to position [1651, 0]
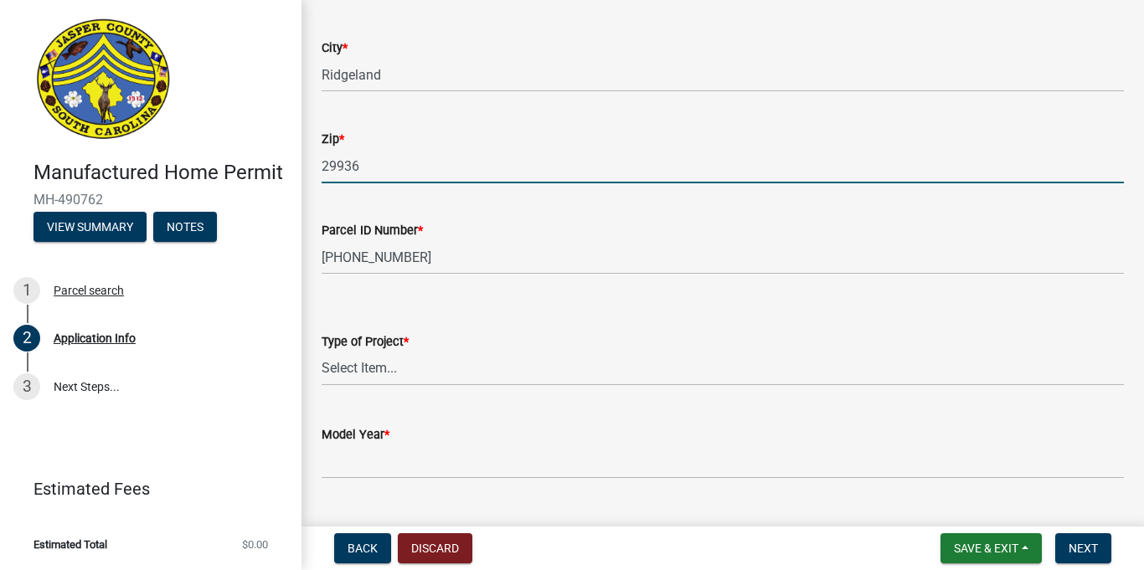
type input "29936"
click at [422, 375] on select "Select Item... Manufactured Home Installation Mobile Home Retirement - Certific…" at bounding box center [723, 369] width 802 height 34
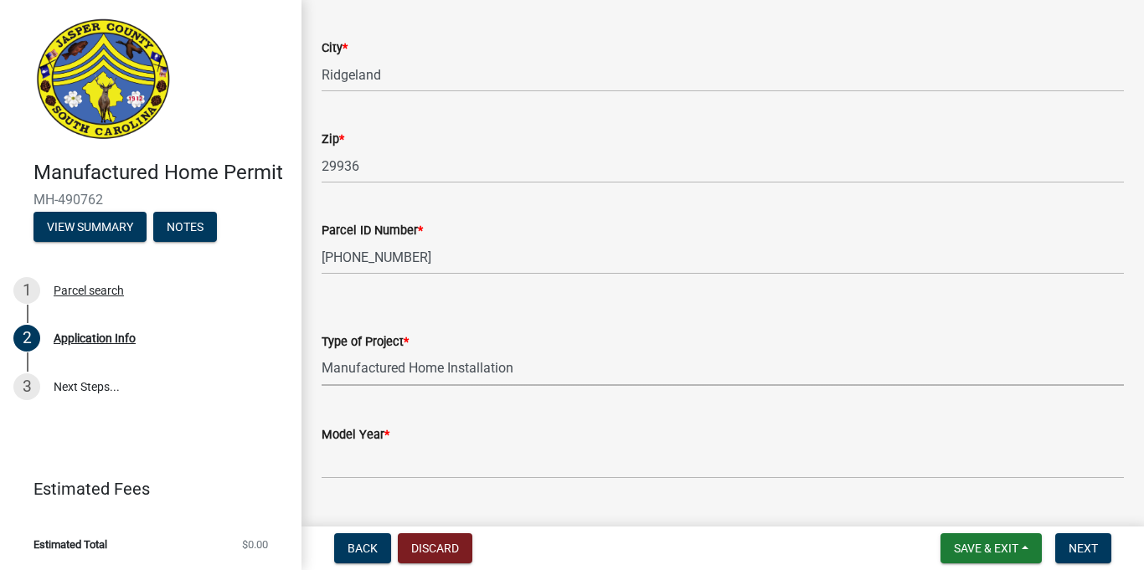
click at [322, 352] on select "Select Item... Manufactured Home Installation Mobile Home Retirement - Certific…" at bounding box center [723, 369] width 802 height 34
select select "00748aa1-56c2-4786-b7ff-9b3cb1d8d455"
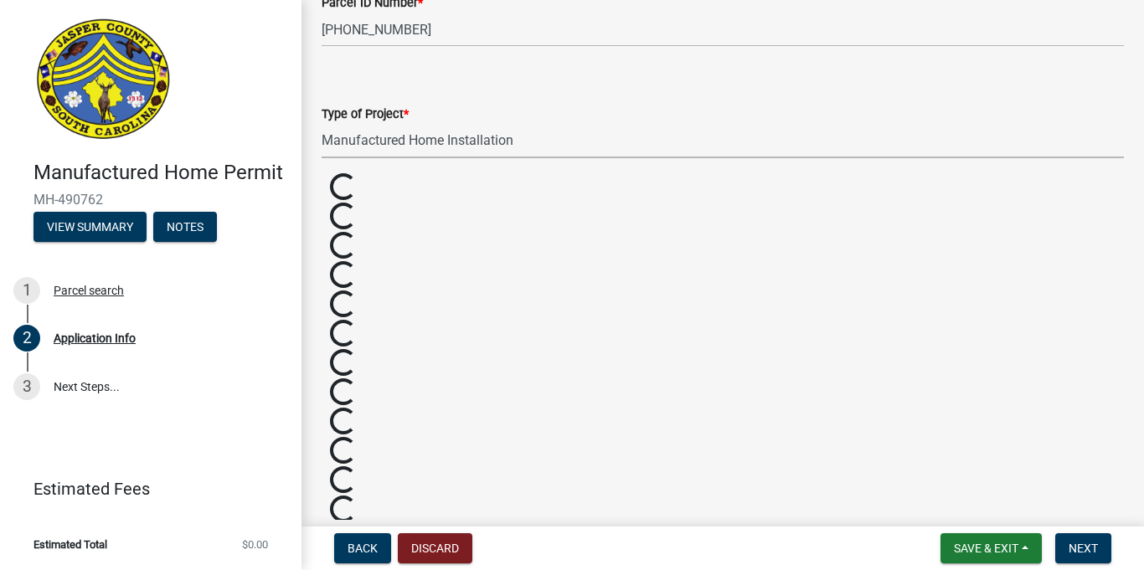
scroll to position [1921, 0]
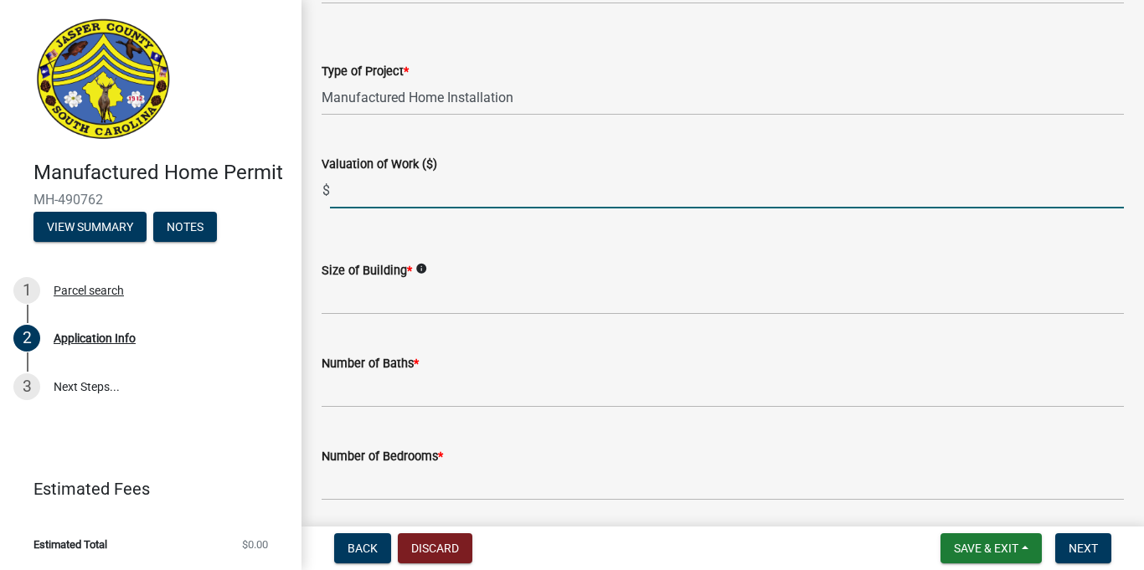
drag, startPoint x: 394, startPoint y: 187, endPoint x: 398, endPoint y: 195, distance: 9.0
click at [397, 195] on input "text" at bounding box center [727, 191] width 794 height 34
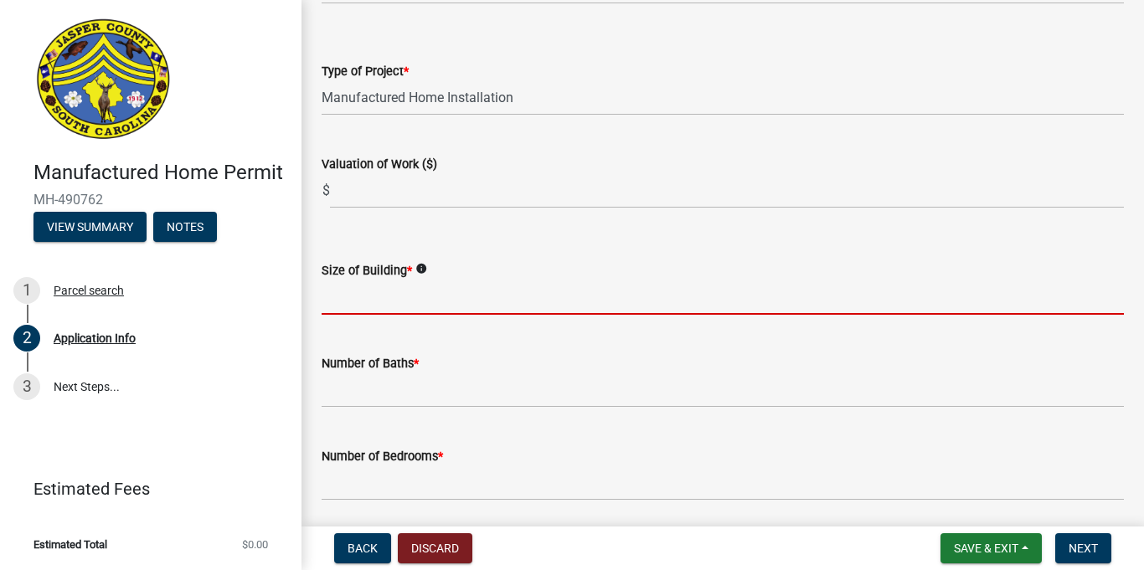
click at [353, 309] on input "text" at bounding box center [723, 298] width 802 height 34
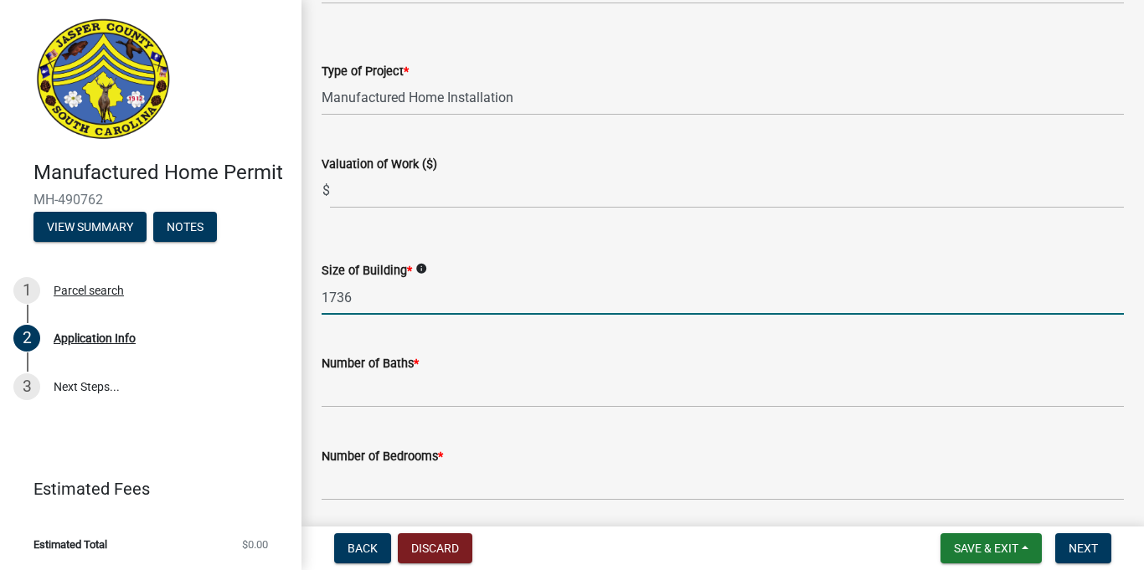
type input "1736"
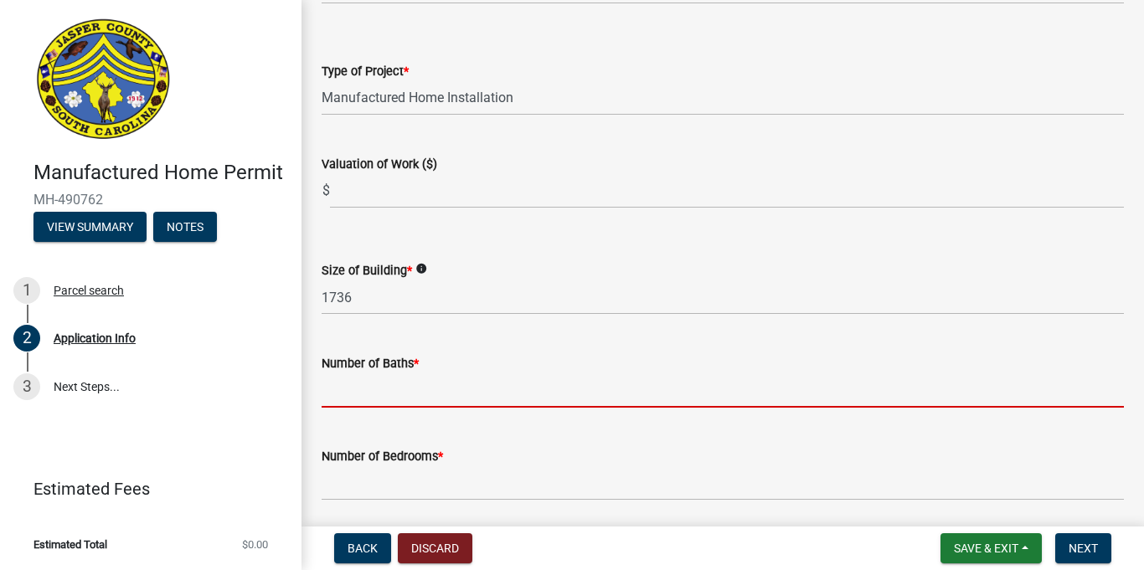
click at [395, 398] on input "text" at bounding box center [723, 391] width 802 height 34
type input "2"
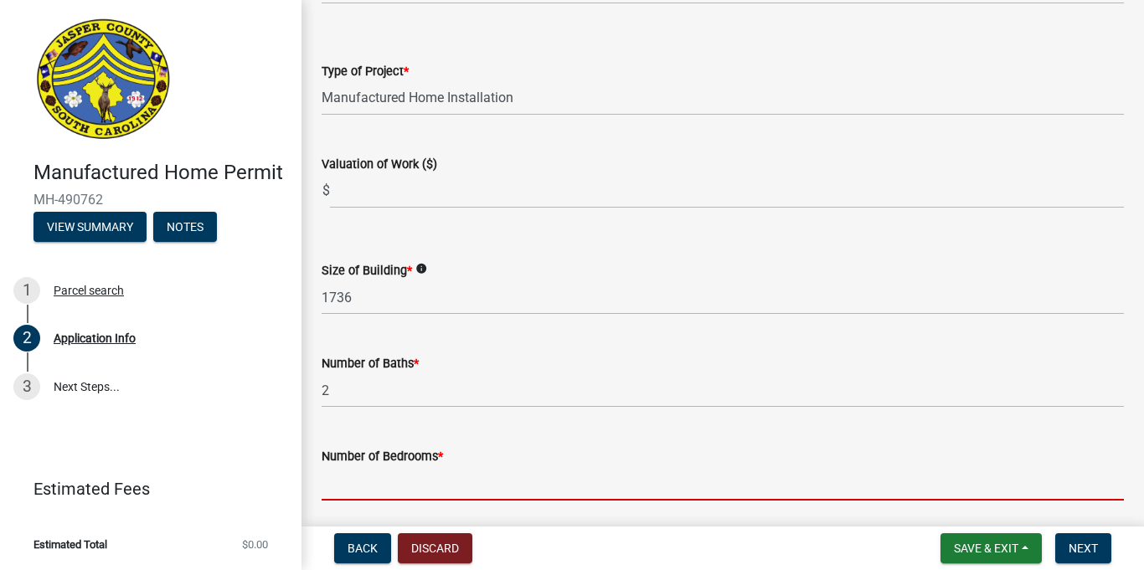
drag, startPoint x: 406, startPoint y: 479, endPoint x: 419, endPoint y: 483, distance: 13.2
click at [407, 478] on input "text" at bounding box center [723, 483] width 802 height 34
type input "3"
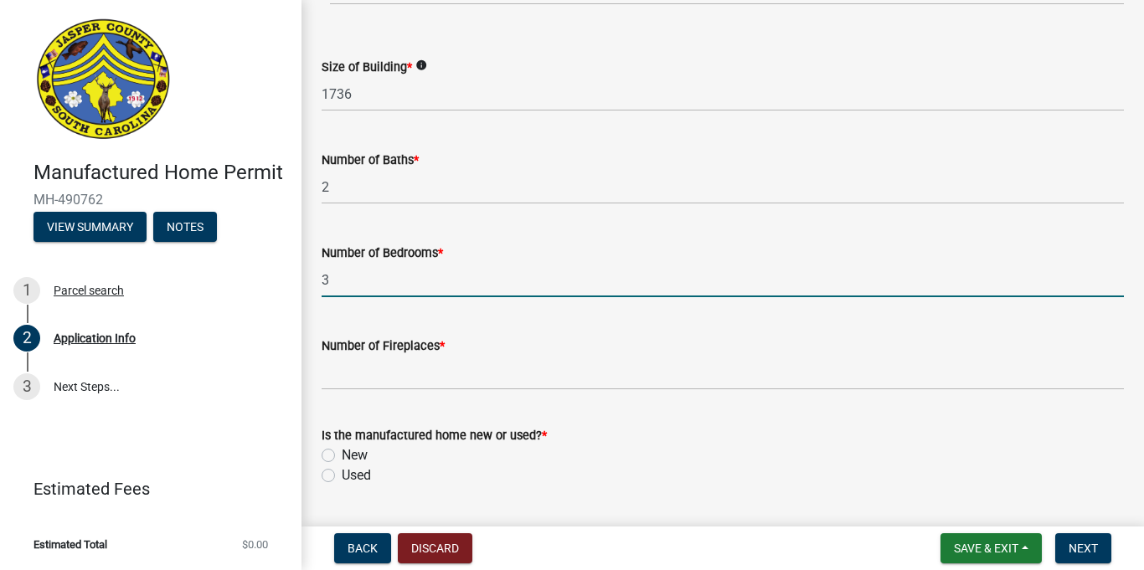
scroll to position [2131, 0]
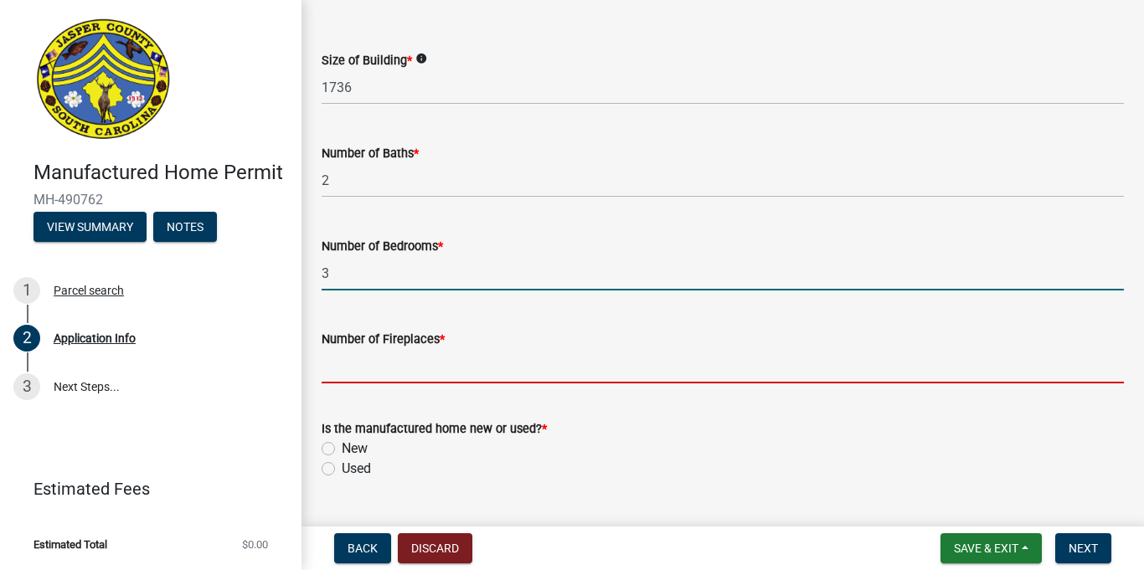
click at [405, 369] on input "text" at bounding box center [723, 366] width 802 height 34
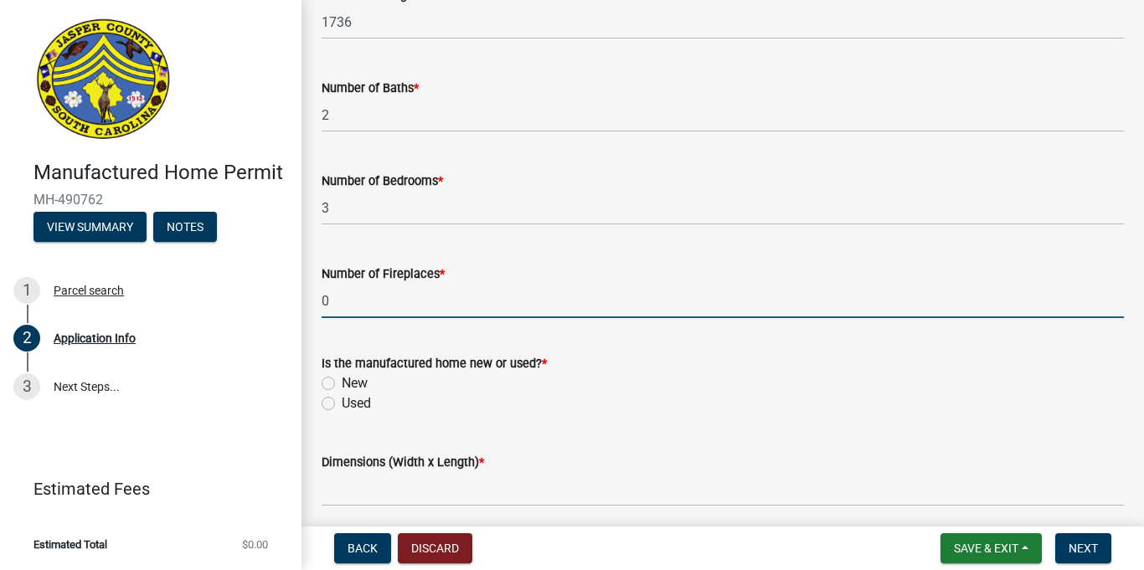
scroll to position [2227, 0]
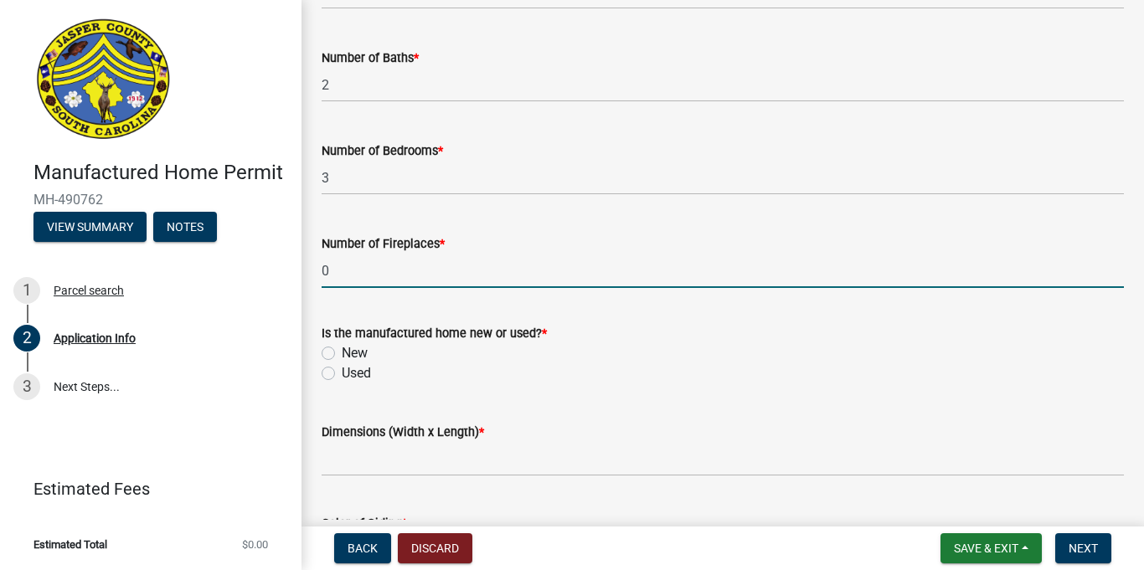
type input "0"
drag, startPoint x: 327, startPoint y: 353, endPoint x: 342, endPoint y: 387, distance: 37.5
click at [342, 353] on label "New" at bounding box center [355, 353] width 26 height 20
click at [342, 353] on input "New" at bounding box center [347, 348] width 11 height 11
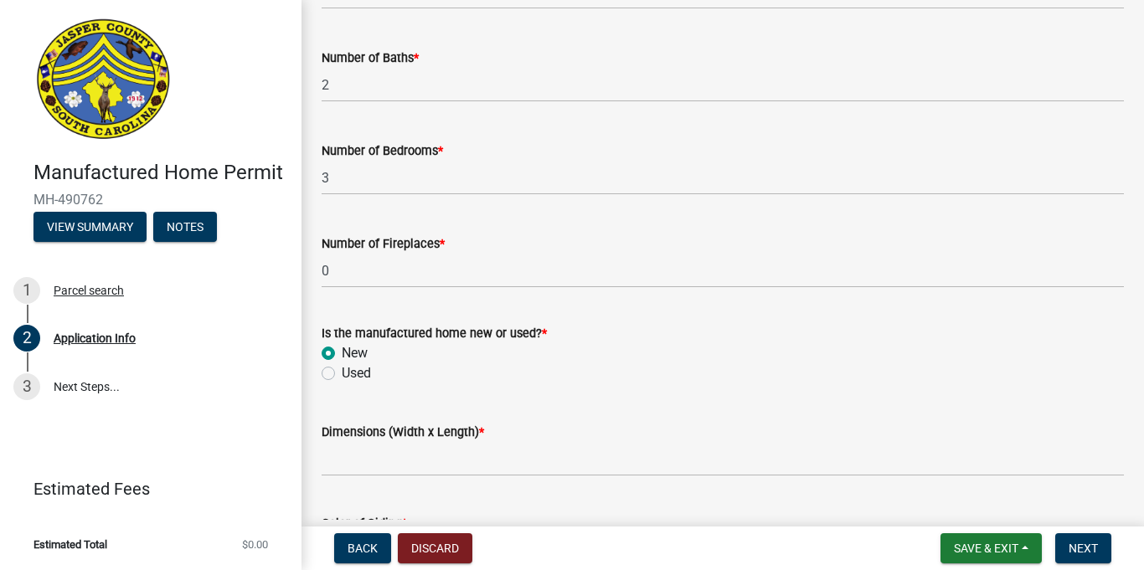
radio input "true"
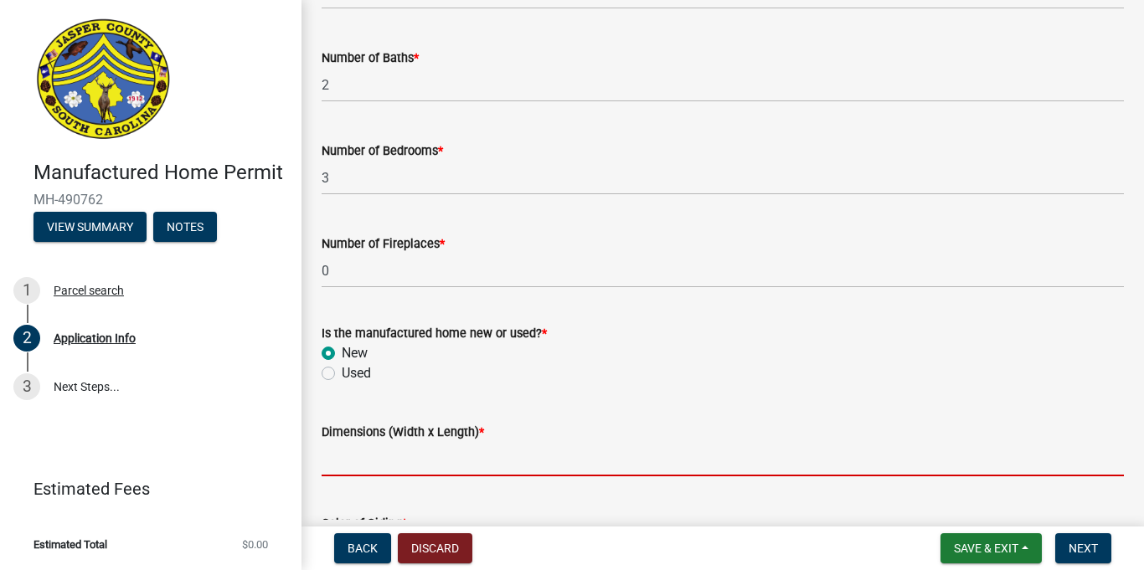
click at [384, 456] on input "Dimensions (Width x Length) *" at bounding box center [723, 459] width 802 height 34
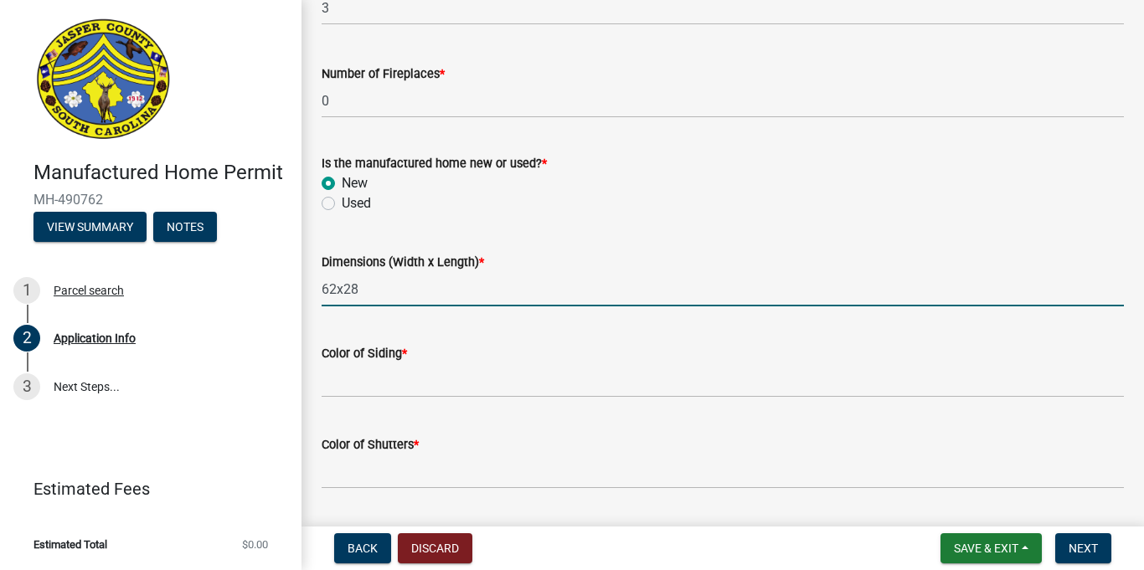
scroll to position [2399, 0]
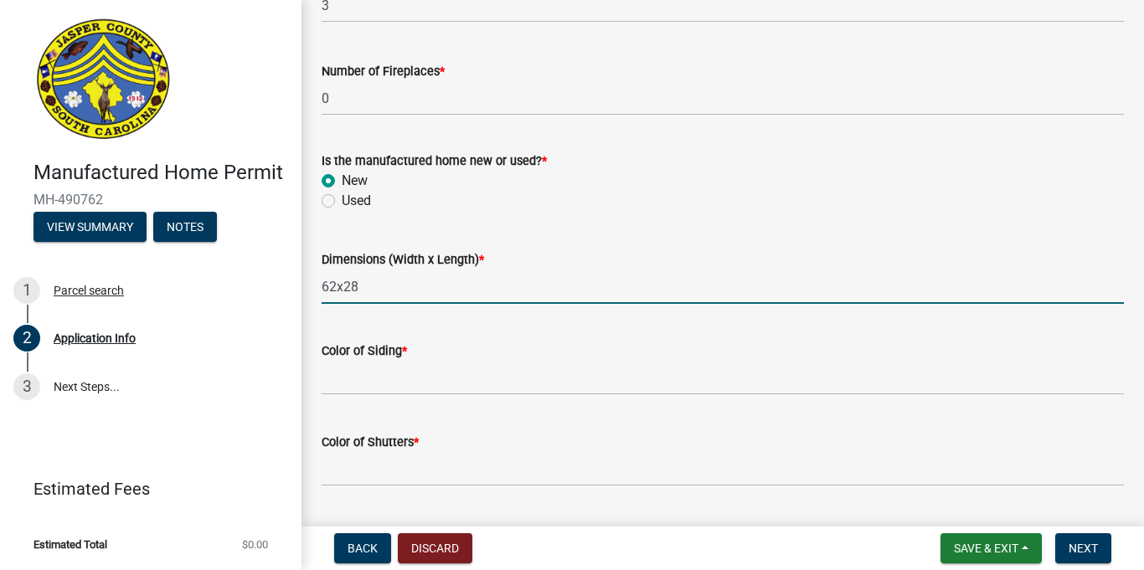
type input "62x28"
drag, startPoint x: 400, startPoint y: 379, endPoint x: 441, endPoint y: 385, distance: 40.6
click at [404, 379] on input "Color of Siding *" at bounding box center [723, 378] width 802 height 34
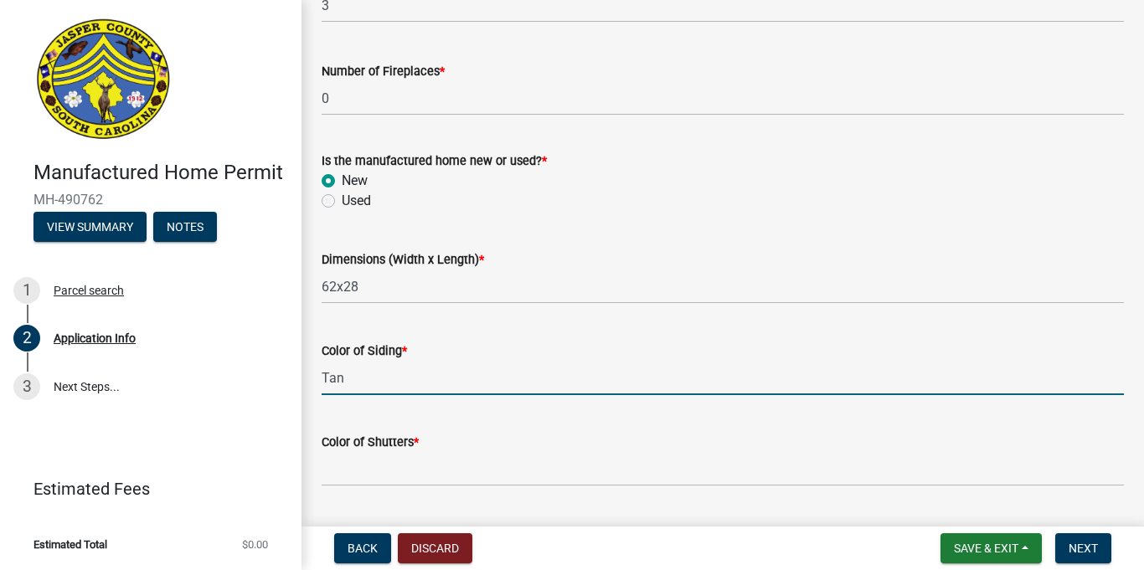
type input "Tan"
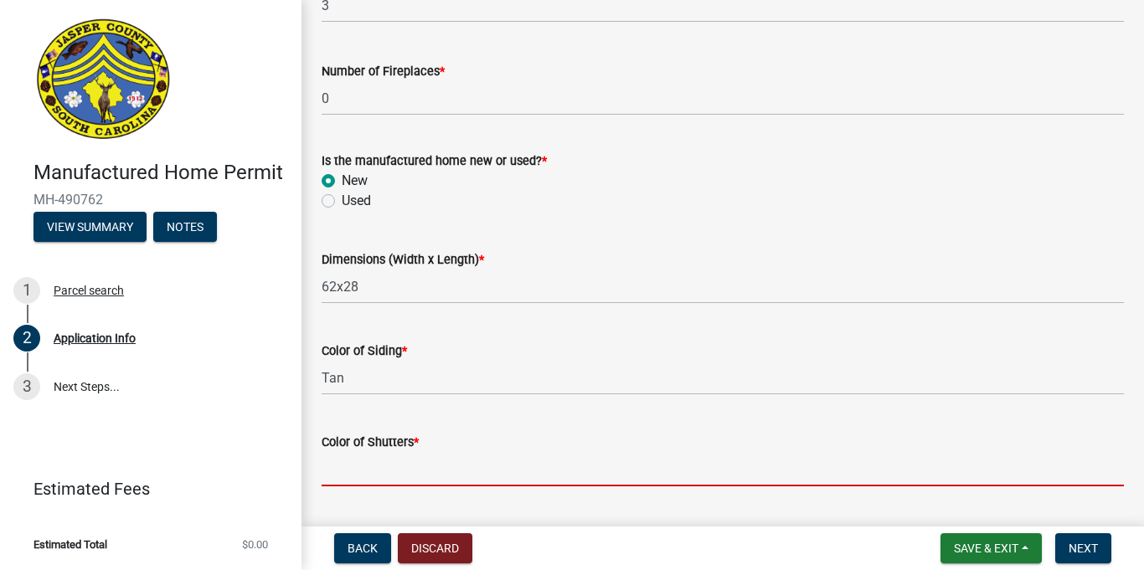
drag, startPoint x: 466, startPoint y: 474, endPoint x: 478, endPoint y: 483, distance: 15.6
click at [467, 476] on input "Color of Shutters *" at bounding box center [723, 469] width 802 height 34
type input "N/A"
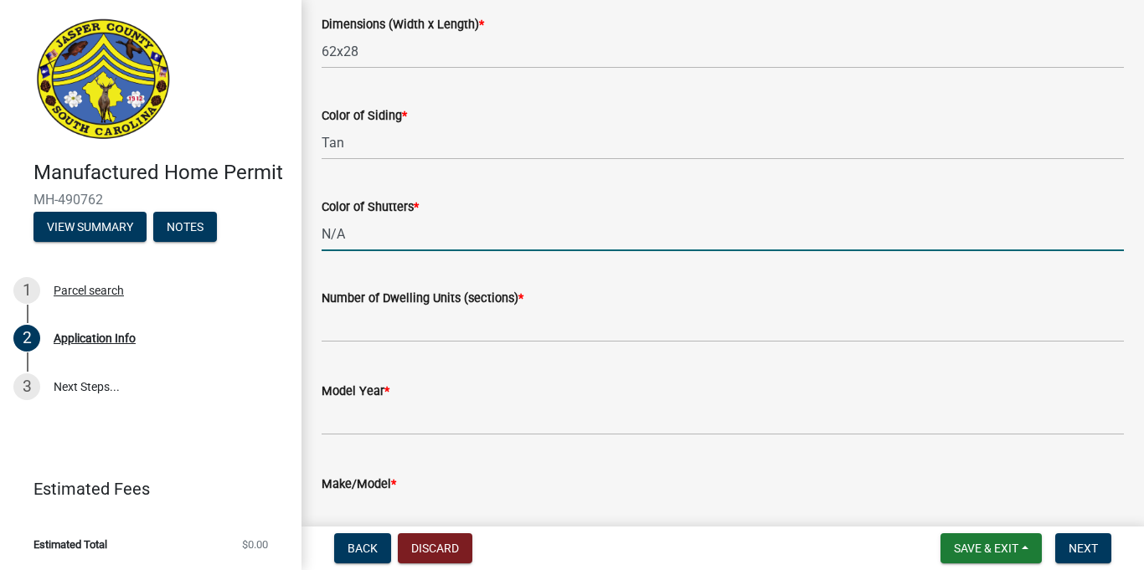
scroll to position [2636, 0]
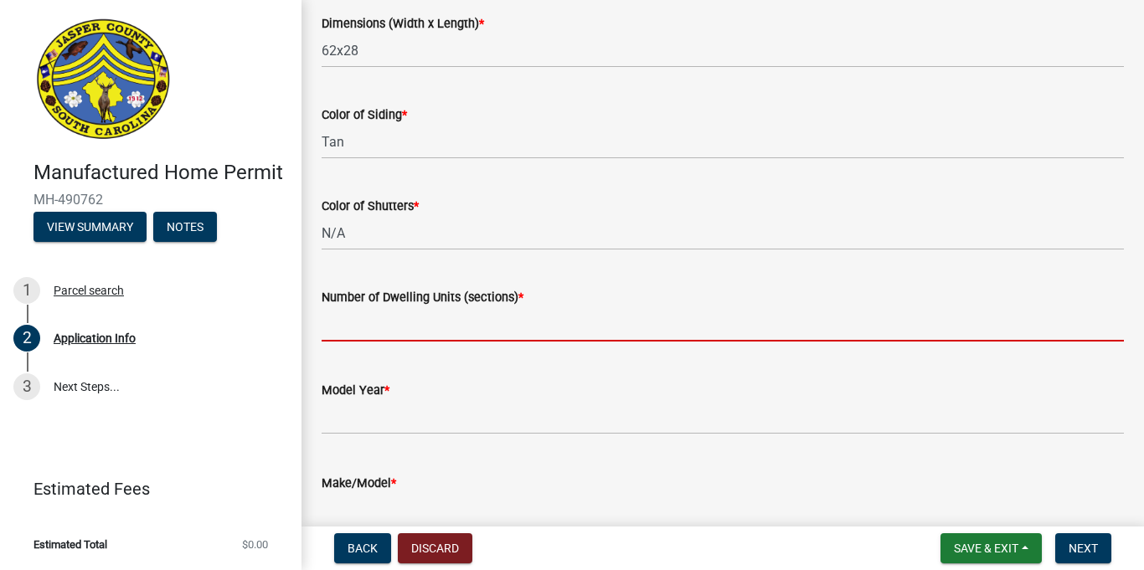
drag, startPoint x: 448, startPoint y: 328, endPoint x: 459, endPoint y: 336, distance: 13.2
click at [450, 328] on input "text" at bounding box center [723, 324] width 802 height 34
type input "1"
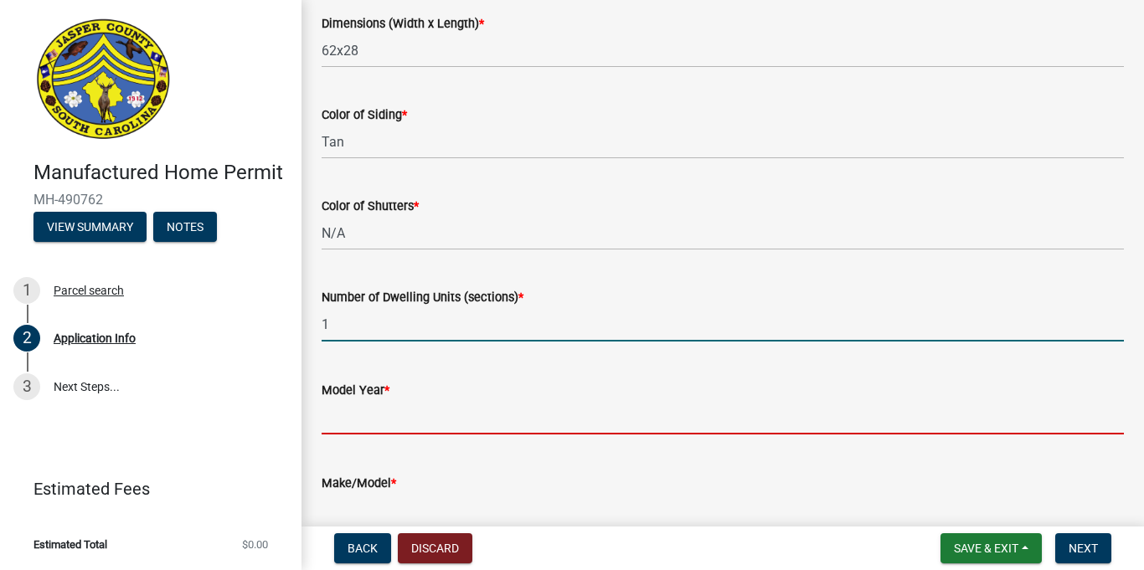
click at [379, 419] on input "text" at bounding box center [723, 417] width 802 height 34
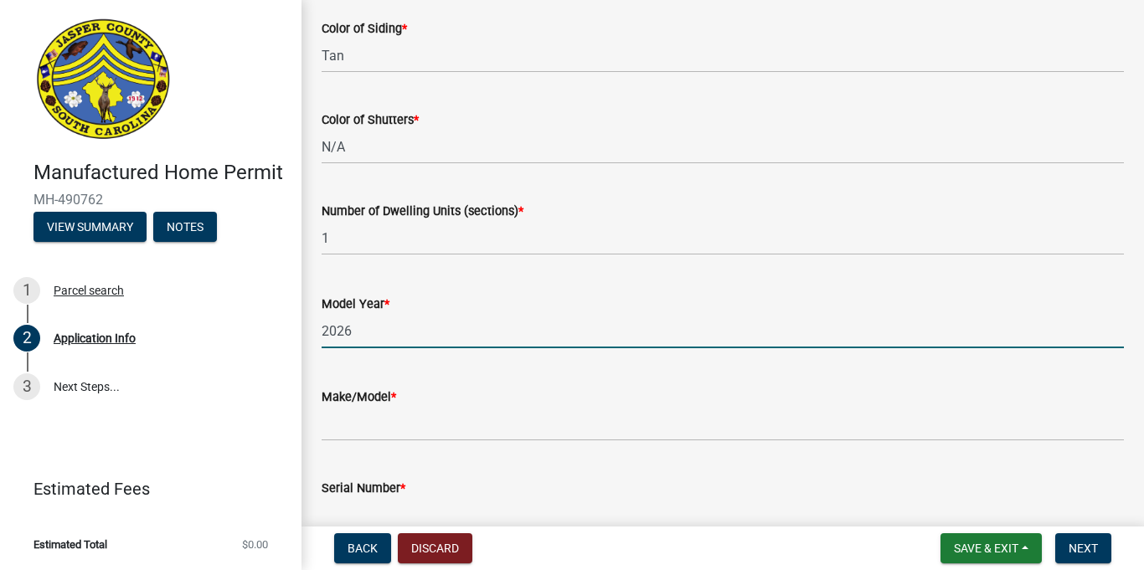
scroll to position [2771, 0]
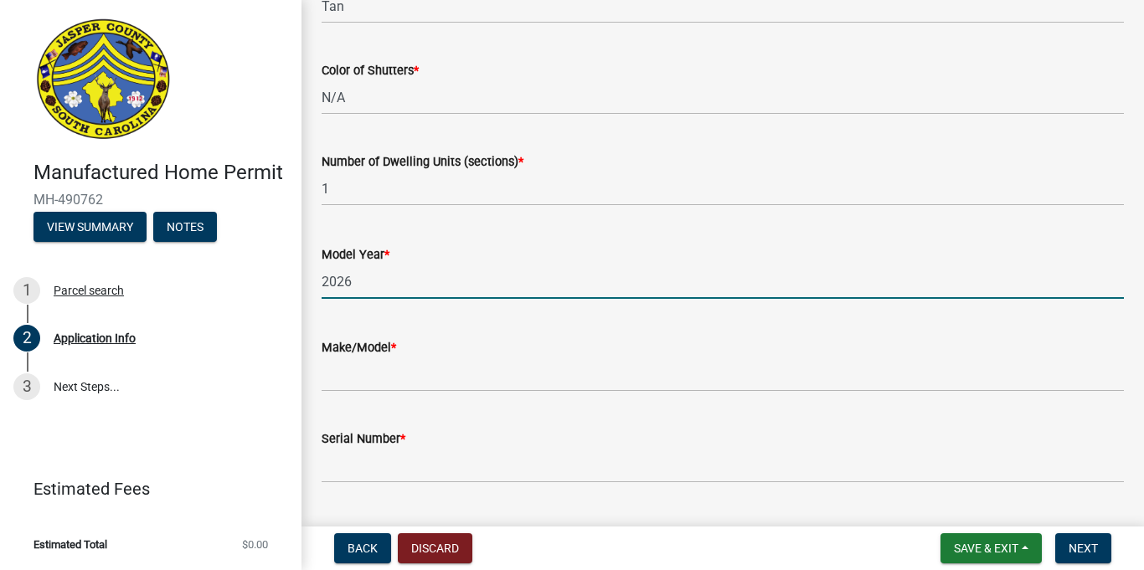
type input "2026"
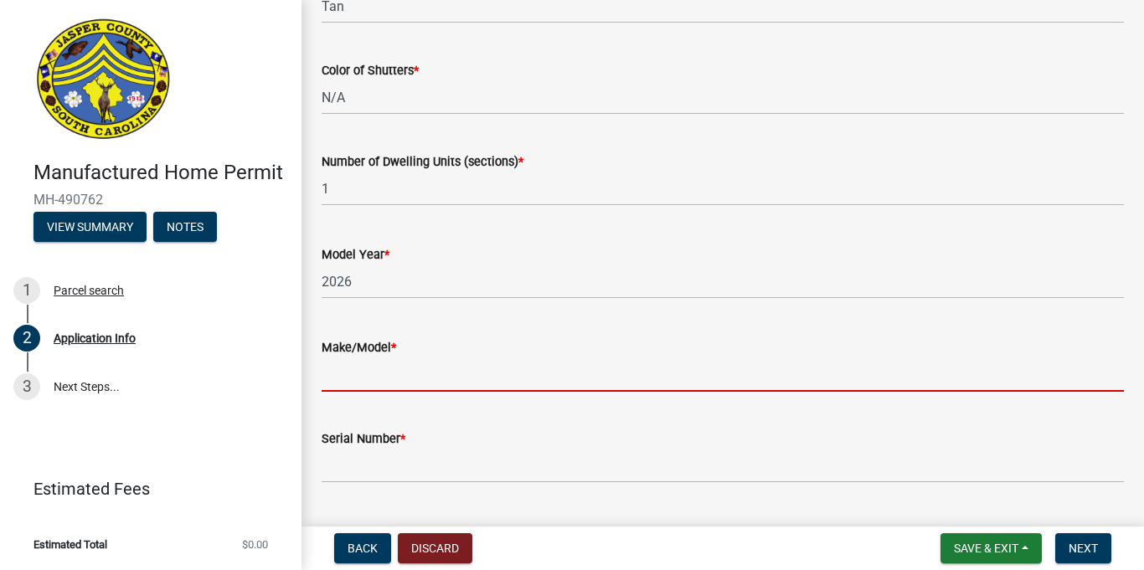
click at [455, 375] on input "Make/Model *" at bounding box center [723, 375] width 802 height 34
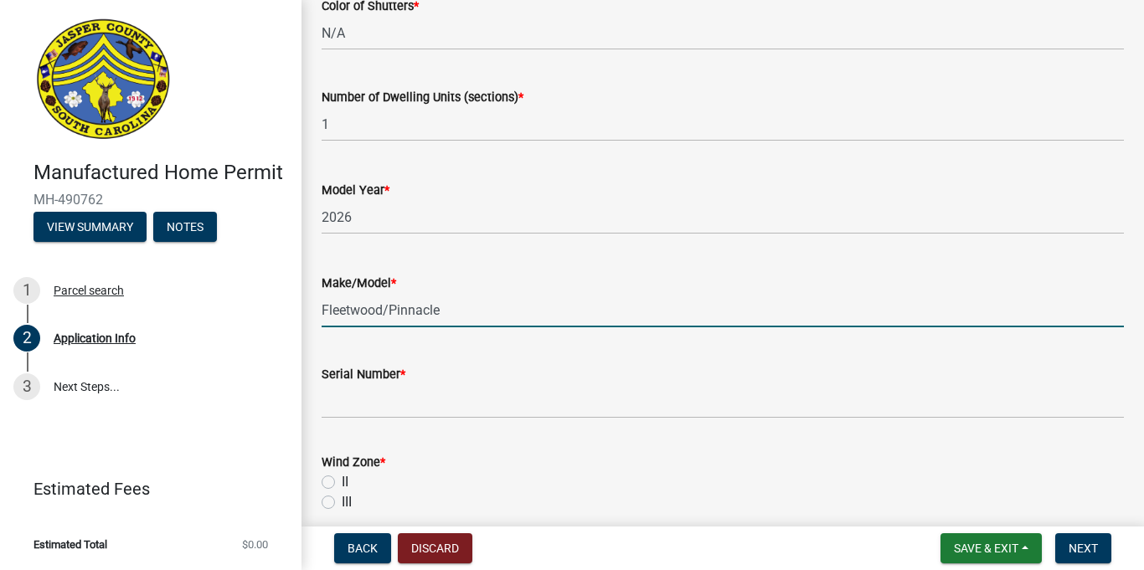
scroll to position [2846, 0]
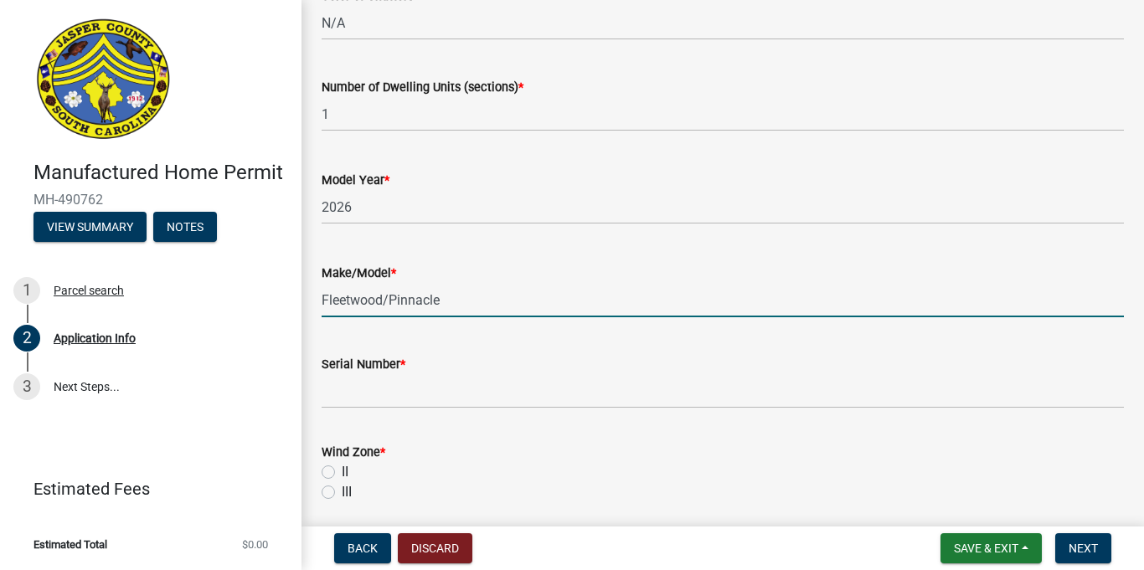
type input "Fleetwood/Pinnacle"
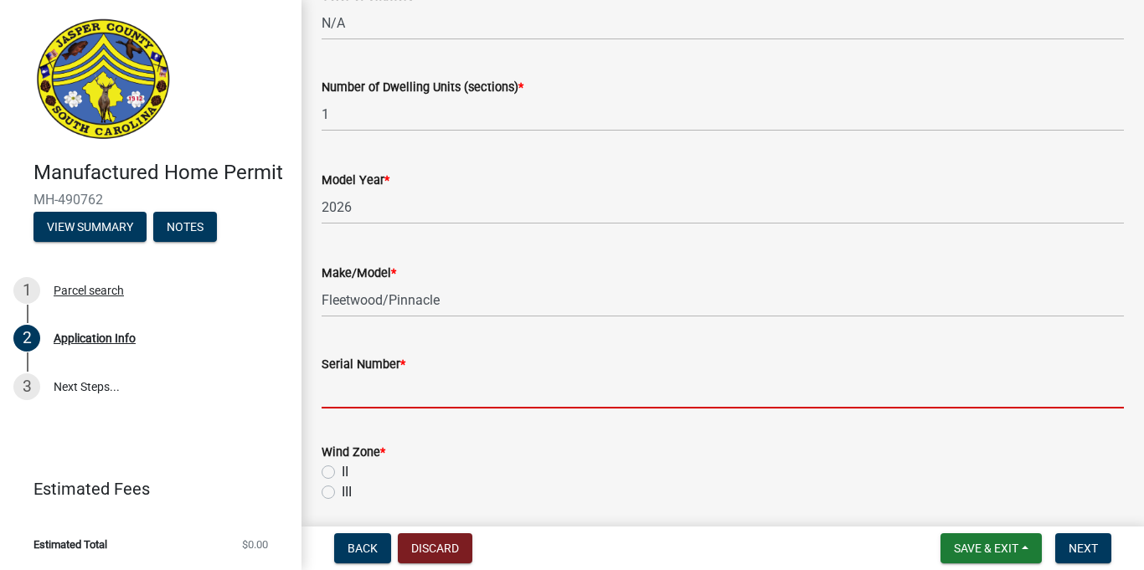
click at [477, 392] on input "Serial Number *" at bounding box center [723, 391] width 802 height 34
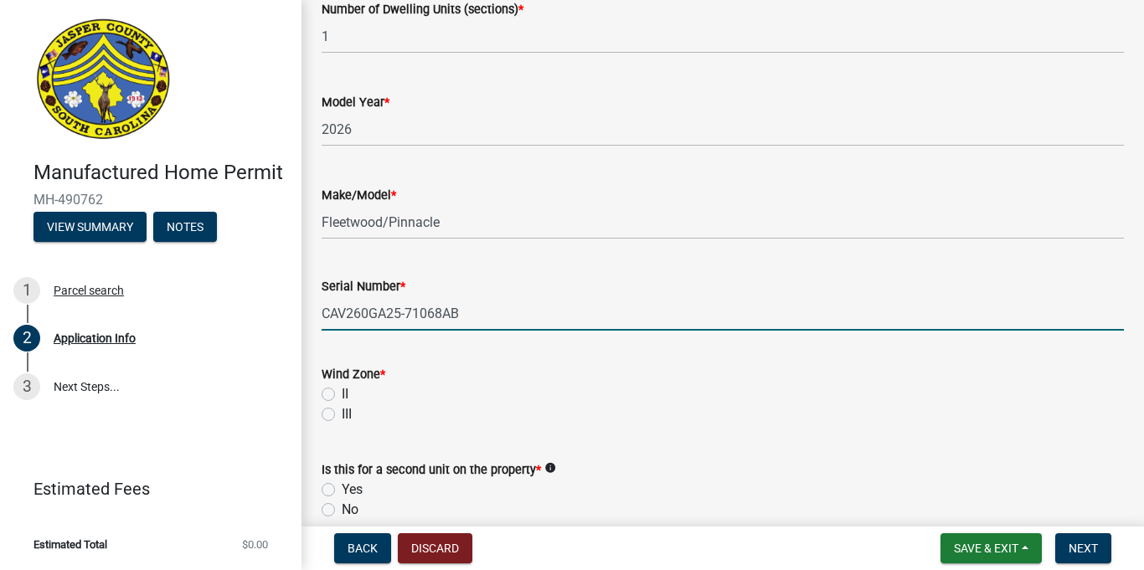
scroll to position [2926, 0]
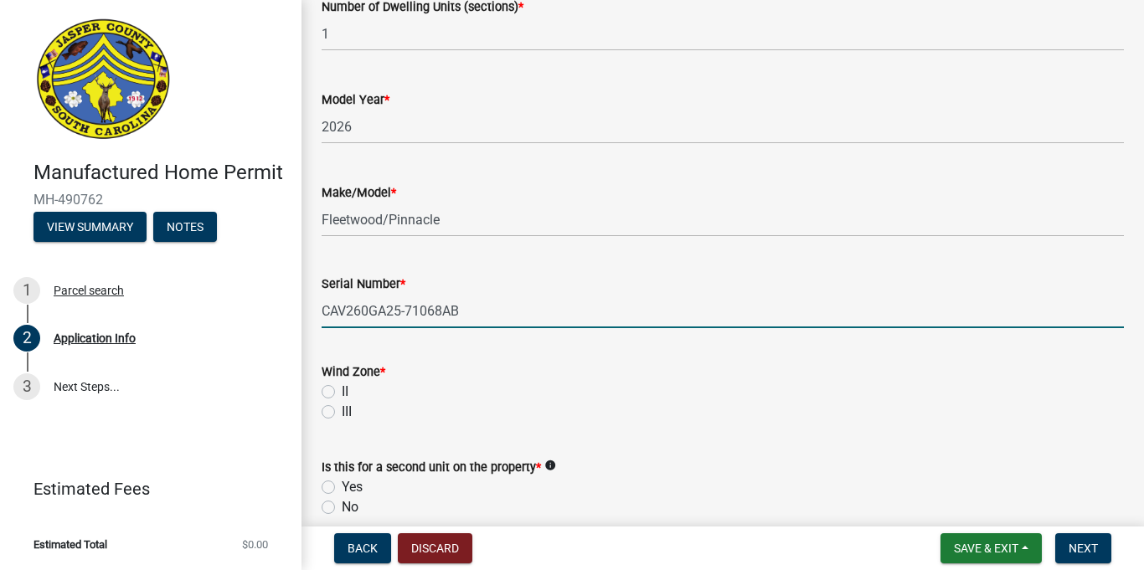
type input "CAV260GA25-71068AB"
click at [342, 391] on label "II" at bounding box center [345, 392] width 7 height 20
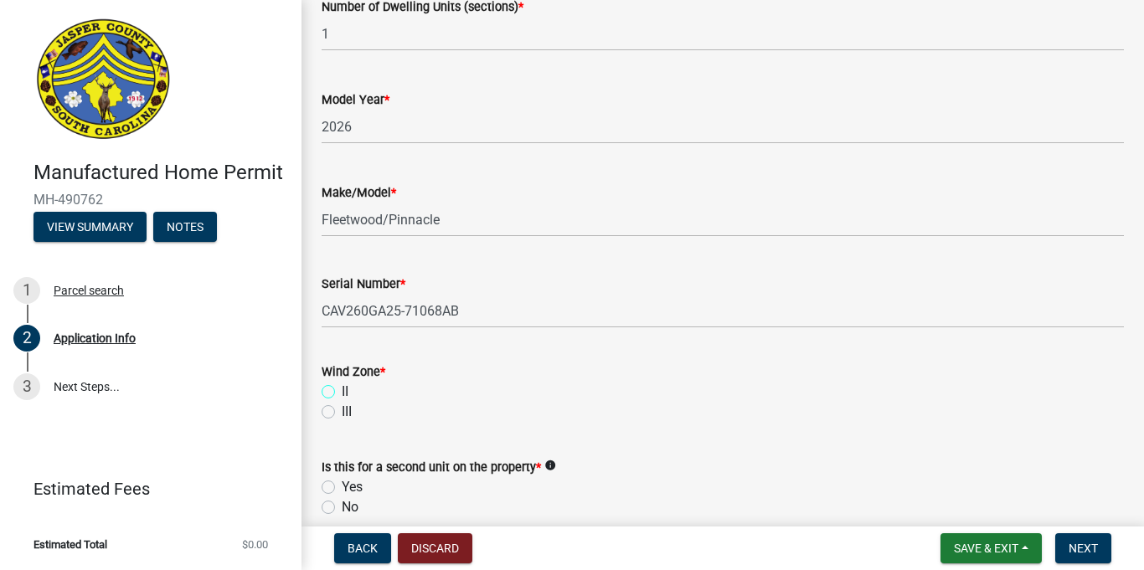
click at [342, 391] on input "II" at bounding box center [347, 387] width 11 height 11
radio input "true"
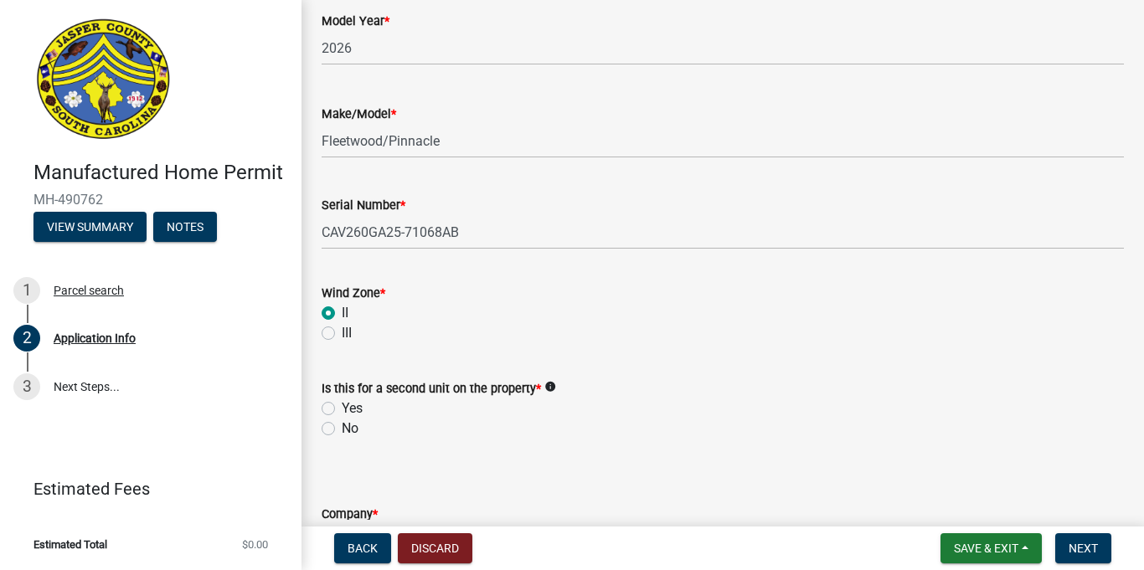
scroll to position [3006, 0]
drag, startPoint x: 330, startPoint y: 424, endPoint x: 340, endPoint y: 435, distance: 14.8
click at [342, 425] on label "No" at bounding box center [350, 428] width 17 height 20
click at [342, 425] on input "No" at bounding box center [347, 423] width 11 height 11
radio input "true"
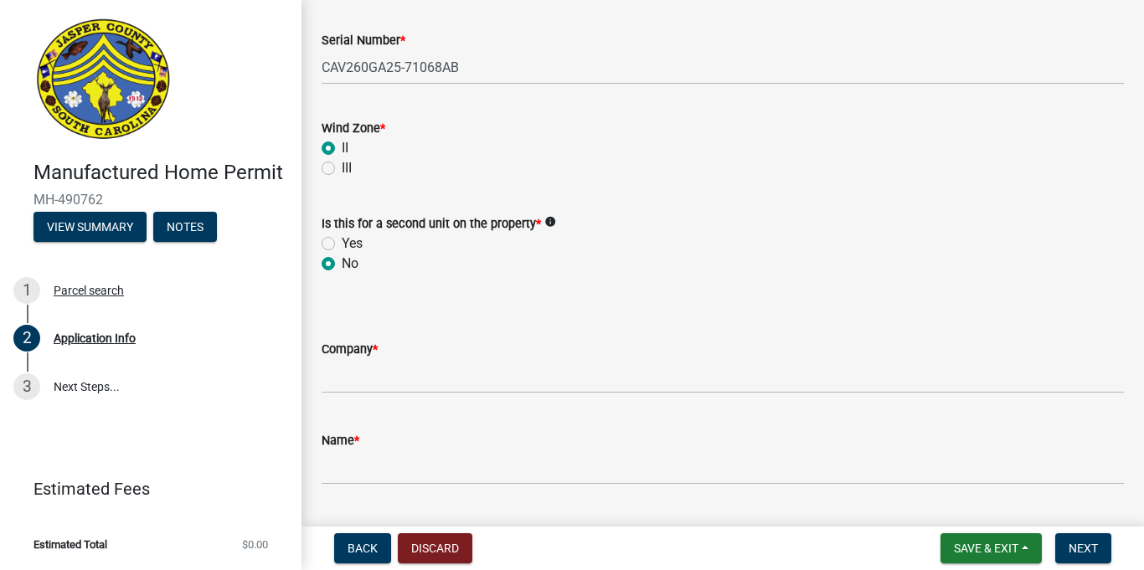
scroll to position [3177, 0]
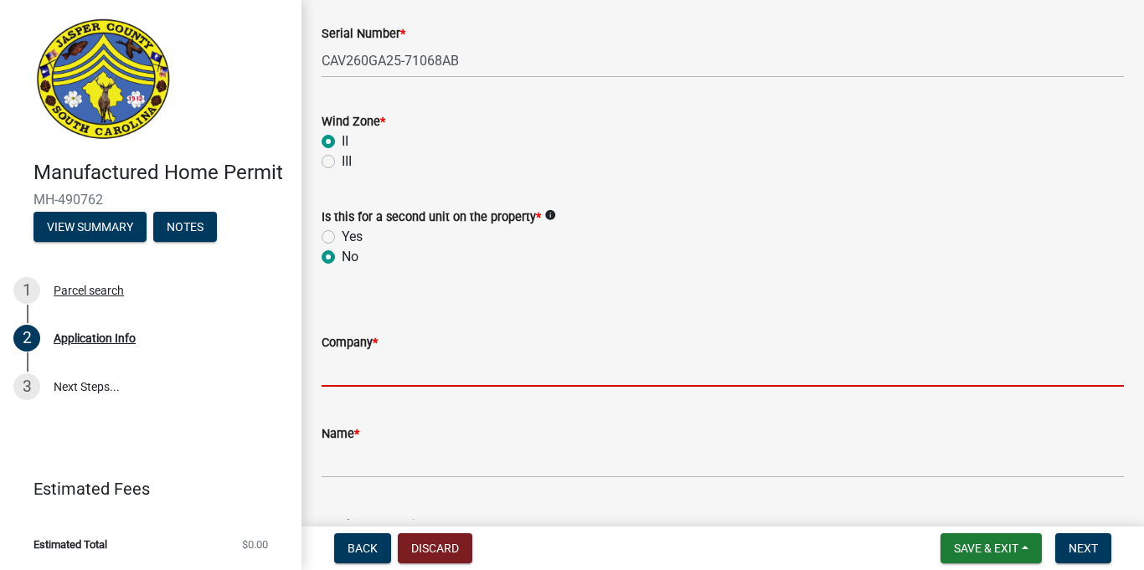
click at [500, 374] on input "Company *" at bounding box center [723, 370] width 802 height 34
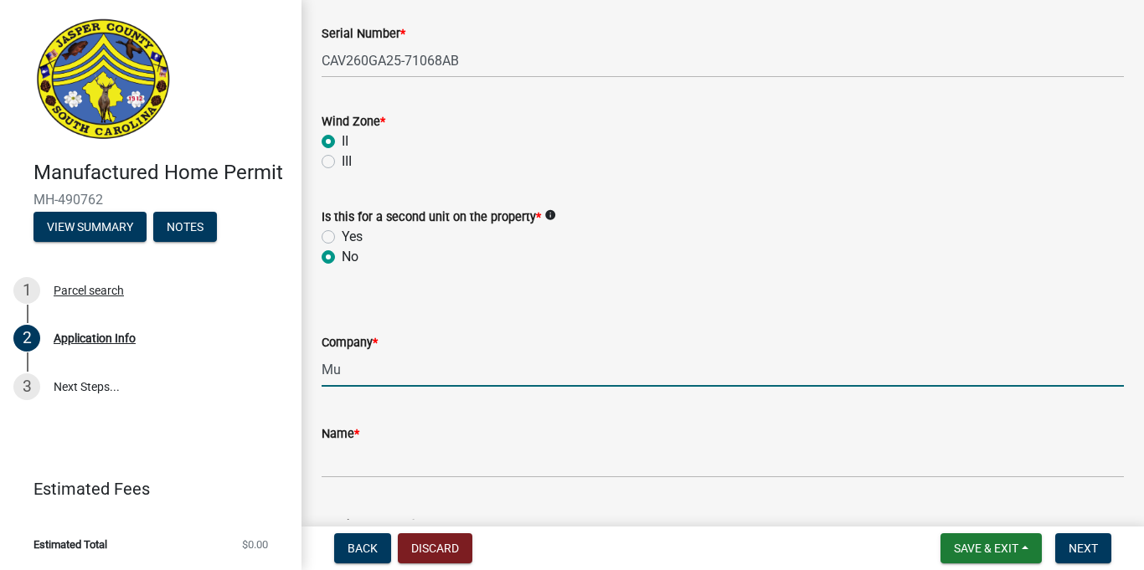
type input "[PERSON_NAME] Transport Inc"
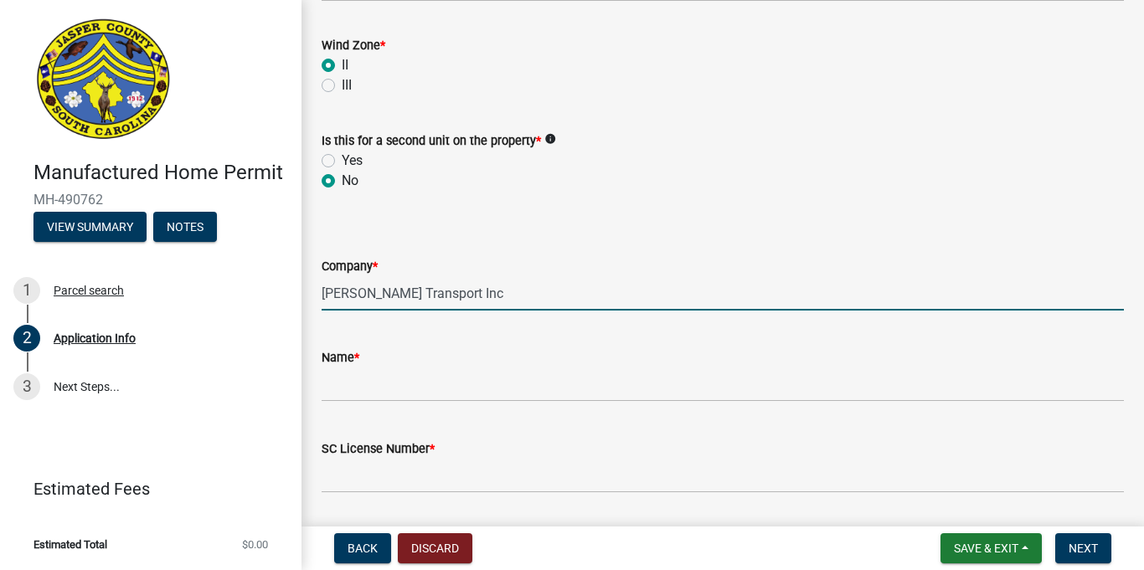
scroll to position [3287, 0]
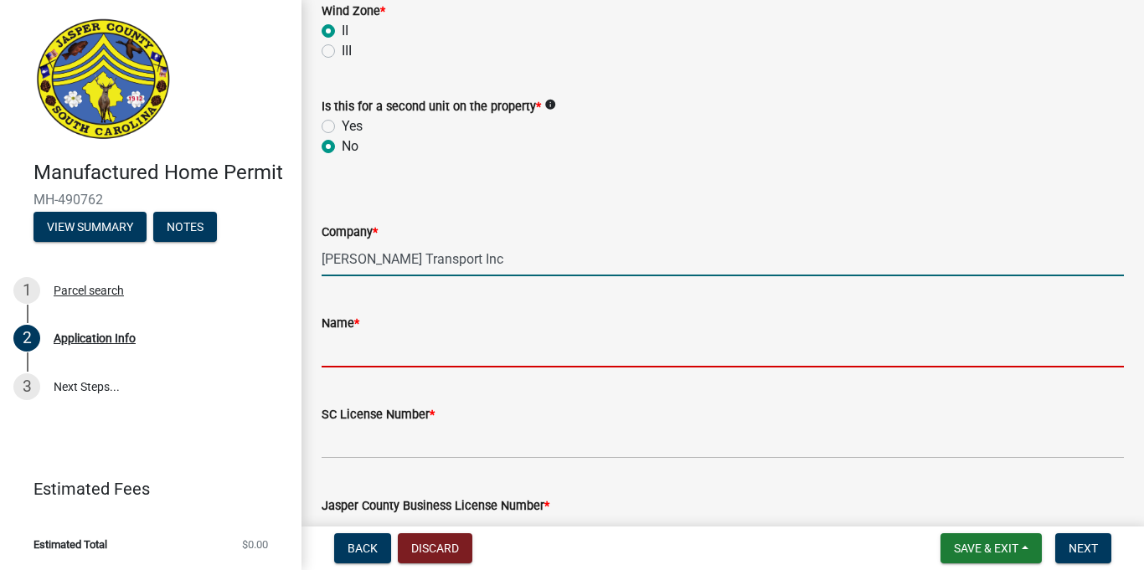
click at [492, 345] on input "Name *" at bounding box center [723, 350] width 802 height 34
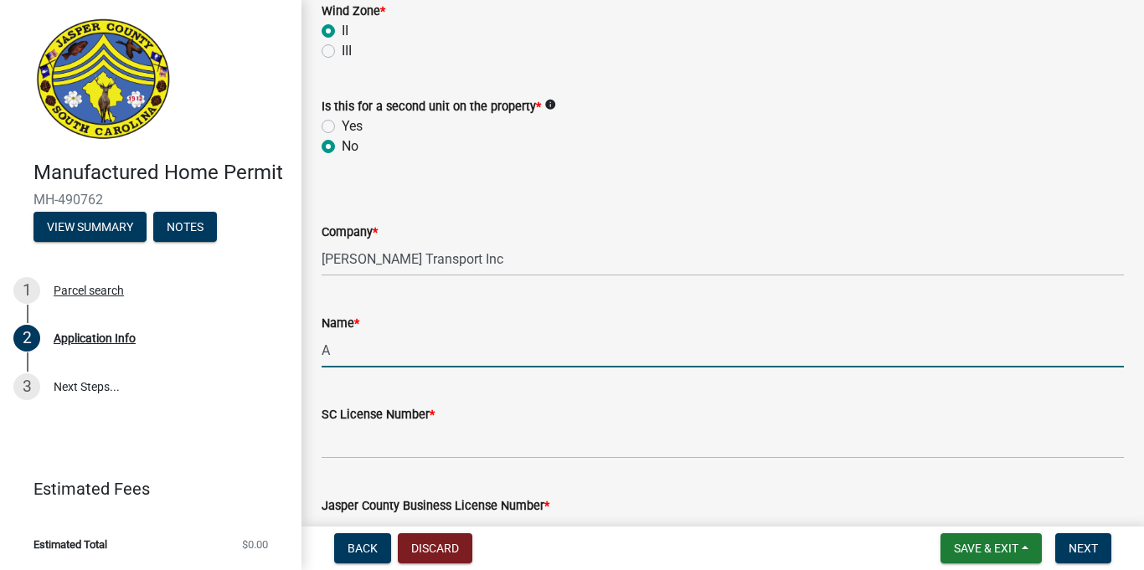
type input "[PERSON_NAME]"
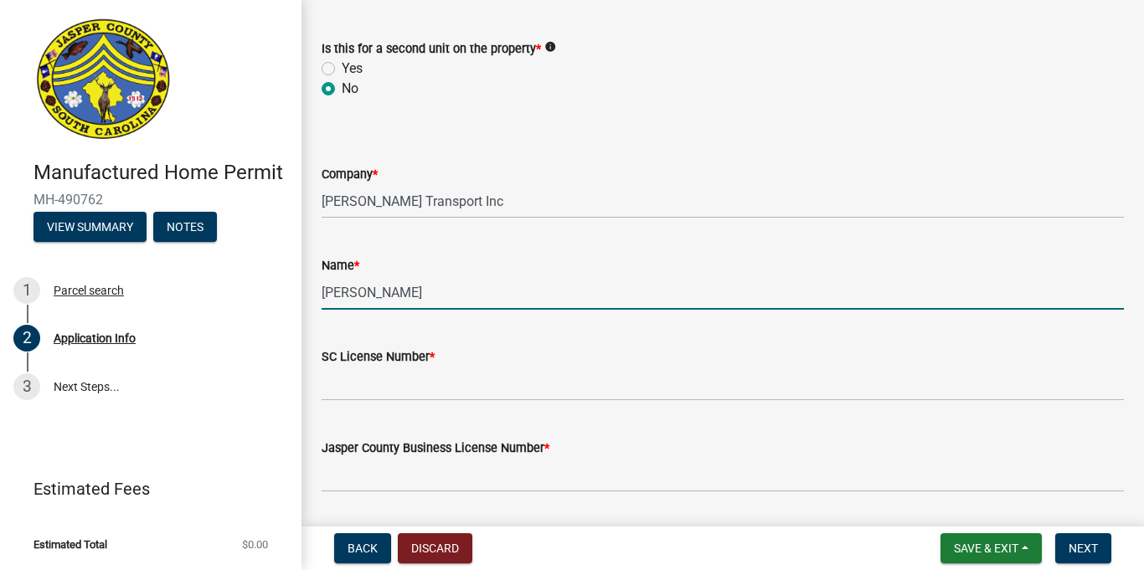
scroll to position [3353, 0]
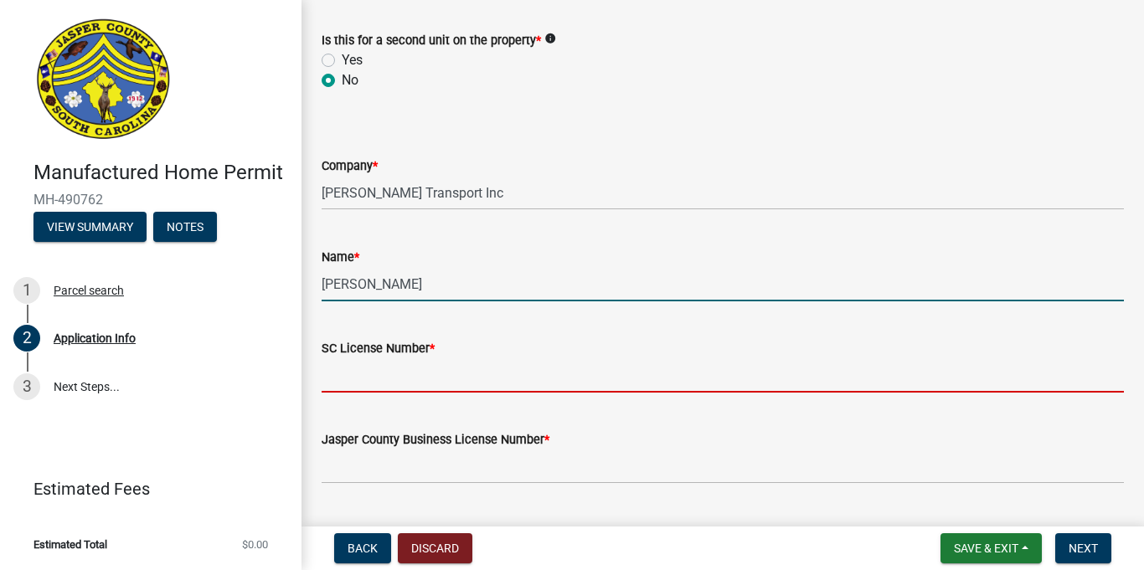
click at [470, 384] on input "SC License Number *" at bounding box center [723, 375] width 802 height 34
type input "35692"
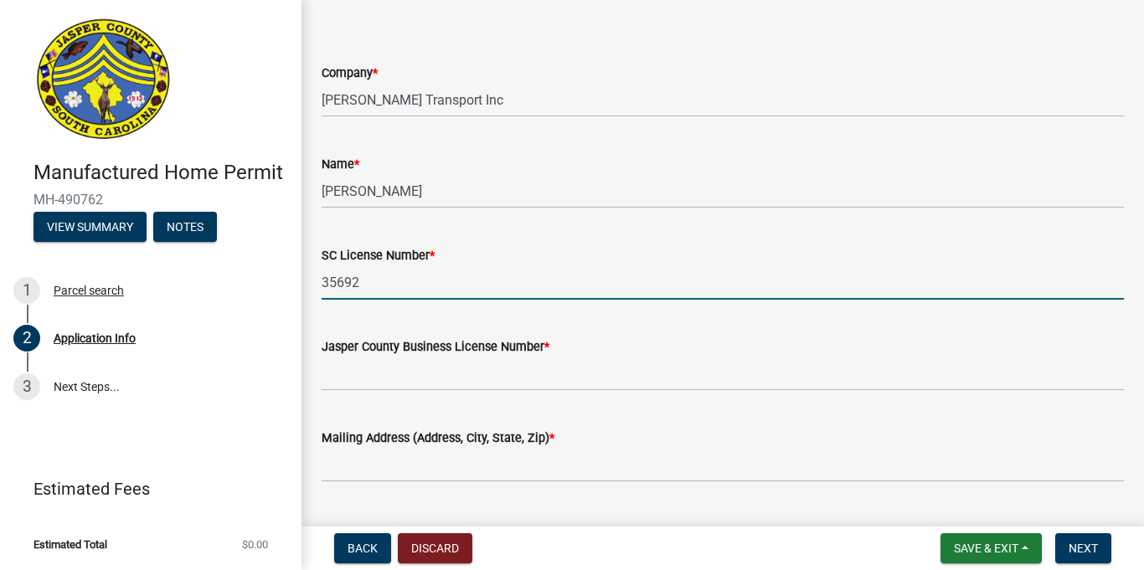
scroll to position [3448, 0]
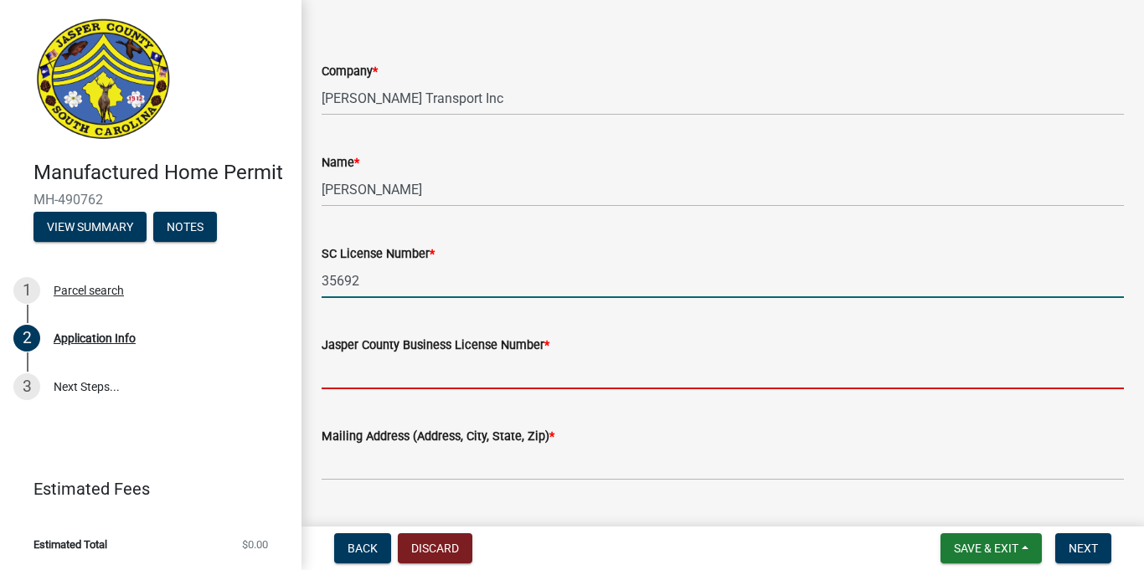
click at [477, 367] on input "Jasper County Business License Number *" at bounding box center [723, 372] width 802 height 34
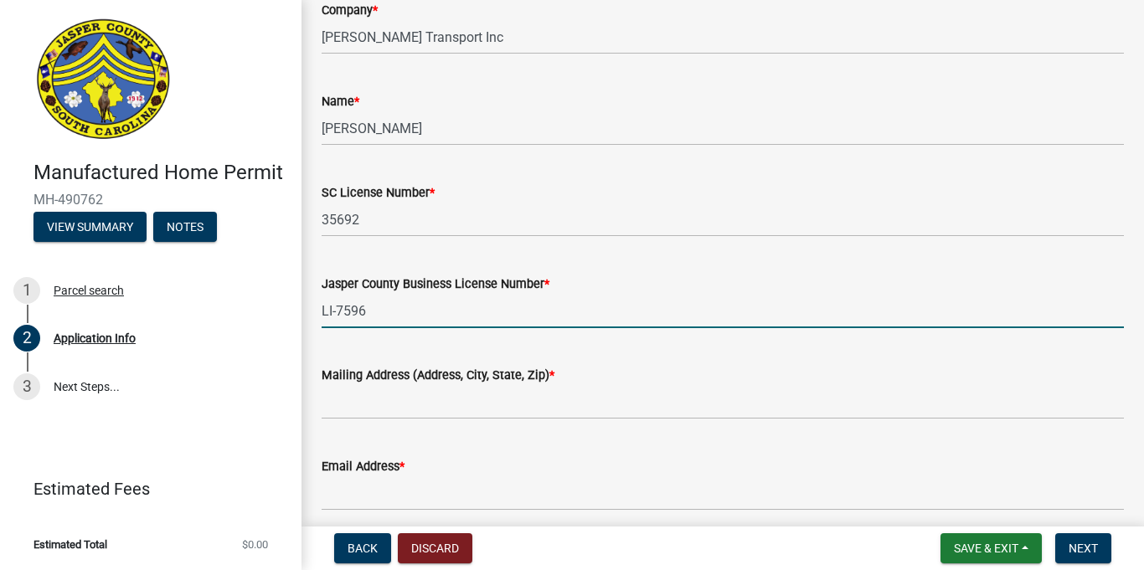
scroll to position [3514, 0]
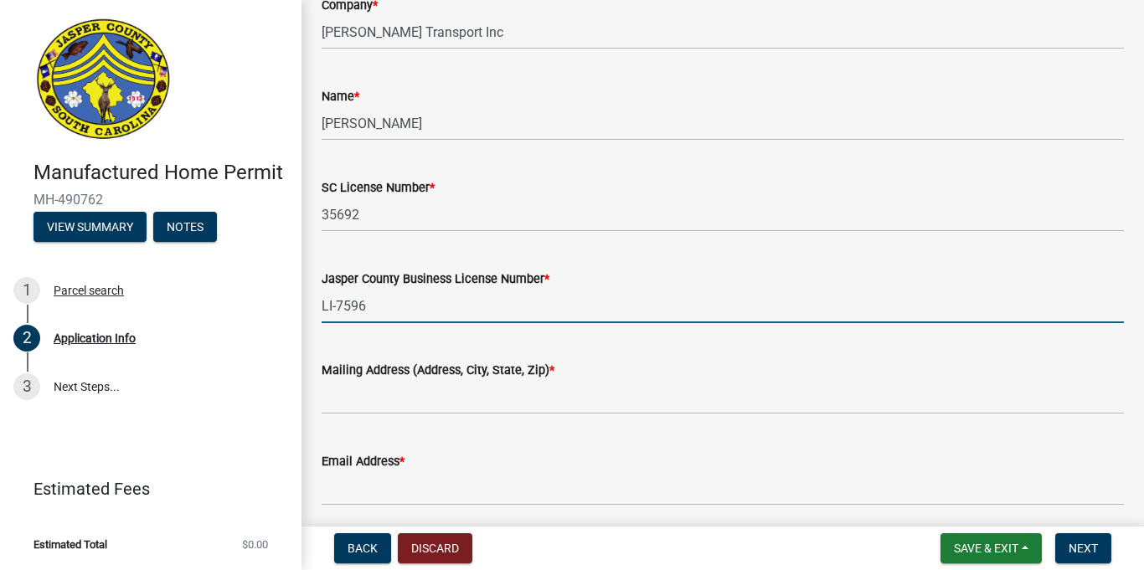
type input "LI-7596"
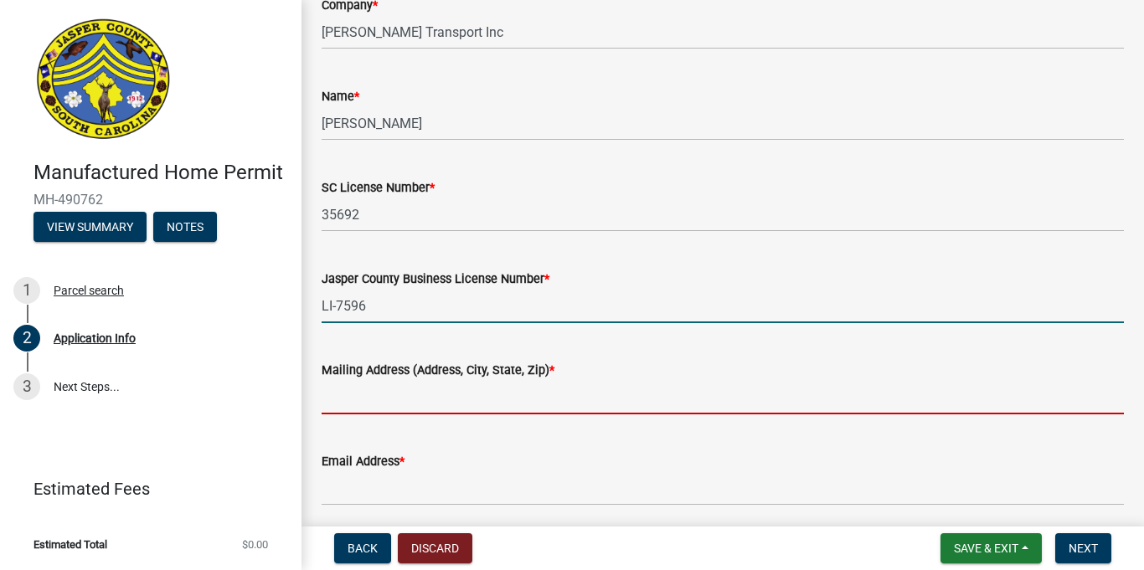
drag, startPoint x: 484, startPoint y: 402, endPoint x: 491, endPoint y: 408, distance: 8.9
click at [489, 405] on input "Mailing Address (Address, City, State, Zip) *" at bounding box center [723, 397] width 802 height 34
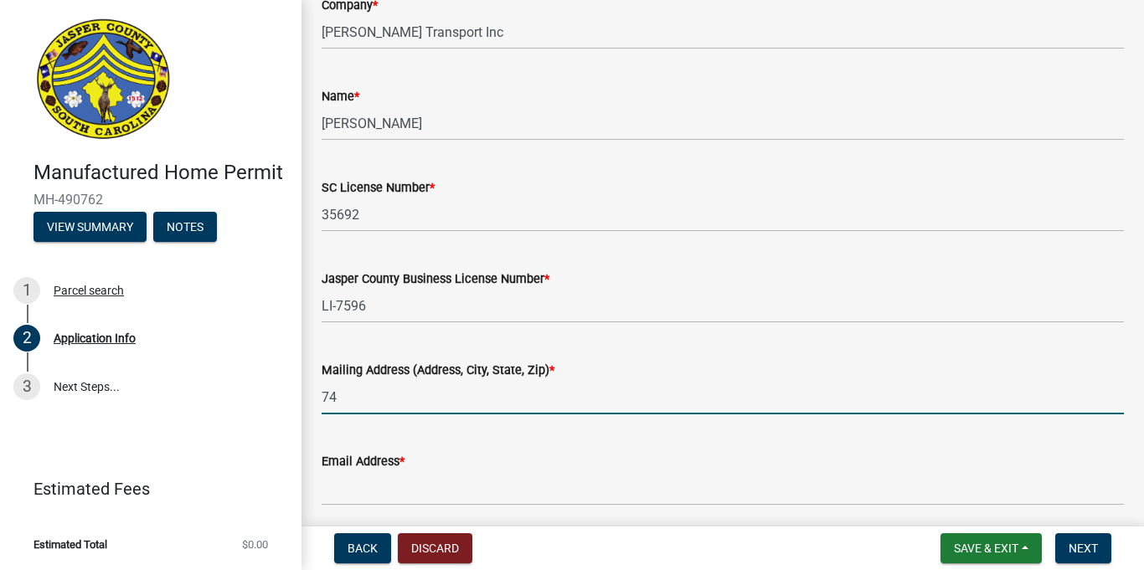
type input "[STREET_ADDRESS]"
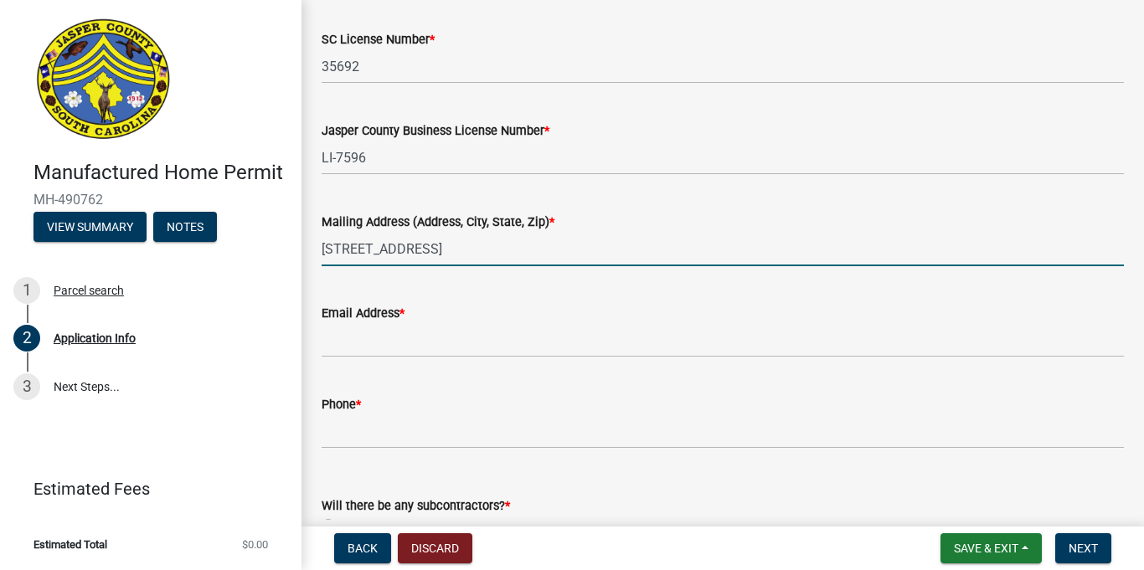
scroll to position [3664, 0]
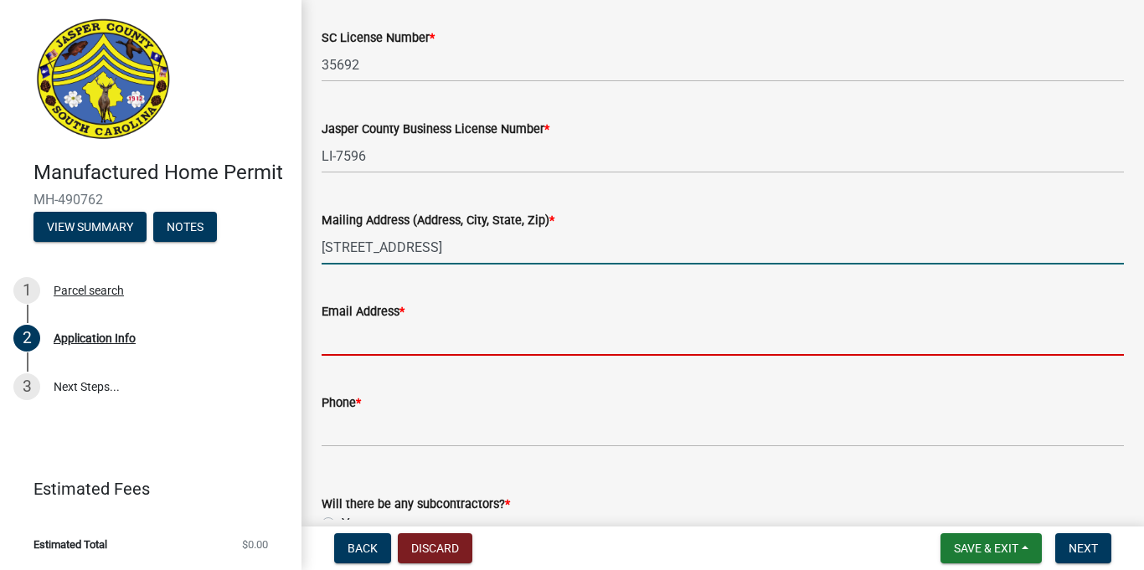
click at [366, 346] on input "Email Address *" at bounding box center [723, 339] width 802 height 34
type input "[PERSON_NAME][EMAIL_ADDRESS][PERSON_NAME][DOMAIN_NAME]"
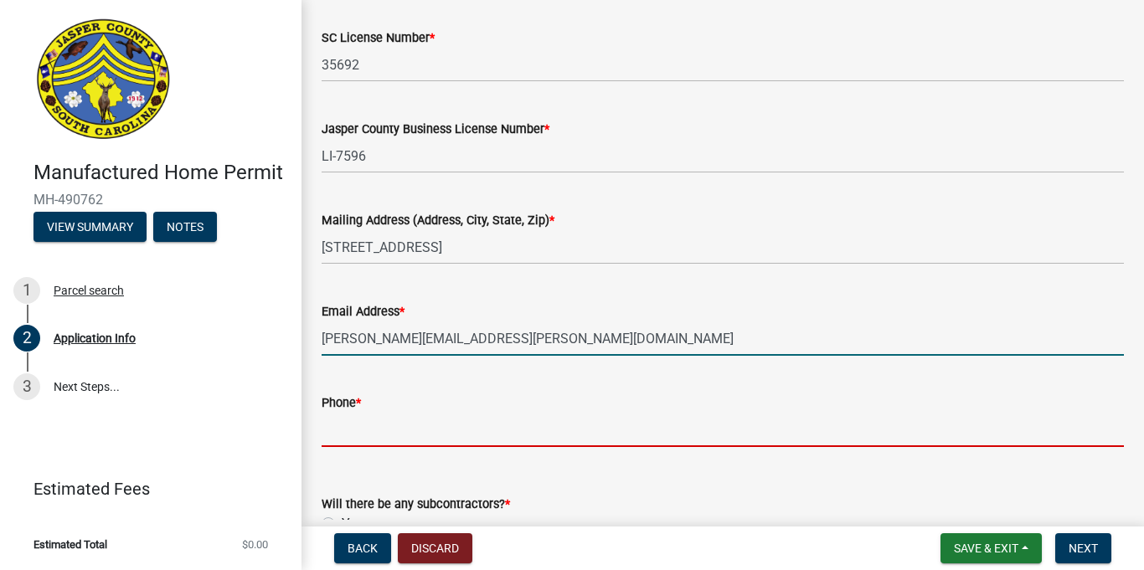
type input "8432638435"
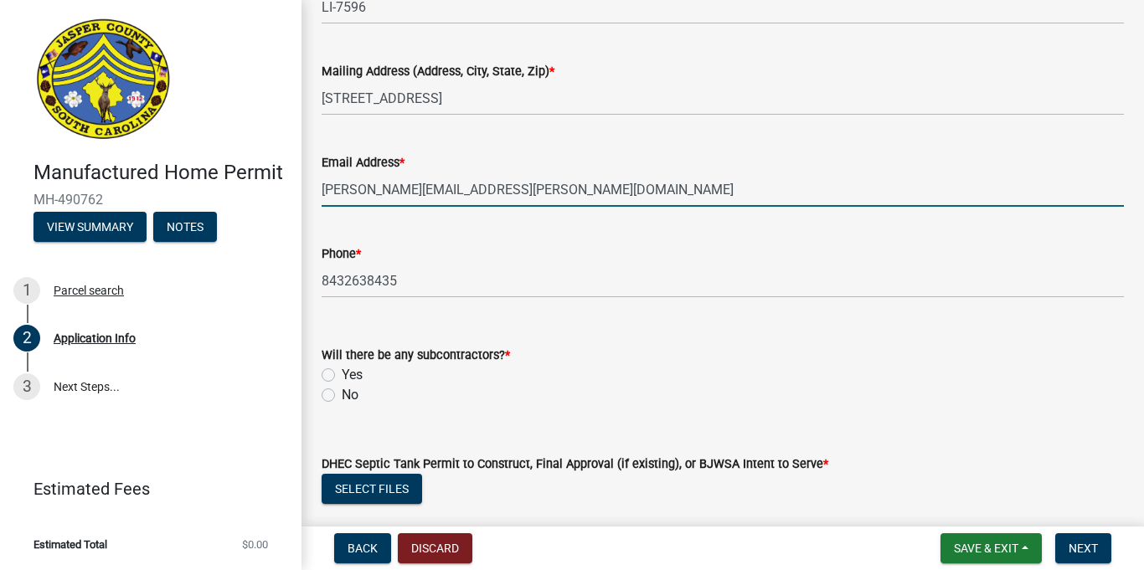
scroll to position [3821, 0]
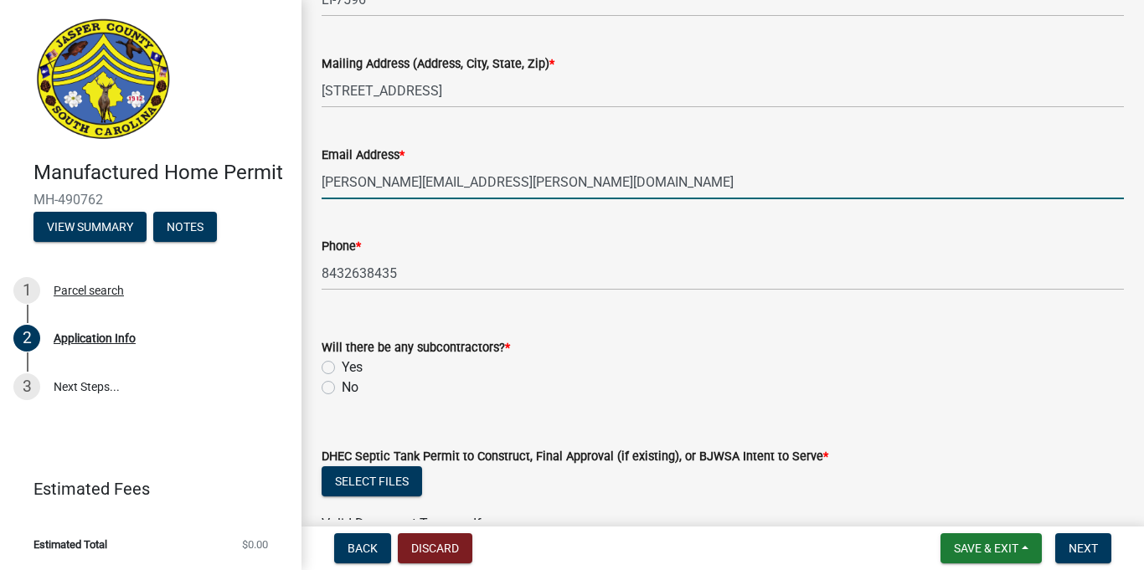
click at [342, 391] on label "No" at bounding box center [350, 388] width 17 height 20
click at [342, 389] on input "No" at bounding box center [347, 383] width 11 height 11
radio input "true"
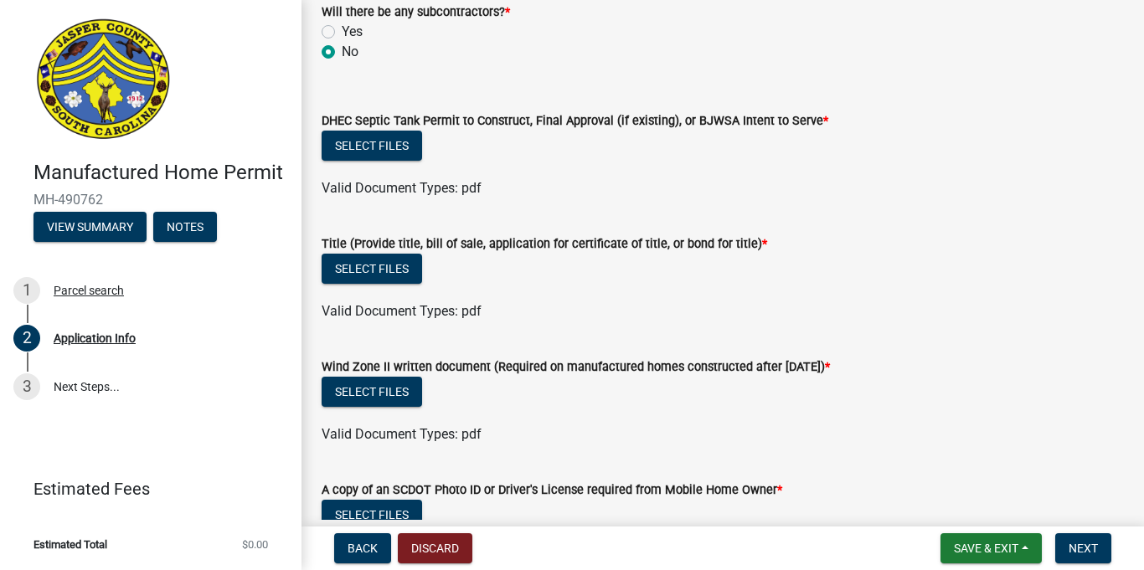
scroll to position [4204, 0]
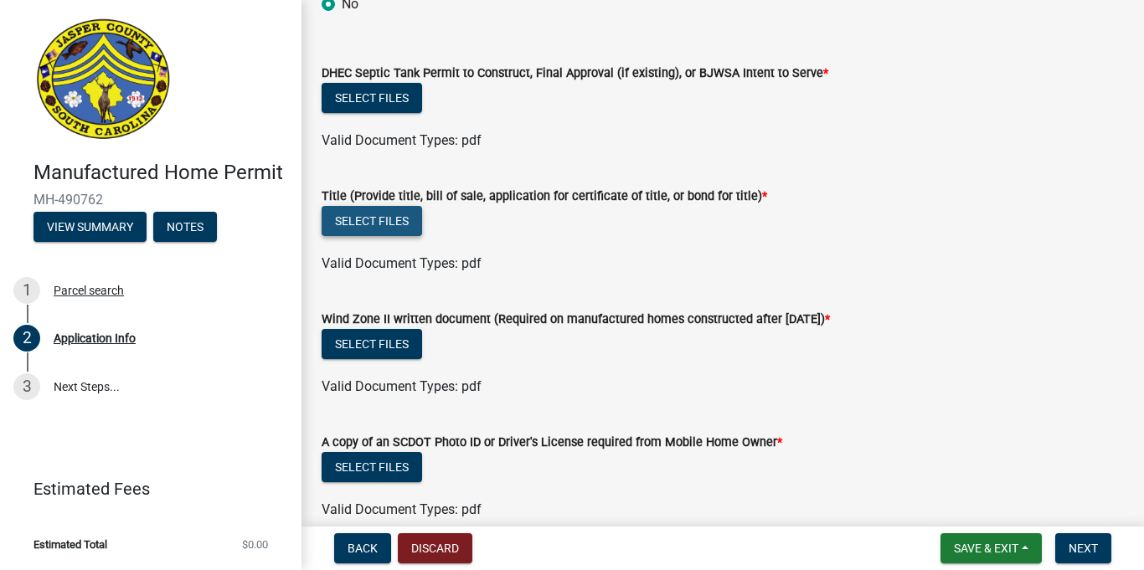
click at [383, 227] on button "Select files" at bounding box center [372, 221] width 100 height 30
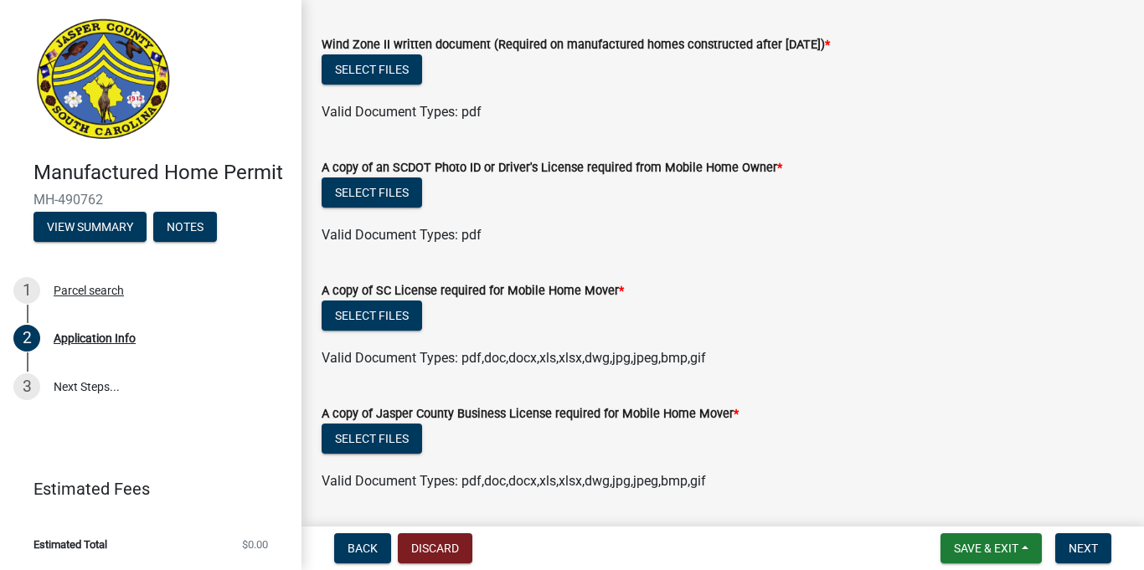
scroll to position [4550, 0]
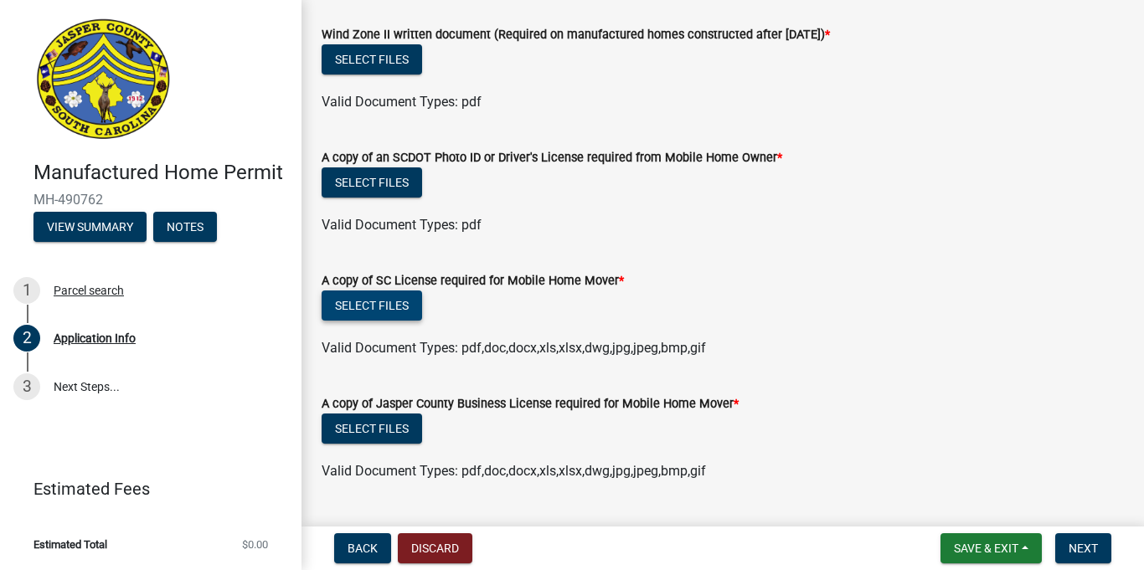
click at [370, 308] on button "Select files" at bounding box center [372, 306] width 100 height 30
click at [377, 308] on button "Select files" at bounding box center [372, 306] width 100 height 30
click at [389, 55] on button "Select files" at bounding box center [372, 59] width 100 height 30
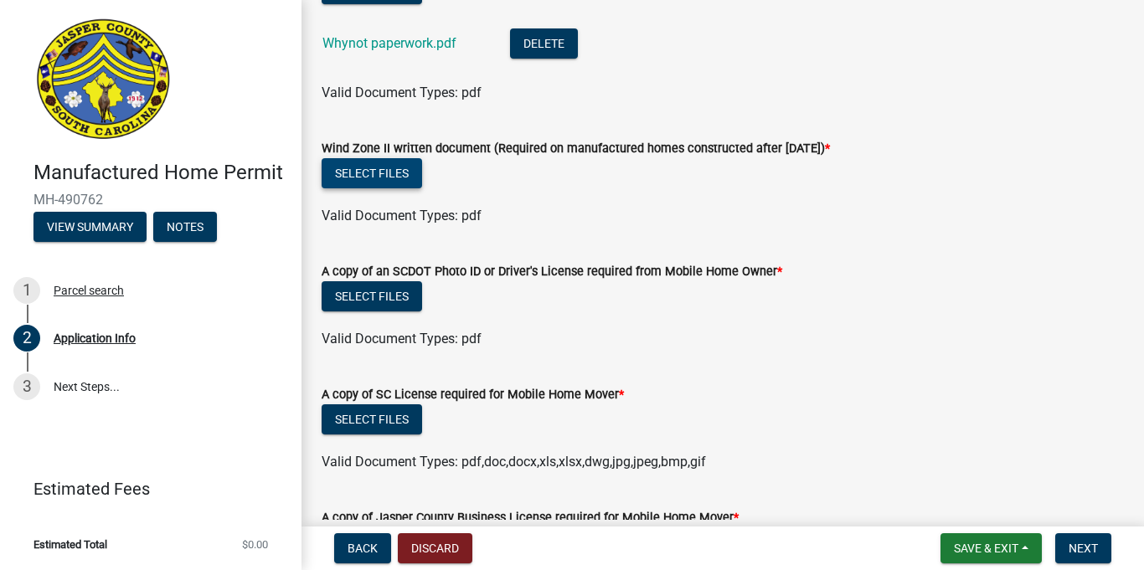
scroll to position [4435, 0]
click at [396, 170] on button "Select files" at bounding box center [372, 174] width 100 height 30
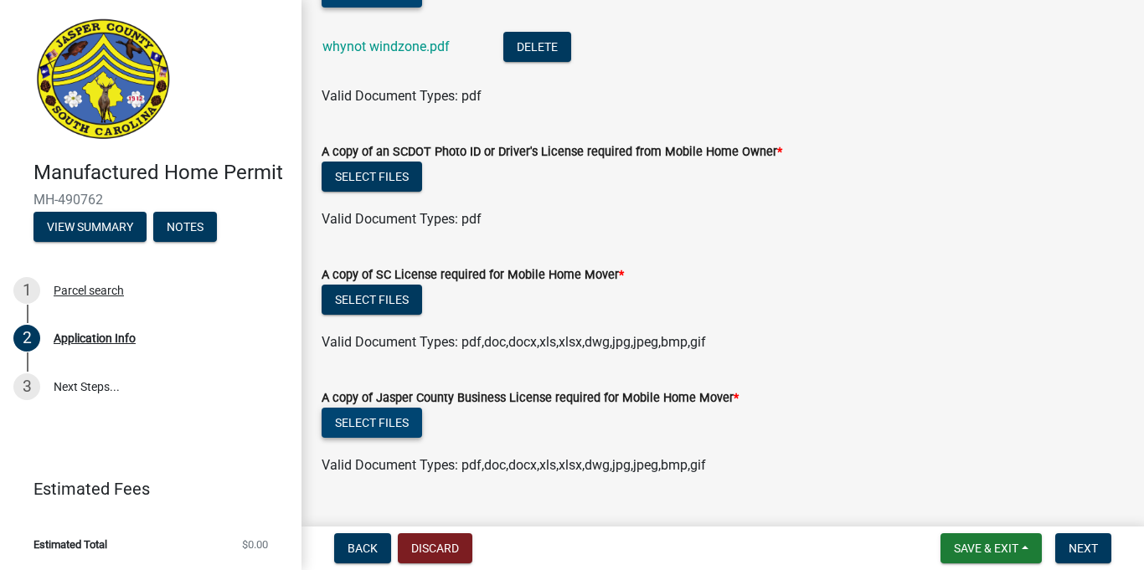
scroll to position [4619, 0]
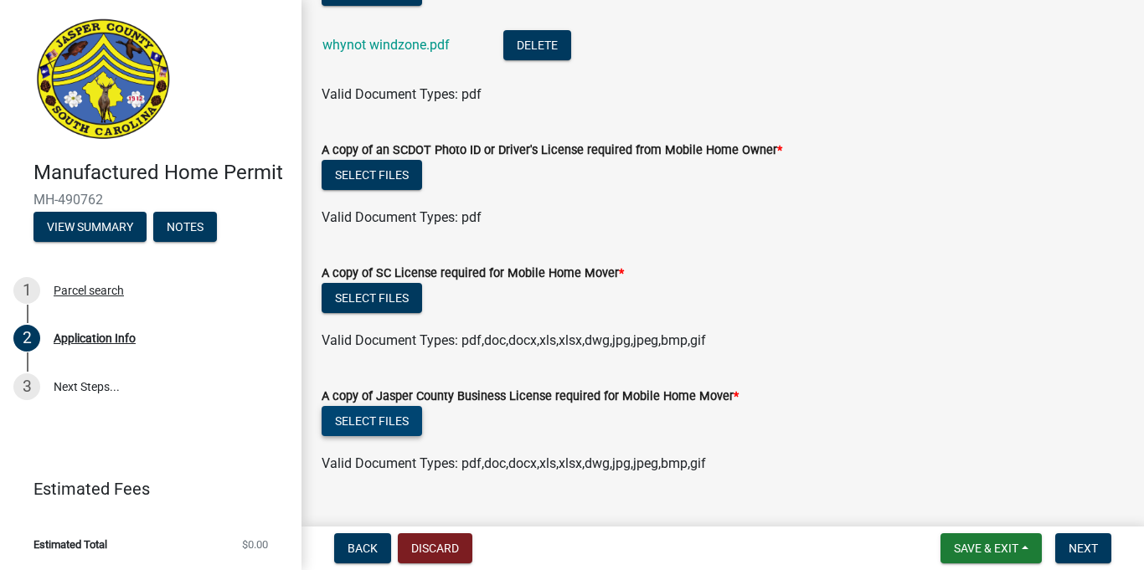
click at [402, 421] on button "Select files" at bounding box center [372, 421] width 100 height 30
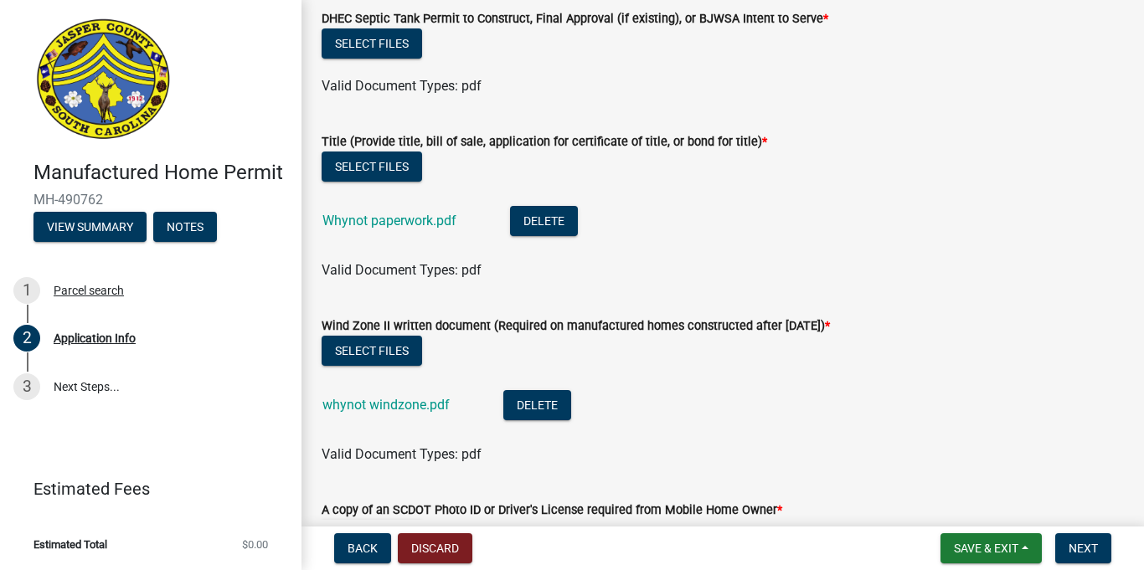
scroll to position [4094, 0]
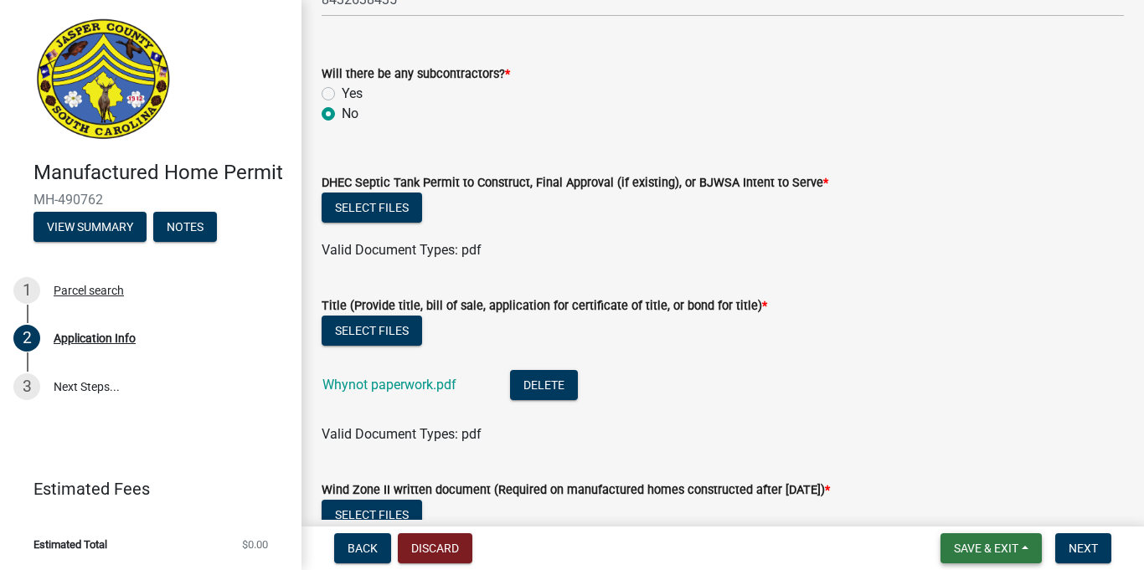
click at [974, 548] on span "Save & Exit" at bounding box center [986, 548] width 64 height 13
click at [957, 503] on button "Save & Exit" at bounding box center [975, 505] width 134 height 40
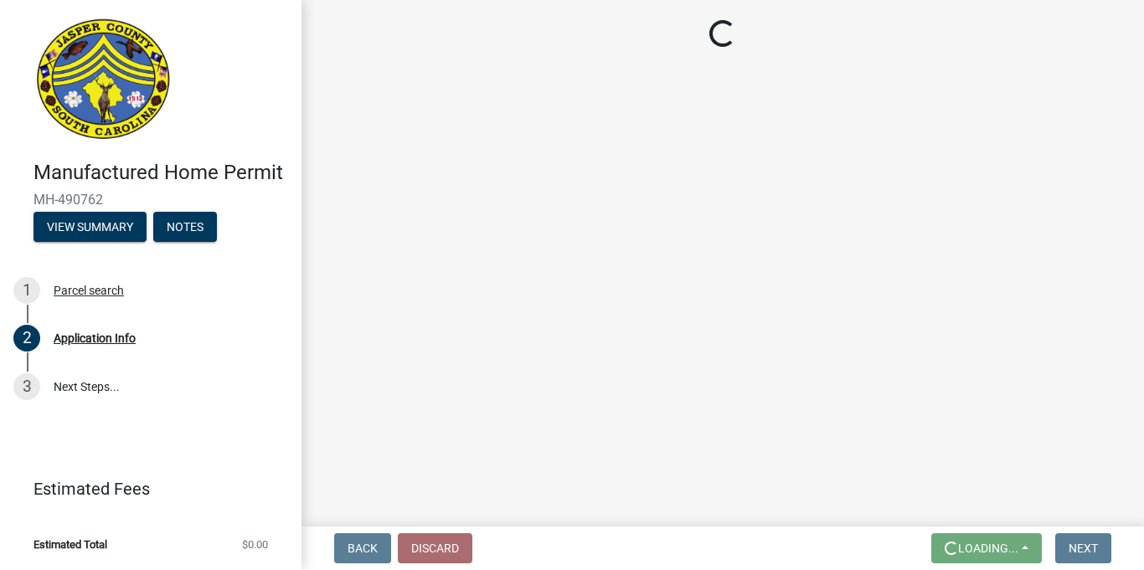
scroll to position [0, 0]
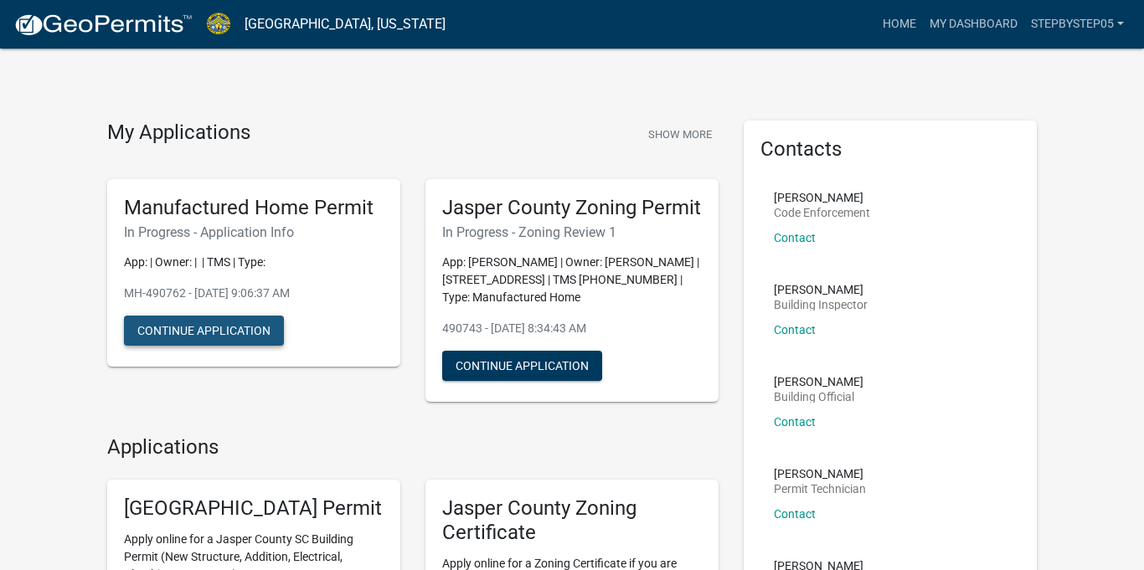
click at [261, 334] on button "Continue Application" at bounding box center [204, 331] width 160 height 30
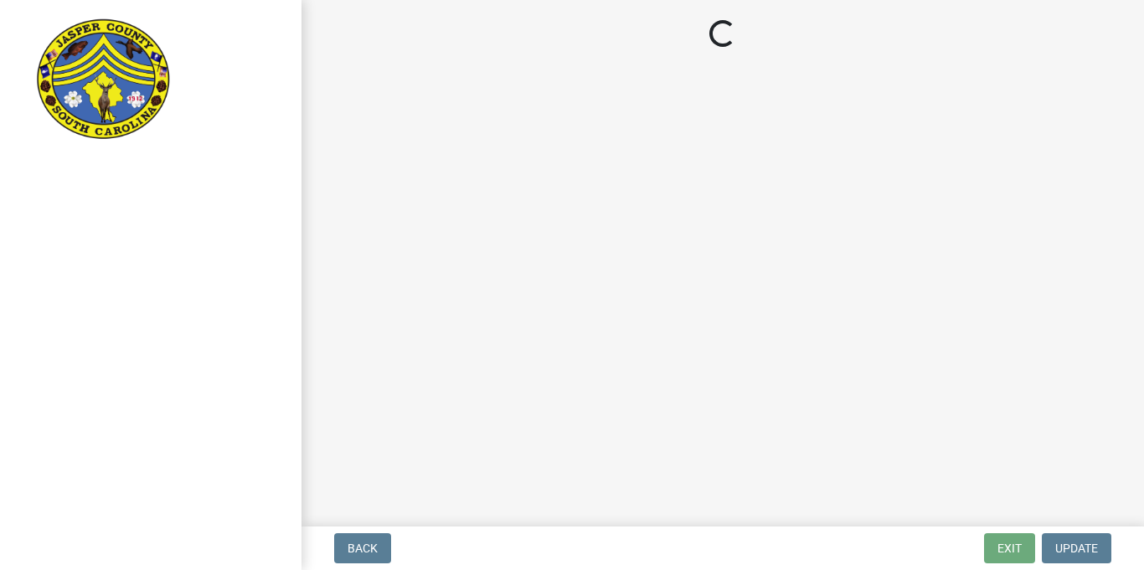
select select "00748aa1-56c2-4786-b7ff-9b3cb1d8d455"
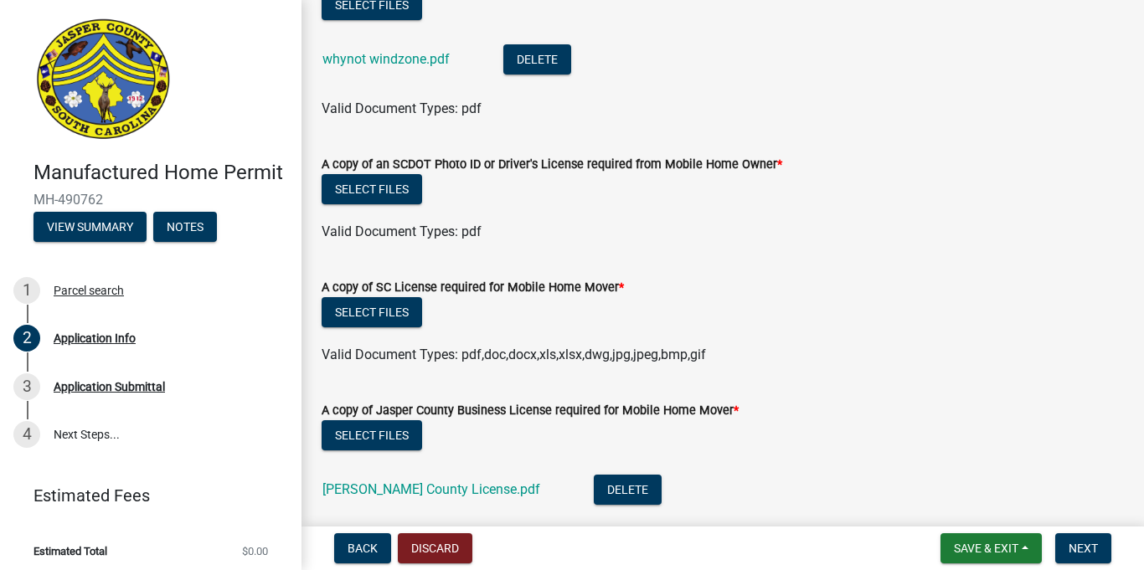
scroll to position [4752, 0]
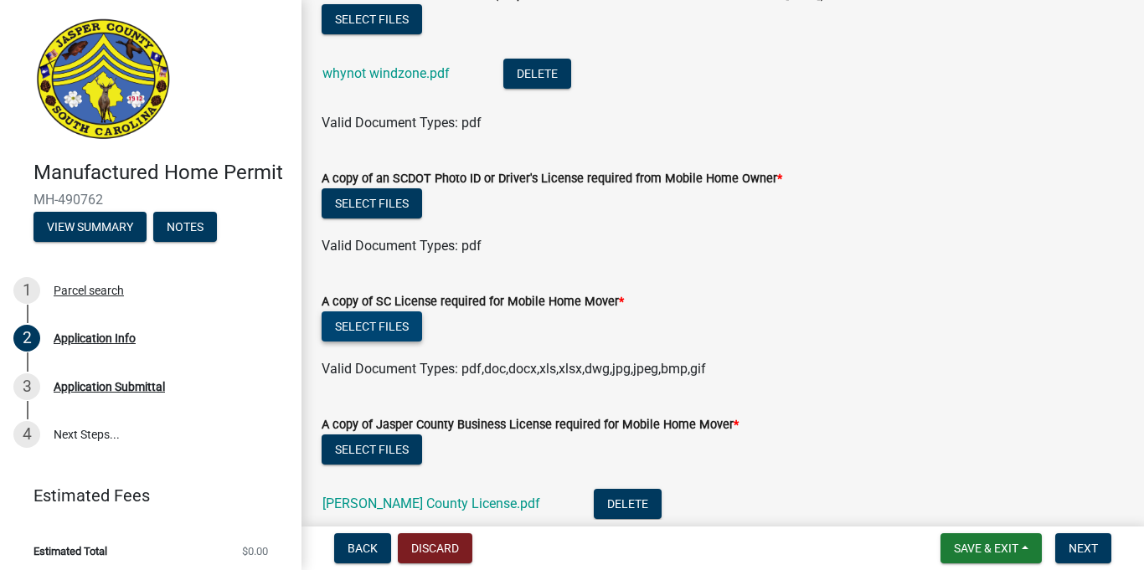
click at [386, 331] on button "Select files" at bounding box center [372, 327] width 100 height 30
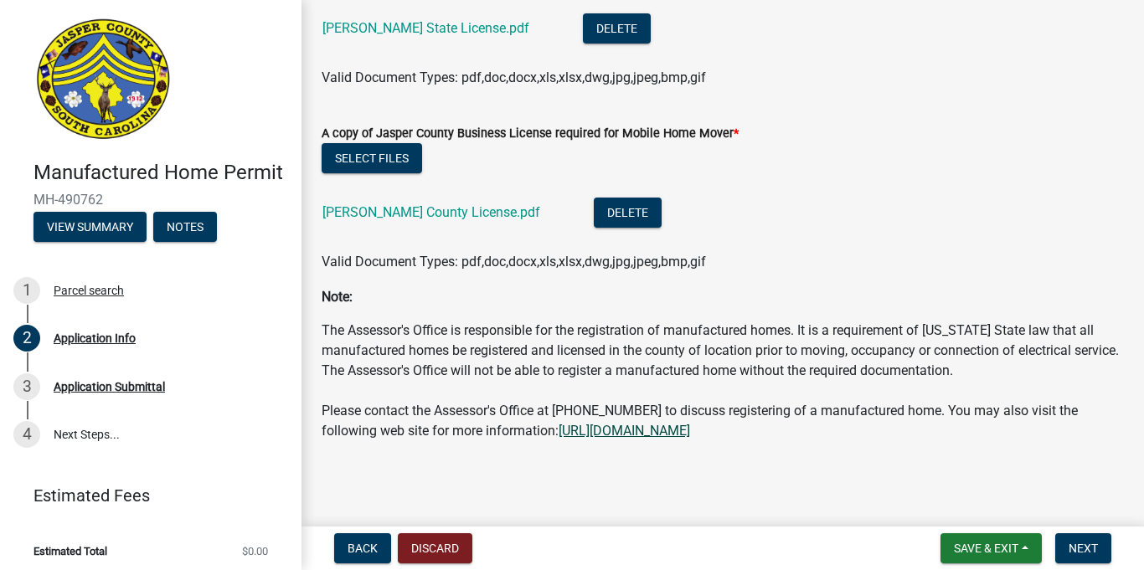
scroll to position [5125, 0]
click at [1004, 542] on span "Save & Exit" at bounding box center [986, 548] width 64 height 13
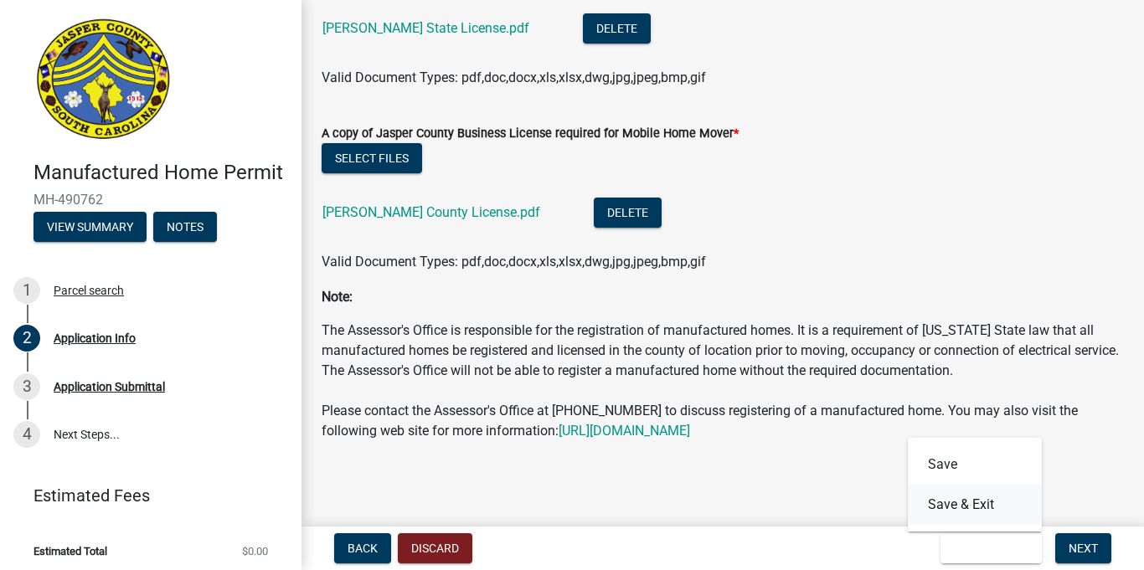
click at [989, 494] on button "Save & Exit" at bounding box center [975, 505] width 134 height 40
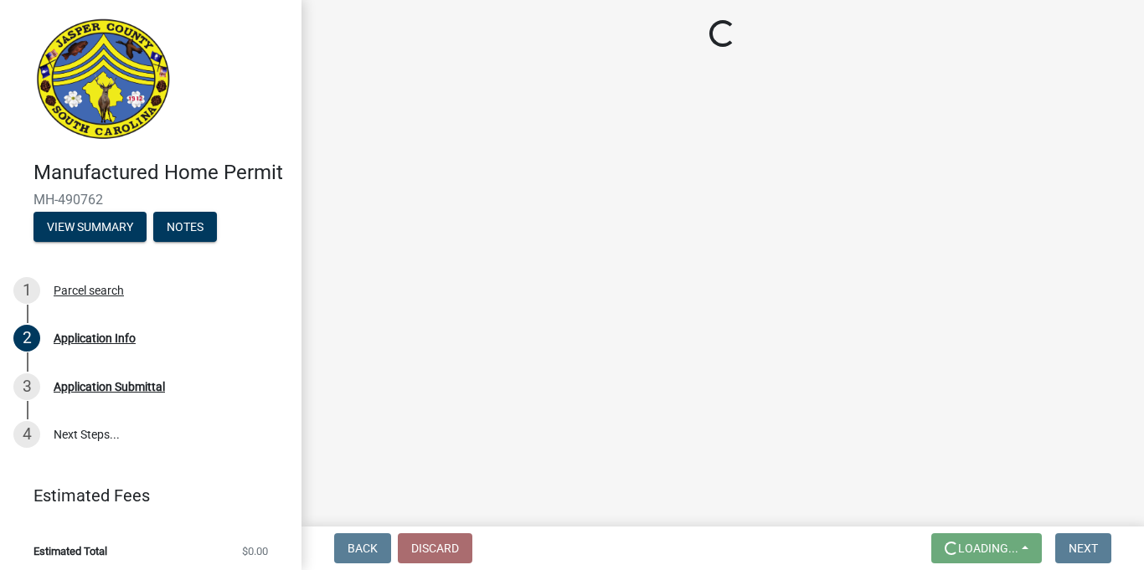
scroll to position [0, 0]
